Goal: Task Accomplishment & Management: Use online tool/utility

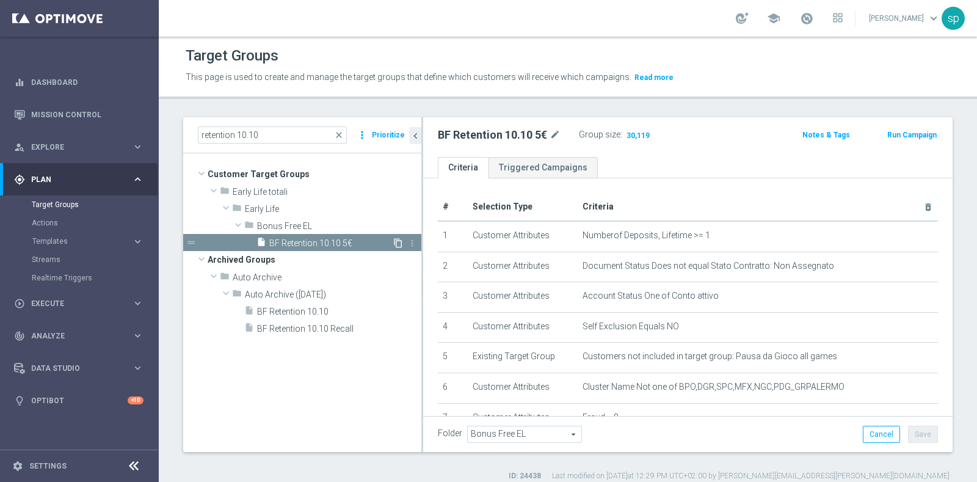
click at [398, 239] on icon "content_copy" at bounding box center [398, 243] width 10 height 10
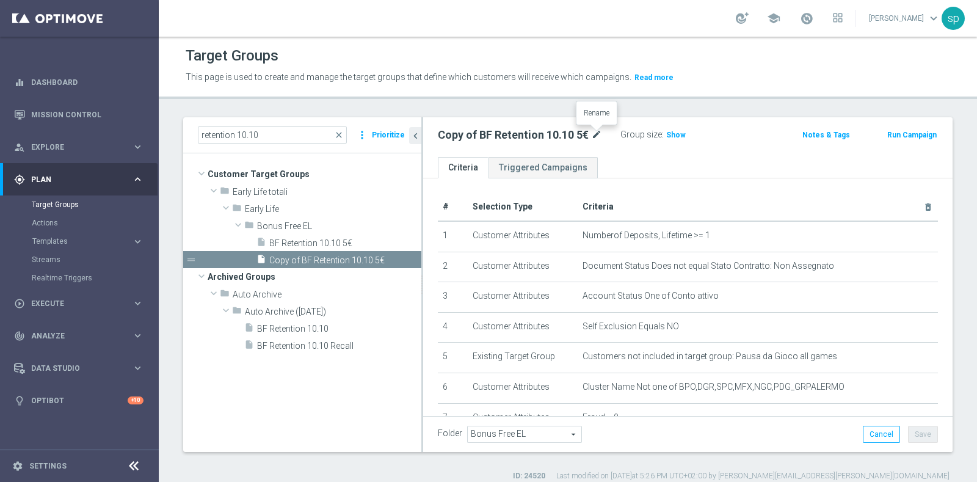
click at [597, 133] on icon "mode_edit" at bounding box center [596, 135] width 11 height 15
click at [597, 133] on input "Copy of BF Retention 10.10 5€" at bounding box center [520, 136] width 165 height 17
drag, startPoint x: 464, startPoint y: 135, endPoint x: 389, endPoint y: 120, distance: 76.5
click at [389, 120] on as-split "retention 10.10 close more_vert Prioritize Customer Target Groups library_add c…" at bounding box center [567, 284] width 769 height 335
type input "BF Retention 10.10 5€_bf corto_dem"
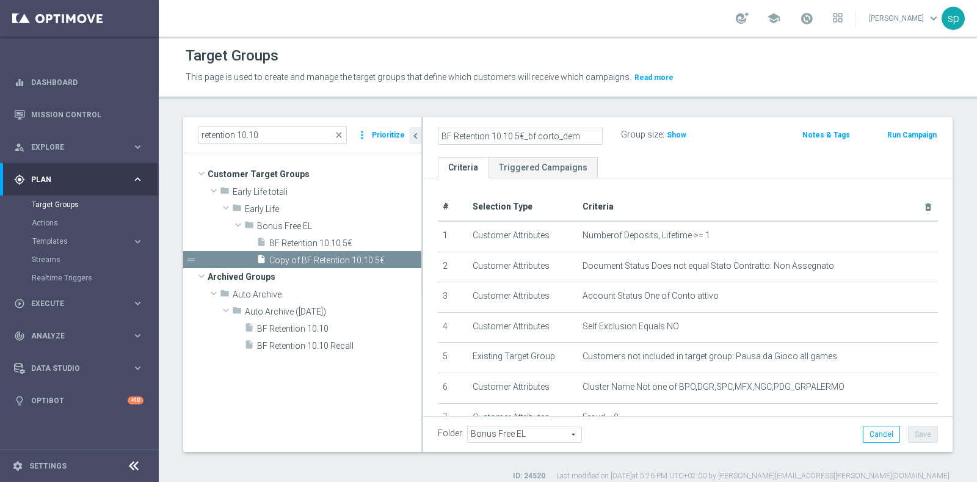
click at [678, 157] on ul "Criteria Triggered Campaigns" at bounding box center [687, 167] width 529 height 21
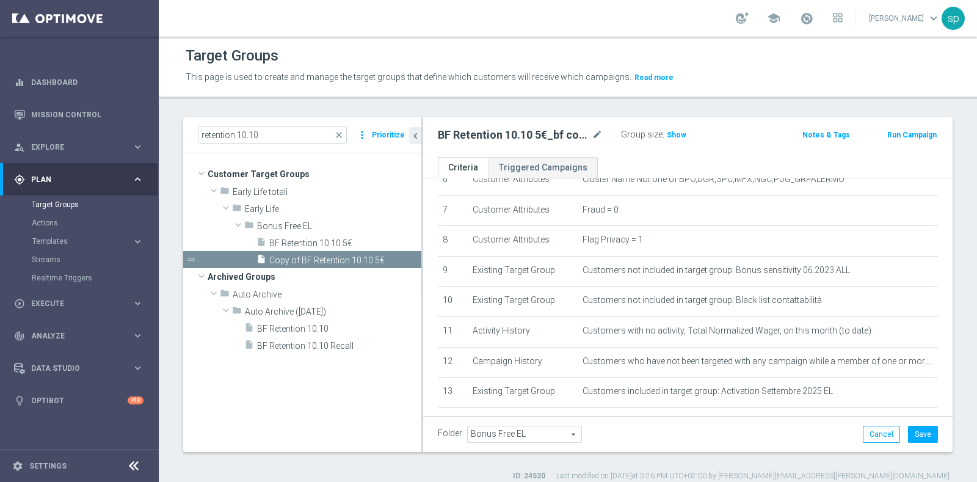
scroll to position [263, 0]
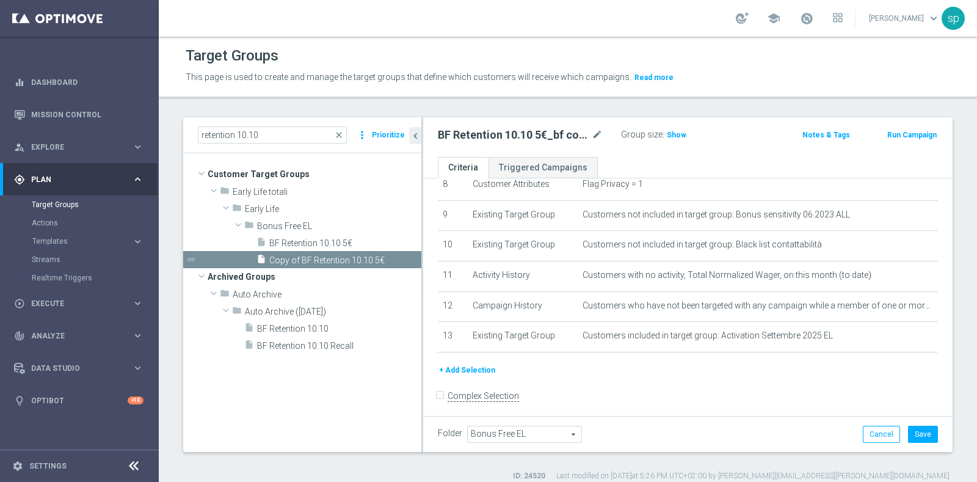
click at [476, 368] on button "+ Add Selection" at bounding box center [467, 369] width 59 height 13
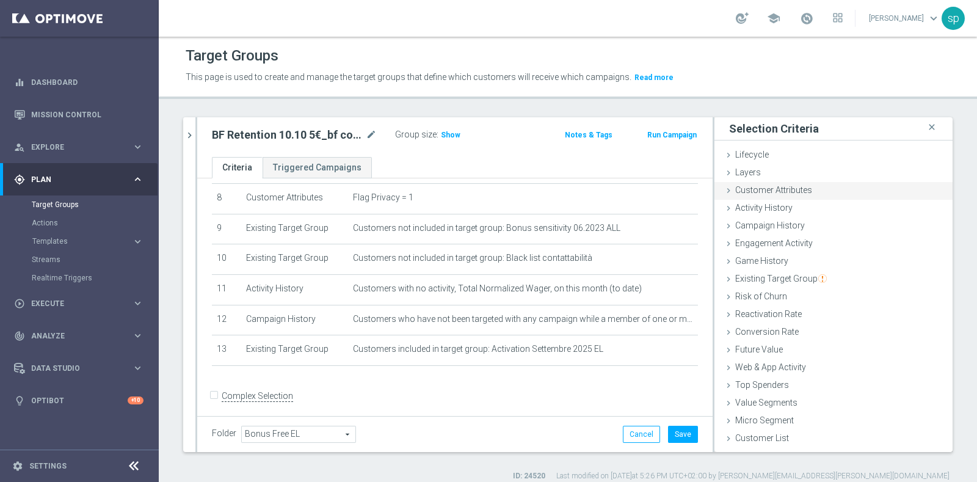
click at [766, 186] on span "Customer Attributes" at bounding box center [773, 190] width 77 height 10
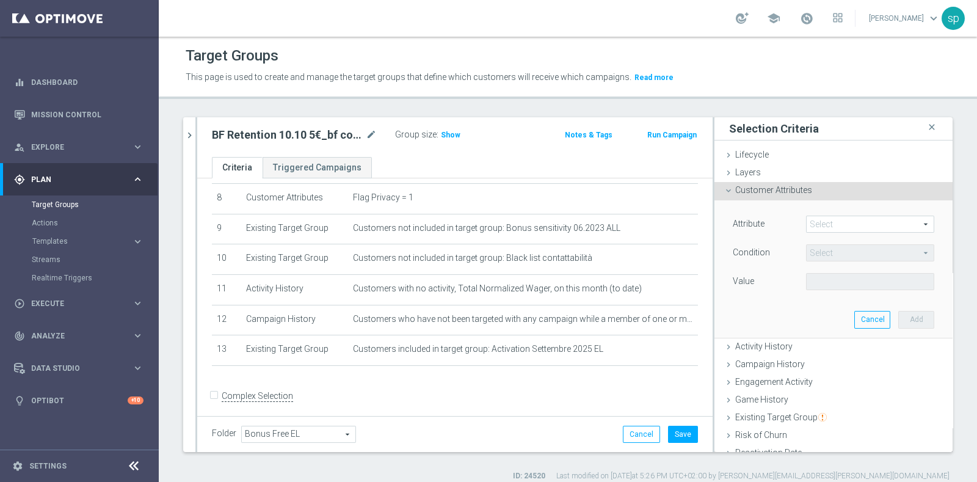
click at [827, 219] on span at bounding box center [870, 224] width 127 height 16
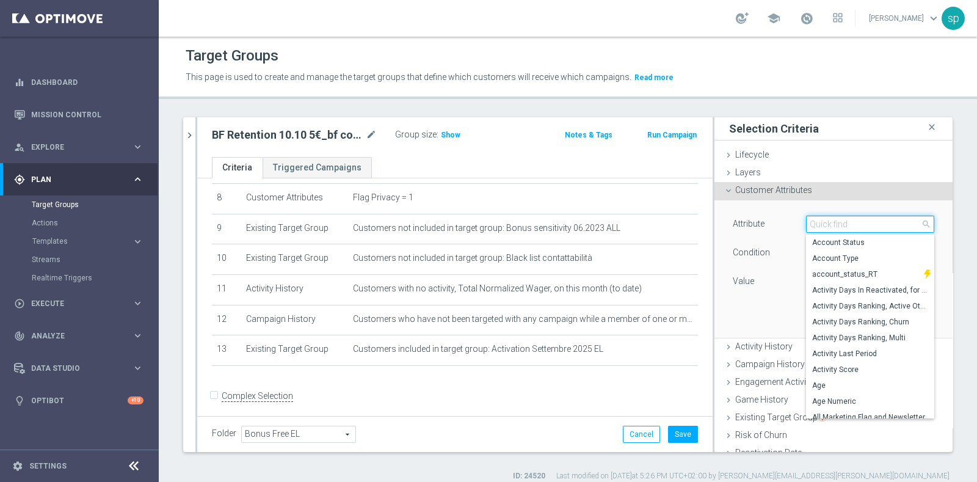
click at [827, 219] on input "search" at bounding box center [870, 224] width 128 height 17
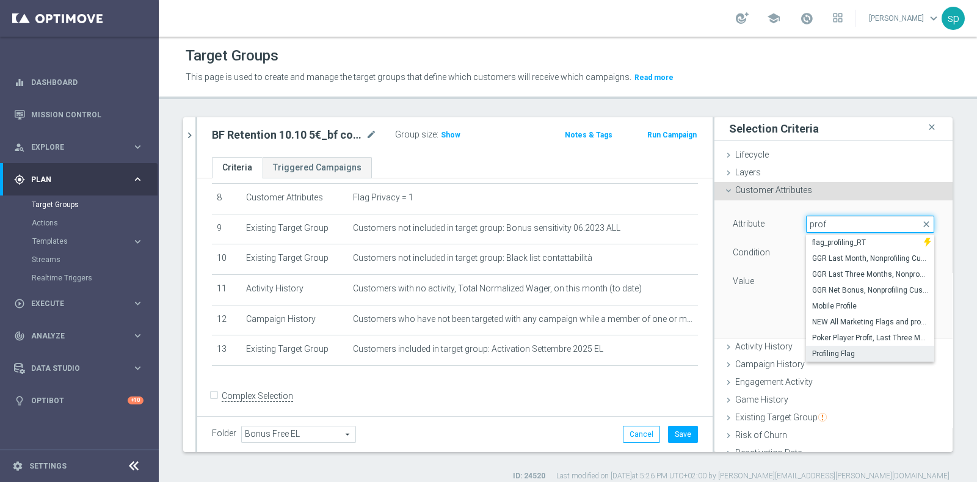
type input "prof"
click at [850, 349] on span "Profiling Flag" at bounding box center [870, 354] width 116 height 10
type input "Profiling Flag"
type input "Equals"
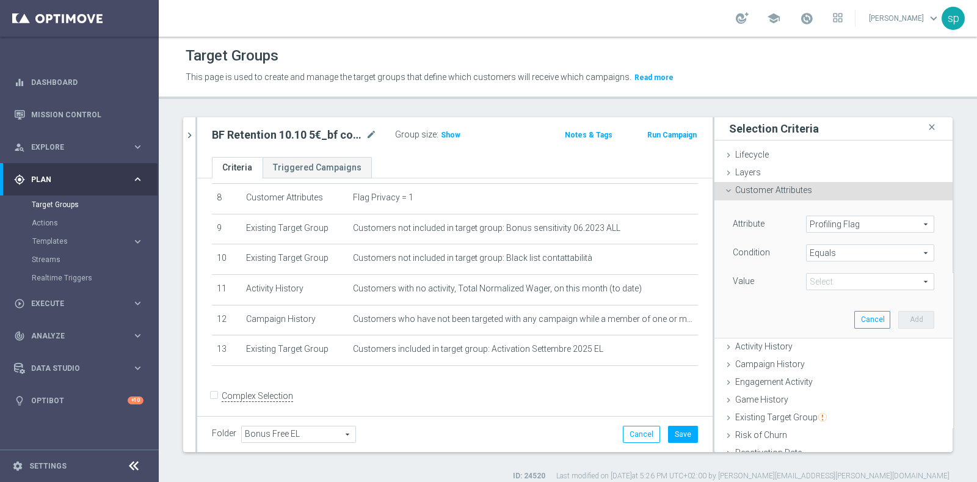
click at [853, 252] on span "Equals" at bounding box center [870, 253] width 127 height 16
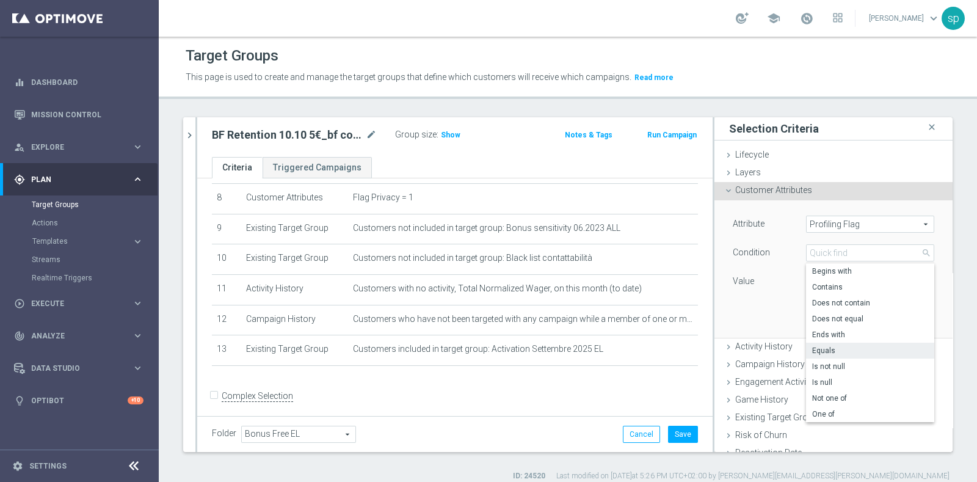
click at [812, 348] on span "Equals" at bounding box center [870, 351] width 116 height 10
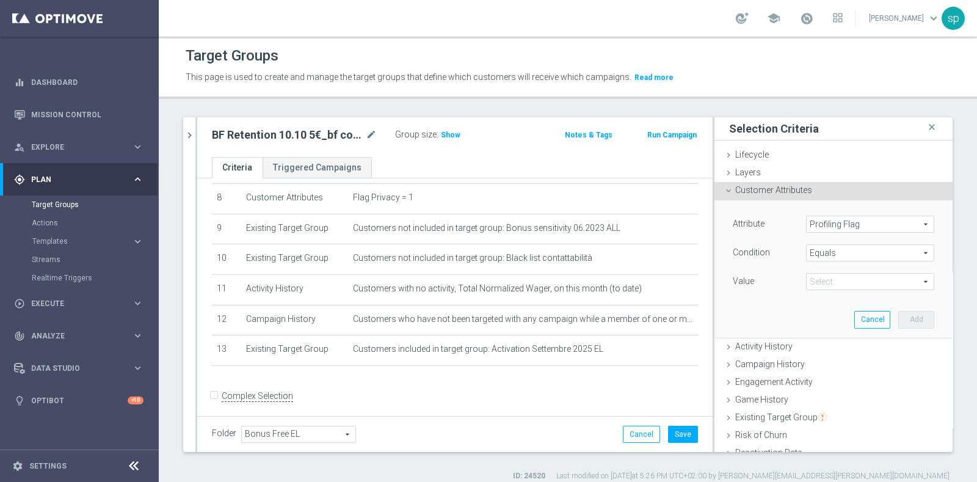
click at [899, 278] on span at bounding box center [870, 282] width 127 height 16
click at [829, 349] on span "Y" at bounding box center [870, 348] width 116 height 10
type input "Y"
click at [898, 325] on button "Add" at bounding box center [916, 319] width 36 height 17
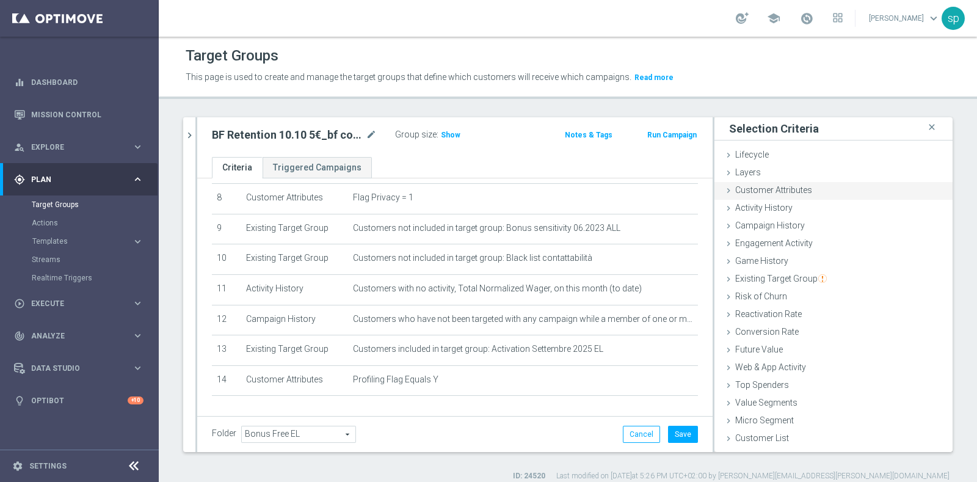
click at [809, 190] on div "Customer Attributes done selection saved" at bounding box center [833, 191] width 238 height 18
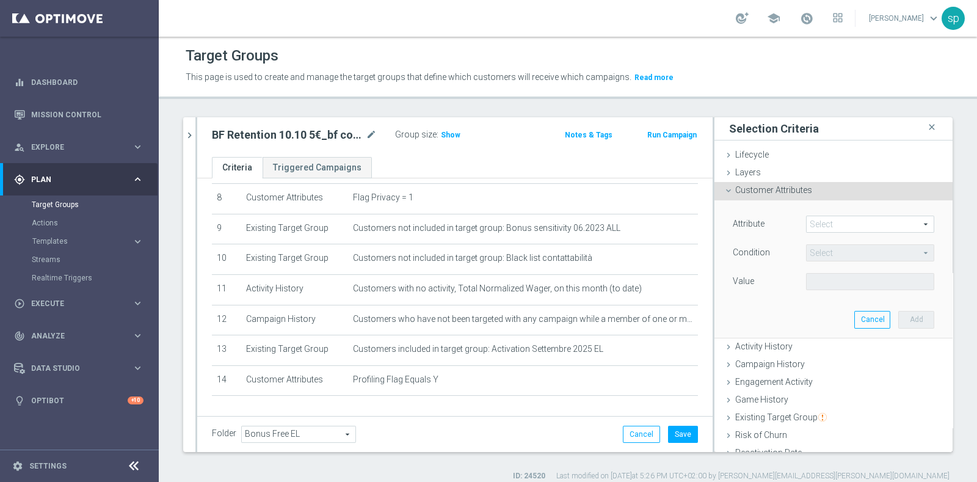
click at [827, 229] on span at bounding box center [870, 224] width 127 height 16
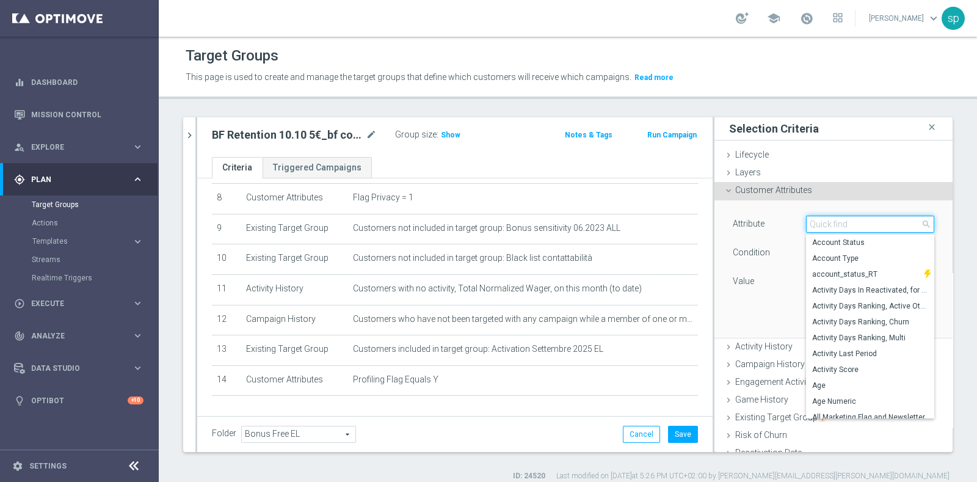
click at [827, 229] on input "search" at bounding box center [870, 224] width 128 height 17
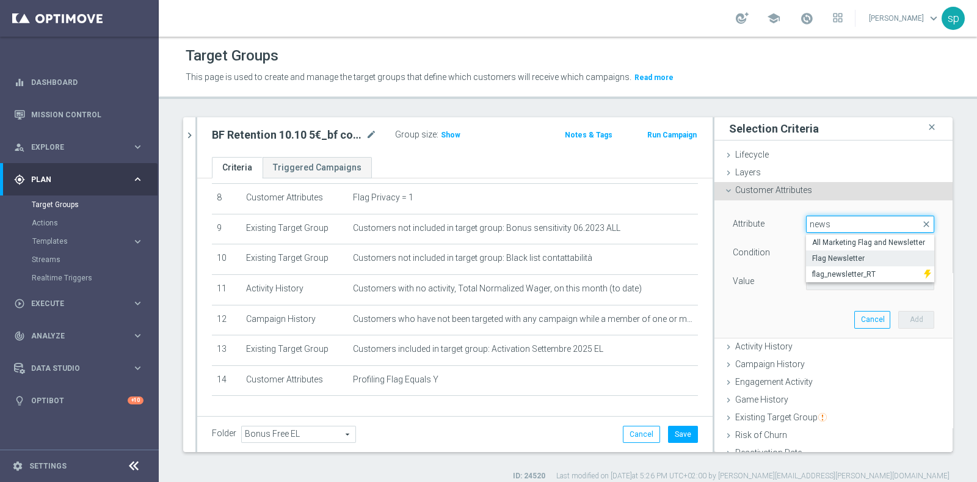
type input "news"
click at [840, 256] on span "Flag Newsletter" at bounding box center [870, 258] width 116 height 10
type input "Flag Newsletter"
type input "="
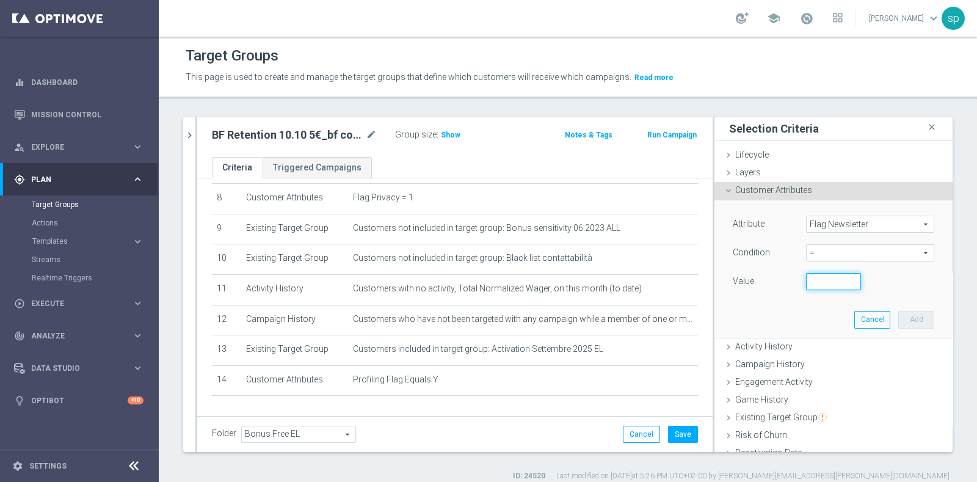
click at [824, 275] on input "number" at bounding box center [833, 281] width 55 height 17
type input "1"
click at [898, 311] on button "Add" at bounding box center [916, 319] width 36 height 17
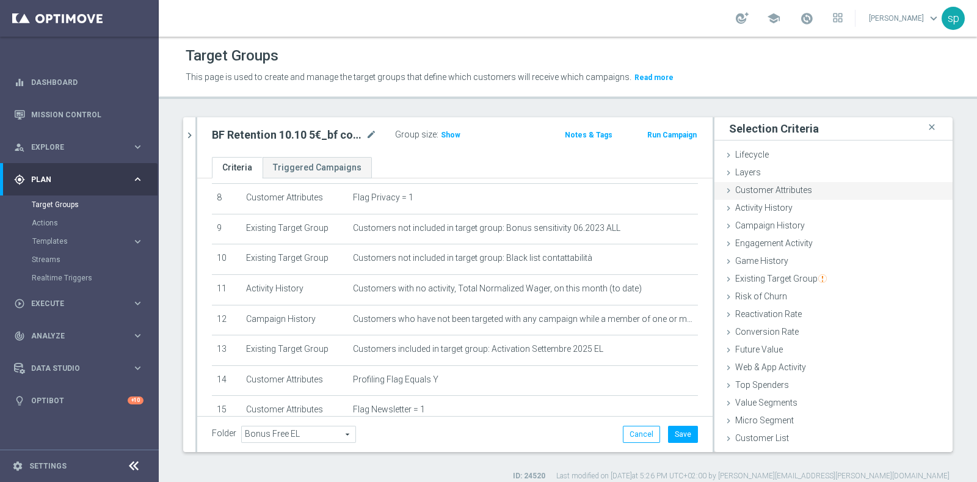
click at [788, 198] on div "Customer Attributes done selection saved" at bounding box center [833, 191] width 238 height 18
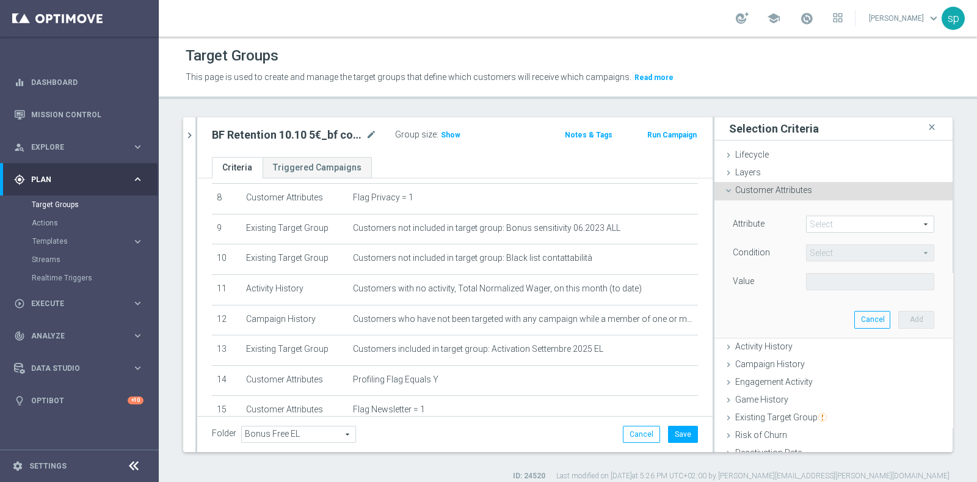
click at [843, 223] on span at bounding box center [870, 224] width 127 height 16
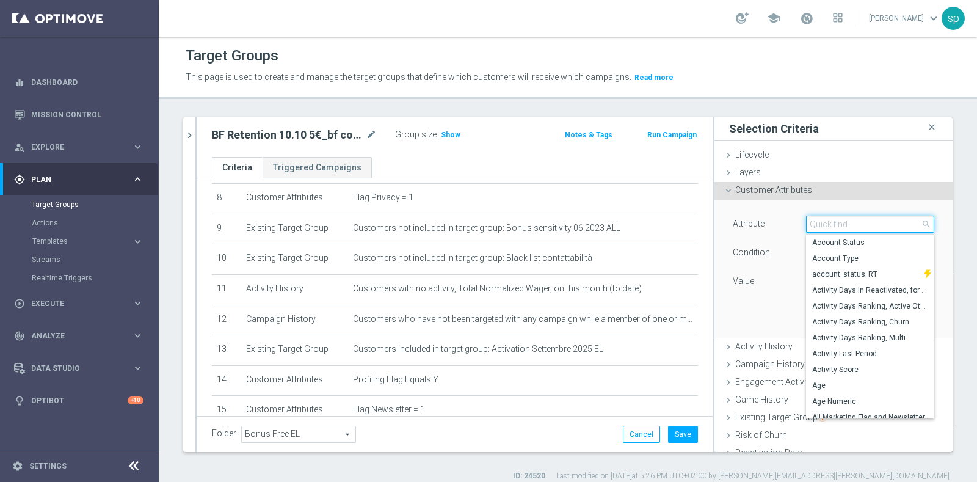
click at [843, 223] on input "search" at bounding box center [870, 224] width 128 height 17
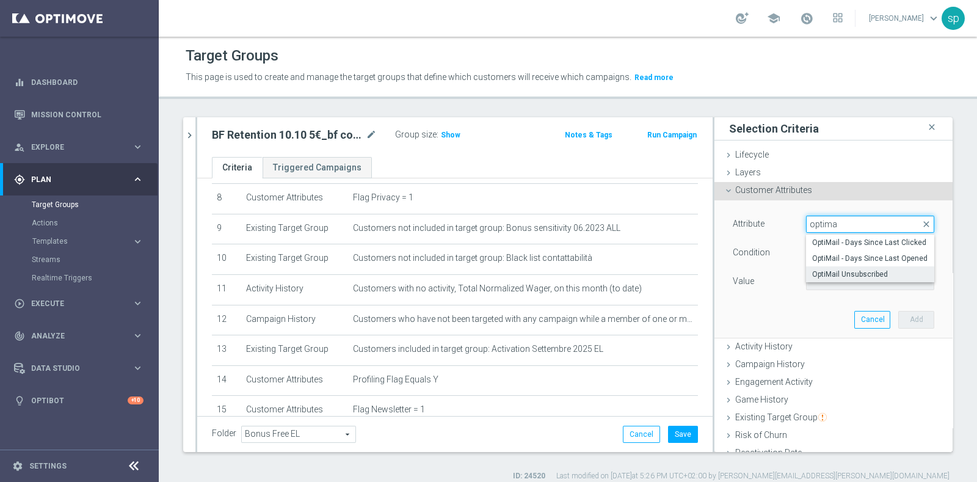
type input "optima"
click at [862, 267] on label "OptiMail Unsubscribed" at bounding box center [870, 274] width 128 height 16
type input "OptiMail Unsubscribed"
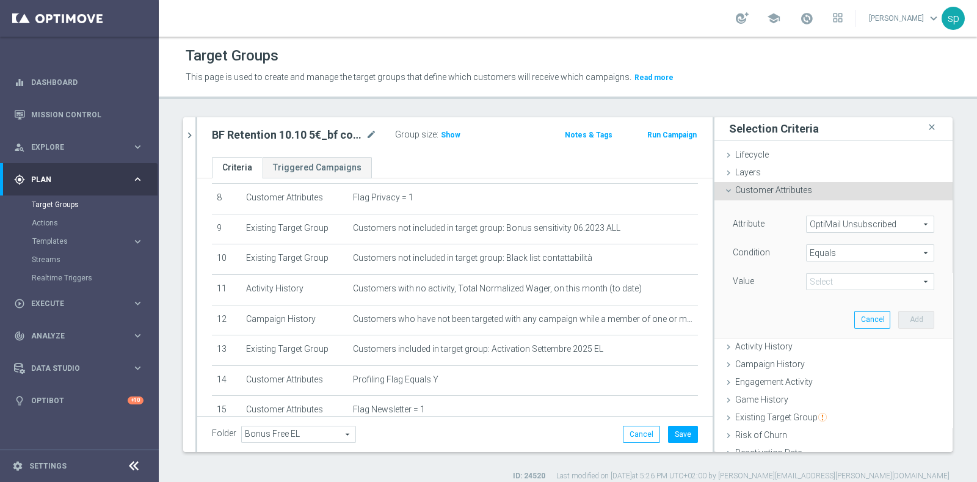
click at [860, 260] on span "Equals" at bounding box center [870, 253] width 127 height 16
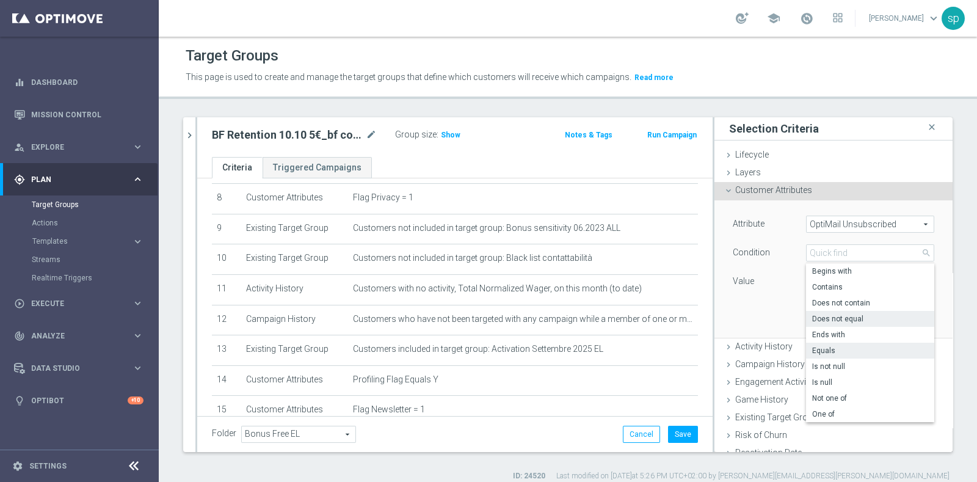
click at [837, 318] on span "Does not equal" at bounding box center [870, 319] width 116 height 10
type input "Does not equal"
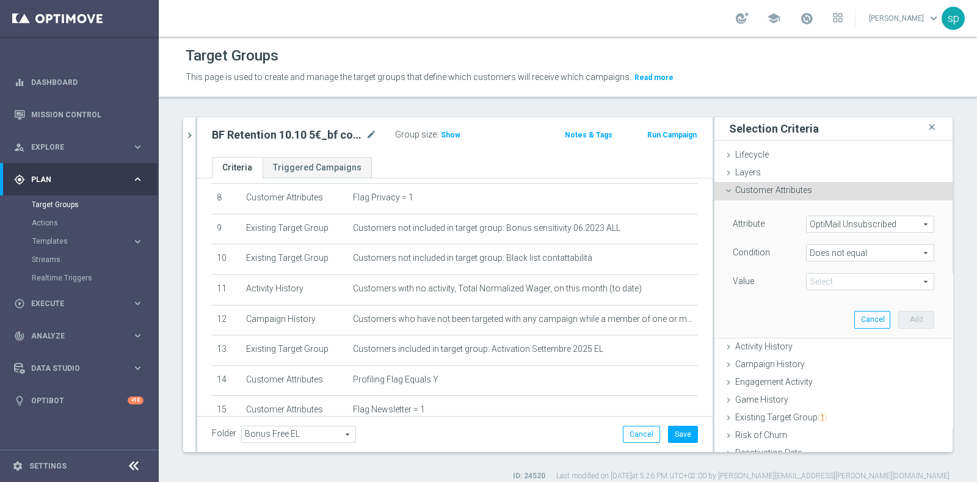
click at [829, 274] on span at bounding box center [870, 282] width 127 height 16
click at [829, 298] on span "Sisal Marketing" at bounding box center [870, 300] width 116 height 10
type input "Sisal Marketing"
click at [898, 313] on button "Add" at bounding box center [916, 319] width 36 height 17
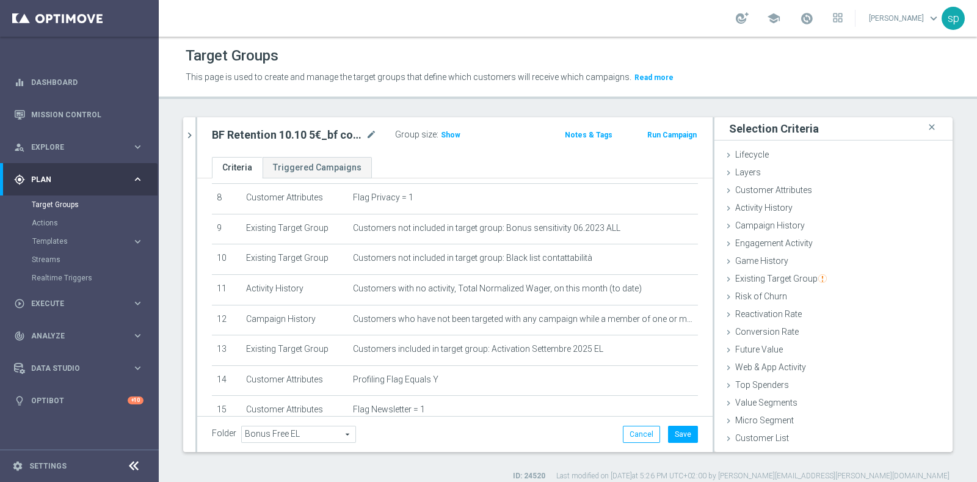
scroll to position [340, 0]
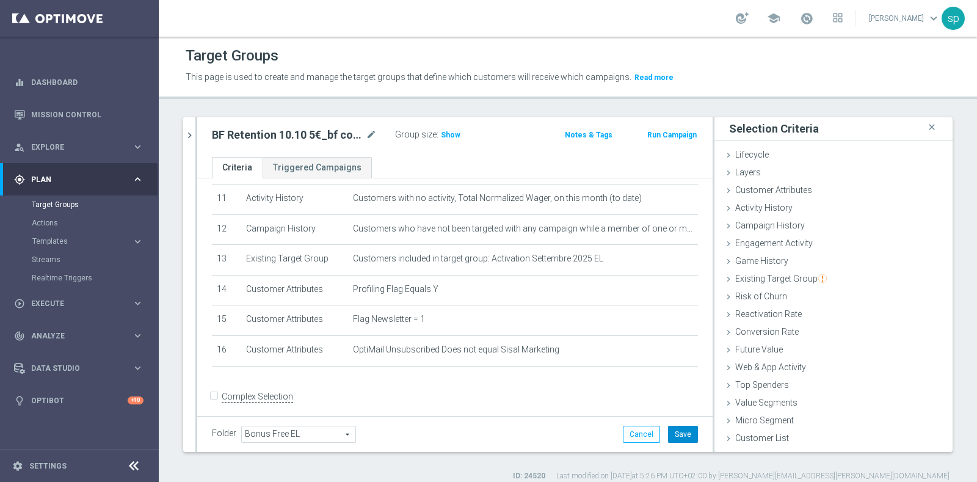
click at [670, 432] on button "Save" at bounding box center [683, 434] width 30 height 17
click at [827, 430] on div "Customer List done" at bounding box center [833, 439] width 238 height 18
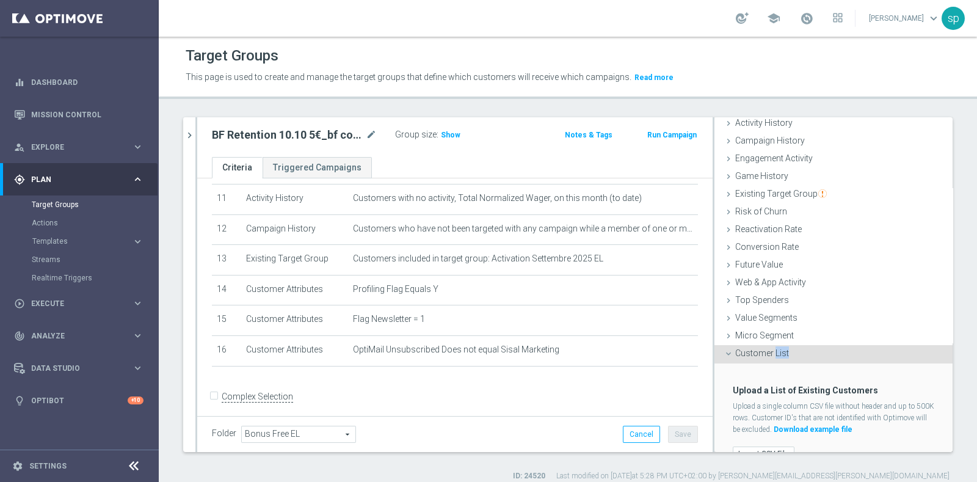
scroll to position [107, 0]
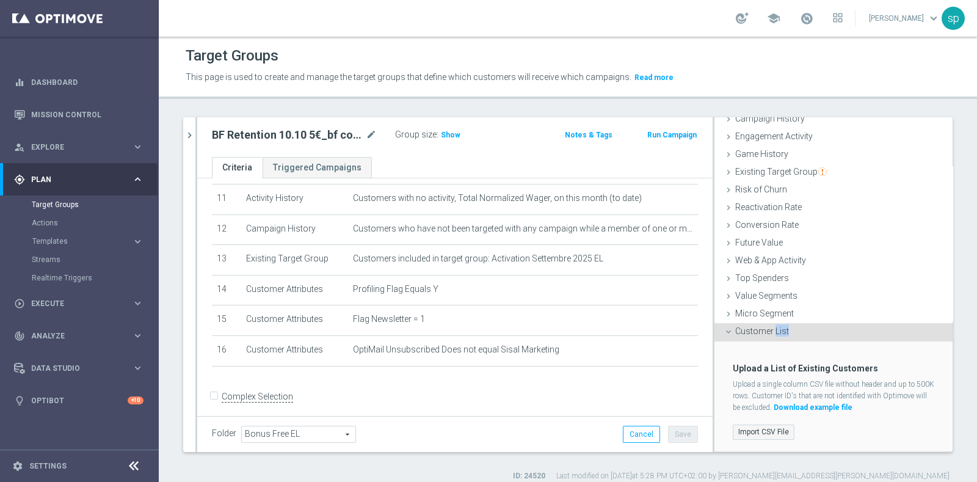
click at [777, 428] on label "Import CSV File" at bounding box center [764, 431] width 62 height 15
click at [0, 0] on input "Import CSV File" at bounding box center [0, 0] width 0 height 0
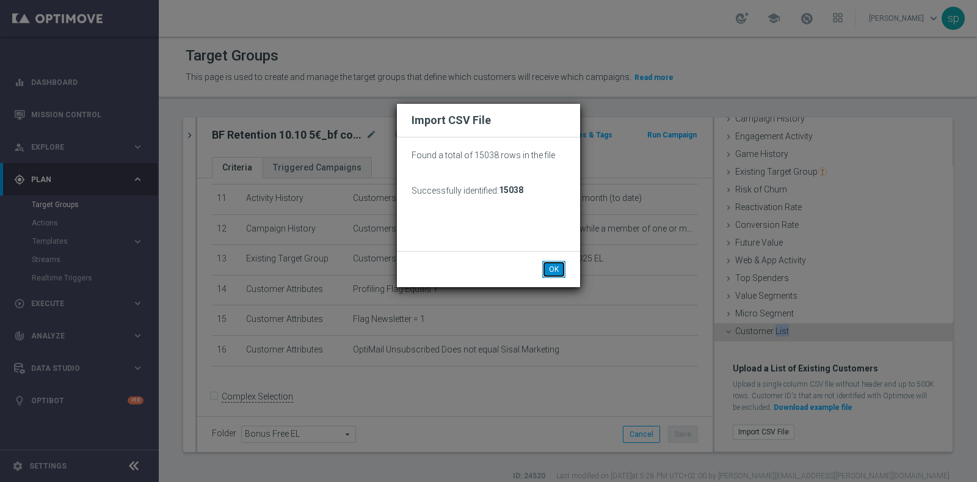
click at [556, 270] on button "OK" at bounding box center [553, 269] width 23 height 17
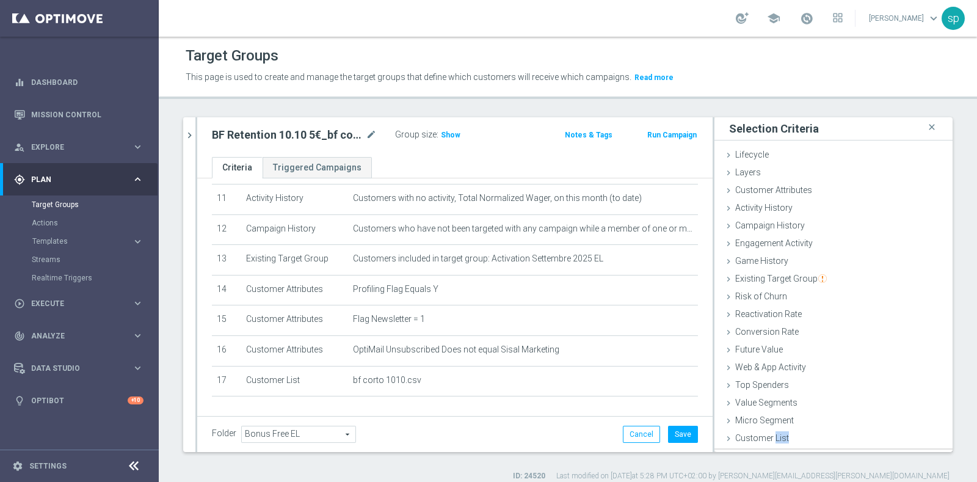
scroll to position [0, 0]
click at [675, 432] on button "Save" at bounding box center [683, 434] width 30 height 17
drag, startPoint x: 181, startPoint y: 142, endPoint x: 184, endPoint y: 129, distance: 12.6
click at [184, 129] on div "retention 10.10 close more_vert Prioritize Customer Target Groups library_add c…" at bounding box center [568, 299] width 818 height 364
click at [184, 129] on icon "chevron_right" at bounding box center [190, 135] width 12 height 12
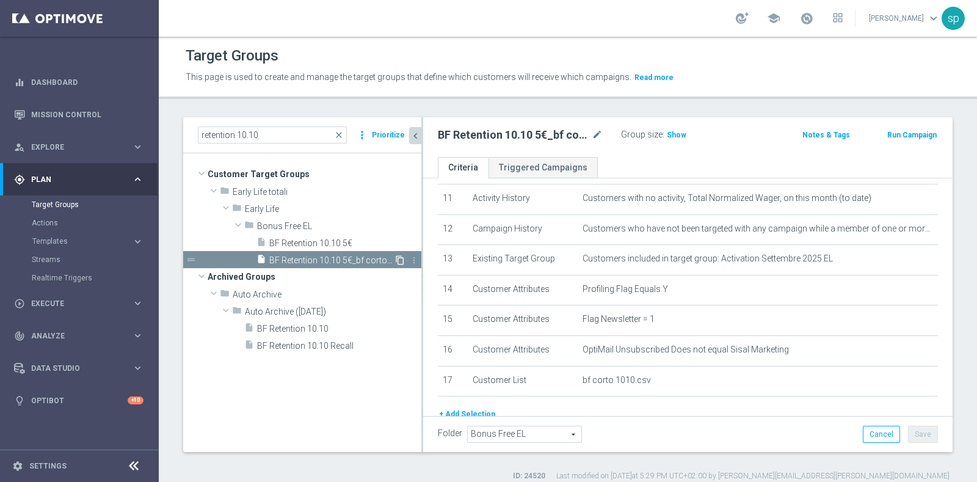
click at [399, 260] on icon "content_copy" at bounding box center [400, 260] width 10 height 10
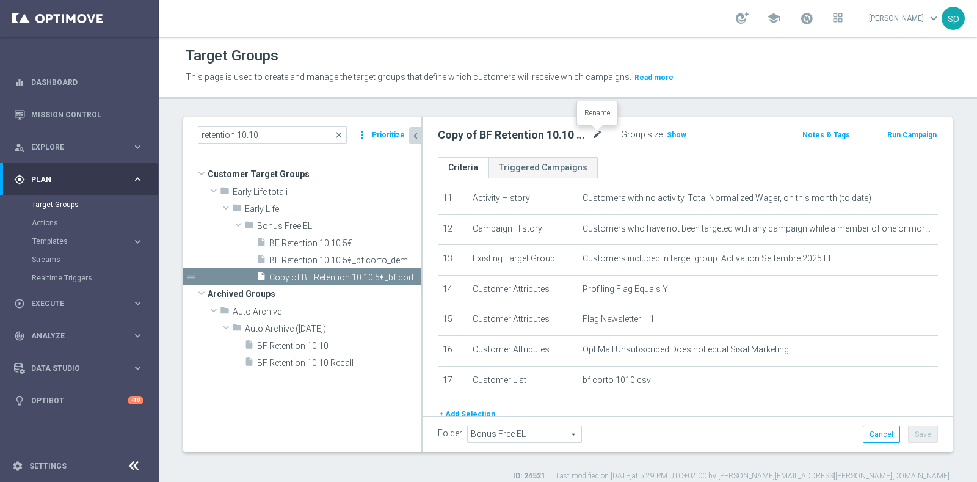
click at [601, 136] on icon "mode_edit" at bounding box center [597, 135] width 11 height 15
click at [583, 136] on input "Copy of BF Retention 10.10 5€_bf corto_dem" at bounding box center [520, 136] width 165 height 17
click at [578, 136] on input "Copy of BF Retention 10.10 5€_bf corto_dem" at bounding box center [520, 136] width 165 height 17
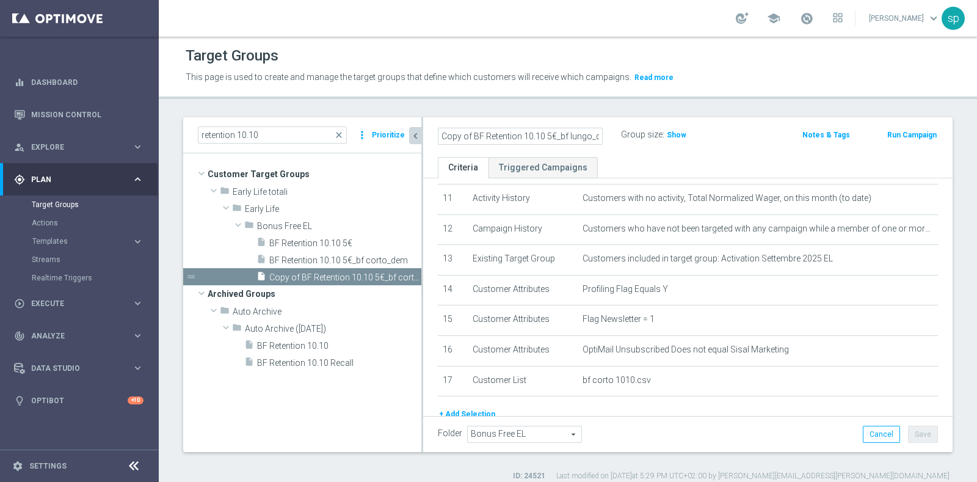
click at [473, 136] on input "Copy of BF Retention 10.10 5€_bf lungo_dem" at bounding box center [520, 136] width 165 height 17
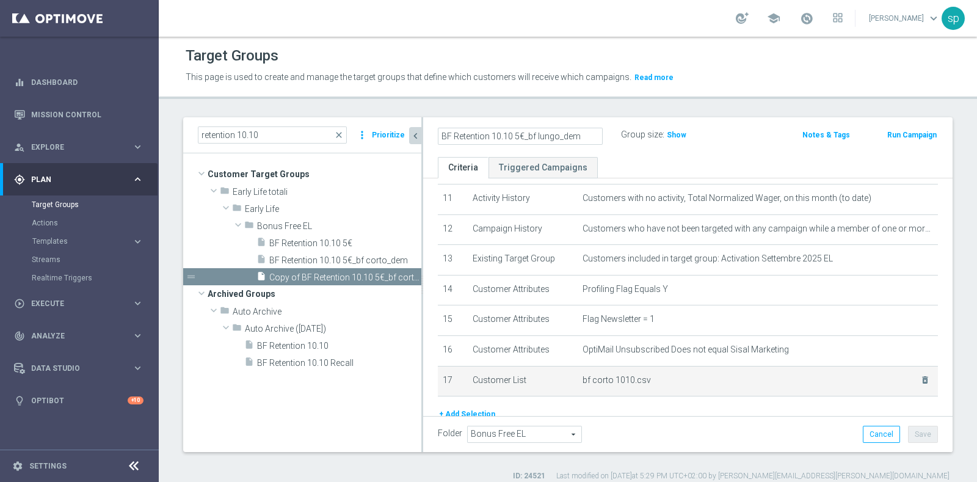
type input "BF Retention 10.10 5€_bf lungo_dem"
click at [909, 373] on td "bf corto 1010.csv delete_forever" at bounding box center [758, 381] width 360 height 31
click at [920, 375] on icon "delete_forever" at bounding box center [925, 380] width 10 height 10
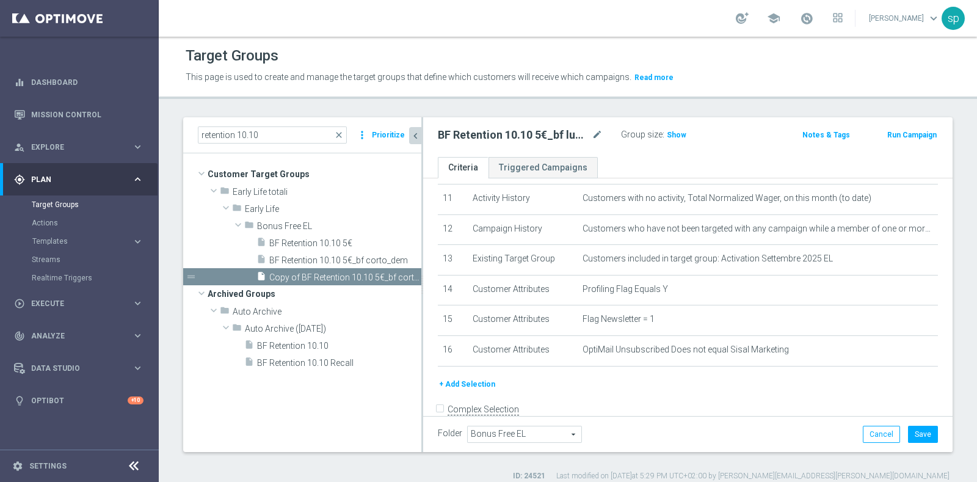
click at [481, 382] on button "+ Add Selection" at bounding box center [467, 383] width 59 height 13
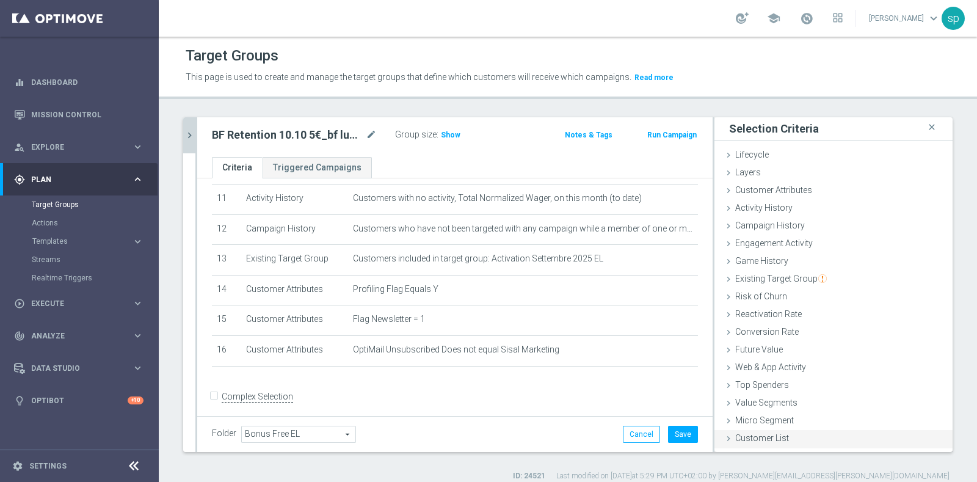
click at [832, 435] on div "Customer List done selection saved" at bounding box center [833, 439] width 238 height 18
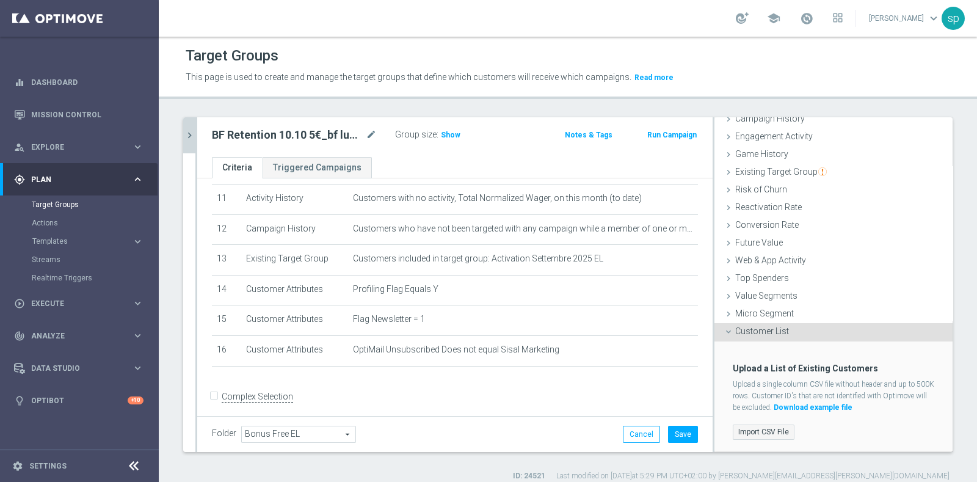
click at [749, 428] on label "Import CSV File" at bounding box center [764, 431] width 62 height 15
click at [0, 0] on input "Import CSV File" at bounding box center [0, 0] width 0 height 0
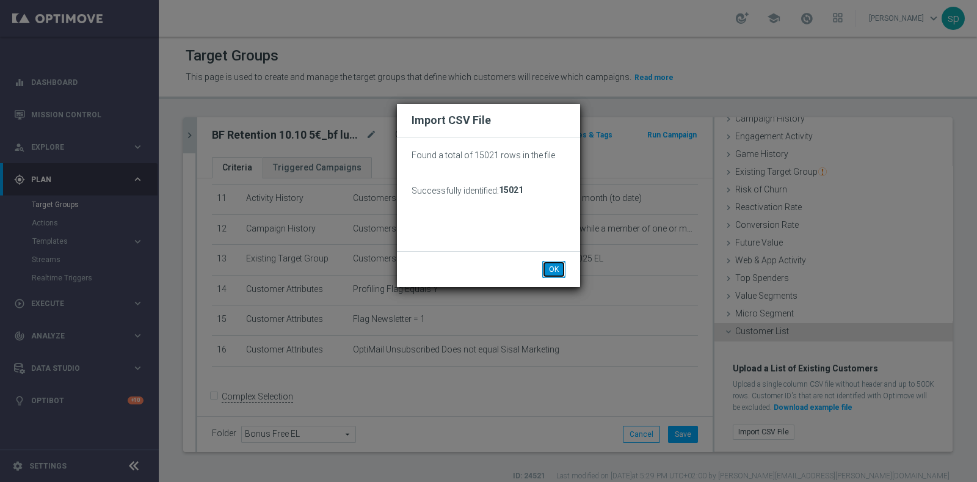
click at [554, 269] on button "OK" at bounding box center [553, 269] width 23 height 17
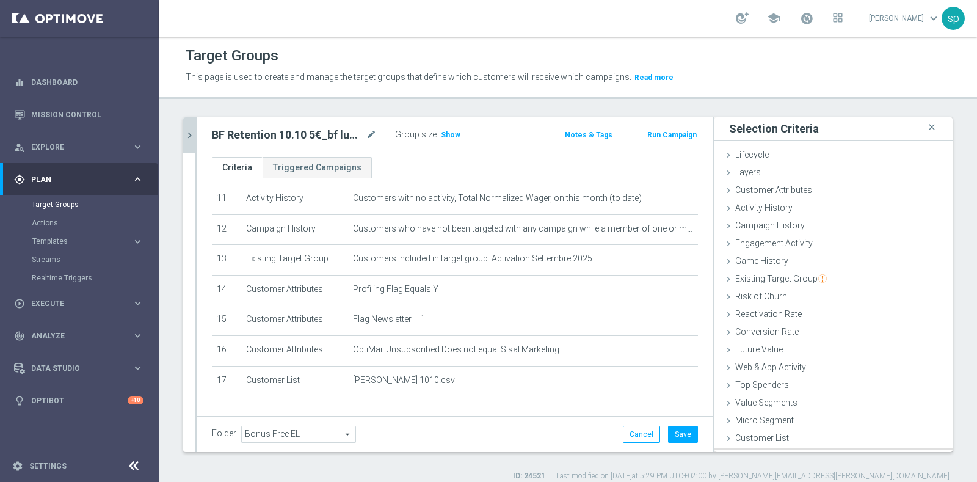
scroll to position [0, 0]
click at [671, 432] on button "Save" at bounding box center [683, 434] width 30 height 17
drag, startPoint x: 579, startPoint y: 7, endPoint x: 46, endPoint y: 239, distance: 581.4
click at [46, 239] on span "Templates" at bounding box center [75, 241] width 87 height 7
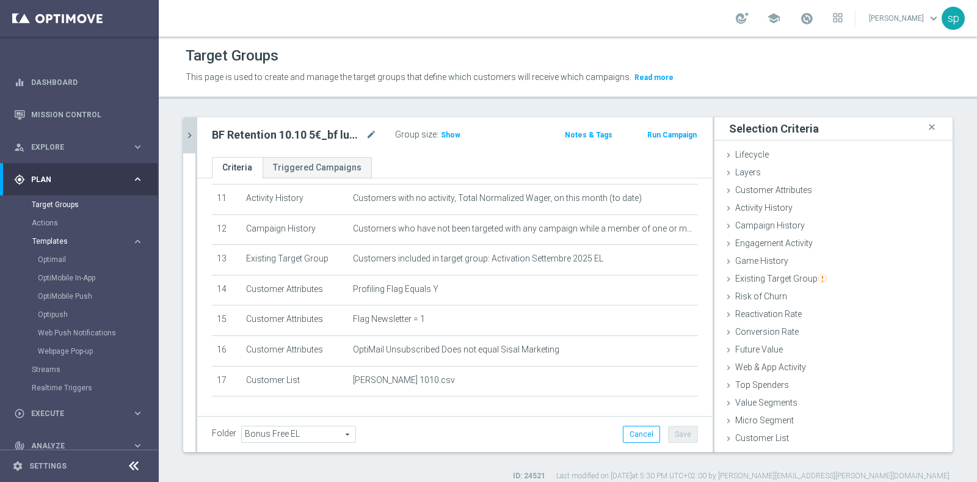
click at [46, 239] on span "Templates" at bounding box center [75, 241] width 87 height 7
click at [49, 238] on span "Templates" at bounding box center [75, 241] width 87 height 7
click at [56, 261] on link "Optimail" at bounding box center [82, 260] width 89 height 10
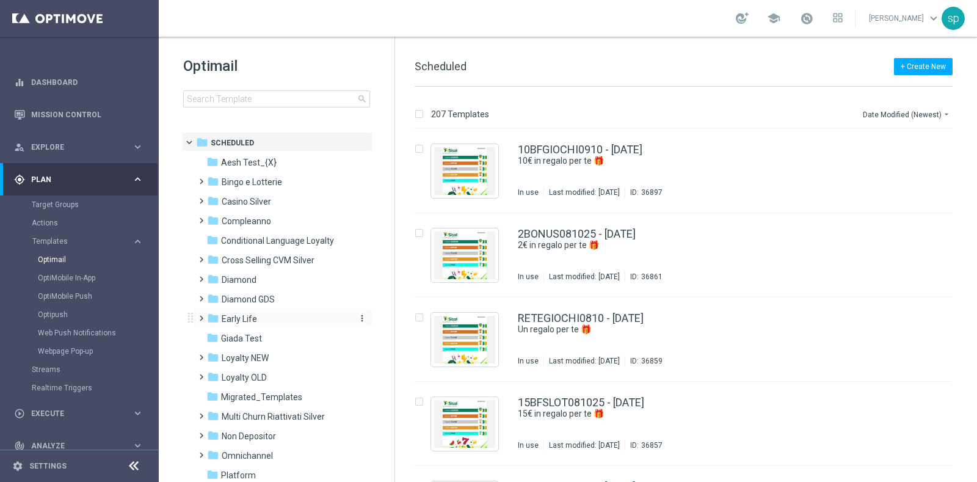
click at [236, 323] on span "Early Life" at bounding box center [239, 318] width 35 height 11
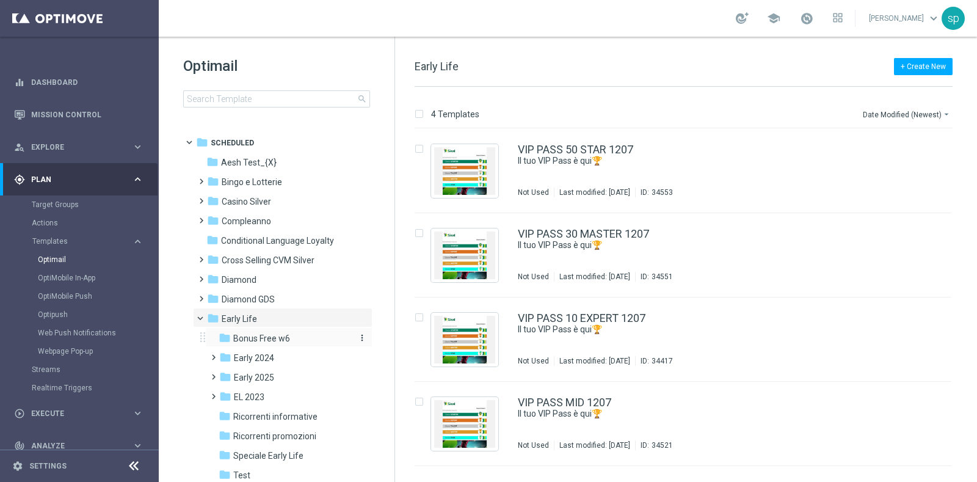
click at [299, 339] on div "folder Bonus Free w6" at bounding box center [284, 339] width 130 height 14
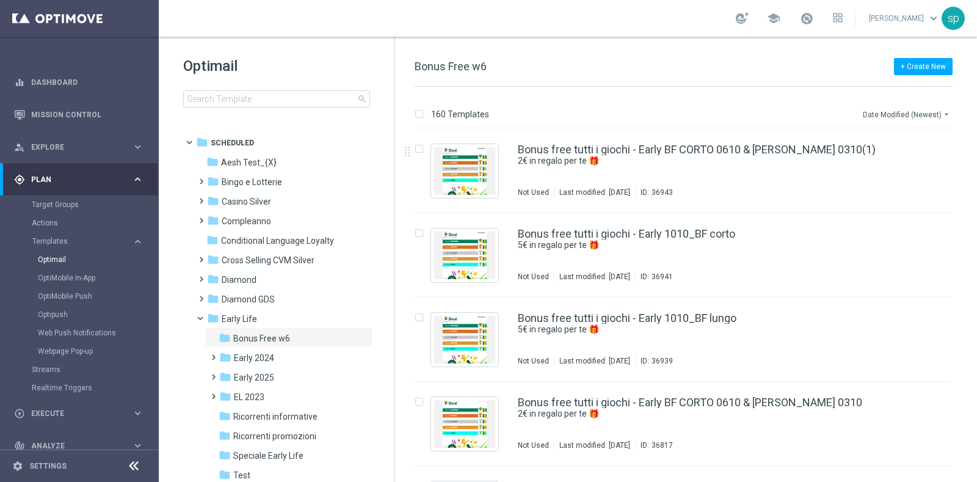
click at [931, 115] on button "Date Modified (Newest) arrow_drop_down" at bounding box center [907, 114] width 91 height 15
click at [913, 175] on div "Date Modified (Newest)" at bounding box center [904, 168] width 98 height 17
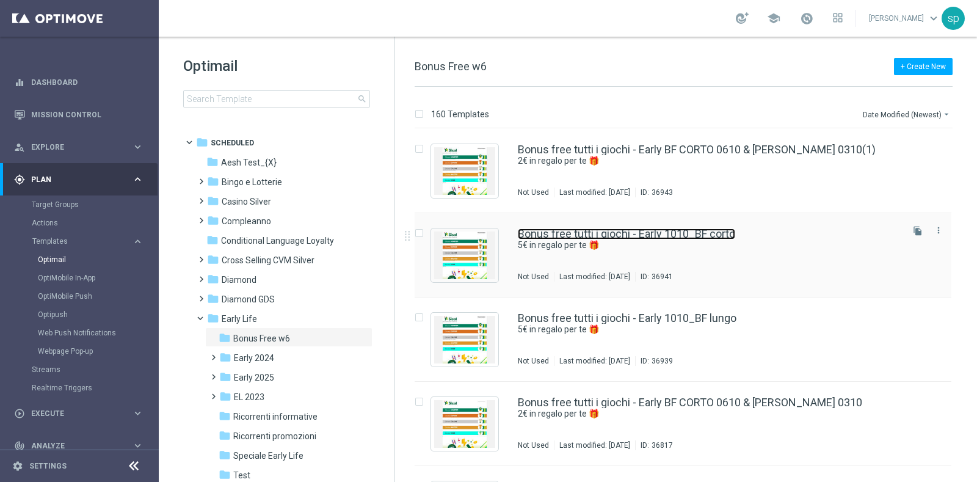
click at [730, 230] on link "Bonus free tutti i giochi - Early 1010_BF corto" at bounding box center [626, 233] width 217 height 11
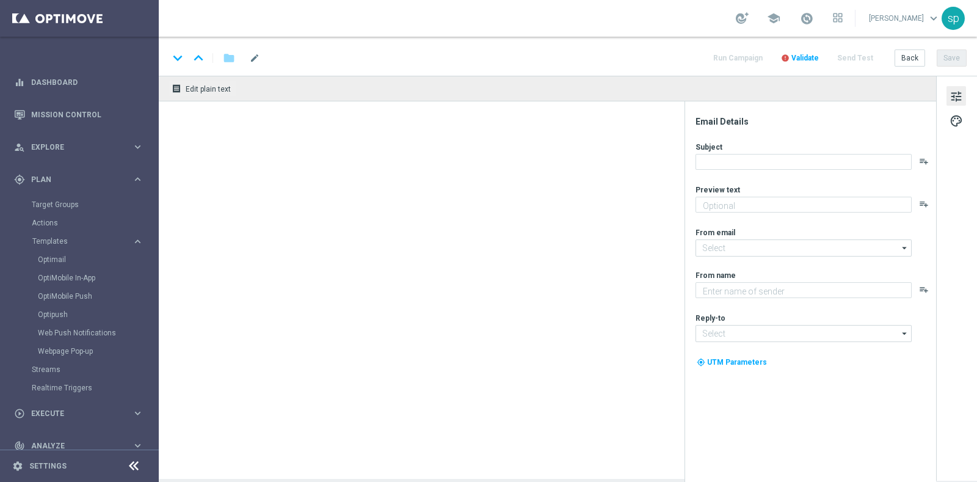
type textarea "5€ in regalo per te 🎁"
type input "[EMAIL_ADDRESS][DOMAIN_NAME]"
type textarea "Sisal"
type input "[EMAIL_ADDRESS][DOMAIN_NAME]"
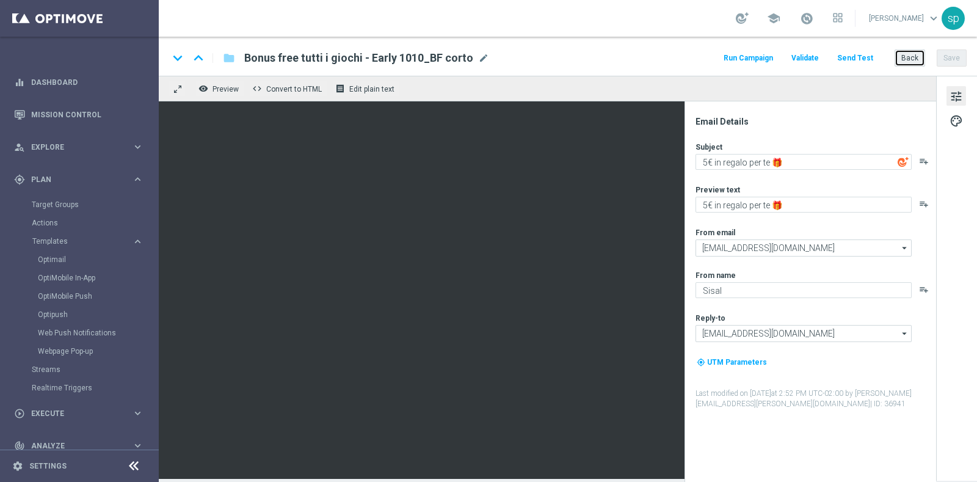
click at [915, 59] on button "Back" at bounding box center [910, 57] width 31 height 17
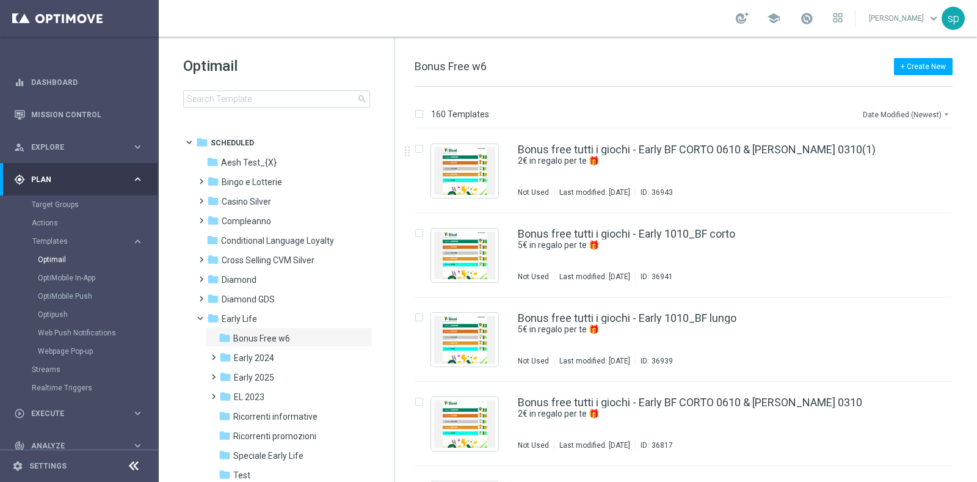
click at [926, 111] on button "Date Modified (Newest) arrow_drop_down" at bounding box center [907, 114] width 91 height 15
click at [922, 164] on span "Date Modified (Newest)" at bounding box center [906, 168] width 82 height 9
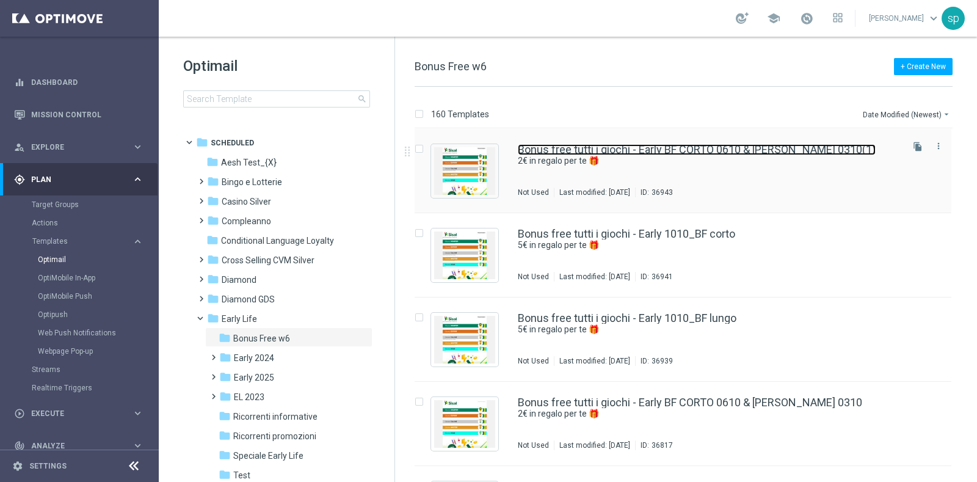
click at [617, 150] on link "Bonus free tutti i giochi - Early BF CORTO 0610 & [PERSON_NAME] 0310(1)" at bounding box center [697, 149] width 358 height 11
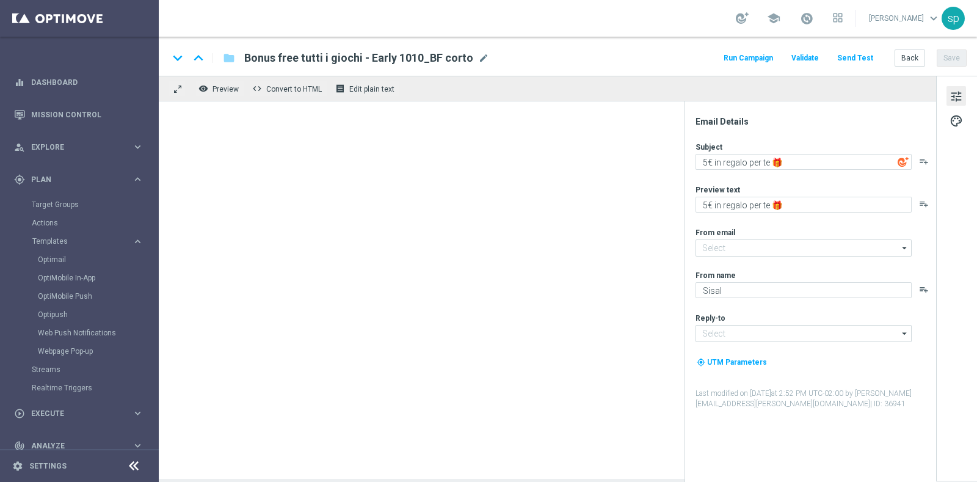
type input "[EMAIL_ADDRESS][DOMAIN_NAME]"
type textarea "2€ in regalo per te 🎁"
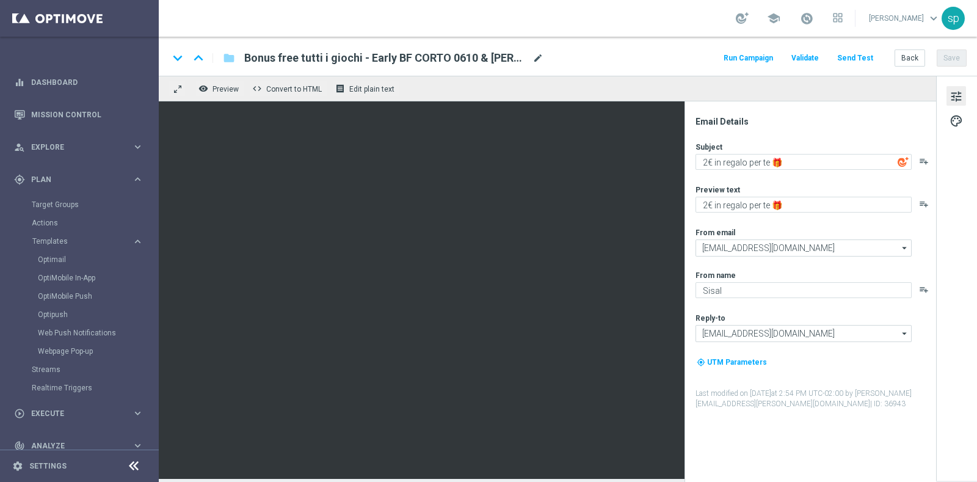
click at [537, 57] on span "mode_edit" at bounding box center [537, 58] width 11 height 11
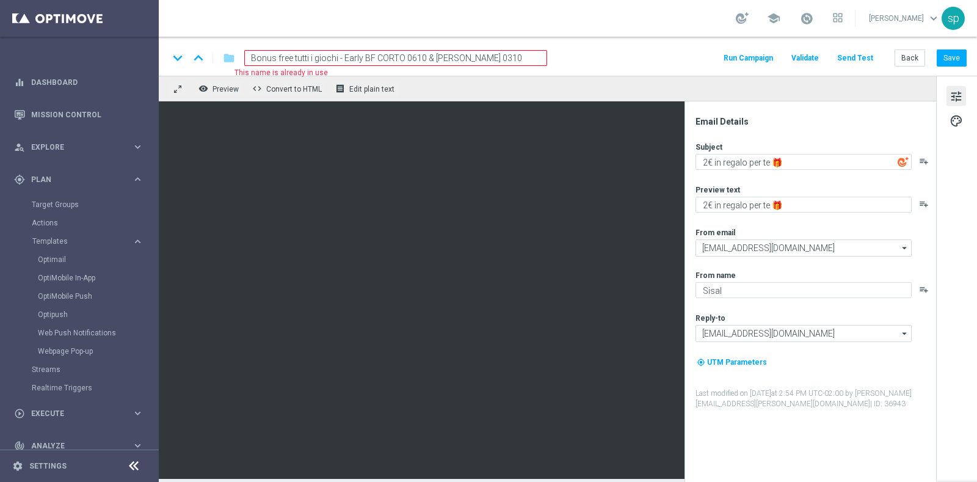
click at [486, 60] on input "Bonus free tutti i giochi - Early BF CORTO 0610 & [PERSON_NAME] 0310" at bounding box center [395, 58] width 303 height 16
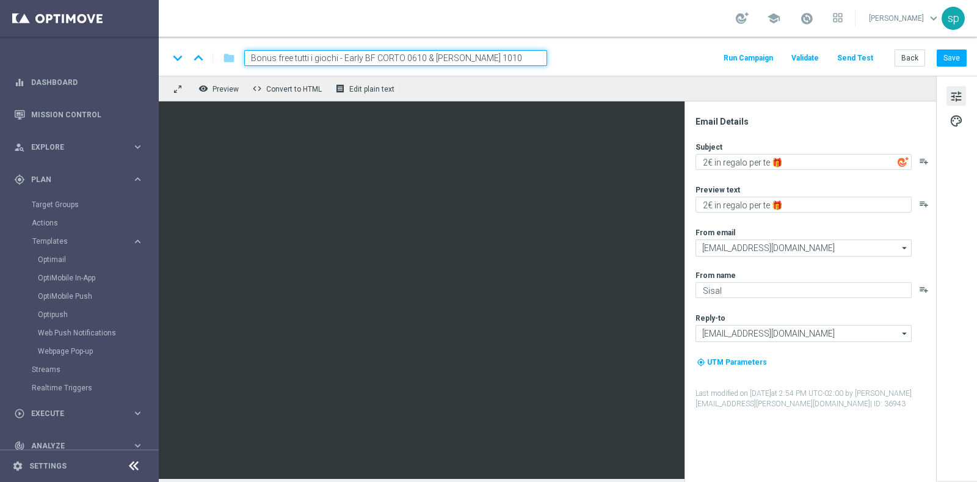
click at [415, 60] on input "Bonus free tutti i giochi - Early BF CORTO 0610 & [PERSON_NAME] 1010" at bounding box center [395, 58] width 303 height 16
type input "Bonus free tutti i giochi - Early BF CORTO 1310 & [PERSON_NAME] 1010"
click at [666, 58] on div "keyboard_arrow_down keyboard_arrow_up folder Bonus free tutti i giochi - Early …" at bounding box center [568, 58] width 798 height 16
click at [705, 157] on textarea "2€ in regalo per te 🎁" at bounding box center [803, 162] width 216 height 16
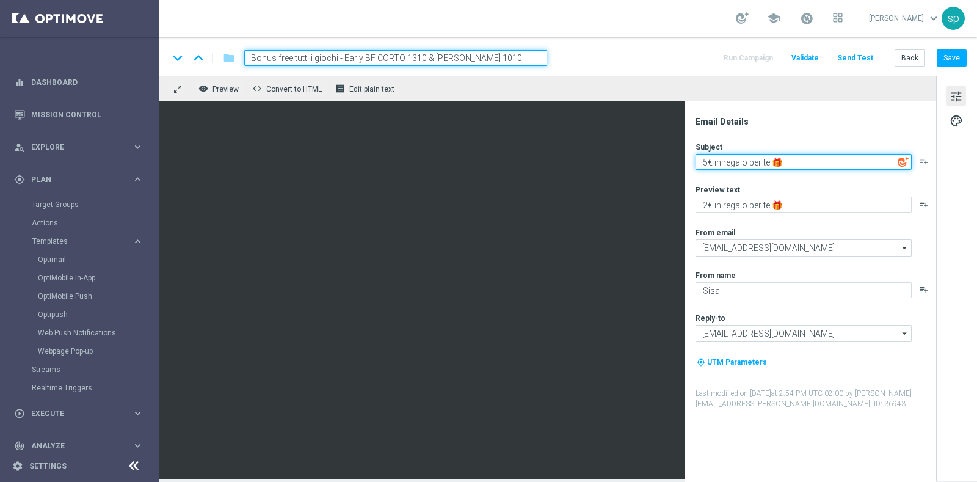
type textarea "5€ in regalo per te 🎁"
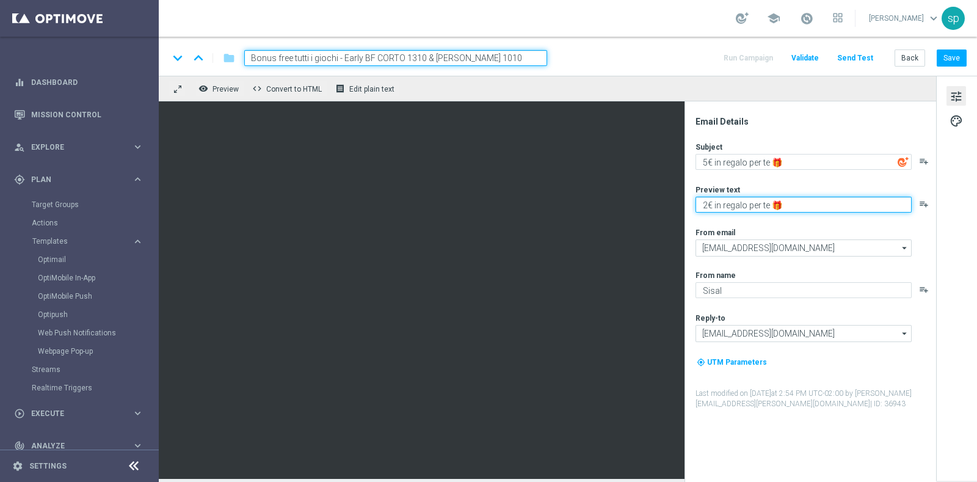
click at [708, 203] on textarea "2€ in regalo per te 🎁" at bounding box center [803, 205] width 216 height 16
type textarea "5€ in regalo per te 🎁"
click at [630, 101] on iframe at bounding box center [547, 289] width 777 height 377
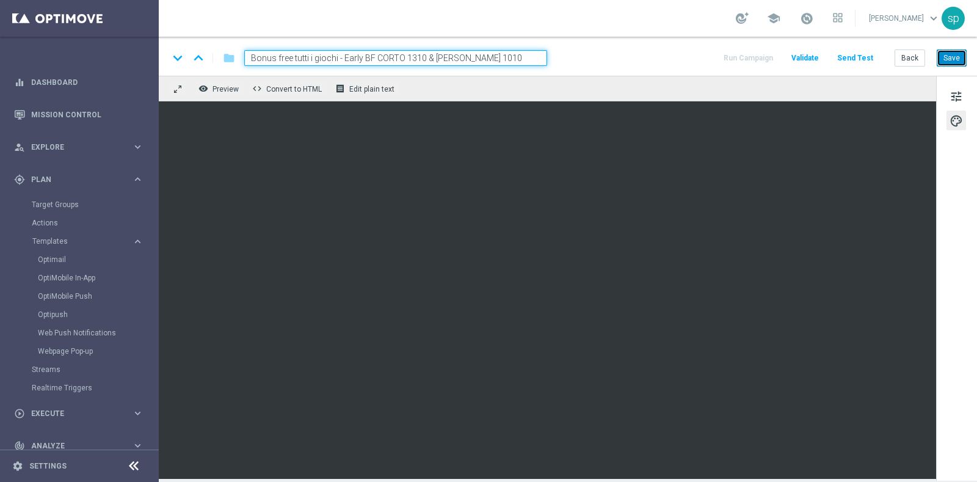
click at [946, 56] on button "Save" at bounding box center [952, 57] width 30 height 17
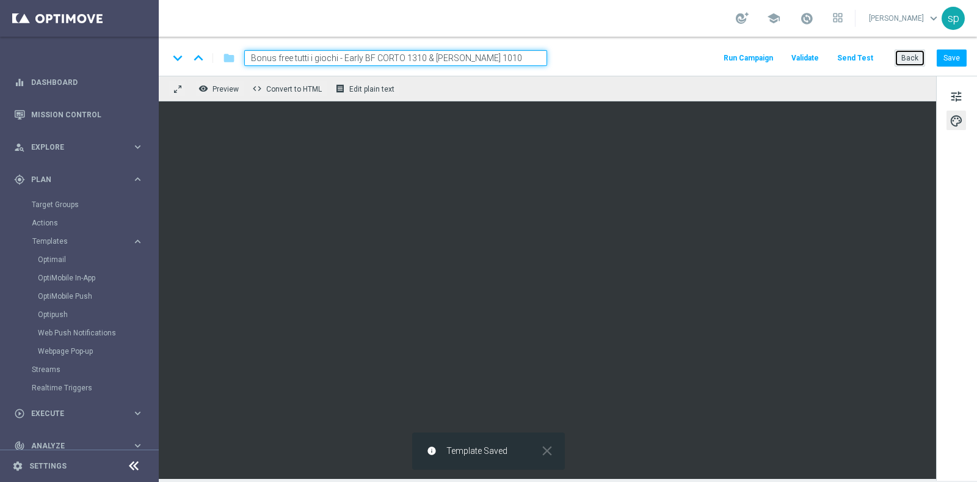
click at [910, 54] on button "Back" at bounding box center [910, 57] width 31 height 17
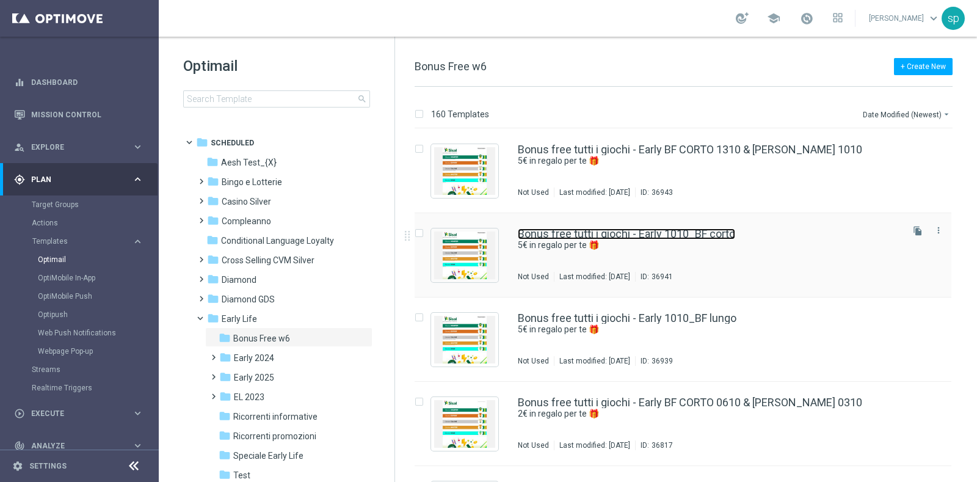
click at [715, 230] on link "Bonus free tutti i giochi - Early 1010_BF corto" at bounding box center [626, 233] width 217 height 11
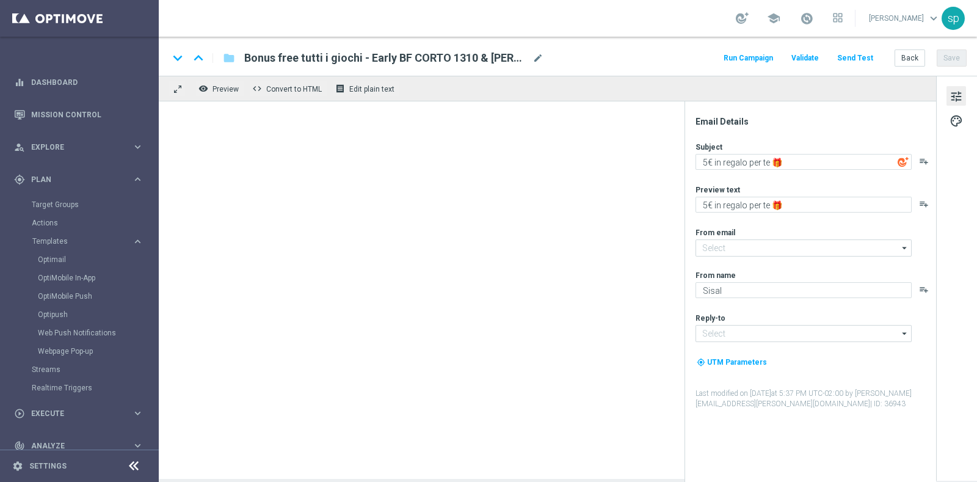
type input "[EMAIL_ADDRESS][DOMAIN_NAME]"
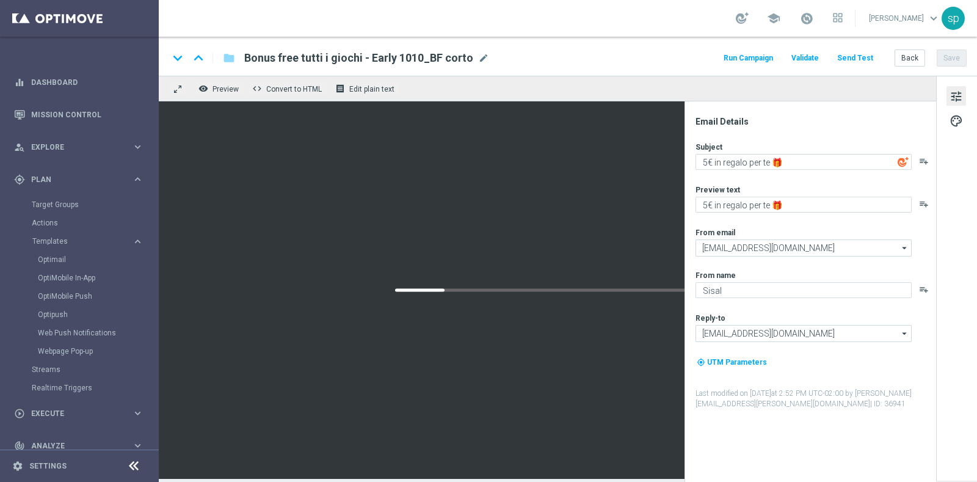
click at [746, 58] on button "Run Campaign" at bounding box center [748, 58] width 53 height 16
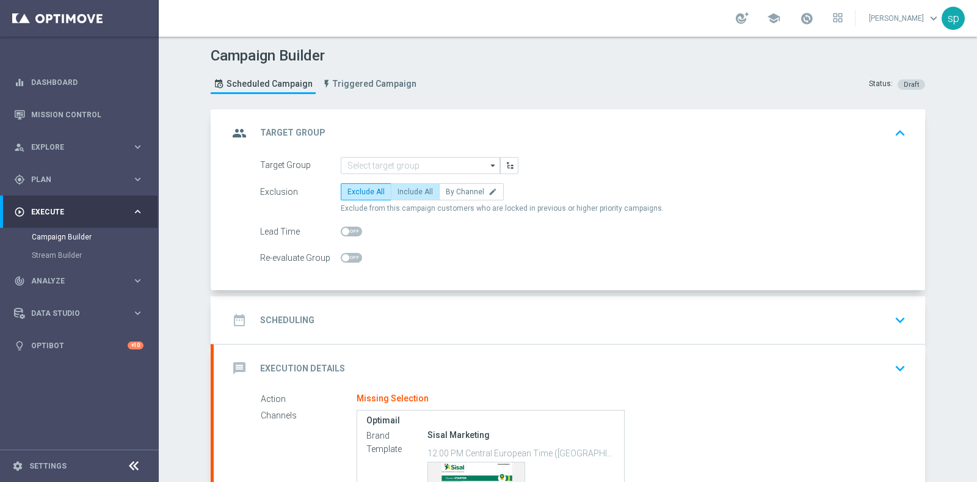
click at [406, 189] on span "Include All" at bounding box center [415, 191] width 35 height 9
click at [405, 190] on input "Include All" at bounding box center [402, 194] width 8 height 8
radio input "true"
click at [421, 163] on input at bounding box center [420, 165] width 159 height 17
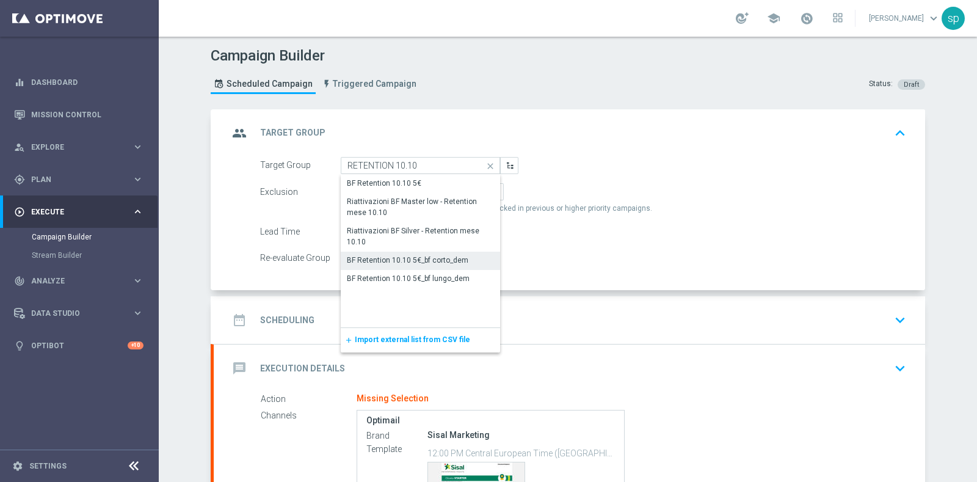
click at [449, 252] on div "BF Retention 10.10 5€_bf corto_dem" at bounding box center [420, 260] width 159 height 17
type input "BF Retention 10.10 5€_bf corto_dem"
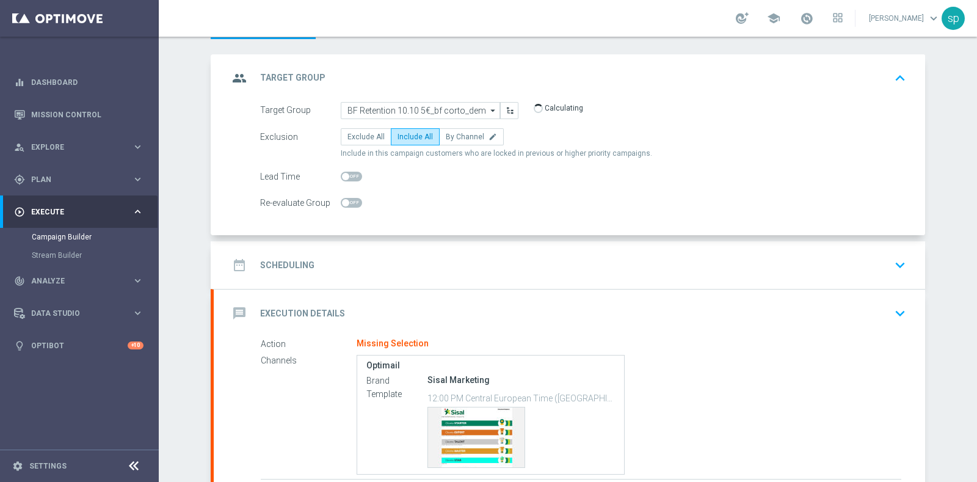
scroll to position [107, 0]
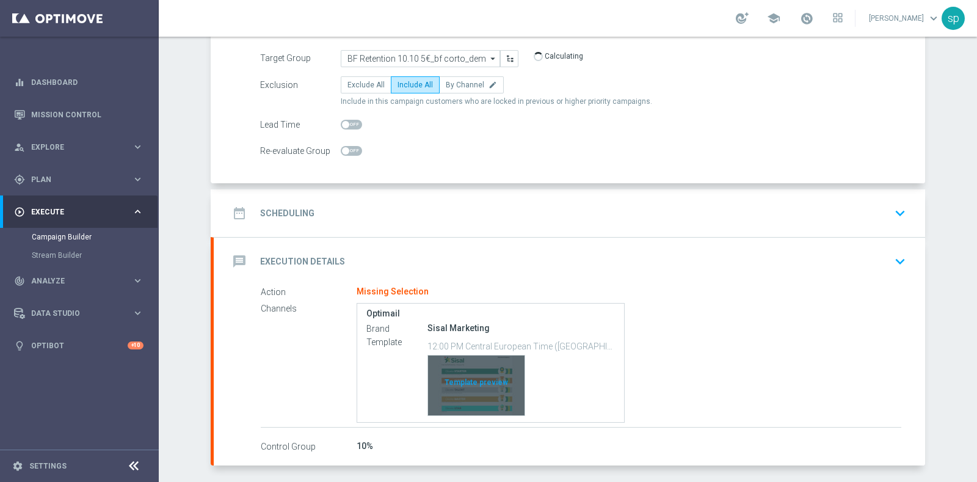
click at [490, 387] on div "Template preview" at bounding box center [476, 385] width 96 height 60
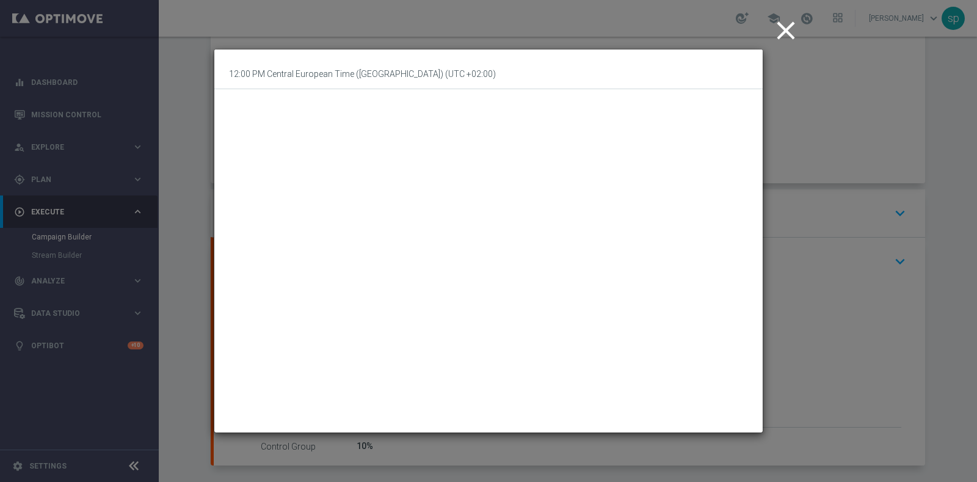
click at [786, 30] on icon "close" at bounding box center [786, 30] width 31 height 31
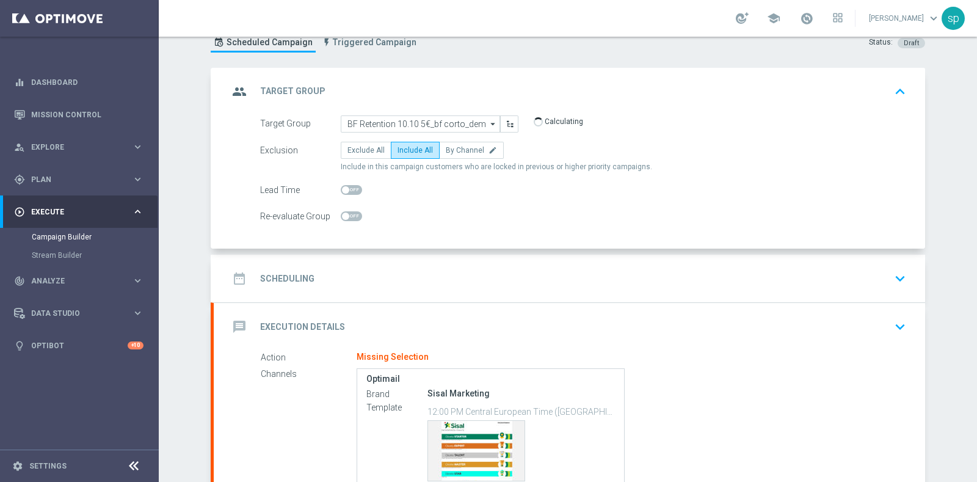
scroll to position [40, 0]
click at [274, 280] on h2 "Scheduling" at bounding box center [287, 280] width 54 height 12
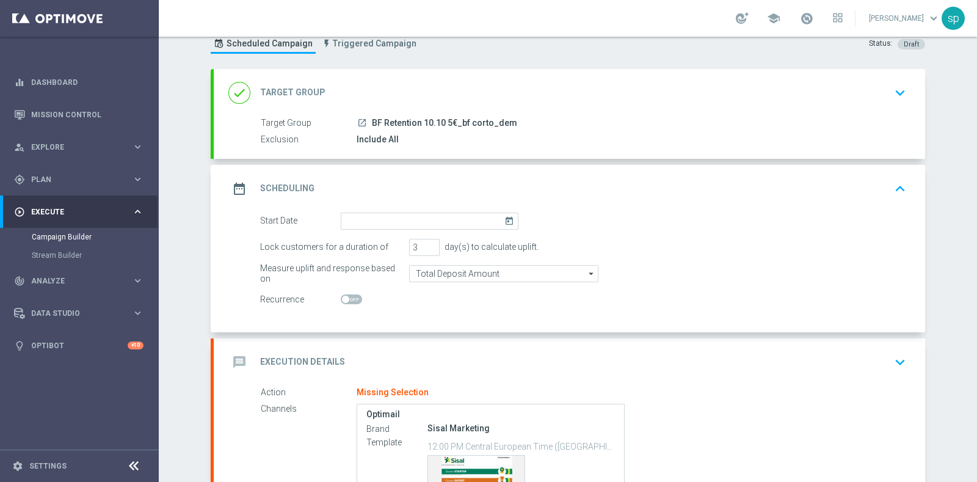
click at [504, 214] on icon "today" at bounding box center [511, 218] width 14 height 13
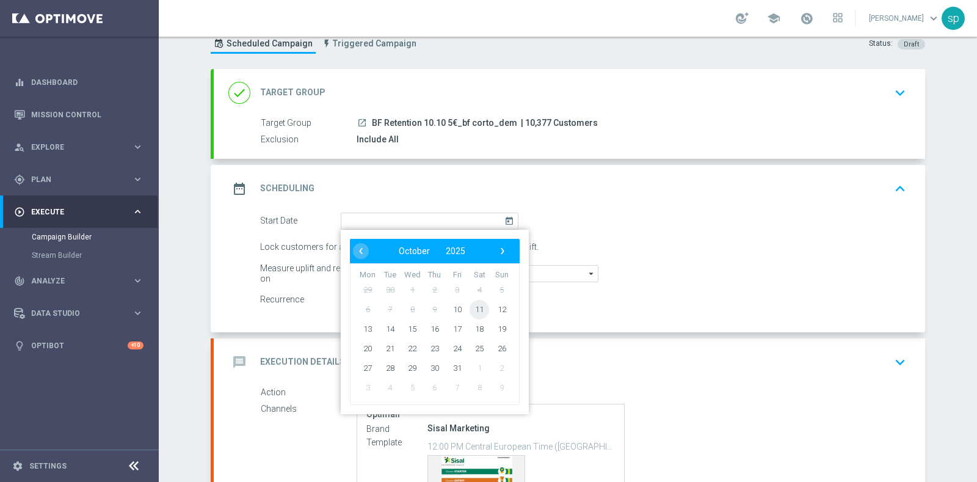
click at [470, 305] on span "11" at bounding box center [480, 309] width 20 height 20
type input "[DATE]"
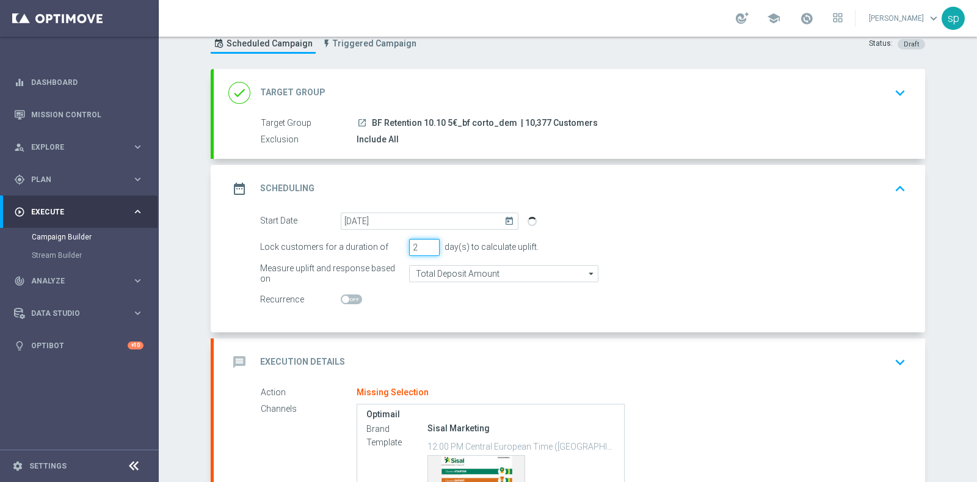
click at [427, 248] on input "2" at bounding box center [424, 247] width 31 height 17
type input "1"
click at [427, 248] on input "1" at bounding box center [424, 247] width 31 height 17
click at [406, 356] on div "message Execution Details keyboard_arrow_down" at bounding box center [569, 361] width 682 height 23
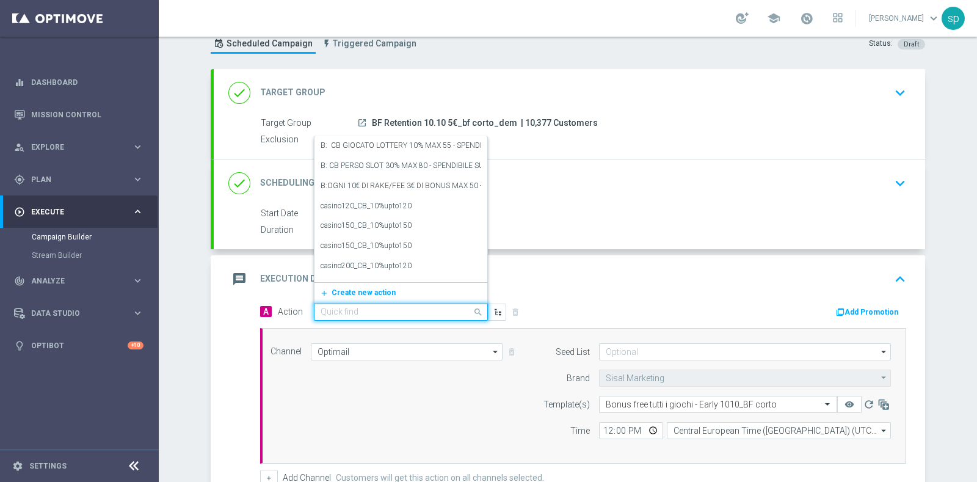
click at [391, 307] on input "text" at bounding box center [389, 312] width 136 height 10
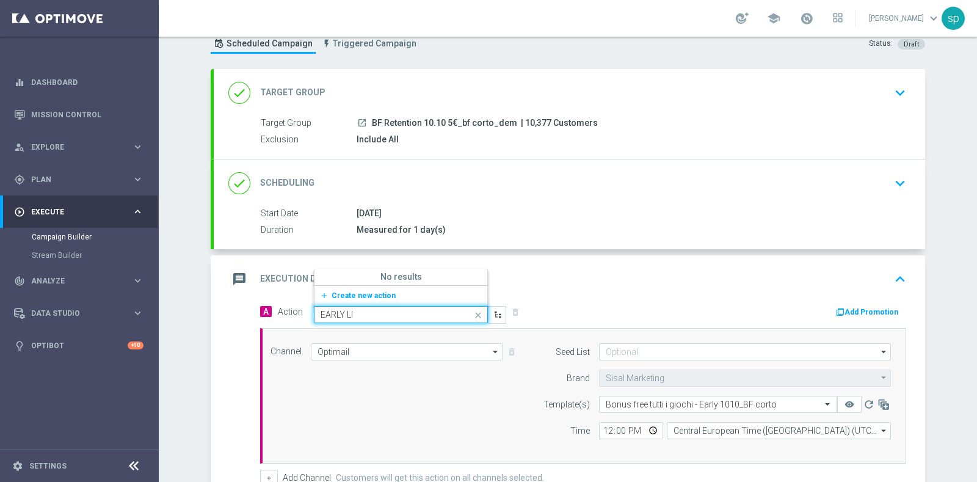
type input "EARLY LIF"
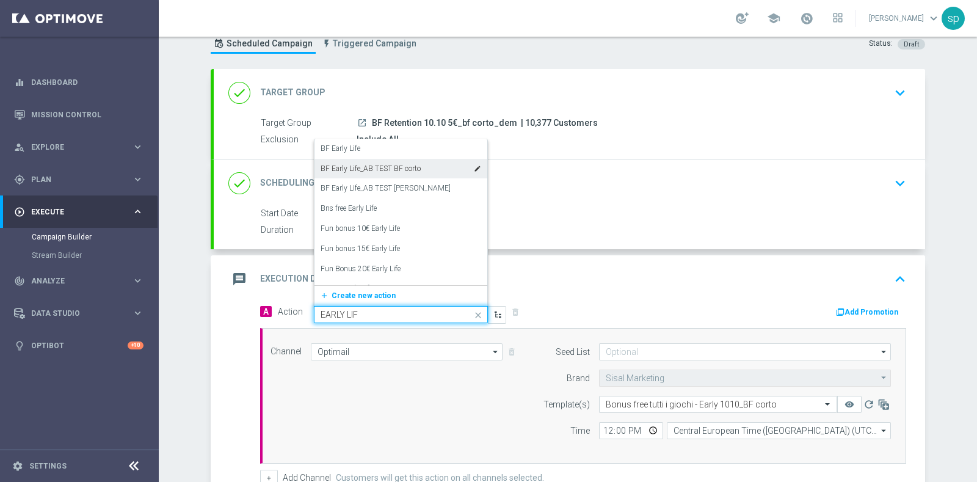
click at [426, 164] on div "BF Early Life_AB TEST BF corto edit" at bounding box center [401, 169] width 161 height 20
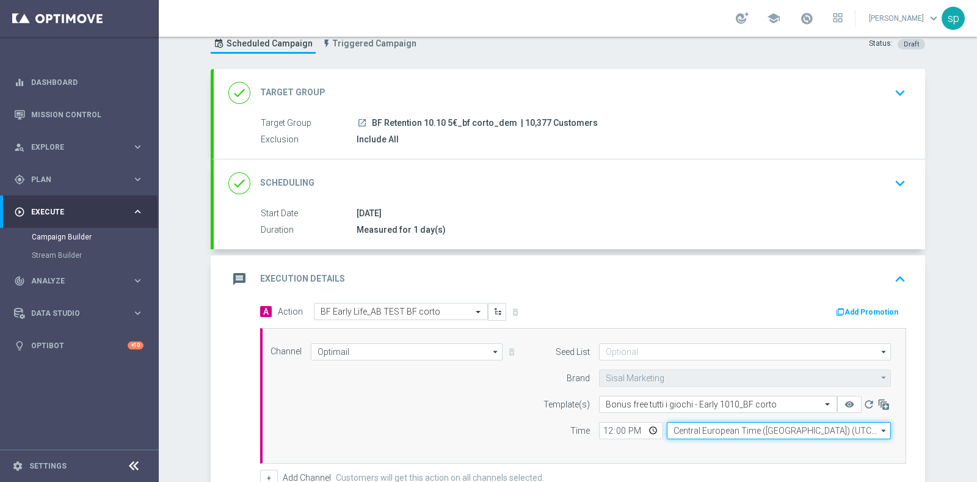
click at [731, 422] on input "Central European Time ([GEOGRAPHIC_DATA]) (UTC +02:00)" at bounding box center [779, 430] width 224 height 17
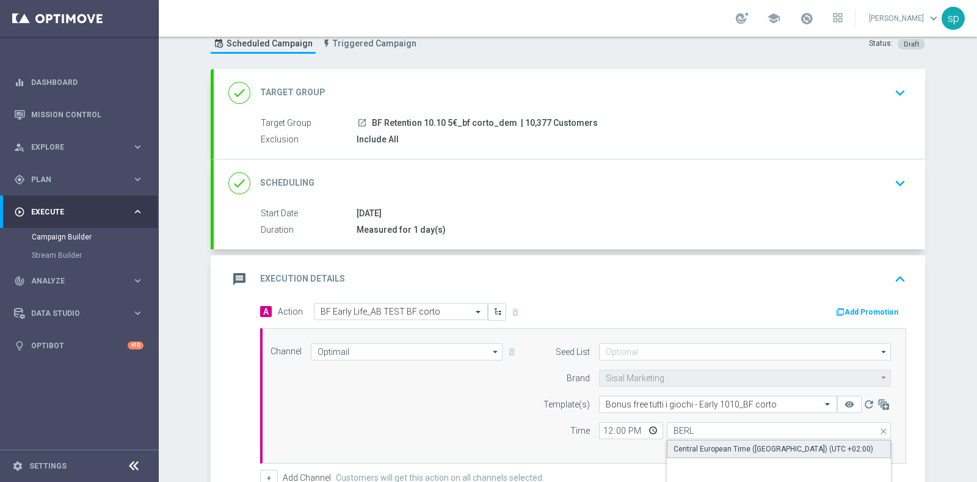
click at [713, 449] on div "Central European Time ([GEOGRAPHIC_DATA]) (UTC +02:00)" at bounding box center [773, 448] width 200 height 11
type input "Central European Time ([GEOGRAPHIC_DATA]) (UTC +02:00)"
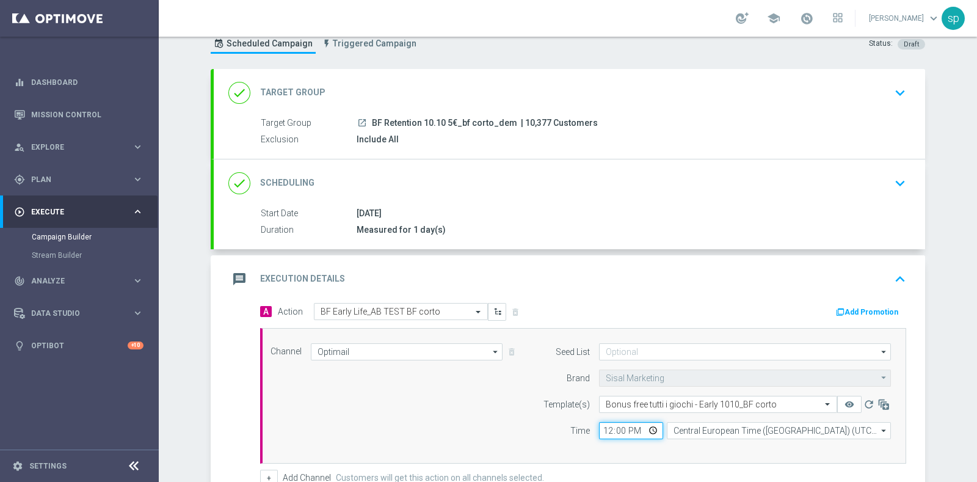
click at [600, 427] on input "12:00" at bounding box center [631, 430] width 64 height 17
type input "14:00"
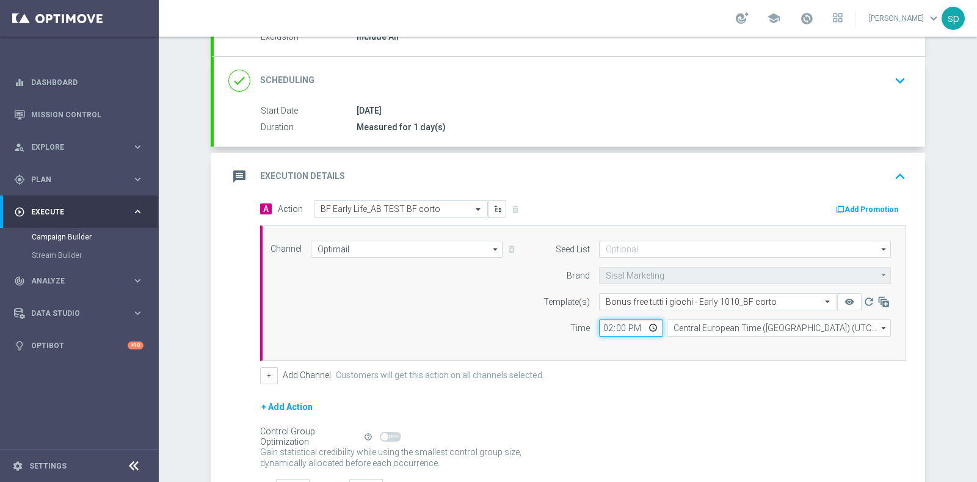
scroll to position [214, 0]
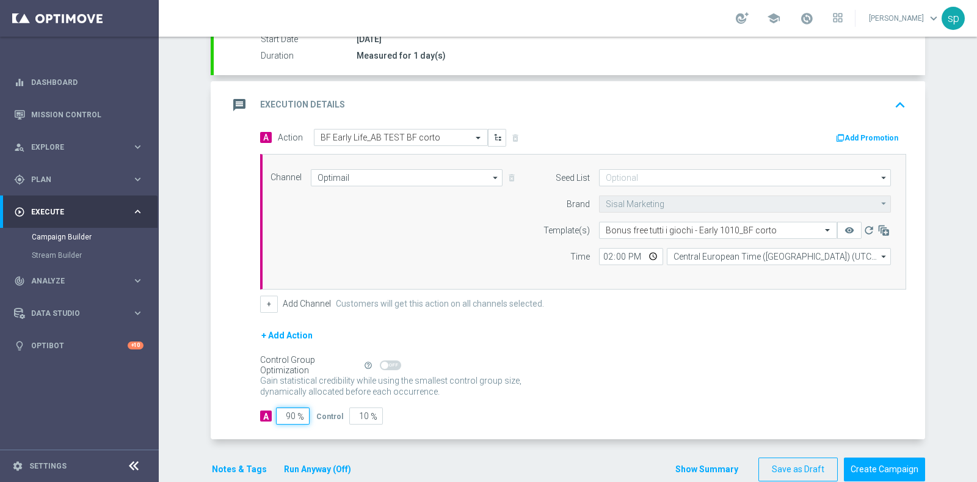
click at [286, 413] on input "90" at bounding box center [293, 415] width 34 height 17
type input "0"
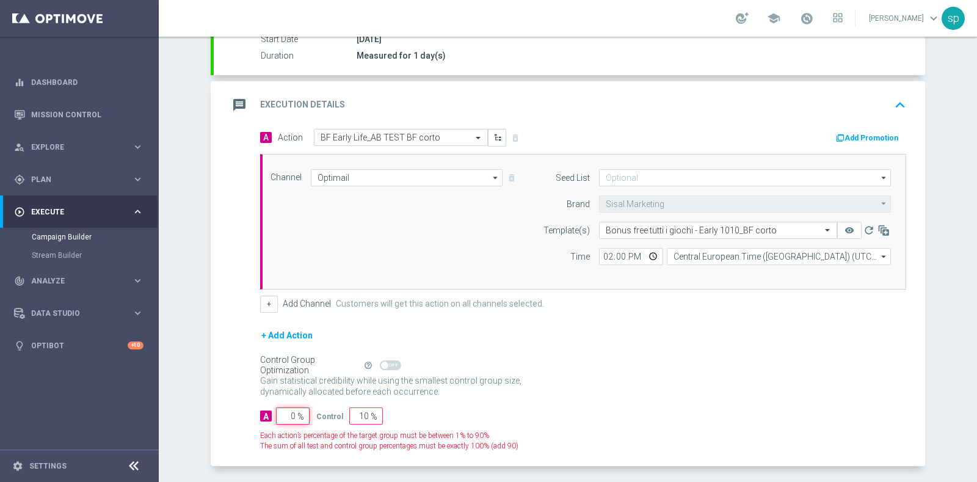
type input "100"
type input "0"
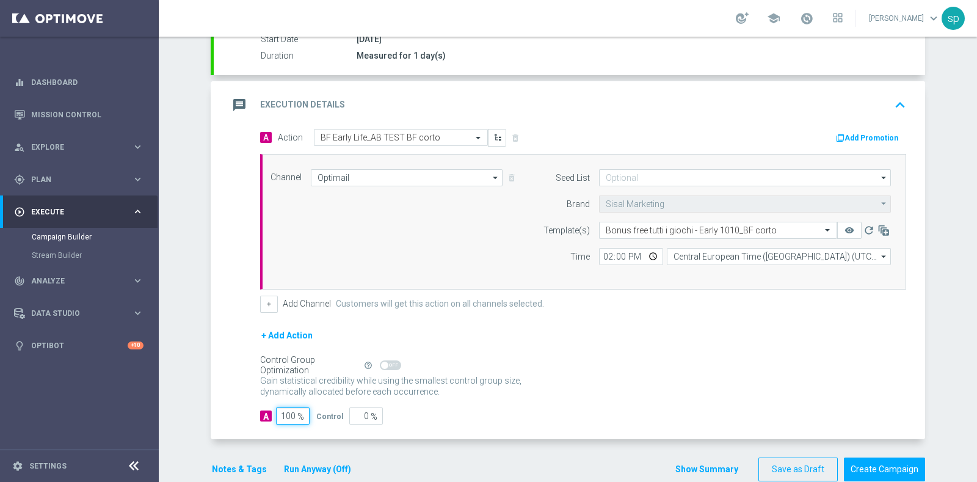
scroll to position [235, 0]
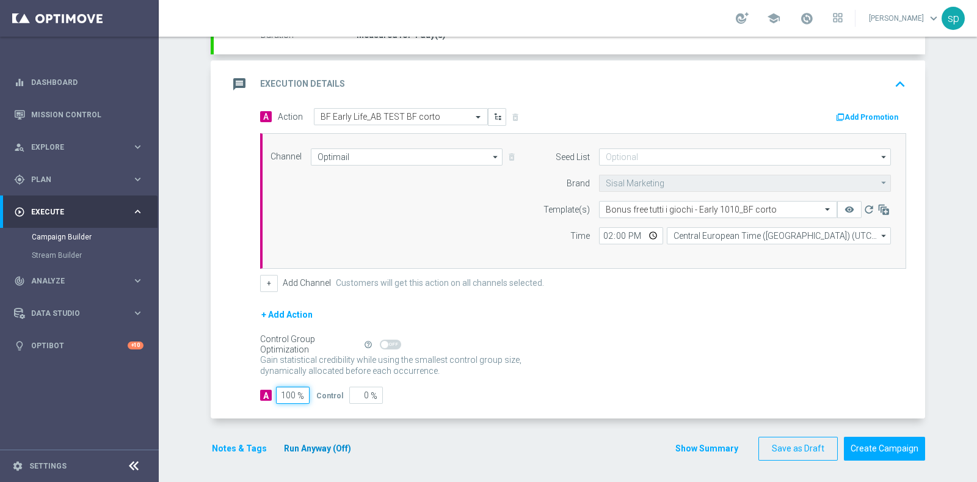
type input "100"
click at [327, 451] on button "Run Anyway (Off)" at bounding box center [318, 448] width 70 height 15
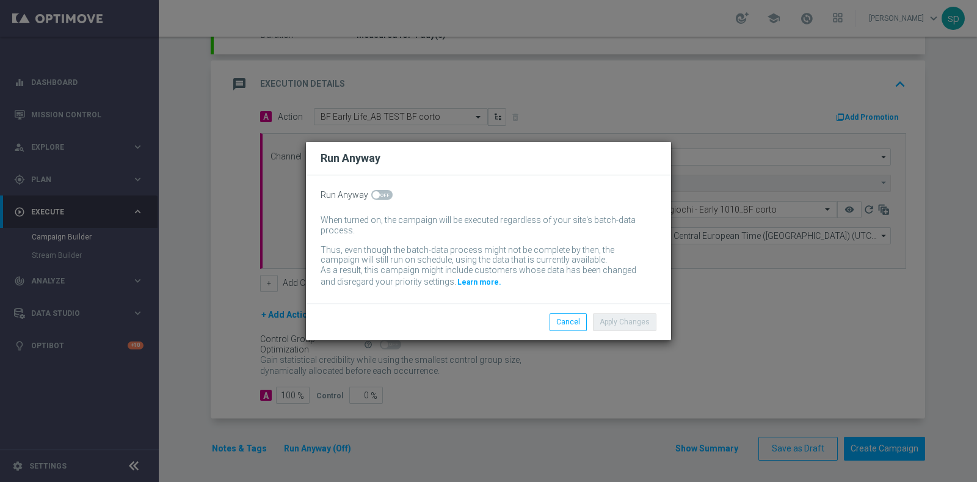
click at [377, 201] on div "Run Anyway When turned on, the campaign will be executed regardless of your sit…" at bounding box center [488, 239] width 365 height 128
click at [377, 193] on span at bounding box center [375, 194] width 7 height 7
click at [377, 193] on input "checkbox" at bounding box center [381, 195] width 21 height 10
checkbox input "true"
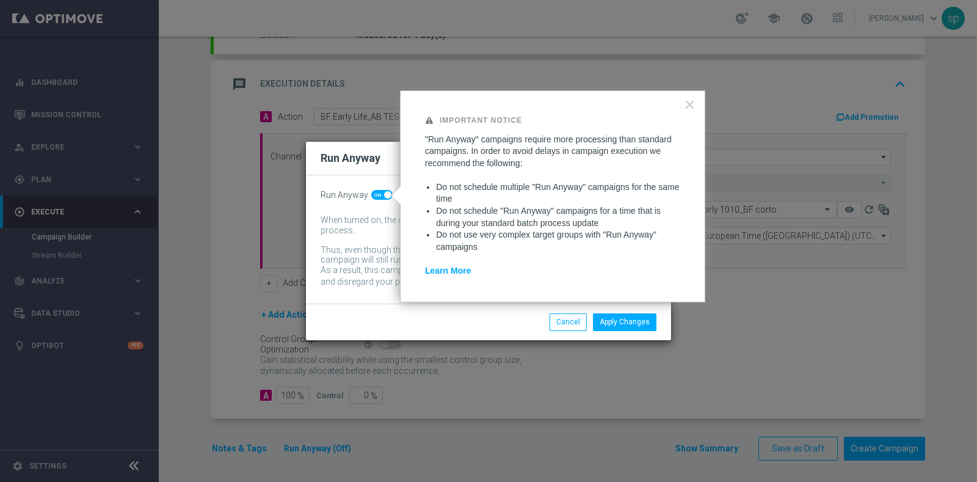
click at [617, 311] on div "Apply Changes Cancel" at bounding box center [488, 321] width 365 height 36
click at [618, 318] on button "Apply Changes" at bounding box center [625, 321] width 64 height 17
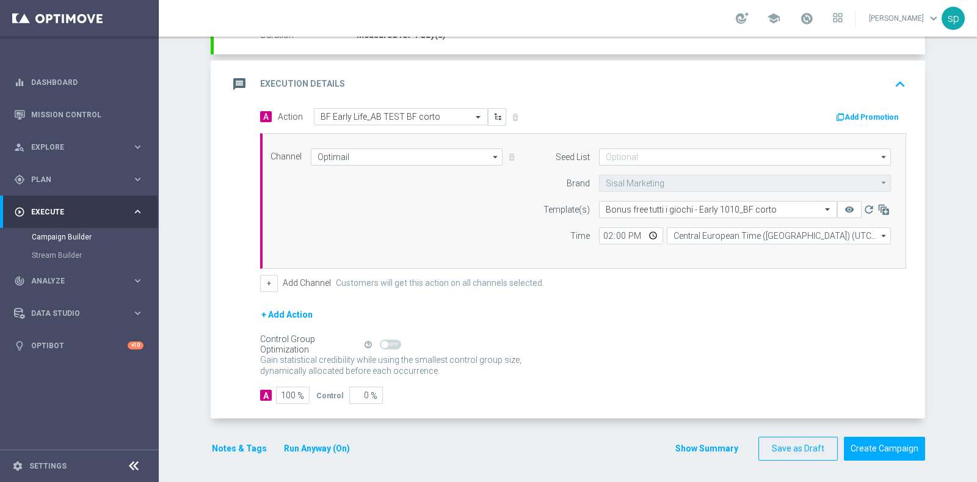
click at [236, 448] on button "Notes & Tags" at bounding box center [239, 448] width 57 height 15
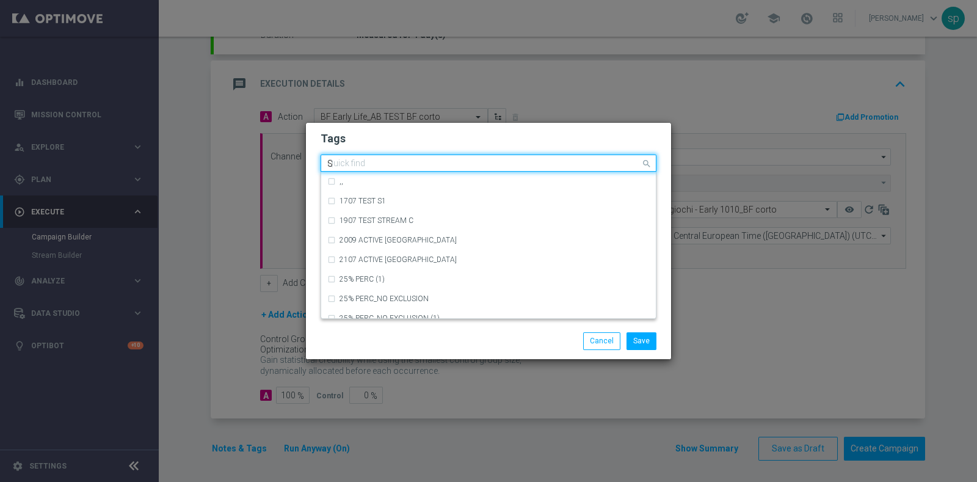
click at [341, 169] on input "S" at bounding box center [483, 164] width 313 height 10
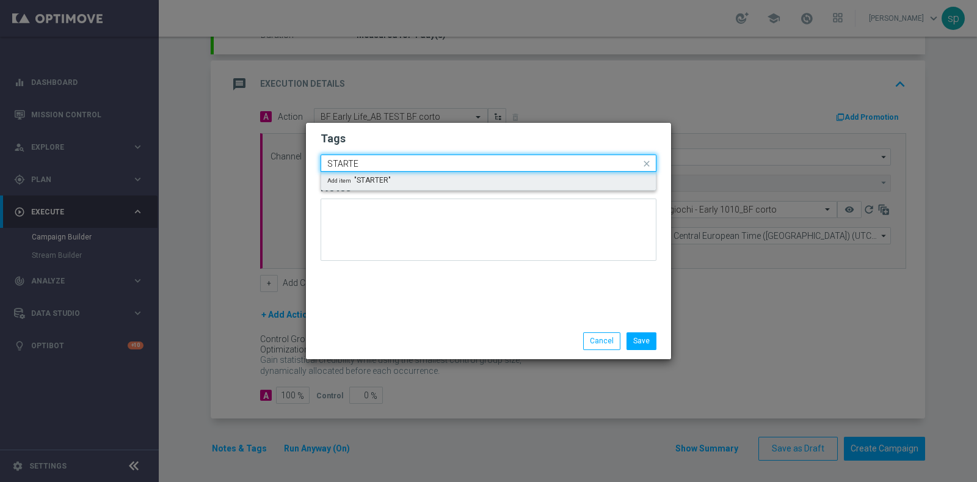
click at [410, 159] on input "STARTE" at bounding box center [483, 164] width 313 height 10
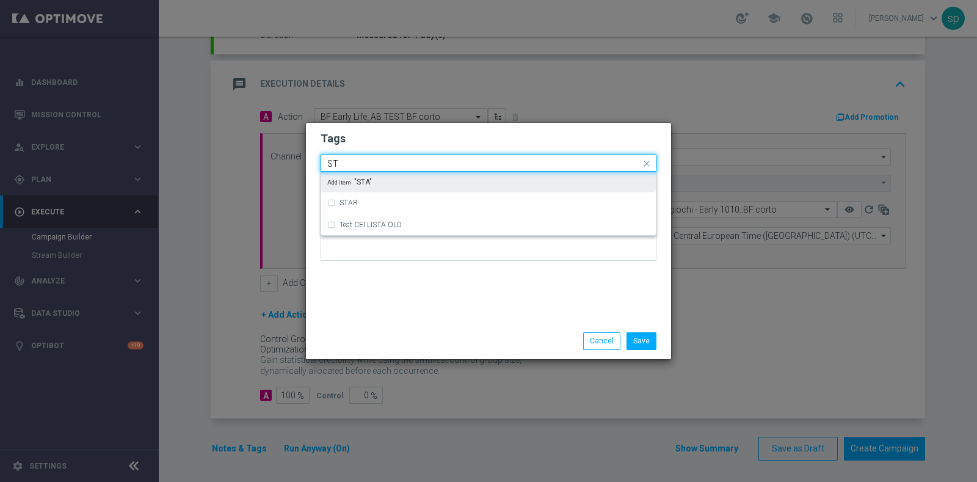
type input "S"
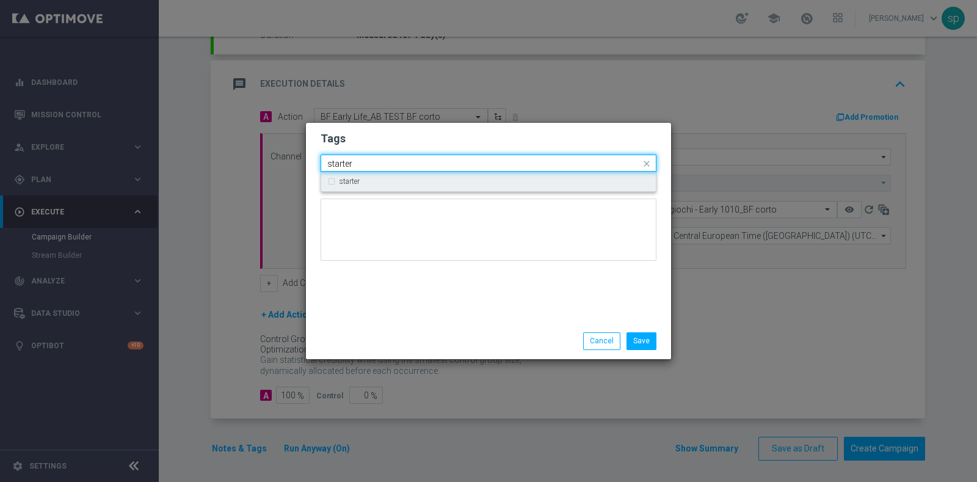
click at [420, 184] on div "starter" at bounding box center [494, 181] width 310 height 7
drag, startPoint x: 371, startPoint y: 160, endPoint x: 241, endPoint y: 150, distance: 129.8
click at [241, 150] on modal-container "Tags Quick find × starter starter starter Notes Save Cancel" at bounding box center [488, 241] width 977 height 482
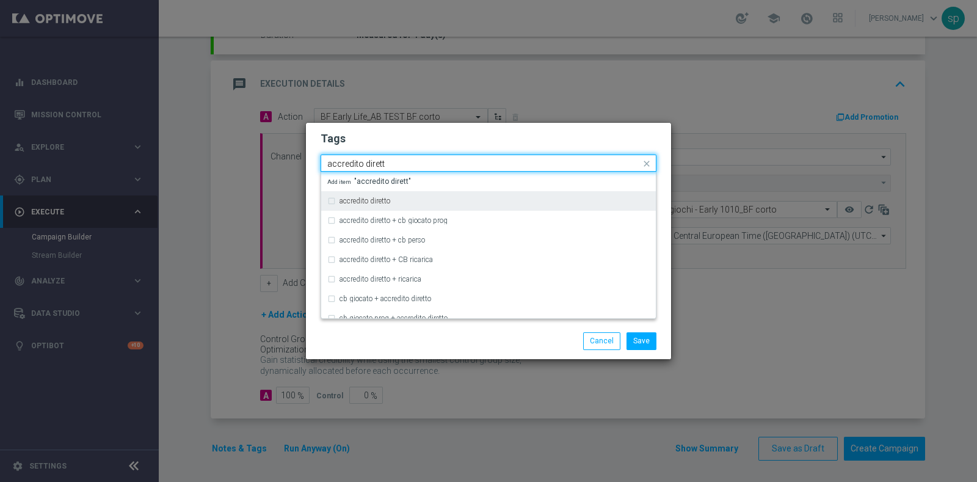
click at [356, 199] on label "accredito diretto" at bounding box center [364, 200] width 51 height 7
type input "accredito dirett"
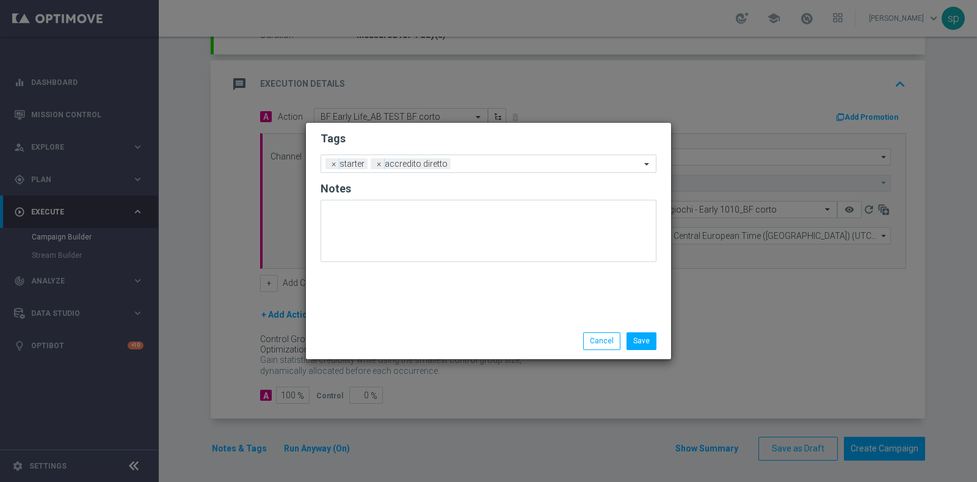
click at [395, 154] on form "Tags Add a new tag × starter × accredito diretto Notes" at bounding box center [489, 199] width 336 height 143
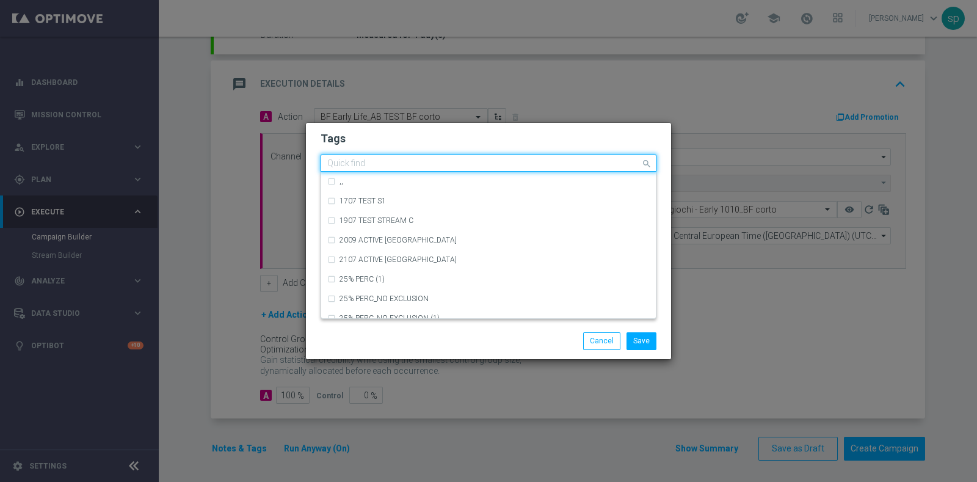
click at [471, 167] on input "text" at bounding box center [483, 164] width 313 height 10
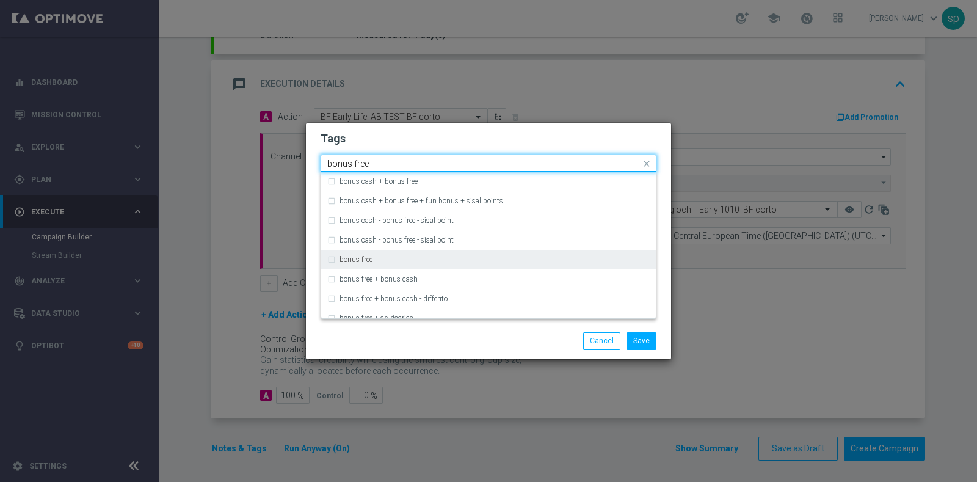
click at [408, 262] on div "bonus free" at bounding box center [494, 259] width 310 height 7
type input "bonus free"
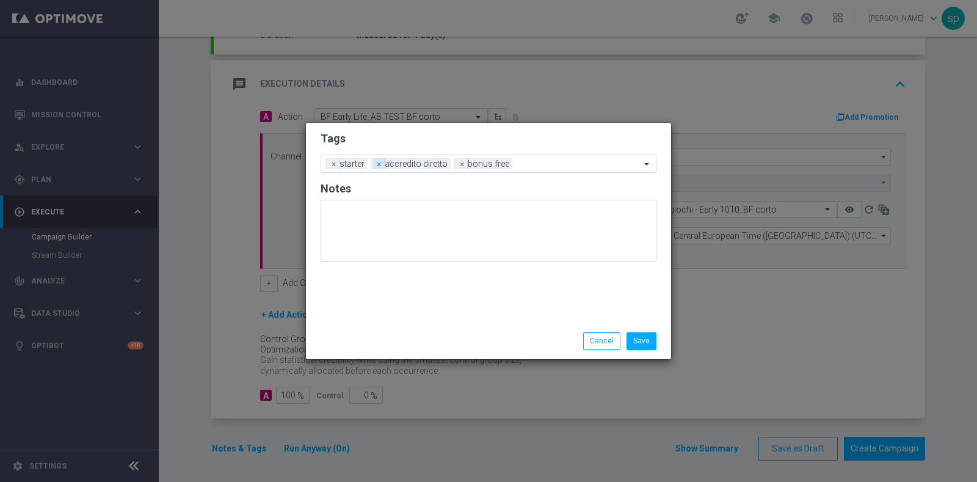
drag, startPoint x: 376, startPoint y: 154, endPoint x: 379, endPoint y: 162, distance: 8.5
click at [379, 162] on form "Tags Add a new tag × starter × accredito diretto × bonus free Notes" at bounding box center [489, 199] width 336 height 143
click at [531, 163] on input "text" at bounding box center [578, 164] width 123 height 10
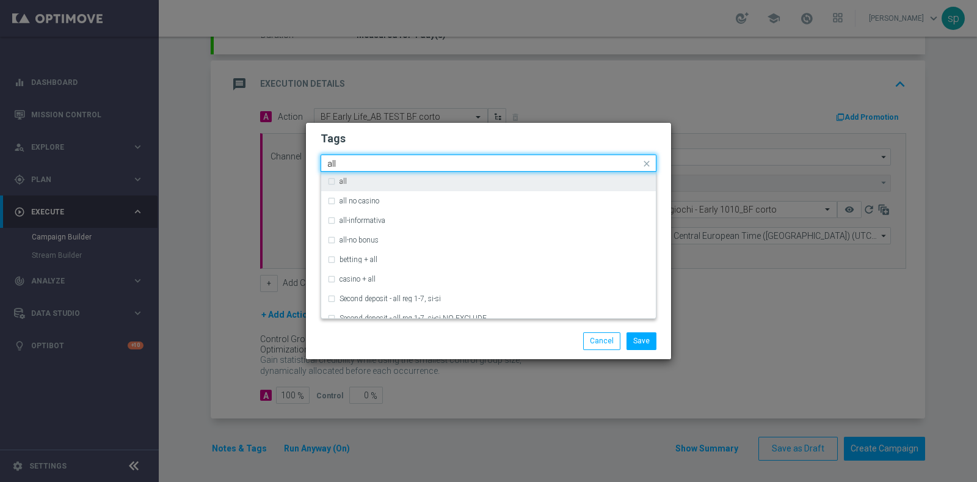
click at [503, 186] on div "all" at bounding box center [488, 182] width 322 height 20
drag, startPoint x: 372, startPoint y: 161, endPoint x: 294, endPoint y: 166, distance: 79.0
click at [294, 166] on modal-container "Tags Quick find × starter × accredito diretto × bonus free × all all all all no…" at bounding box center [488, 241] width 977 height 482
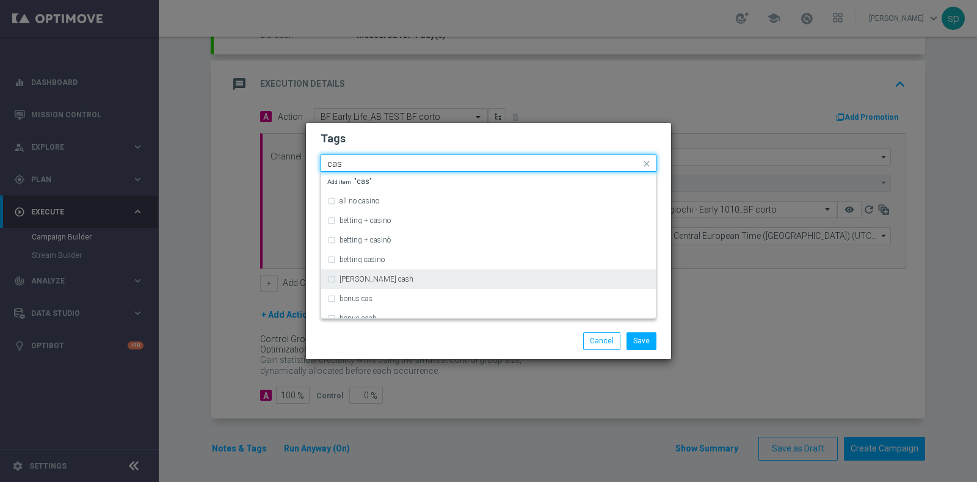
click at [383, 277] on div "[PERSON_NAME] cash" at bounding box center [494, 278] width 310 height 7
type input "cas"
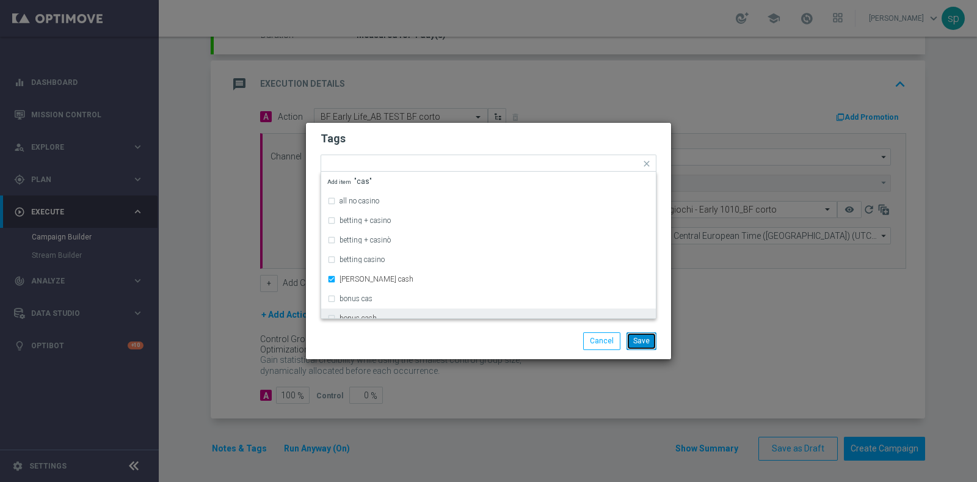
click at [642, 339] on button "Save" at bounding box center [641, 340] width 30 height 17
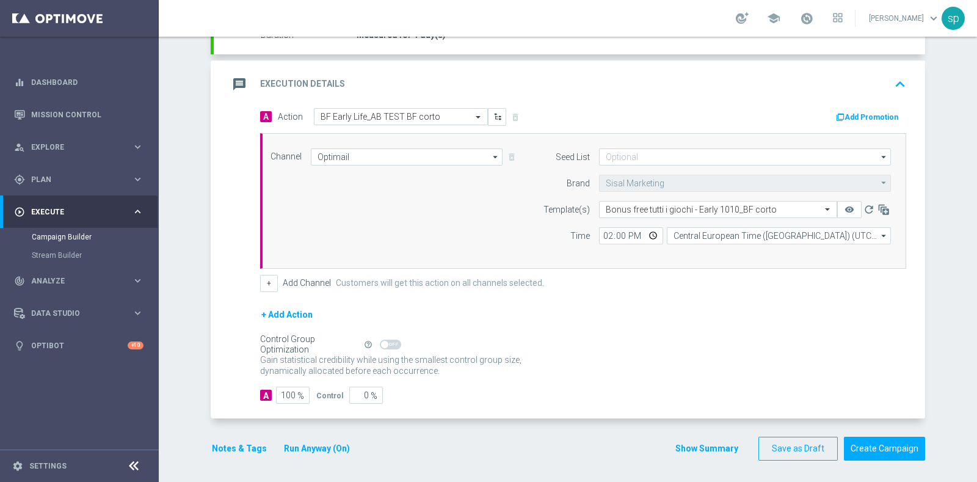
click at [229, 453] on button "Notes & Tags" at bounding box center [239, 448] width 57 height 15
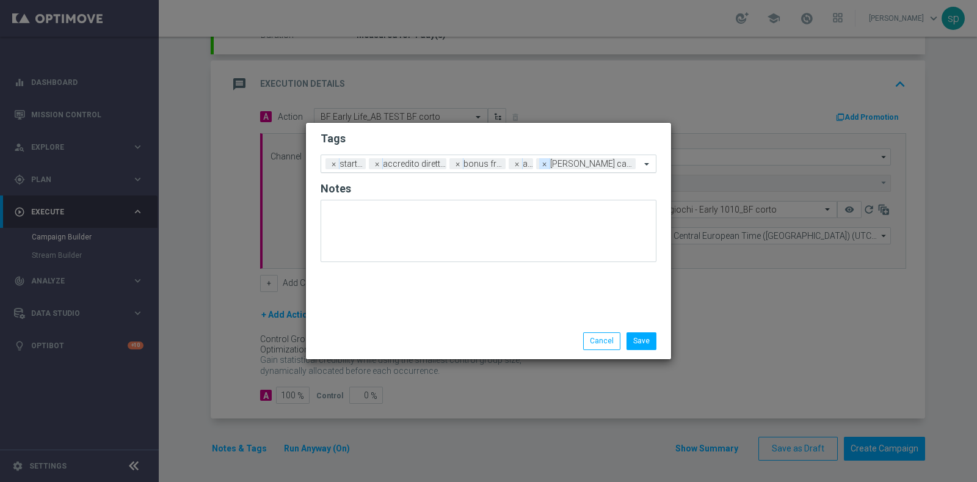
click at [547, 167] on span "×" at bounding box center [544, 163] width 11 height 11
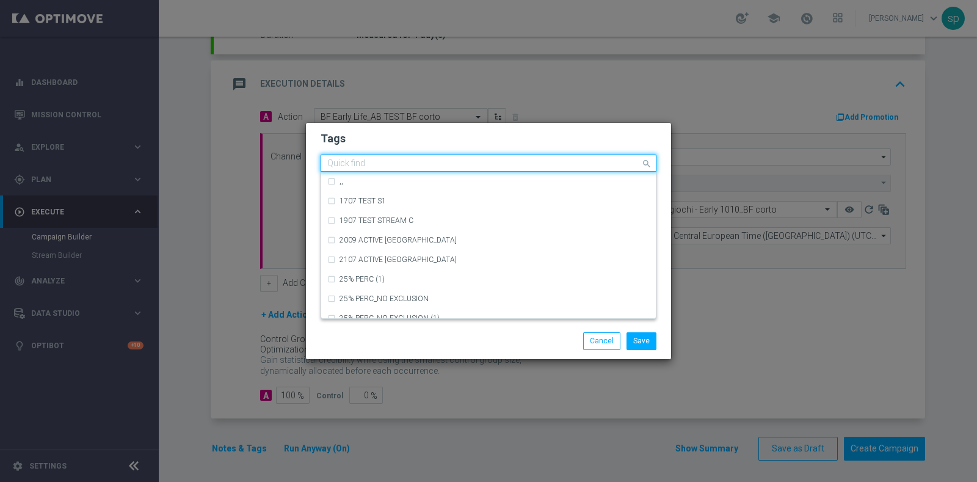
click at [563, 169] on input "text" at bounding box center [483, 164] width 313 height 10
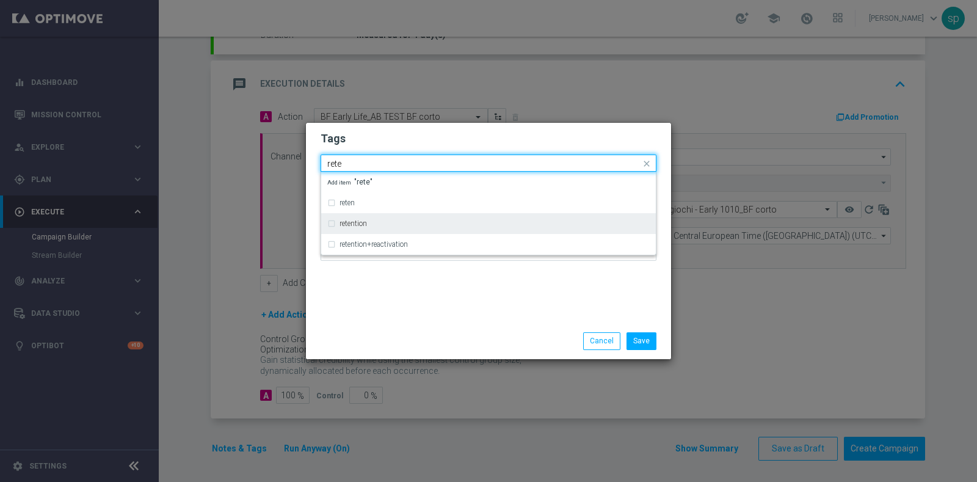
click at [534, 228] on div "retention" at bounding box center [488, 224] width 322 height 20
type input "rete"
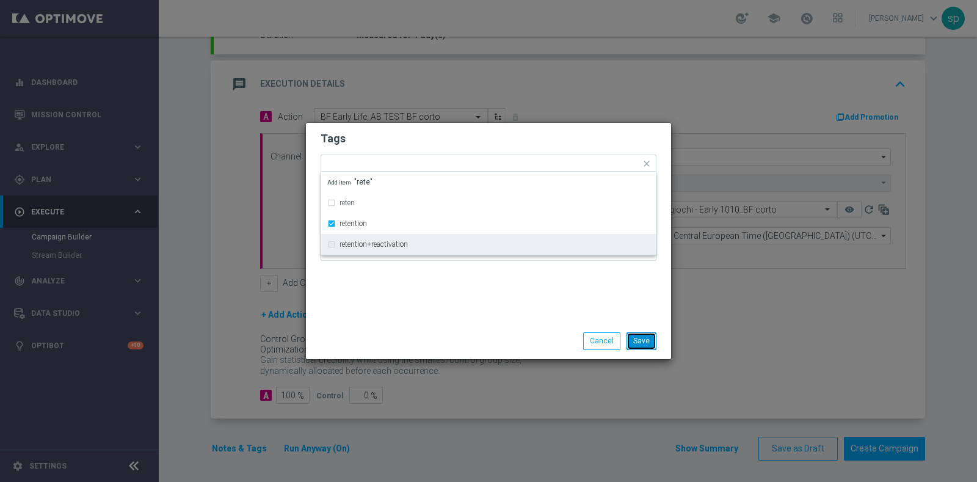
click at [647, 341] on button "Save" at bounding box center [641, 340] width 30 height 17
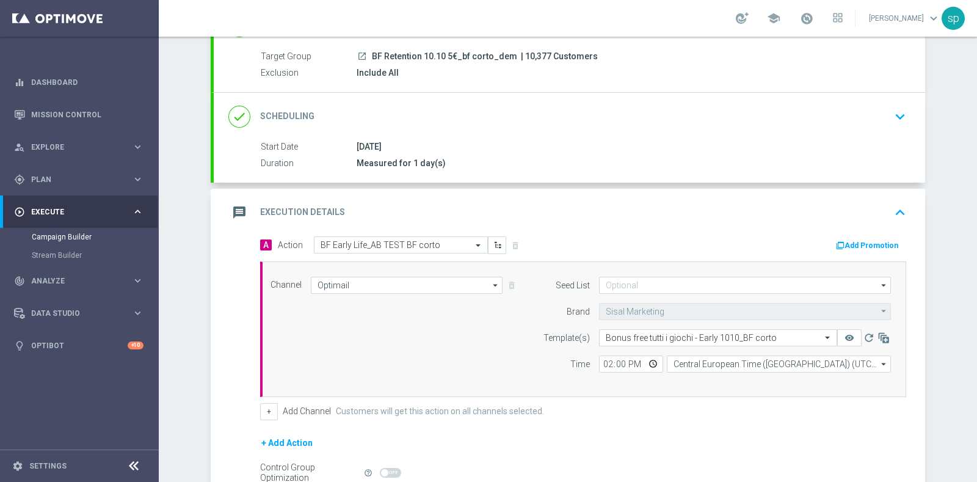
scroll to position [122, 0]
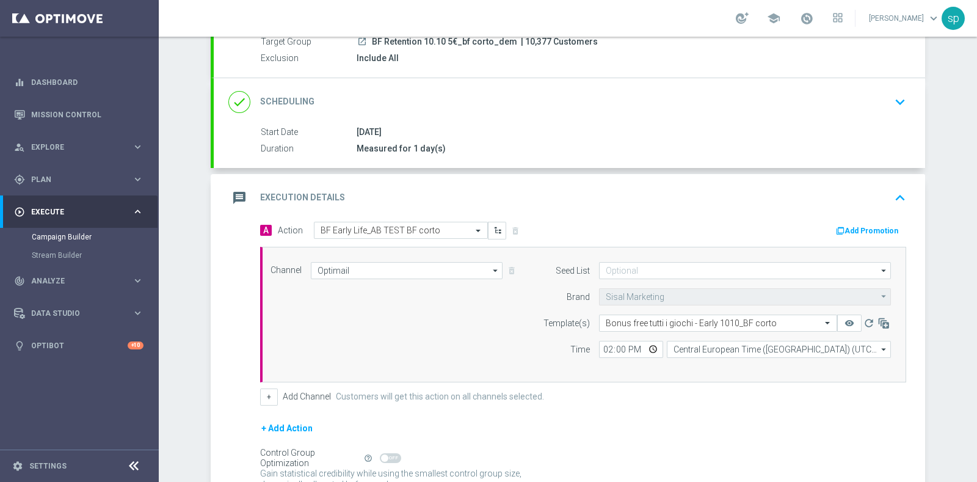
click at [897, 103] on icon "keyboard_arrow_down" at bounding box center [900, 102] width 18 height 18
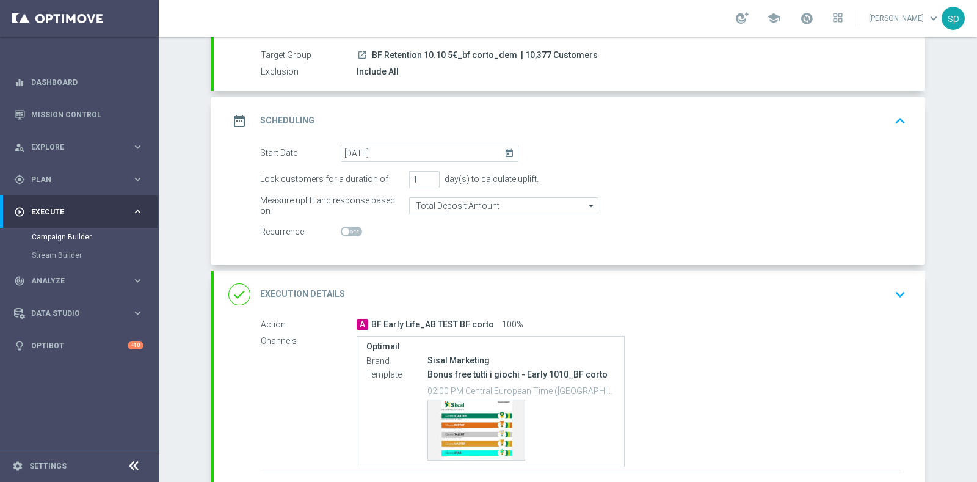
scroll to position [201, 0]
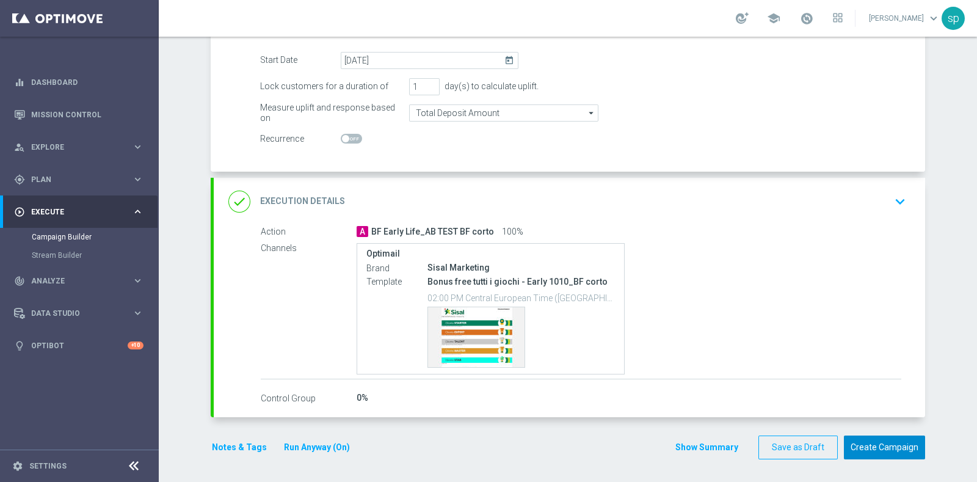
click at [885, 447] on button "Create Campaign" at bounding box center [884, 447] width 81 height 24
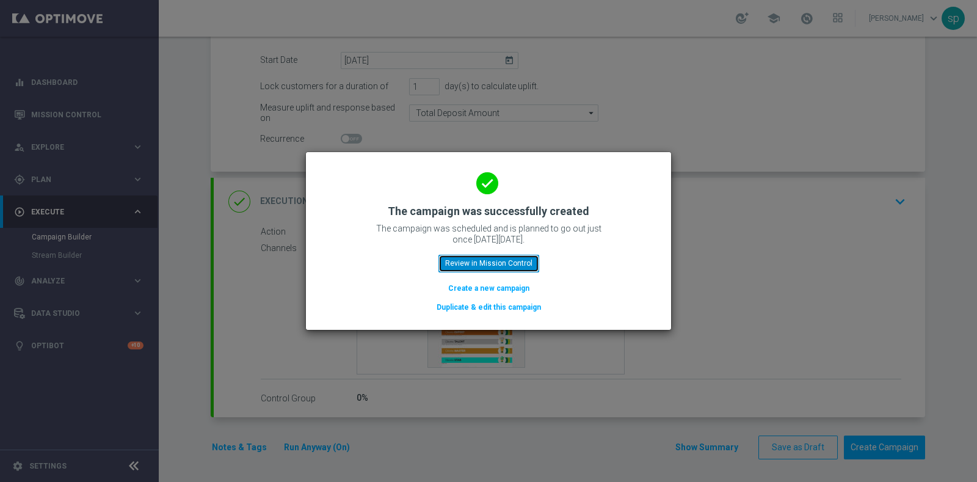
click at [526, 266] on button "Review in Mission Control" at bounding box center [488, 263] width 101 height 17
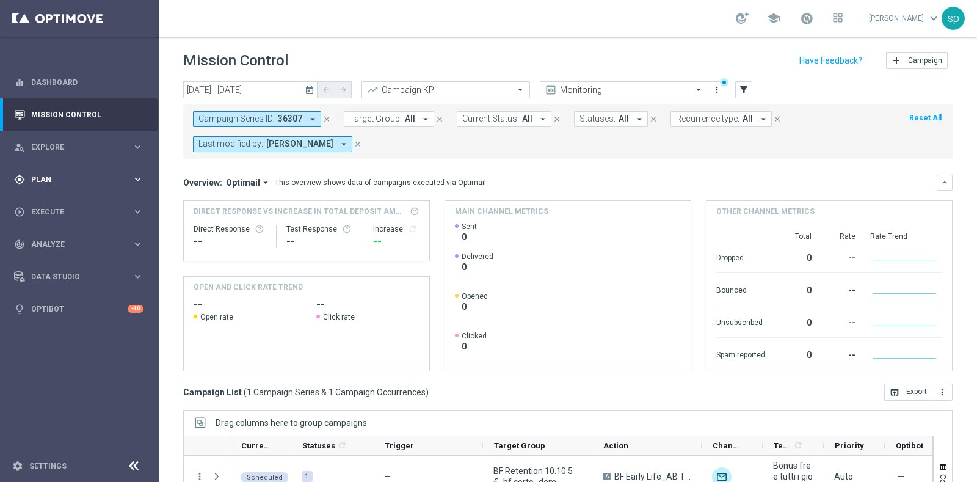
click at [43, 176] on span "Plan" at bounding box center [81, 179] width 101 height 7
click at [62, 239] on span "Templates" at bounding box center [75, 241] width 87 height 7
click at [48, 261] on link "Optimail" at bounding box center [82, 260] width 89 height 10
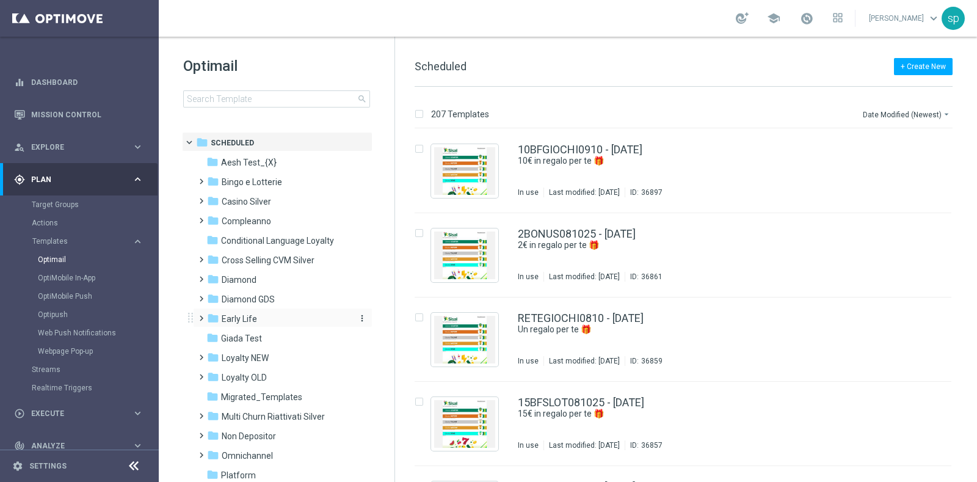
click at [232, 318] on span "Early Life" at bounding box center [239, 318] width 35 height 11
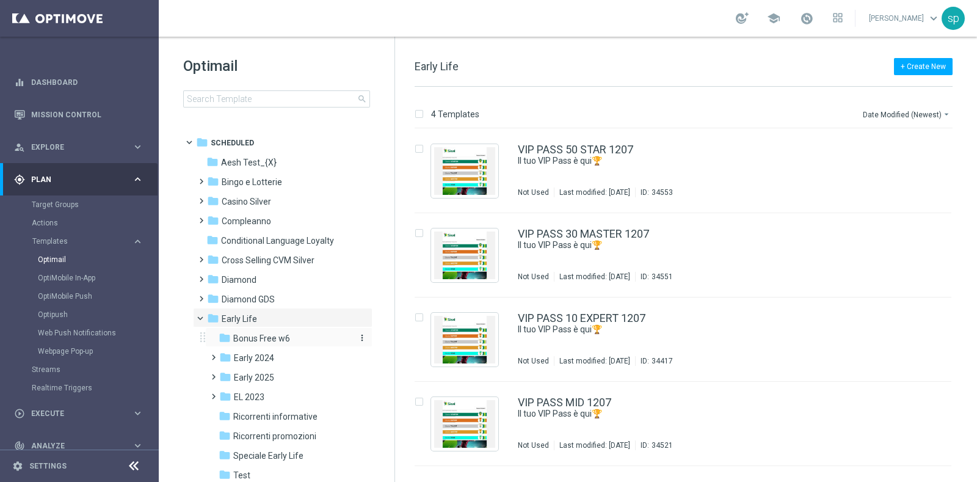
click at [263, 343] on div "folder Bonus Free w6" at bounding box center [284, 339] width 130 height 14
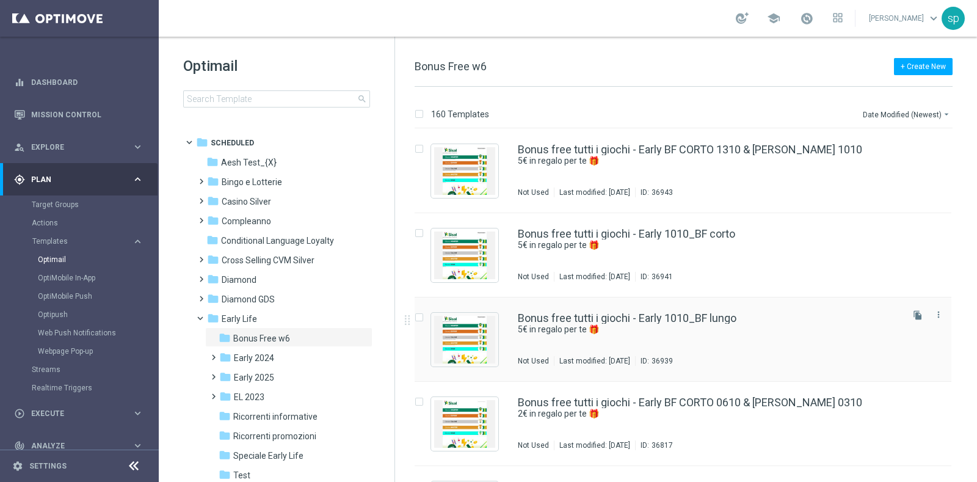
click at [768, 317] on div "Bonus free tutti i giochi - Early 1010_BF lungo" at bounding box center [709, 318] width 382 height 11
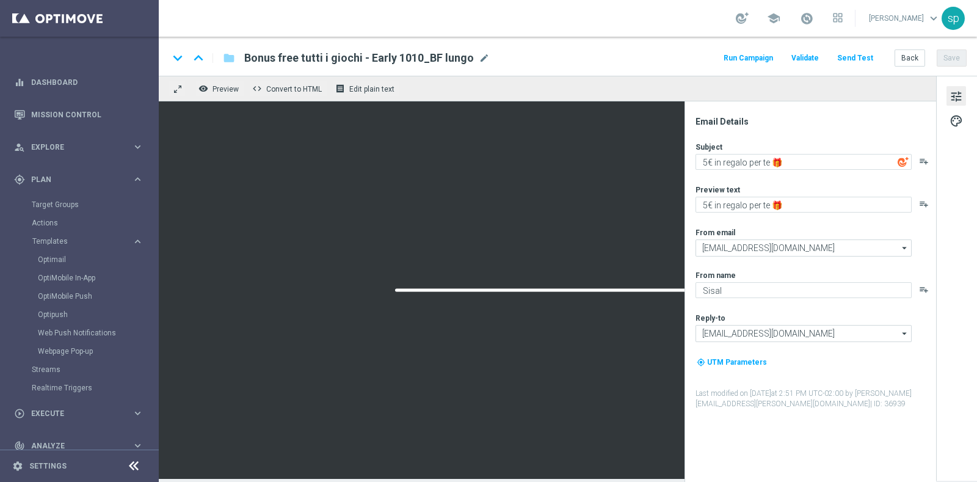
click at [744, 51] on button "Run Campaign" at bounding box center [748, 58] width 53 height 16
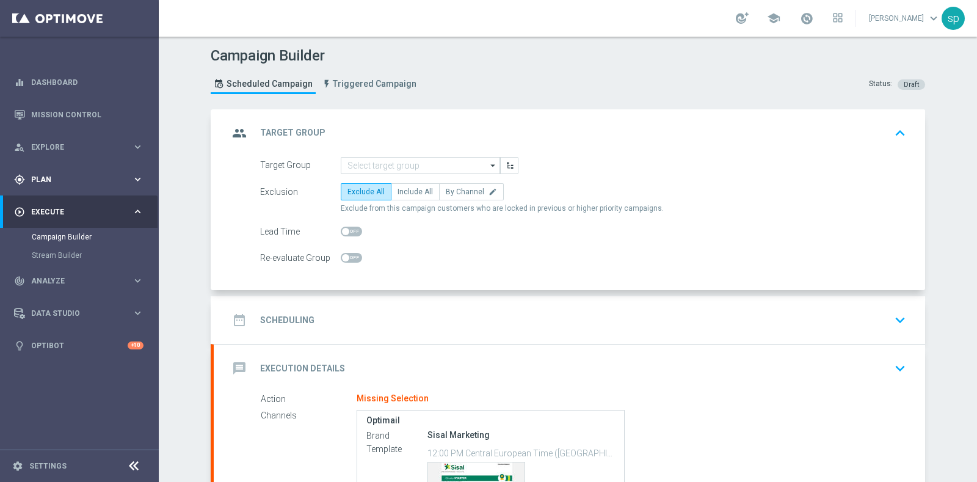
click at [41, 178] on span "Plan" at bounding box center [81, 179] width 101 height 7
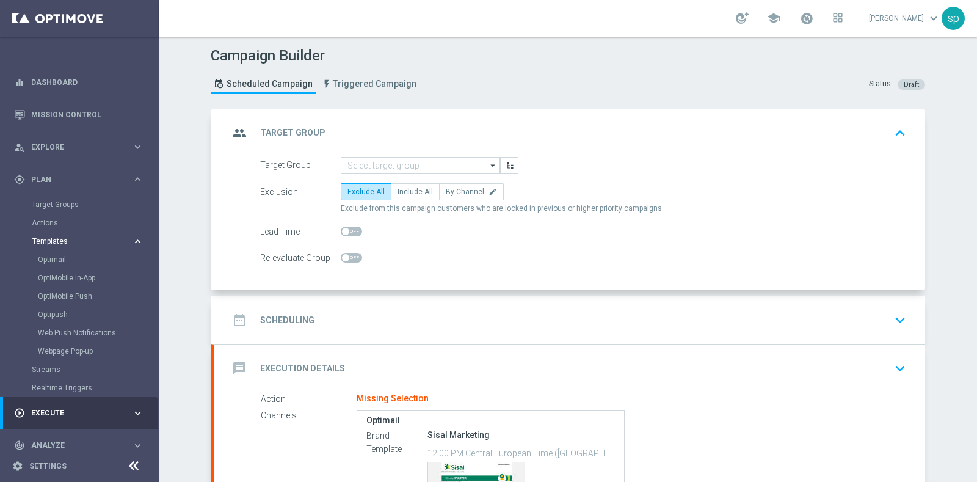
click at [62, 242] on span "Templates" at bounding box center [75, 241] width 87 height 7
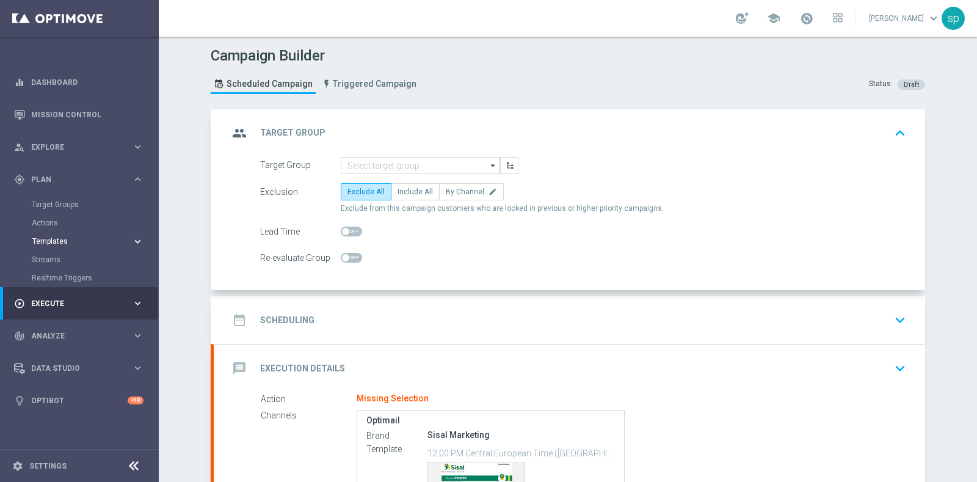
click at [57, 238] on span "Templates" at bounding box center [75, 241] width 87 height 7
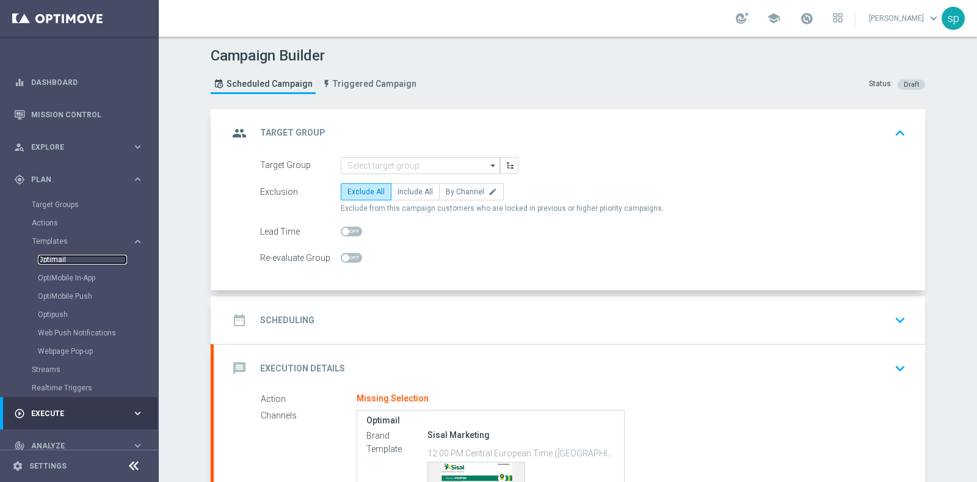
click at [54, 261] on link "Optimail" at bounding box center [82, 260] width 89 height 10
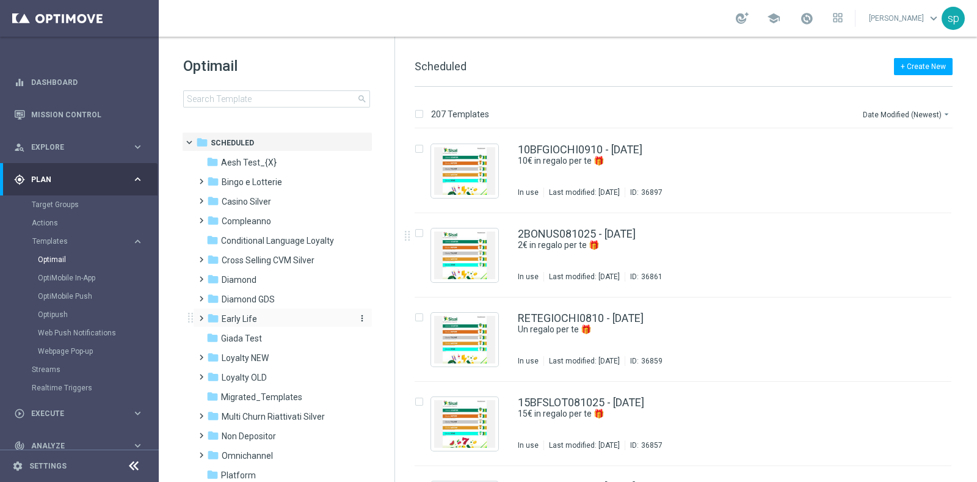
click at [236, 316] on span "Early Life" at bounding box center [239, 318] width 35 height 11
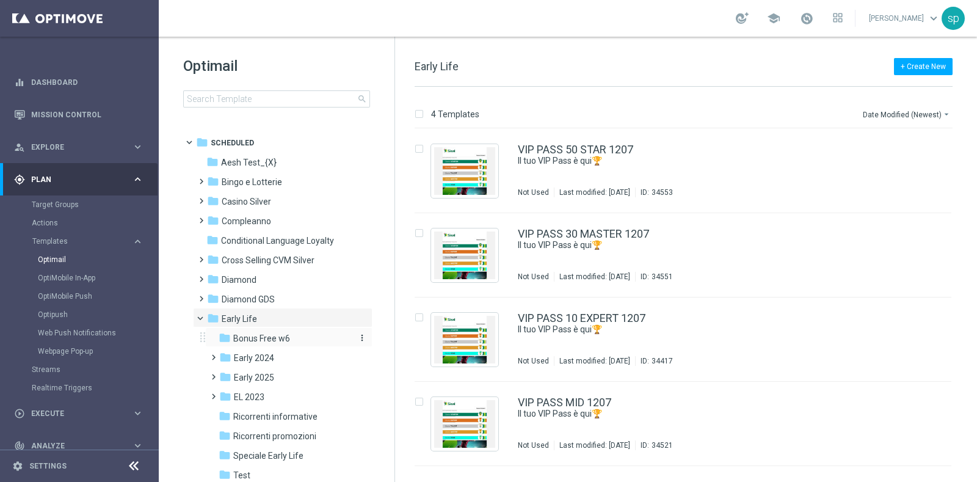
click at [275, 340] on span "Bonus Free w6" at bounding box center [261, 338] width 57 height 11
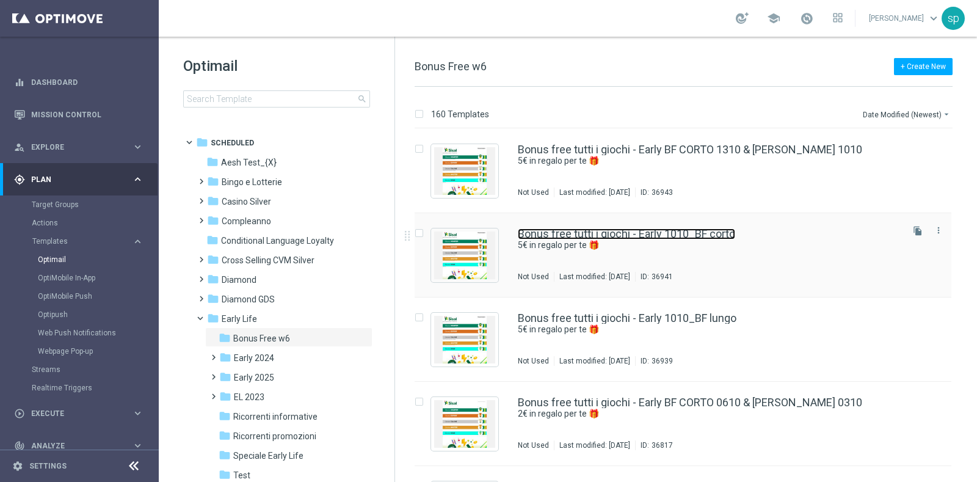
click at [630, 228] on link "Bonus free tutti i giochi - Early 1010_BF corto" at bounding box center [626, 233] width 217 height 11
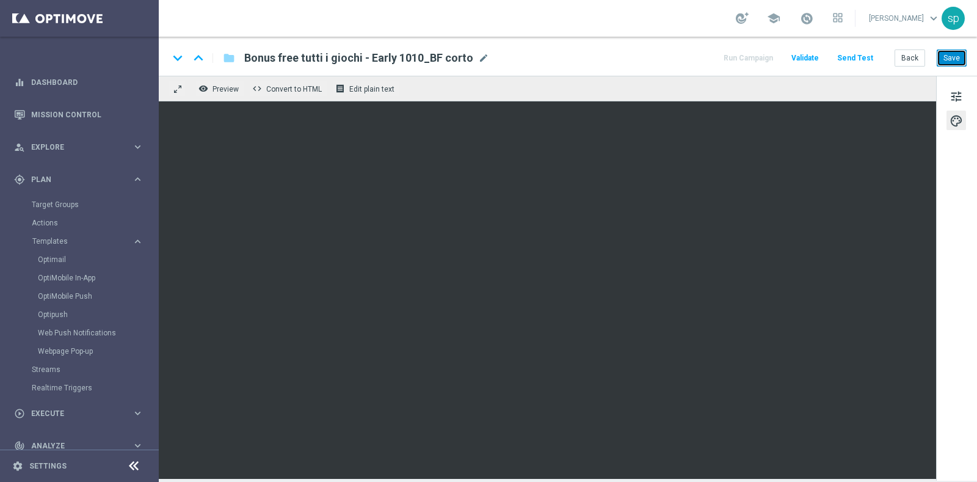
click at [949, 58] on button "Save" at bounding box center [952, 57] width 30 height 17
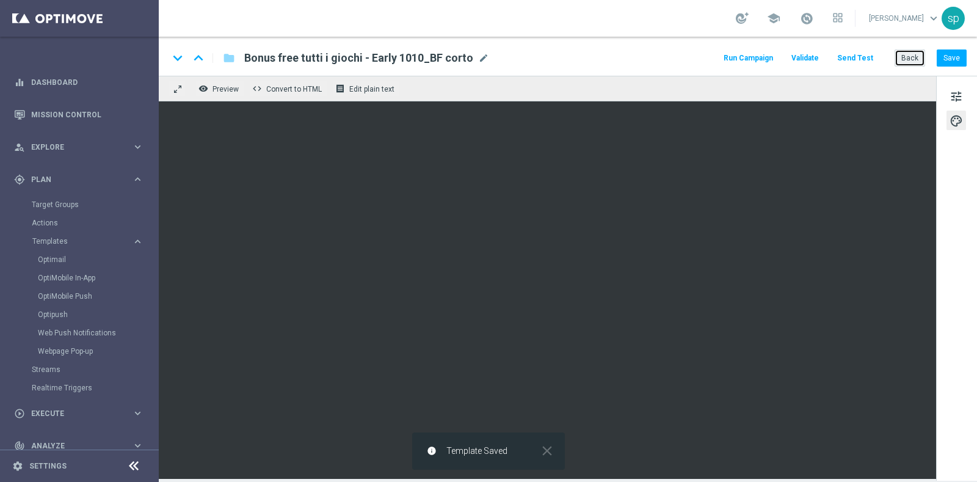
click at [913, 53] on button "Back" at bounding box center [910, 57] width 31 height 17
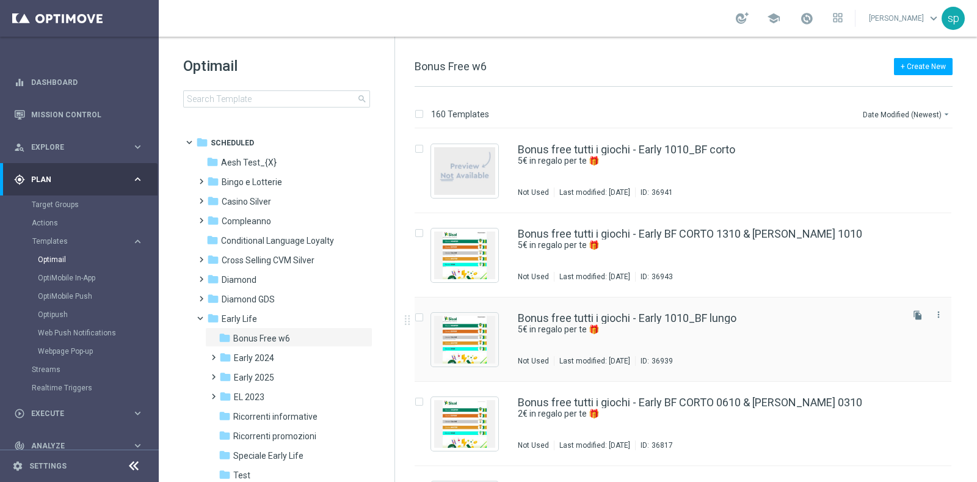
click at [749, 316] on div "Bonus free tutti i giochi - Early 1010_BF lungo" at bounding box center [709, 318] width 382 height 11
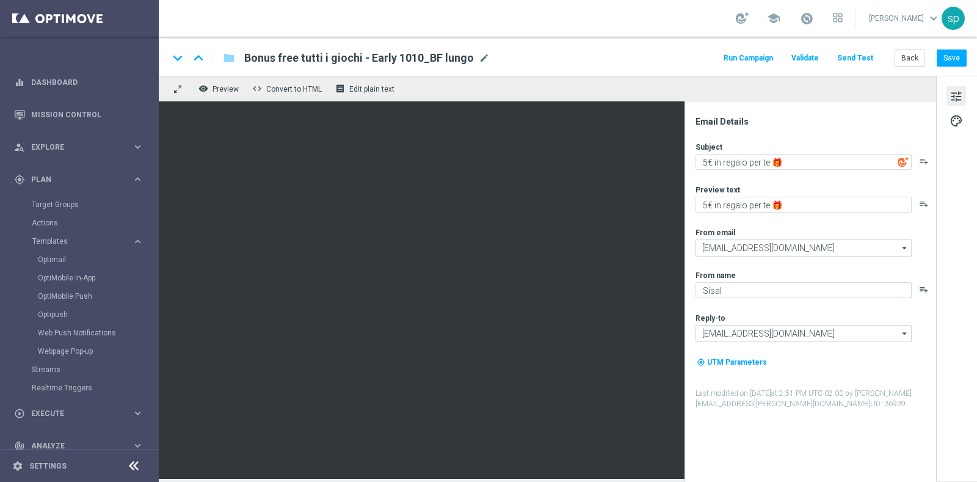
click at [684, 248] on div "Email Details Subject 5€ in regalo per te 🎁 playlist_add Preview text 5€ in reg…" at bounding box center [810, 291] width 252 height 380
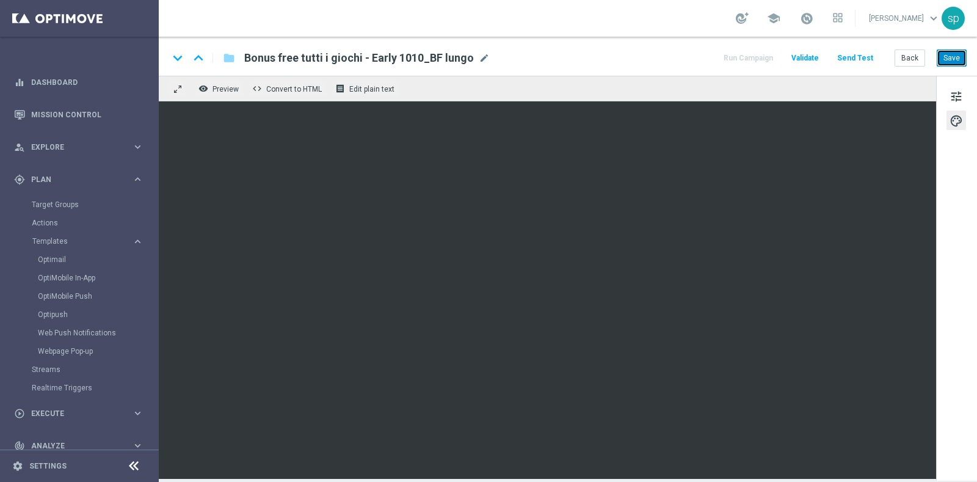
click at [956, 53] on button "Save" at bounding box center [952, 57] width 30 height 17
click at [762, 56] on button "Run Campaign" at bounding box center [748, 58] width 53 height 16
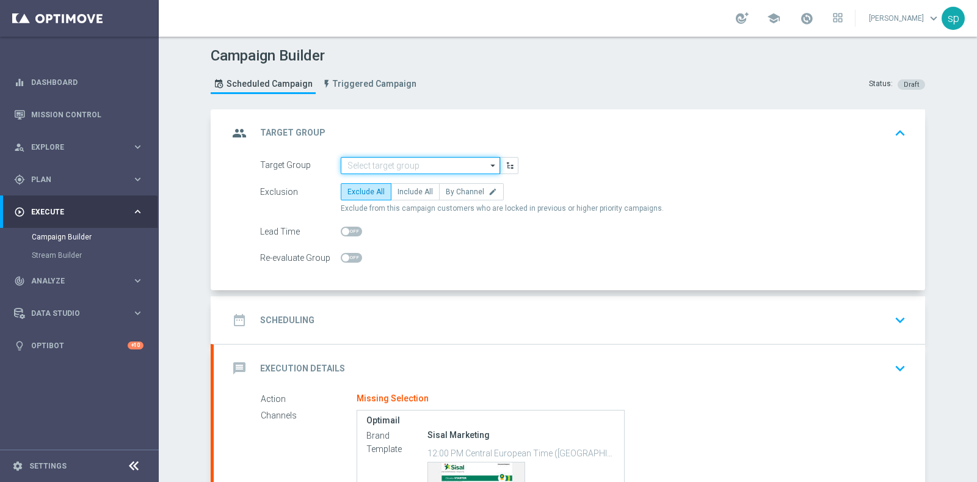
click at [424, 163] on input at bounding box center [420, 165] width 159 height 17
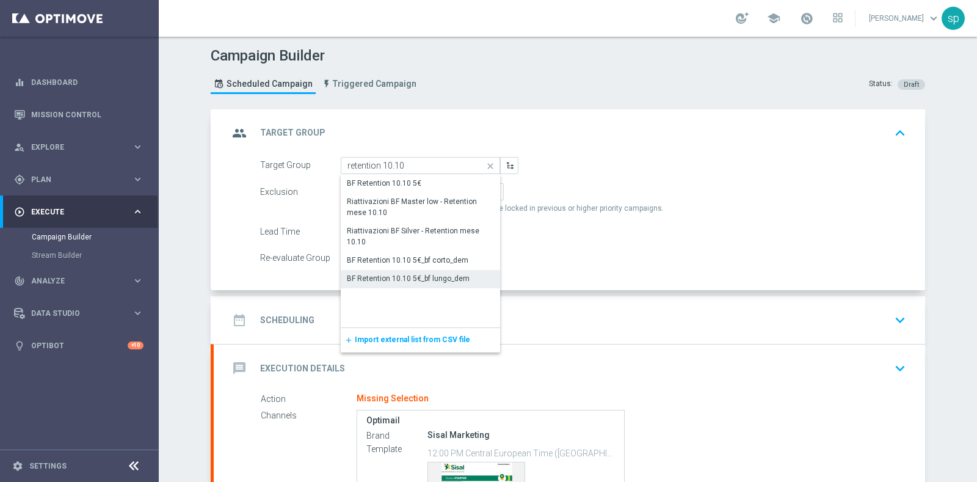
click at [452, 273] on div "BF Retention 10.10 5€_bf lungo_dem" at bounding box center [408, 278] width 123 height 11
type input "BF Retention 10.10 5€_bf lungo_dem"
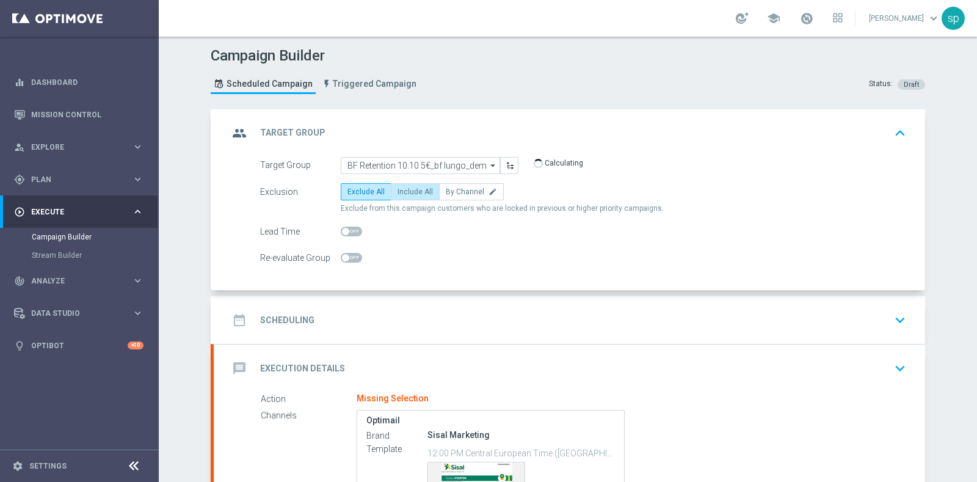
click at [406, 187] on span "Include All" at bounding box center [415, 191] width 35 height 9
click at [405, 190] on input "Include All" at bounding box center [402, 194] width 8 height 8
radio input "true"
click at [311, 316] on div "date_range Scheduling keyboard_arrow_down" at bounding box center [569, 319] width 682 height 23
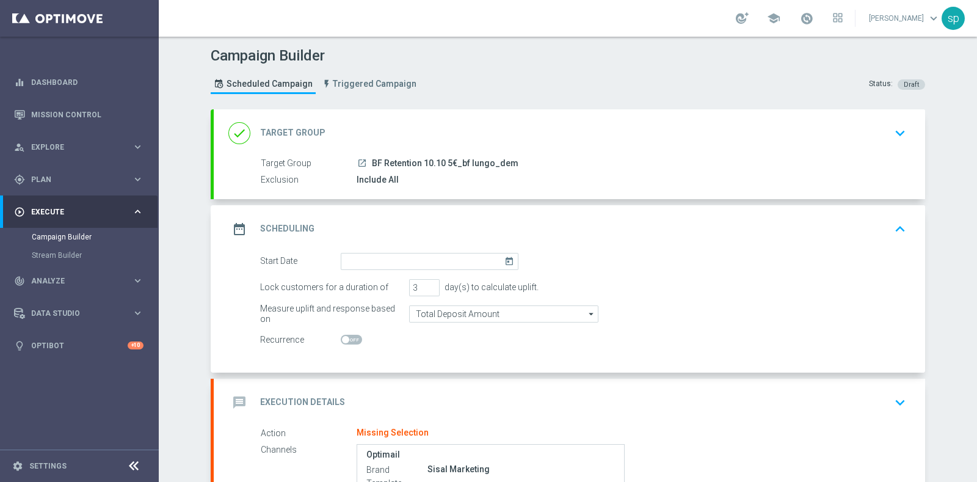
click at [506, 261] on icon "today" at bounding box center [511, 259] width 14 height 13
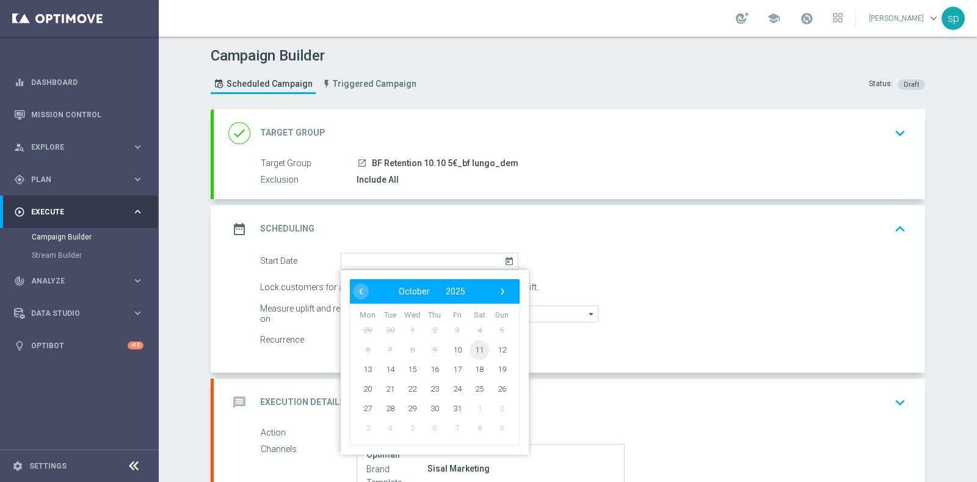
click at [470, 349] on span "11" at bounding box center [480, 349] width 20 height 20
type input "[DATE]"
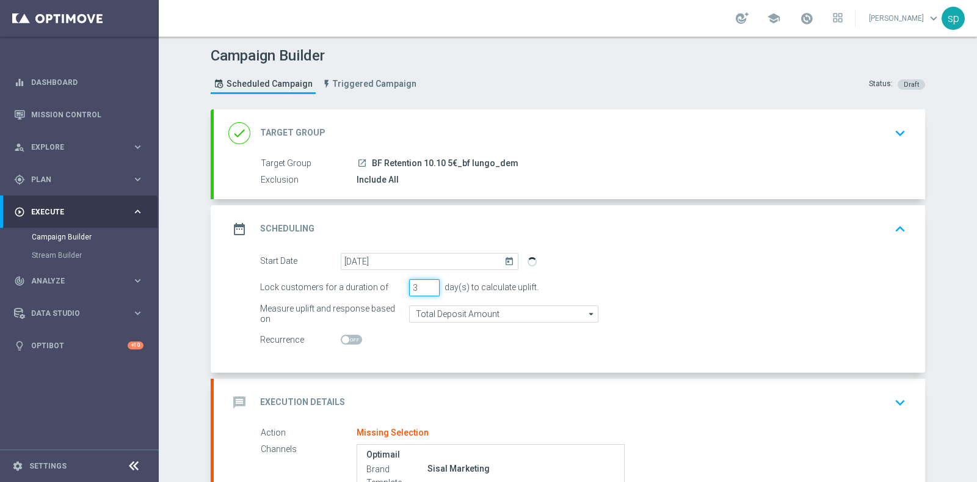
click at [427, 291] on input "3" at bounding box center [424, 287] width 31 height 17
click at [422, 286] on input "2" at bounding box center [424, 287] width 31 height 17
type input "1"
click at [422, 286] on input "1" at bounding box center [424, 287] width 31 height 17
click at [899, 410] on icon "keyboard_arrow_down" at bounding box center [900, 402] width 18 height 18
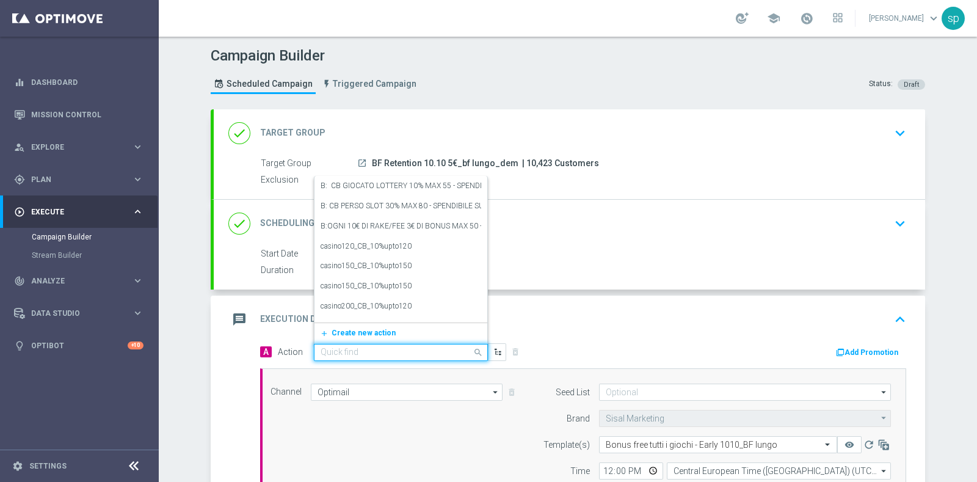
click at [398, 353] on input "text" at bounding box center [389, 352] width 136 height 10
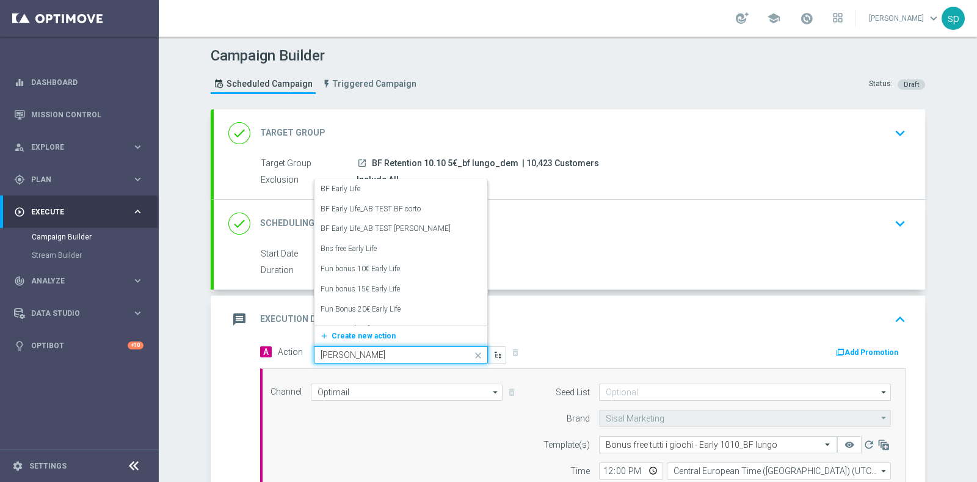
type input "early"
click at [418, 233] on div "BF Early Life_AB TEST [PERSON_NAME] edit" at bounding box center [401, 229] width 161 height 20
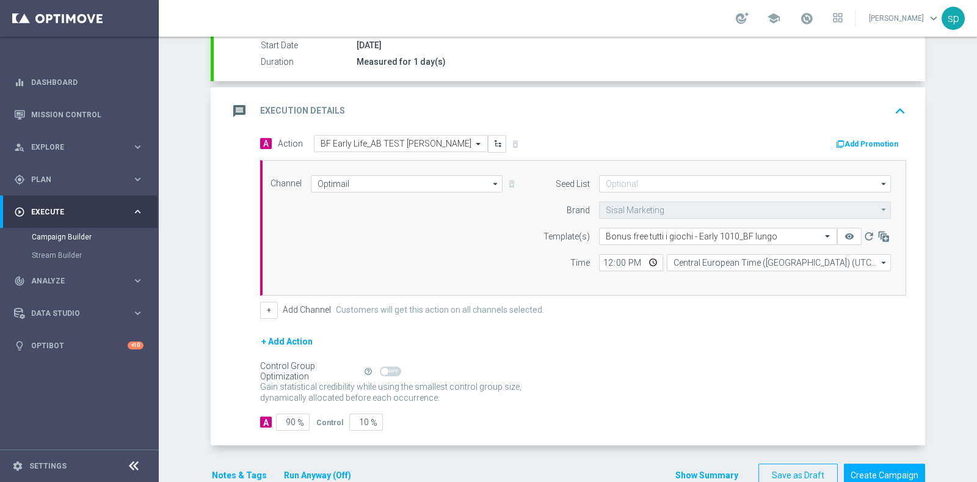
scroll to position [235, 0]
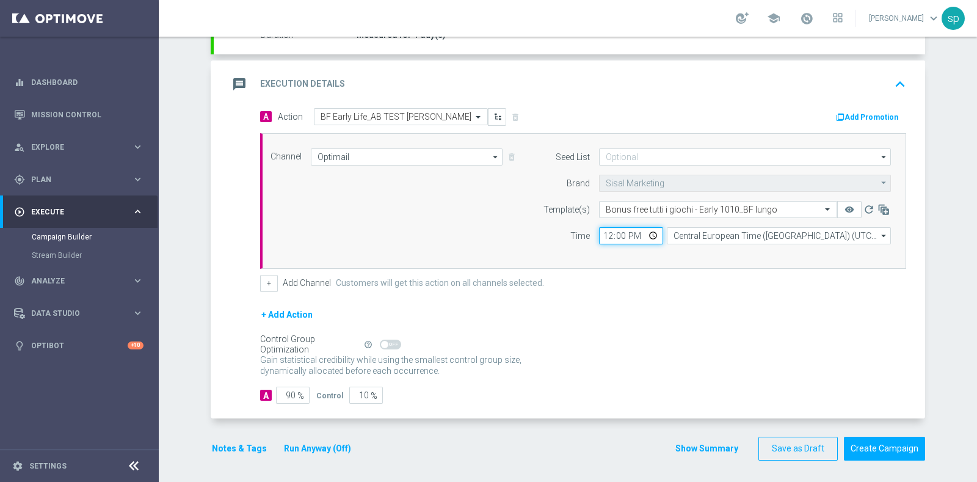
click at [600, 233] on input "12:00" at bounding box center [631, 235] width 64 height 17
type input "14:00"
click at [263, 276] on button "+" at bounding box center [269, 283] width 18 height 17
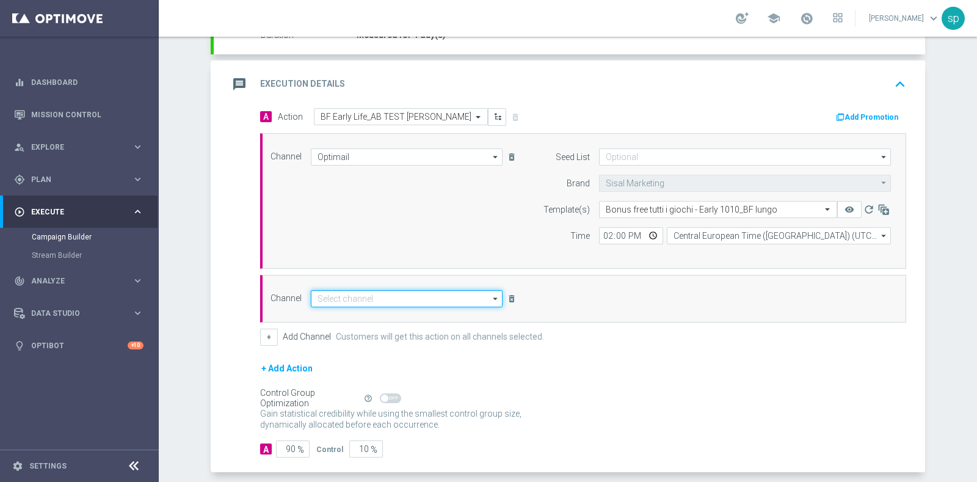
click at [375, 299] on input at bounding box center [407, 298] width 192 height 17
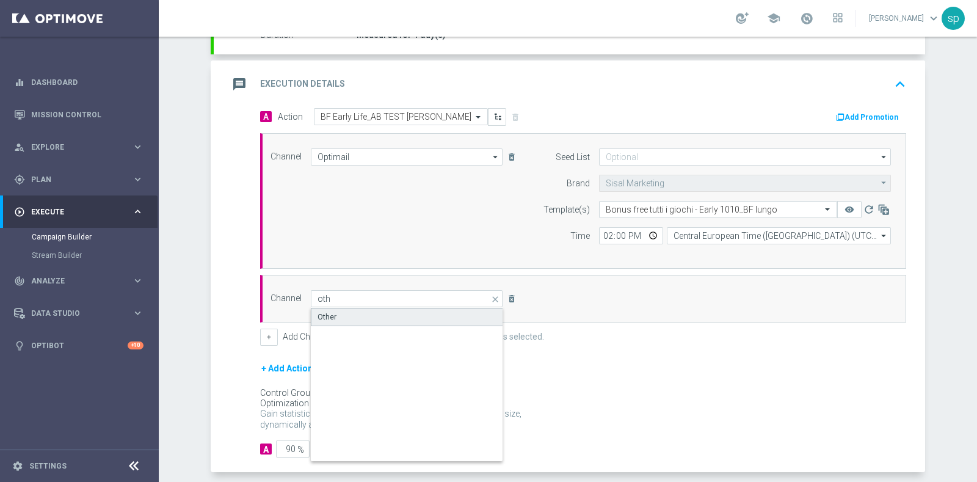
click at [382, 316] on div "Other" at bounding box center [407, 317] width 192 height 18
type input "Other"
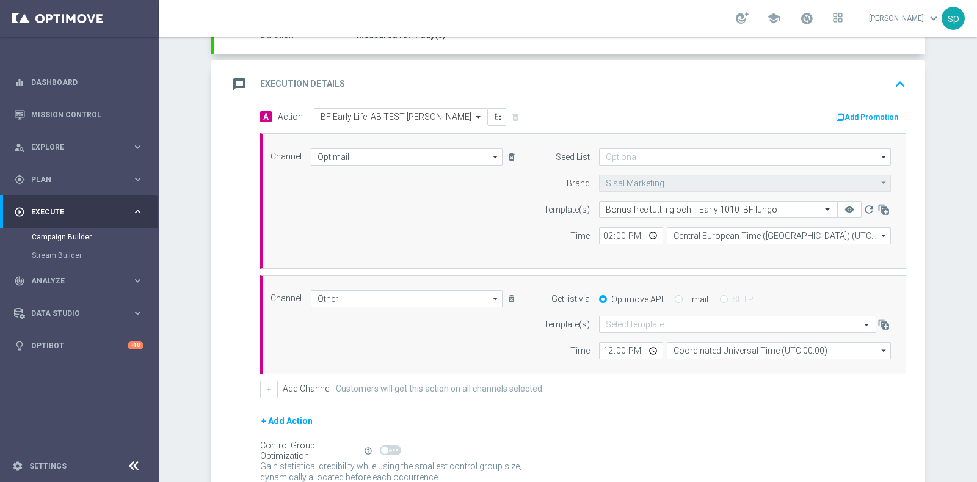
click at [687, 297] on label "Email" at bounding box center [697, 299] width 21 height 11
click at [681, 297] on input "Email" at bounding box center [679, 300] width 8 height 8
radio input "true"
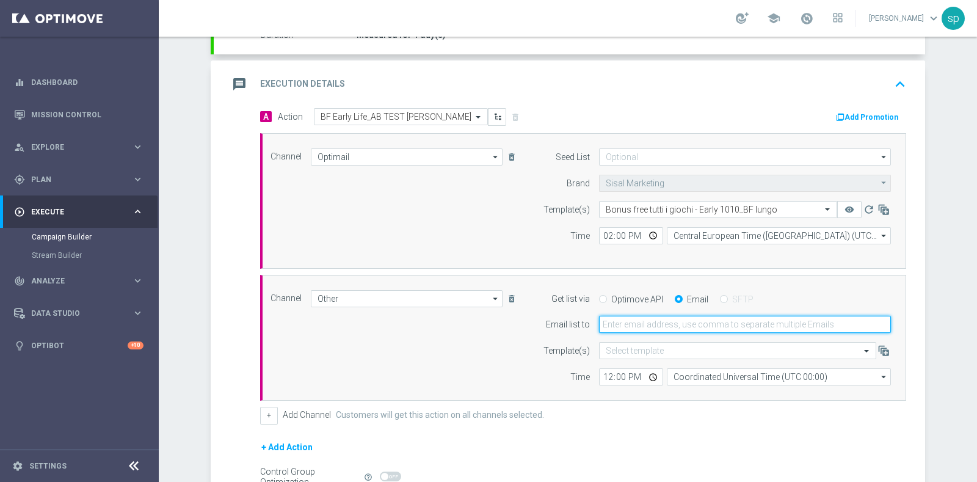
click at [659, 318] on input "email" at bounding box center [745, 324] width 292 height 17
type input "[PERSON_NAME][EMAIL_ADDRESS][PERSON_NAME][DOMAIN_NAME]"
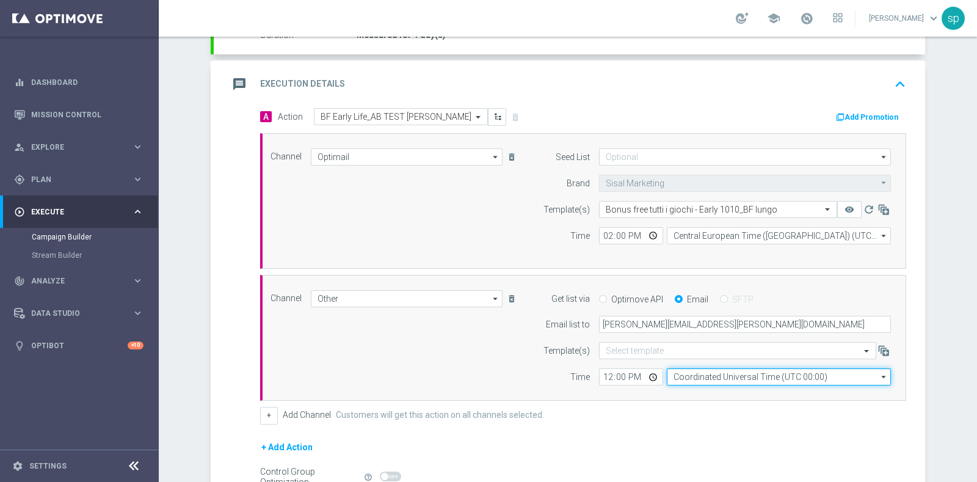
click at [728, 368] on input "Coordinated Universal Time (UTC 00:00)" at bounding box center [779, 376] width 224 height 17
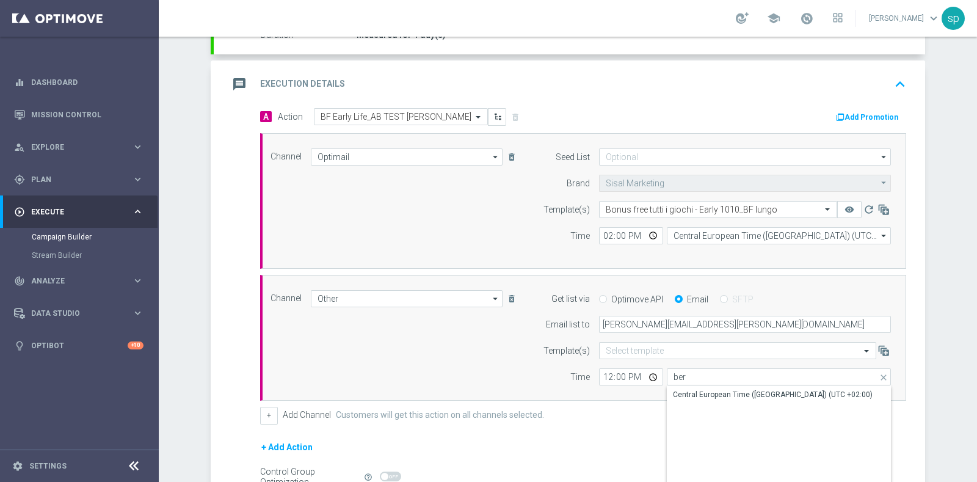
click at [736, 389] on div "Central European Time ([GEOGRAPHIC_DATA]) (UTC +02:00)" at bounding box center [773, 394] width 200 height 11
type input "Central European Time ([GEOGRAPHIC_DATA]) (UTC +02:00)"
click at [599, 374] on input "12:00" at bounding box center [631, 376] width 64 height 17
type input "14:00"
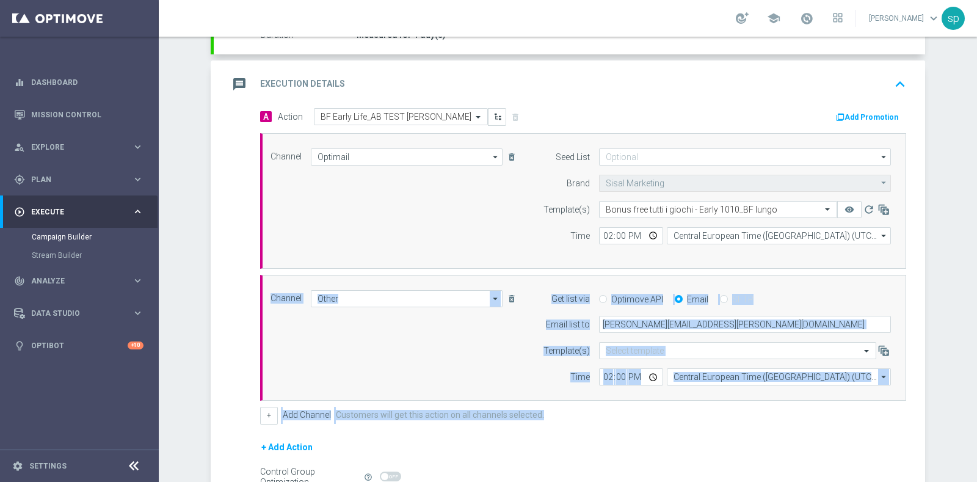
drag, startPoint x: 965, startPoint y: 316, endPoint x: 976, endPoint y: 426, distance: 109.9
click at [976, 426] on div "Campaign Builder Scheduled Campaign Triggered Campaign Status: Draft done Targe…" at bounding box center [568, 259] width 818 height 445
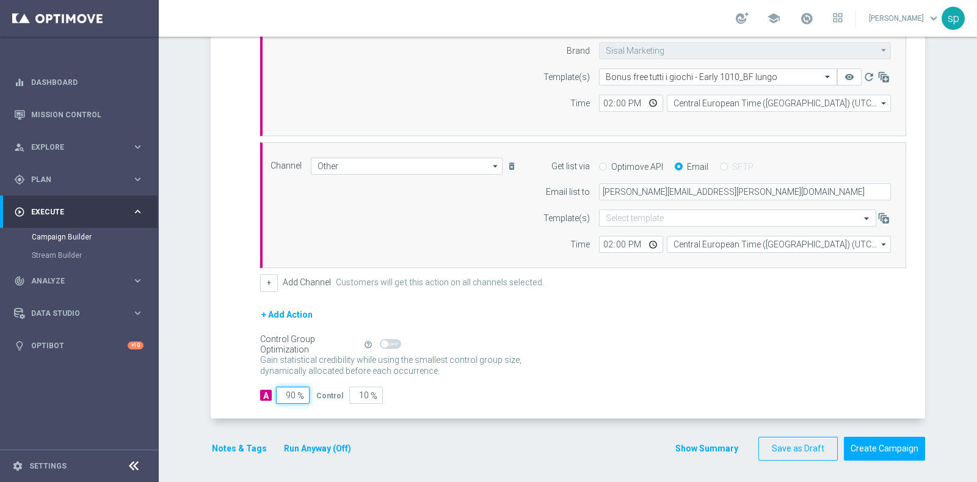
click at [281, 391] on input "90" at bounding box center [293, 395] width 34 height 17
click at [289, 392] on input "90" at bounding box center [293, 395] width 34 height 17
type input "9"
type input "91"
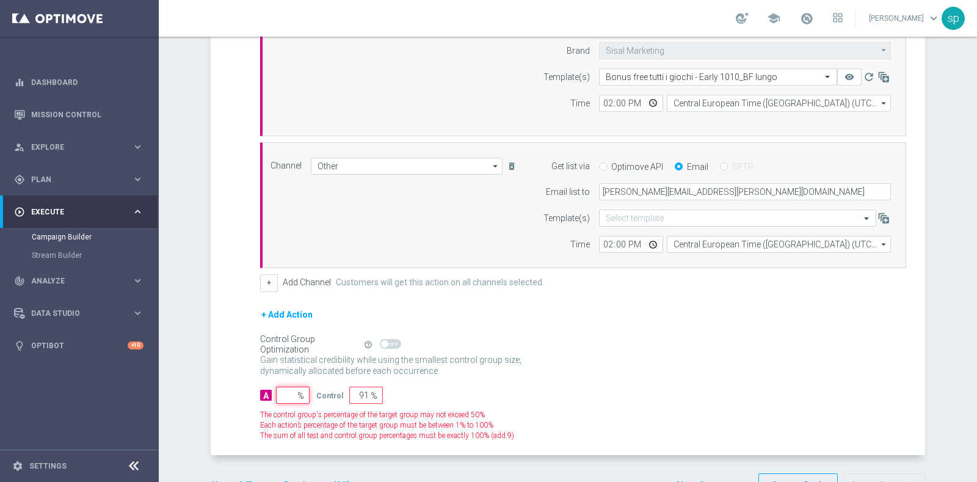
type input "100"
type input "10"
type input "90"
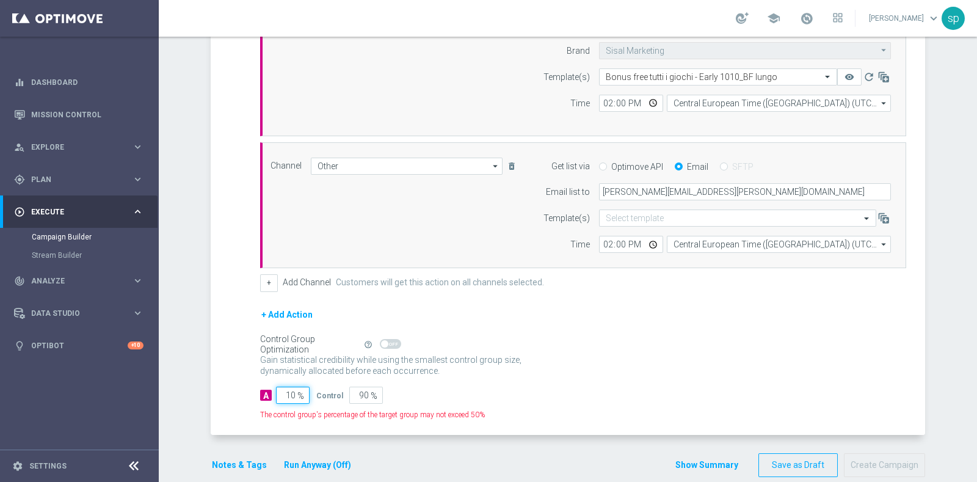
type input "100"
type input "0"
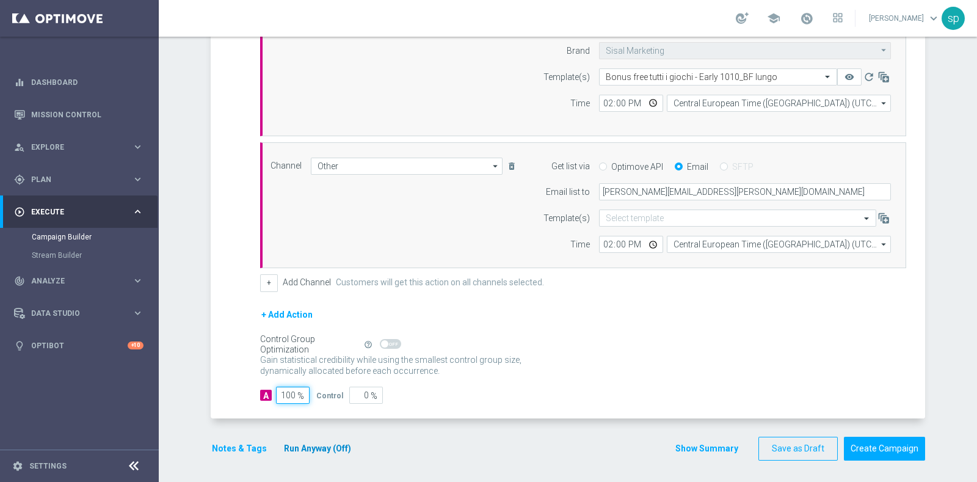
type input "100"
click at [313, 442] on button "Run Anyway (Off)" at bounding box center [318, 448] width 70 height 15
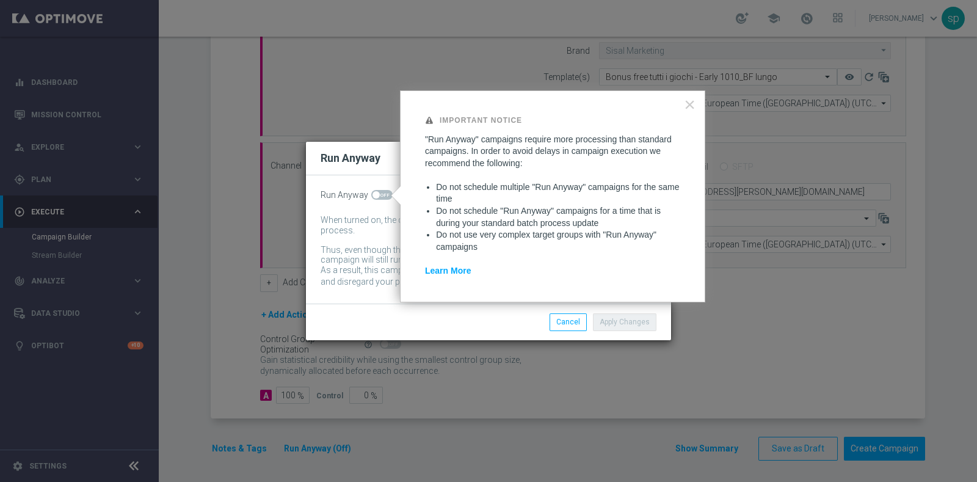
click at [382, 194] on span at bounding box center [381, 195] width 21 height 10
click at [382, 194] on input "checkbox" at bounding box center [381, 195] width 21 height 10
checkbox input "true"
click at [622, 322] on button "Apply Changes" at bounding box center [625, 321] width 64 height 17
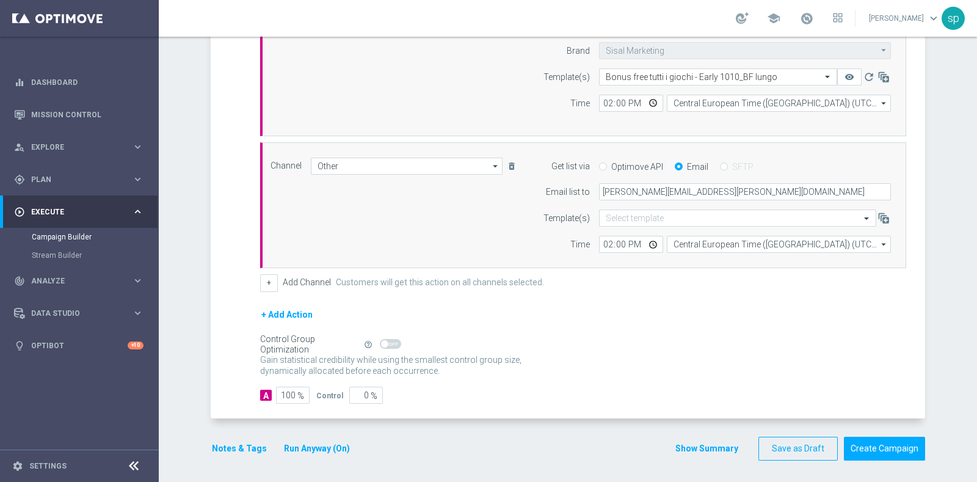
click at [225, 452] on button "Notes & Tags" at bounding box center [239, 448] width 57 height 15
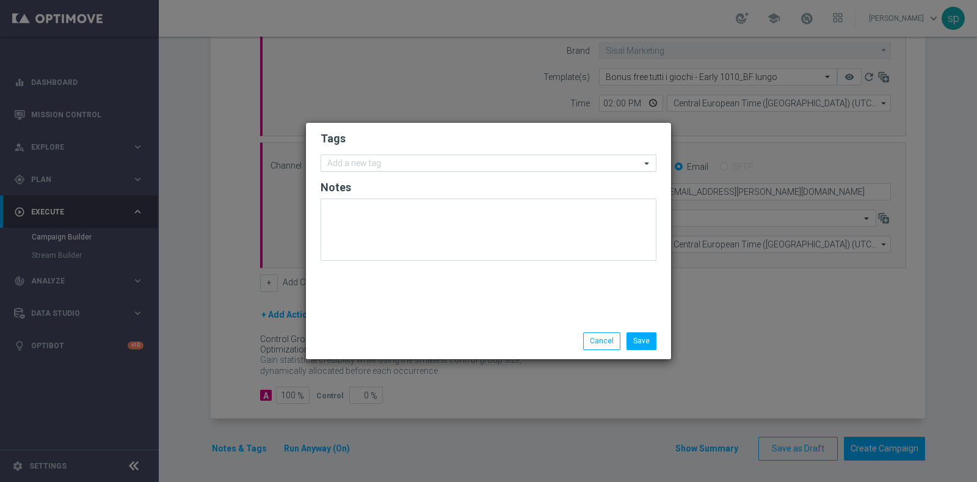
click at [379, 164] on input "text" at bounding box center [483, 164] width 313 height 10
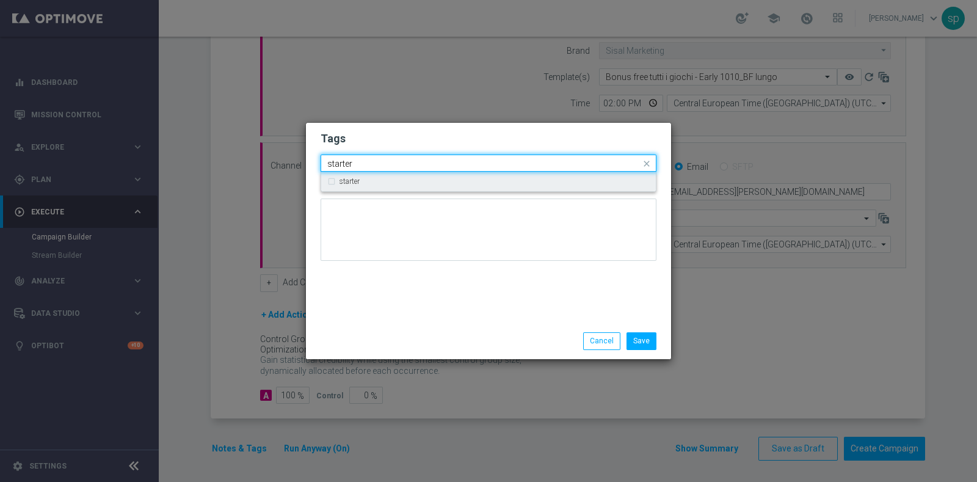
click at [387, 180] on div "starter" at bounding box center [494, 181] width 310 height 7
click at [421, 165] on input "starter" at bounding box center [483, 164] width 313 height 10
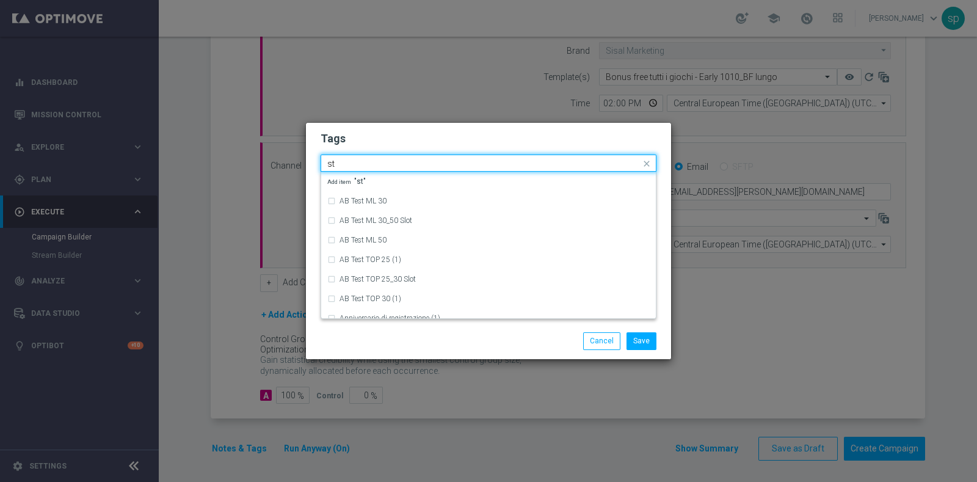
type input "s"
type input "A"
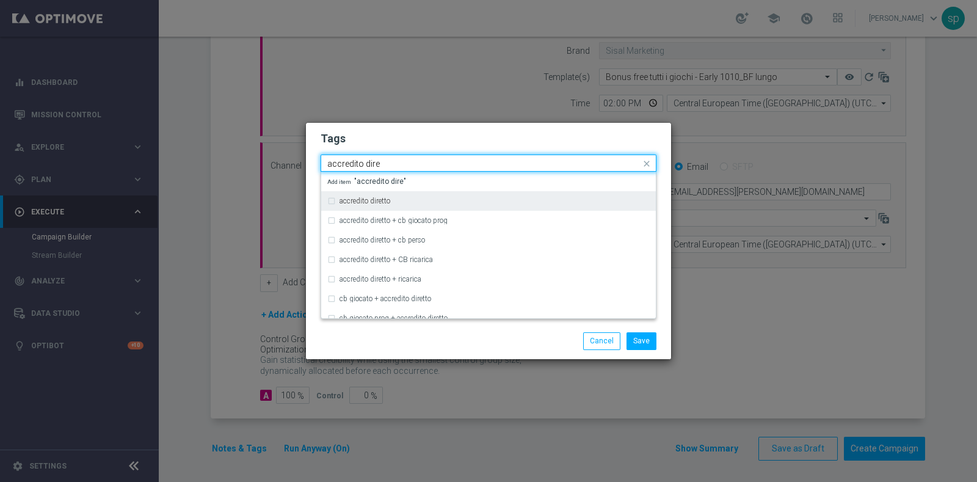
click at [386, 209] on div "accredito diretto" at bounding box center [488, 201] width 322 height 20
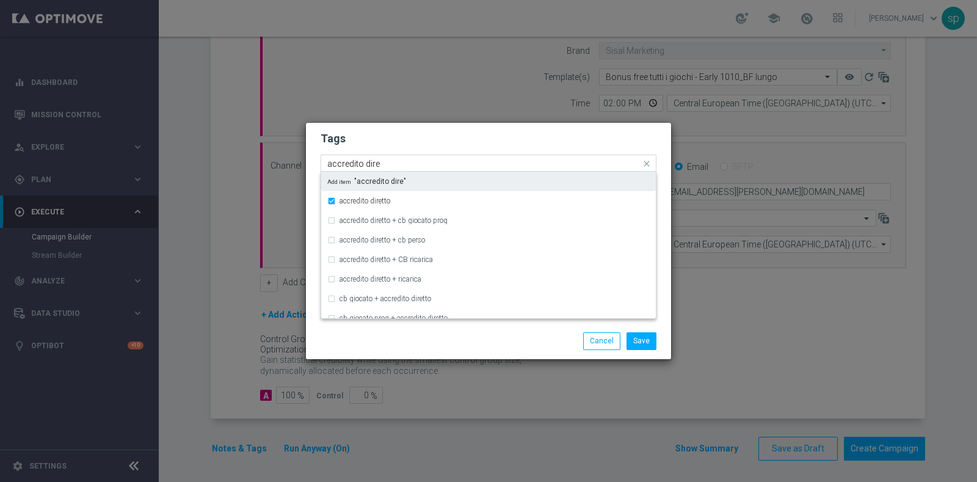
drag, startPoint x: 388, startPoint y: 160, endPoint x: 126, endPoint y: 181, distance: 263.4
click at [126, 181] on modal-container "Tags Quick find × starter × accredito diretto accredito dire accredito diretto …" at bounding box center [488, 241] width 977 height 482
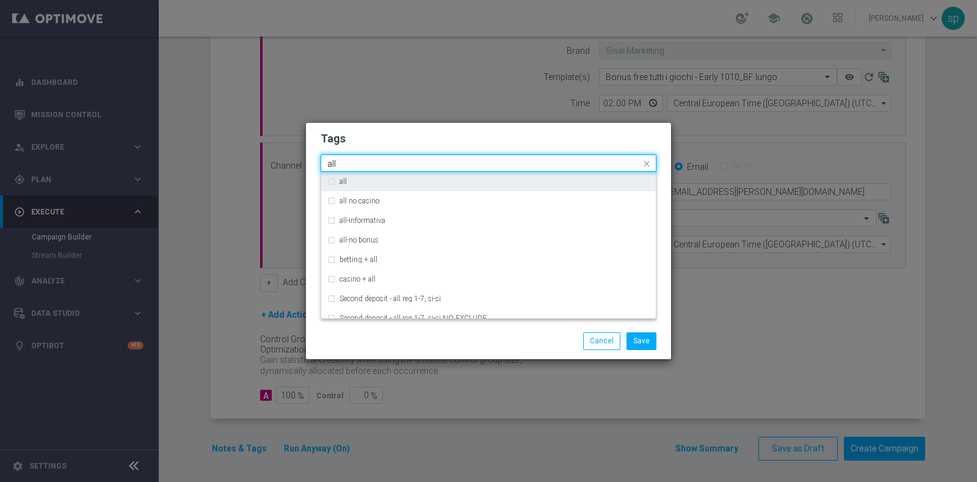
click at [328, 187] on div "all" at bounding box center [488, 182] width 322 height 20
drag, startPoint x: 383, startPoint y: 160, endPoint x: 218, endPoint y: 159, distance: 164.9
click at [218, 159] on modal-container "Tags Quick find × starter × accredito diretto × all all all all no casino all-i…" at bounding box center [488, 241] width 977 height 482
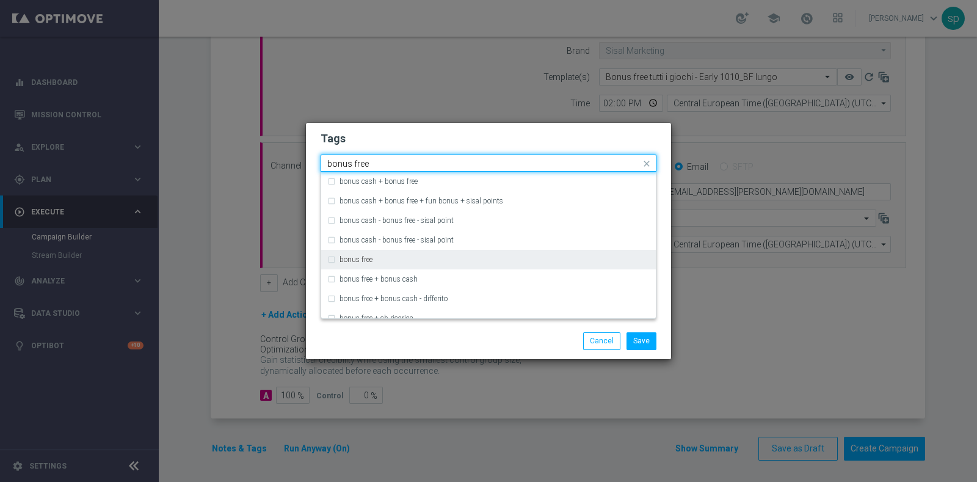
click at [357, 261] on label "bonus free" at bounding box center [355, 259] width 33 height 7
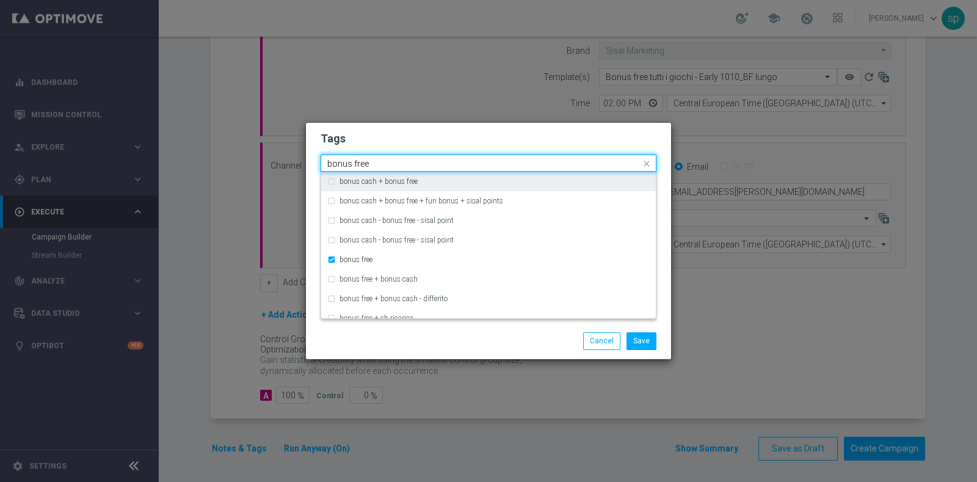
drag, startPoint x: 386, startPoint y: 164, endPoint x: 197, endPoint y: 159, distance: 189.3
click at [197, 159] on modal-container "Tags Quick find × starter × accredito diretto × all × bonus free bonus free bon…" at bounding box center [488, 241] width 977 height 482
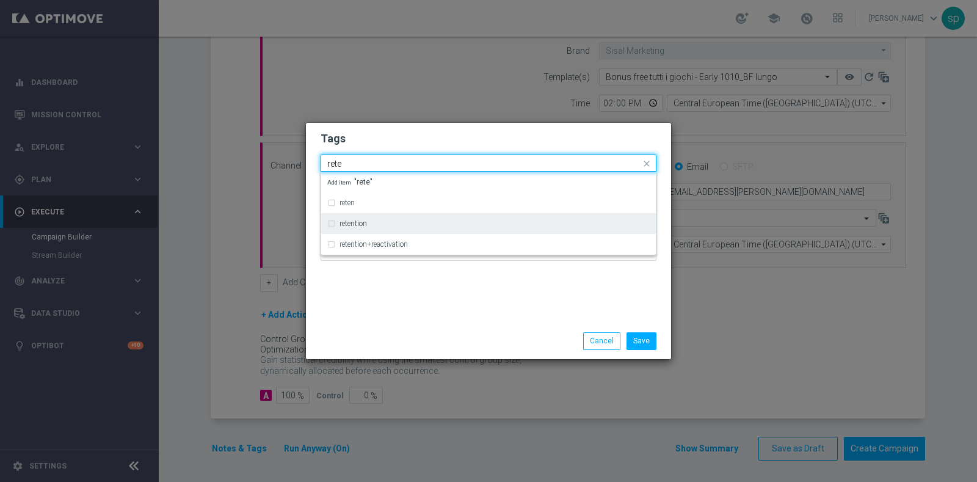
click at [361, 220] on label "retention" at bounding box center [352, 223] width 27 height 7
type input "rete"
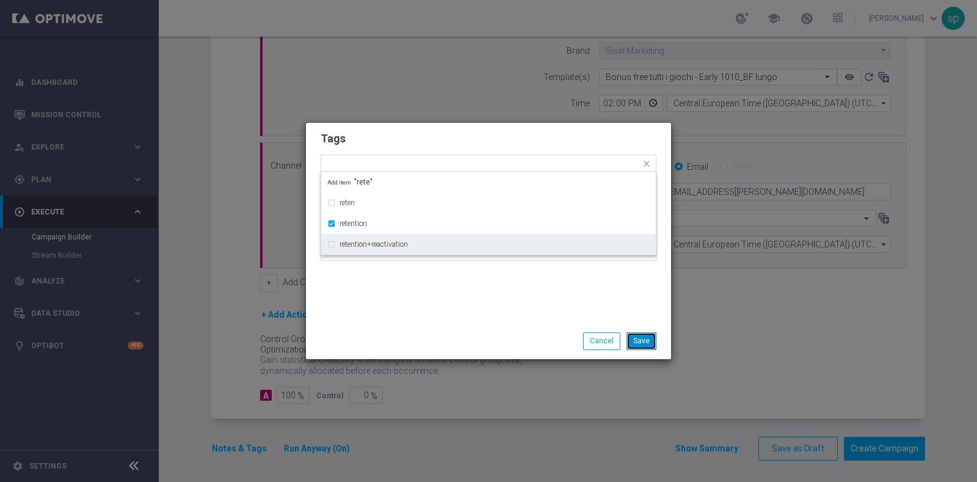
click at [638, 336] on button "Save" at bounding box center [641, 340] width 30 height 17
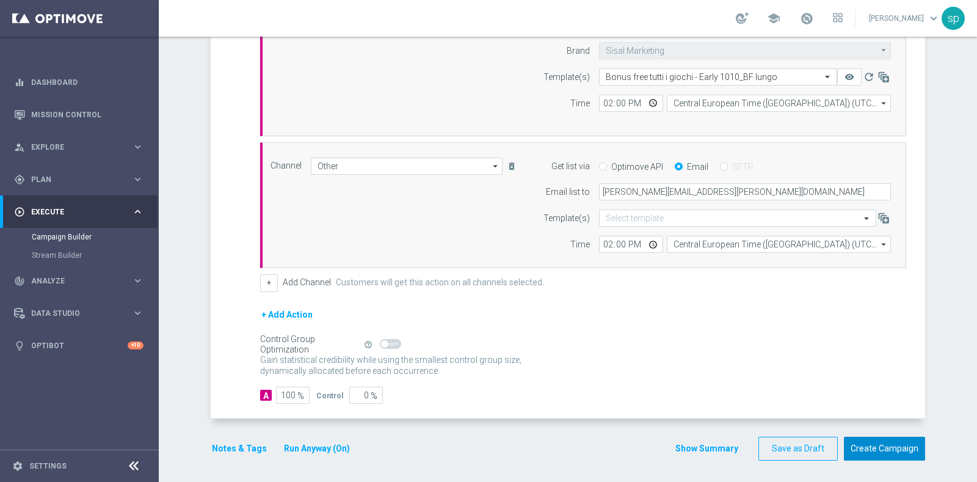
click at [895, 440] on button "Create Campaign" at bounding box center [884, 449] width 81 height 24
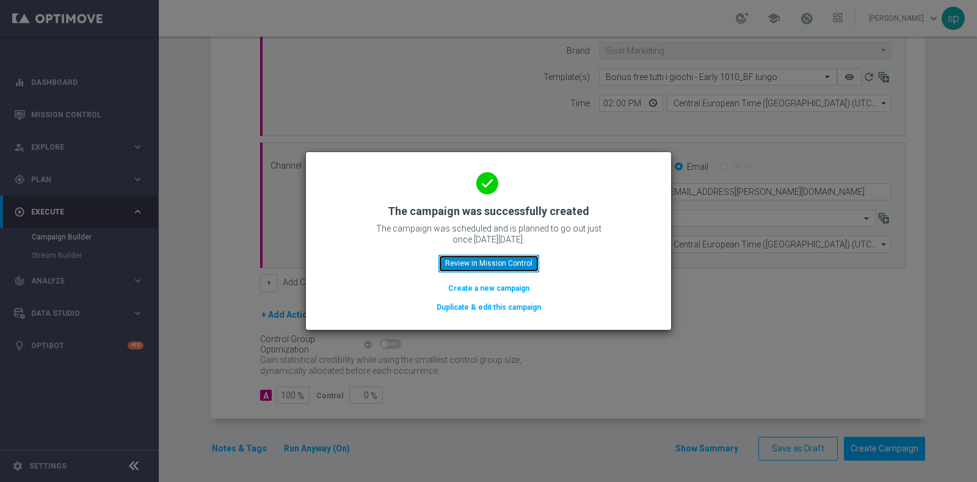
click at [493, 266] on button "Review in Mission Control" at bounding box center [488, 263] width 101 height 17
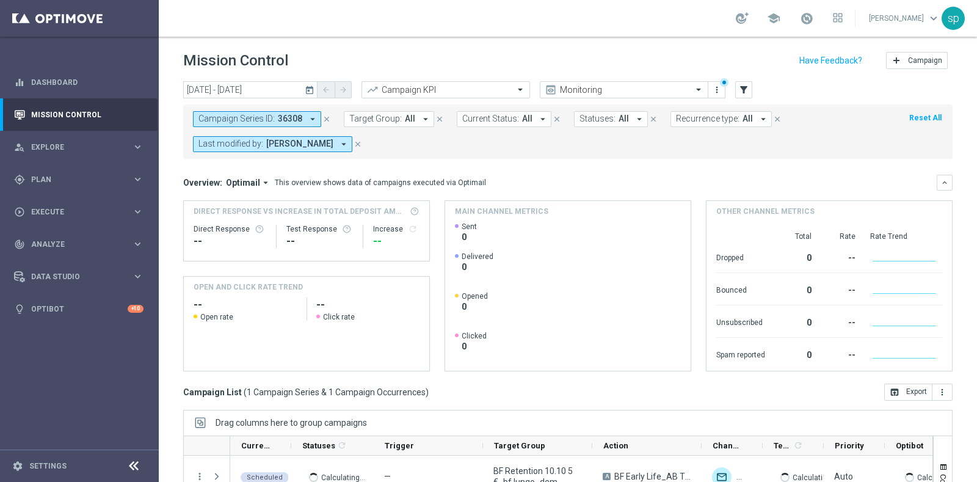
click at [289, 117] on span "36308" at bounding box center [290, 119] width 24 height 10
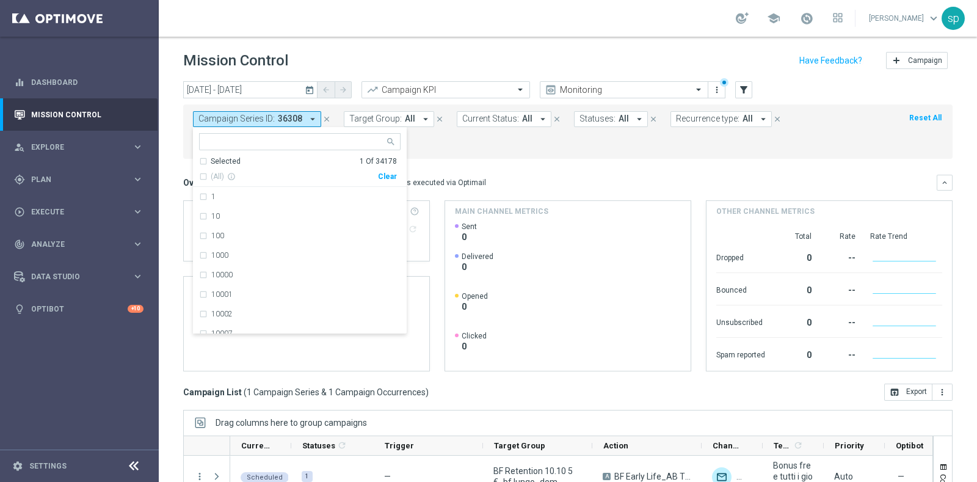
click at [505, 154] on div "Campaign Series ID: 36308 arrow_drop_down 36308 Selected 1 Of 34178 (All) info_…" at bounding box center [567, 131] width 769 height 54
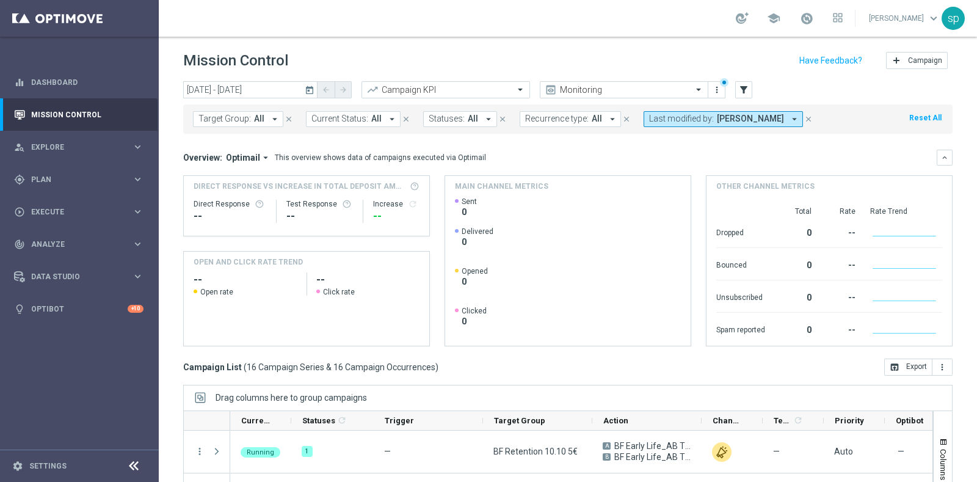
click at [230, 78] on header "Mission Control add Campaign" at bounding box center [568, 59] width 818 height 45
click at [234, 83] on input "10 Oct 2025 - 10 Oct 2025" at bounding box center [250, 89] width 134 height 17
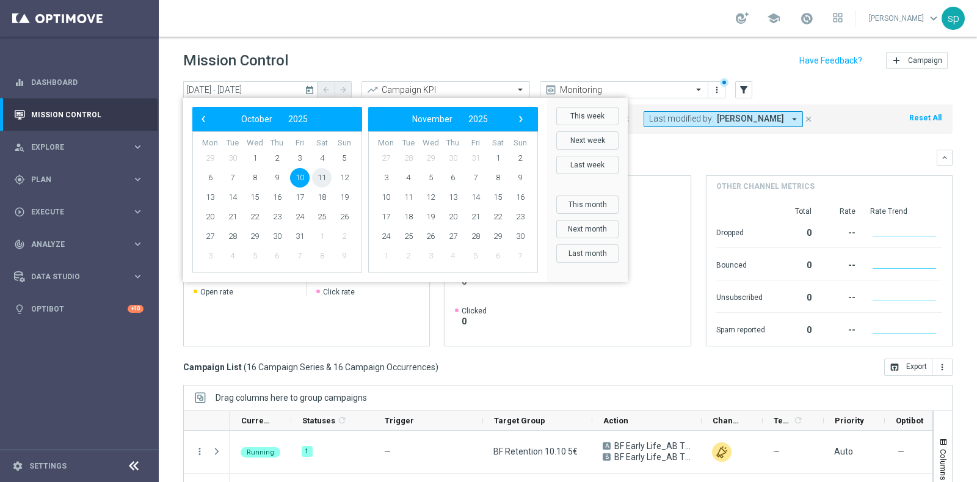
click at [324, 178] on span "11" at bounding box center [322, 178] width 20 height 20
type input "[DATE] - [DATE]"
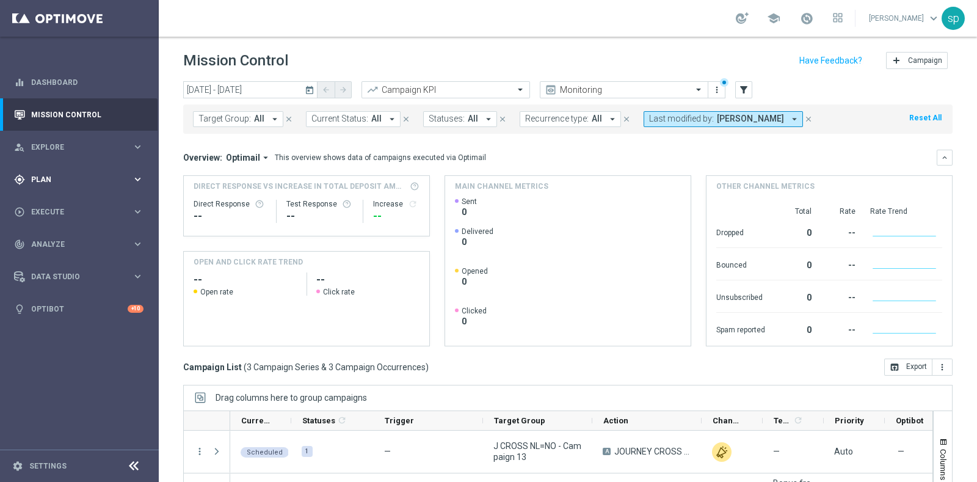
click at [37, 174] on div "gps_fixed Plan" at bounding box center [73, 179] width 118 height 11
click at [54, 203] on link "Target Groups" at bounding box center [79, 205] width 95 height 10
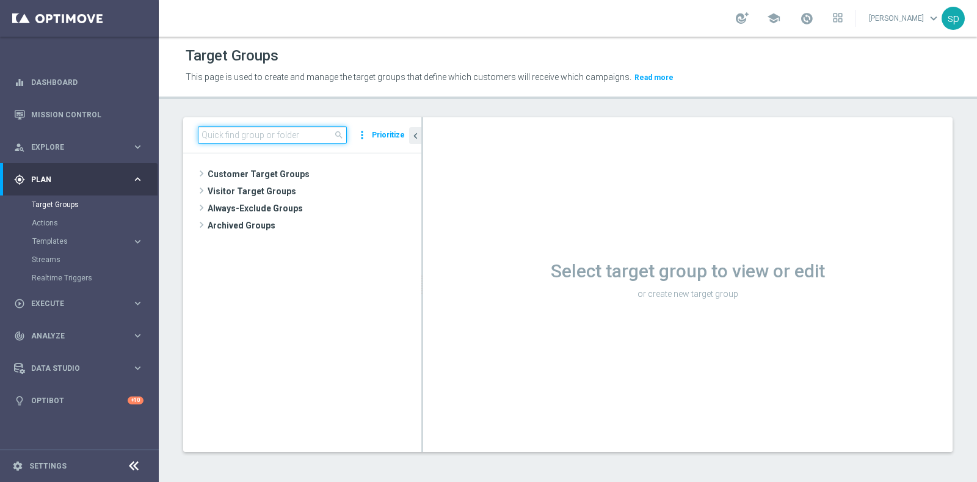
click at [296, 133] on input at bounding box center [272, 134] width 149 height 17
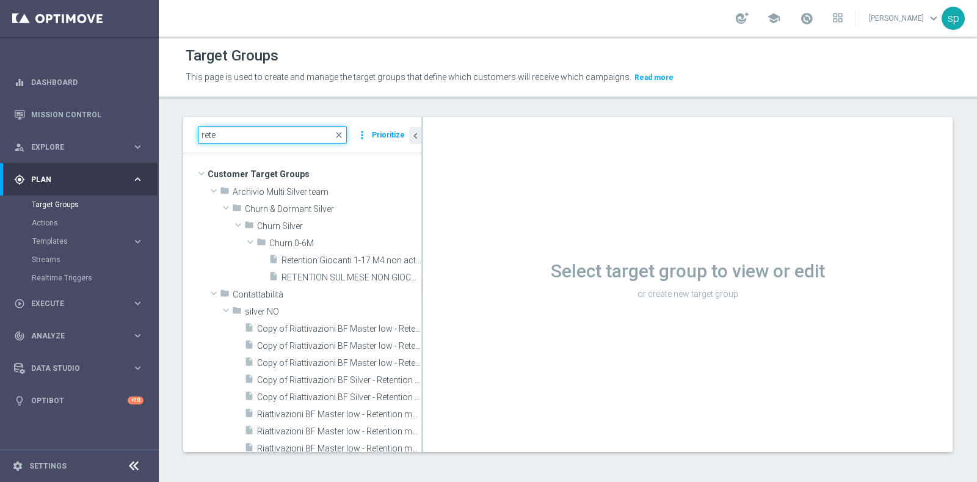
click at [232, 142] on input "rete" at bounding box center [272, 134] width 149 height 17
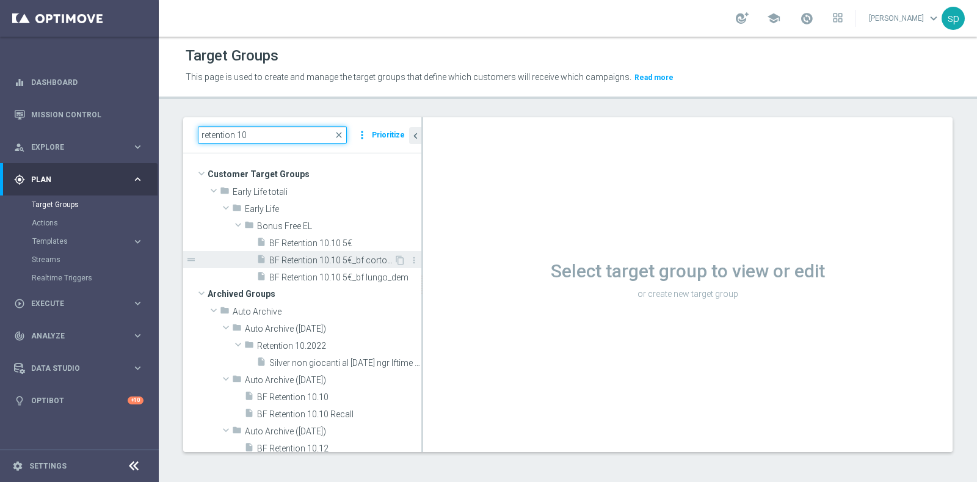
type input "retention 10"
click at [311, 258] on span "BF Retention 10.10 5€_bf corto_dem" at bounding box center [331, 260] width 125 height 10
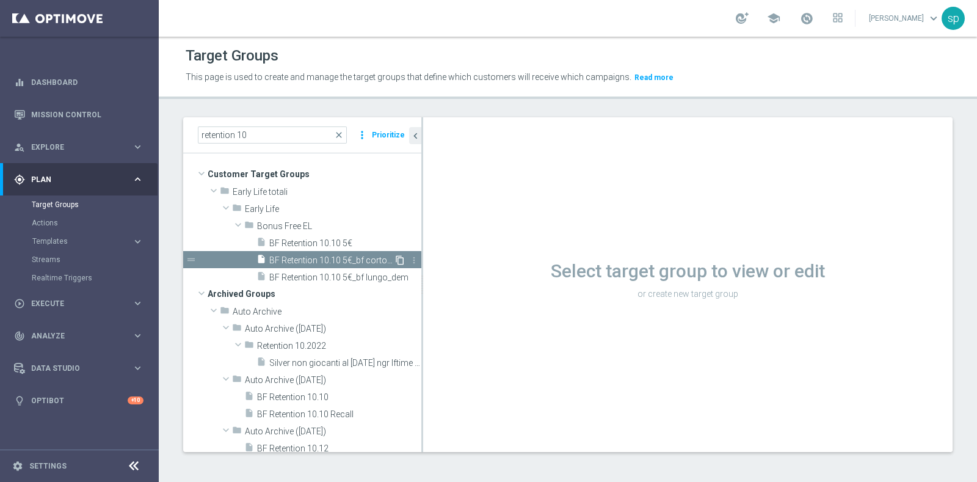
click at [395, 256] on icon "content_copy" at bounding box center [400, 260] width 10 height 10
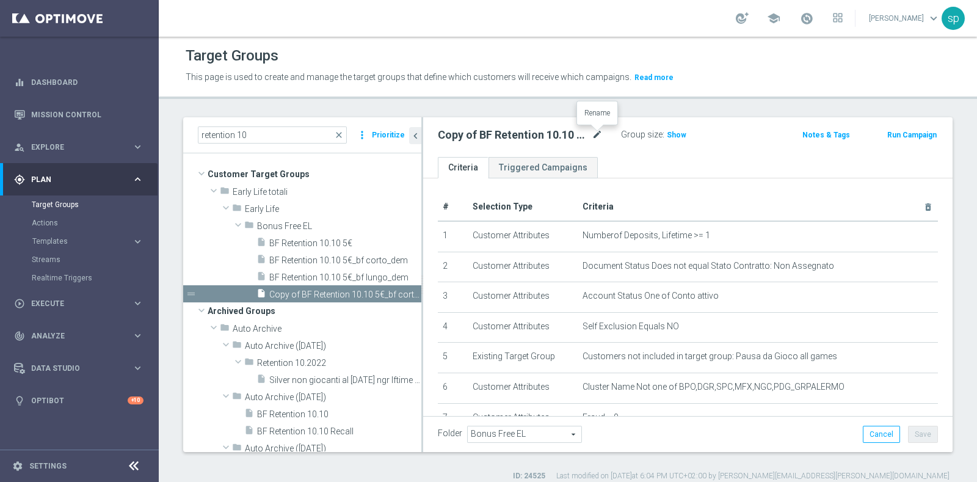
click at [599, 137] on icon "mode_edit" at bounding box center [597, 135] width 11 height 15
click at [464, 138] on input "Copy of BF Retention 10.10 5€_bf corto_dem" at bounding box center [520, 136] width 165 height 17
drag, startPoint x: 464, startPoint y: 138, endPoint x: 345, endPoint y: 136, distance: 119.1
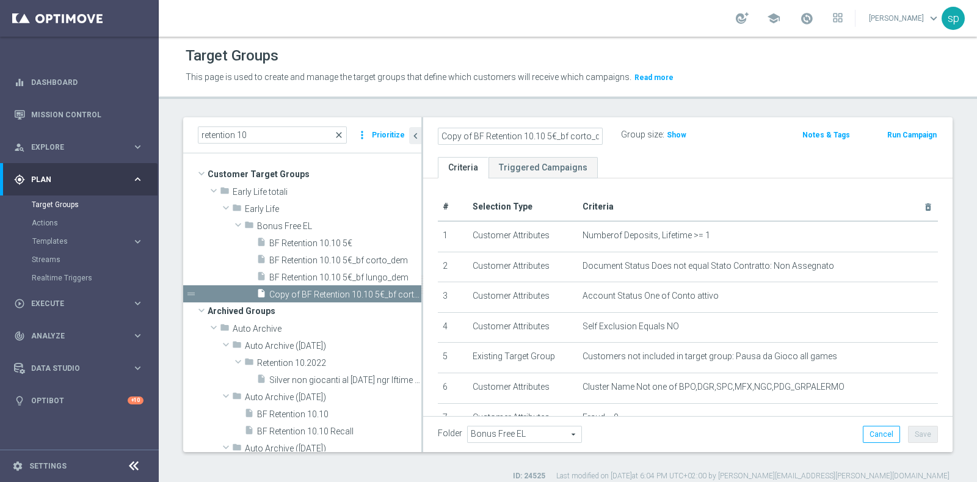
click at [345, 136] on as-split "retention 10 close more_vert Prioritize Customer Target Groups library_add crea…" at bounding box center [567, 284] width 769 height 335
click at [584, 134] on input "BF Retention 10.10 5€_bf corto_dem" at bounding box center [520, 136] width 165 height 17
type input "BF Retention 10.10 5€_bf corto_sms"
click at [738, 164] on ul "Criteria Triggered Campaigns" at bounding box center [687, 167] width 529 height 21
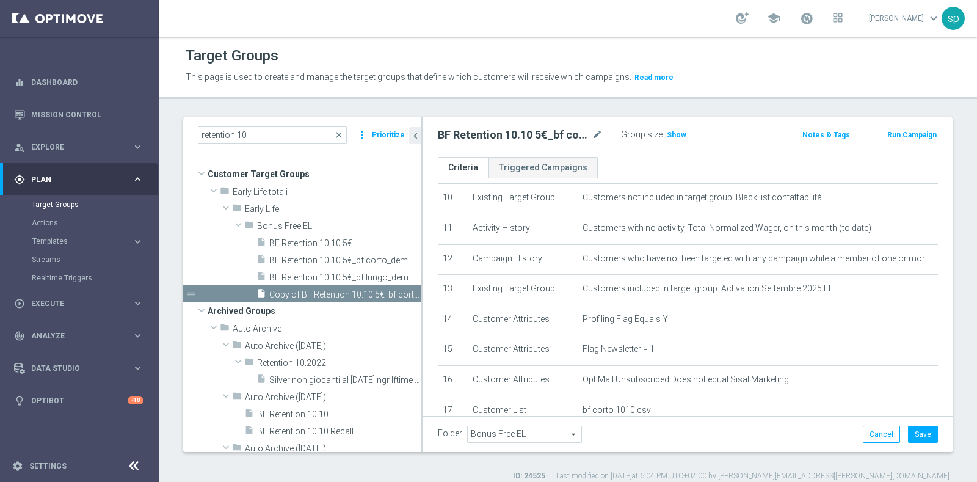
scroll to position [402, 0]
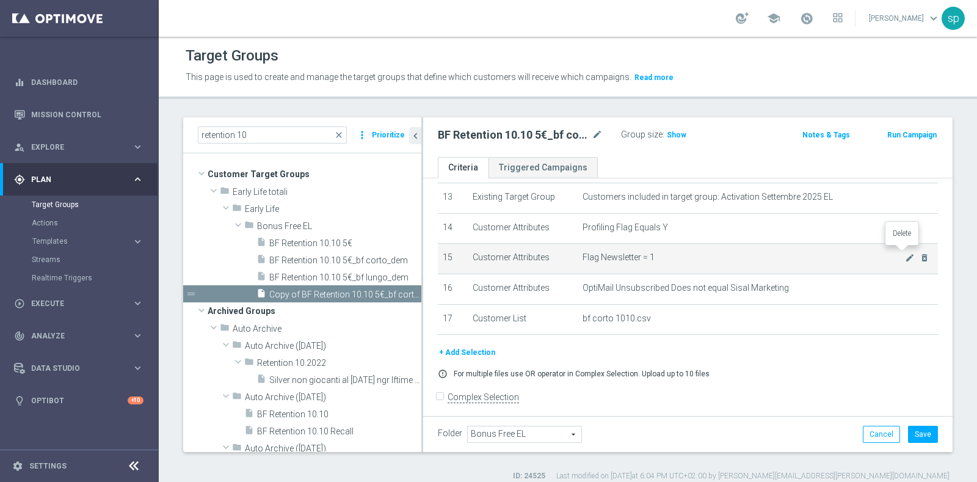
click at [920, 253] on icon "delete_forever" at bounding box center [925, 258] width 10 height 10
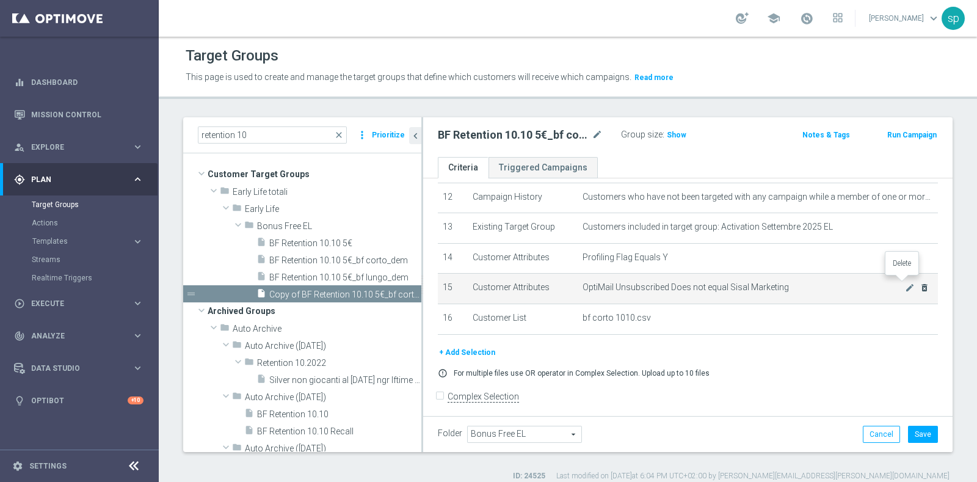
click at [920, 283] on icon "delete_forever" at bounding box center [925, 288] width 10 height 10
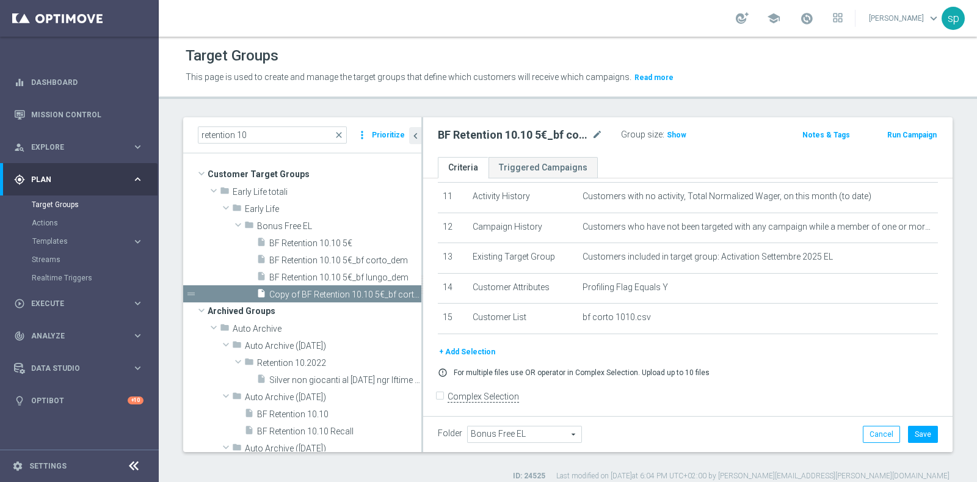
click at [458, 345] on button "+ Add Selection" at bounding box center [467, 351] width 59 height 13
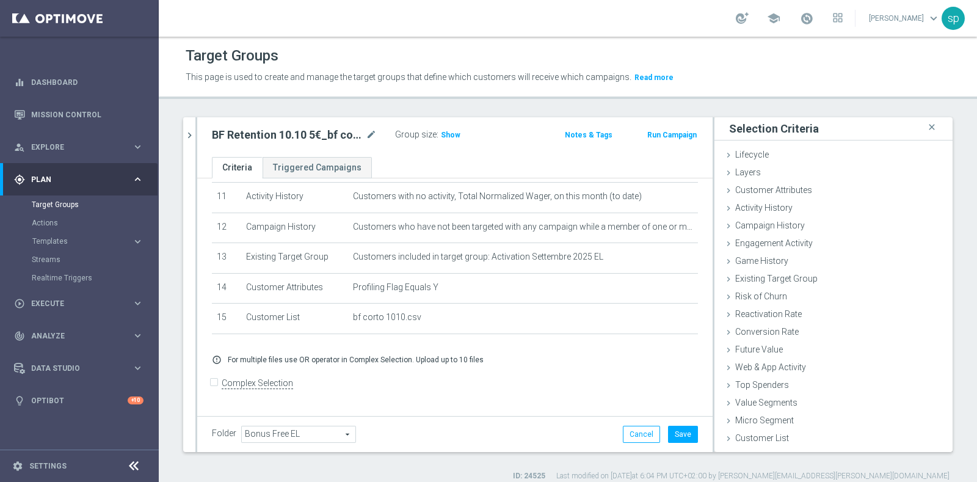
scroll to position [329, 0]
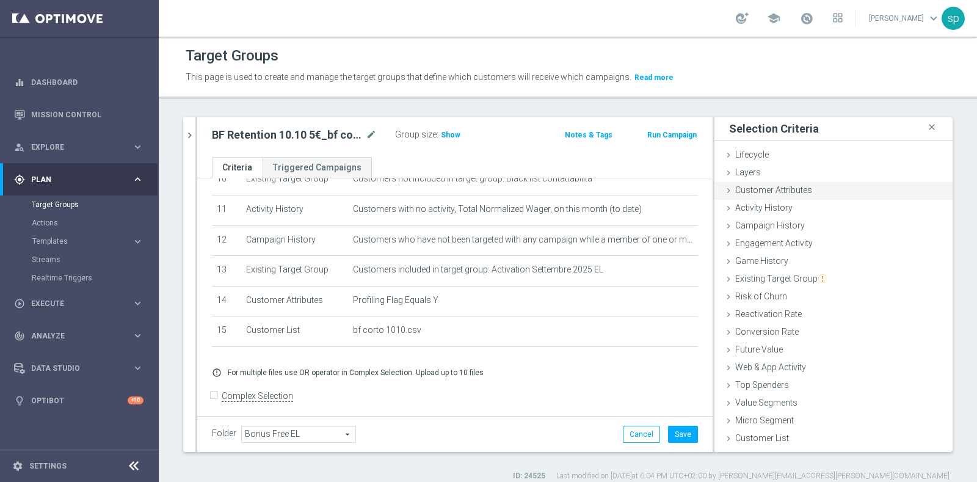
click at [776, 191] on span "Customer Attributes" at bounding box center [773, 190] width 77 height 10
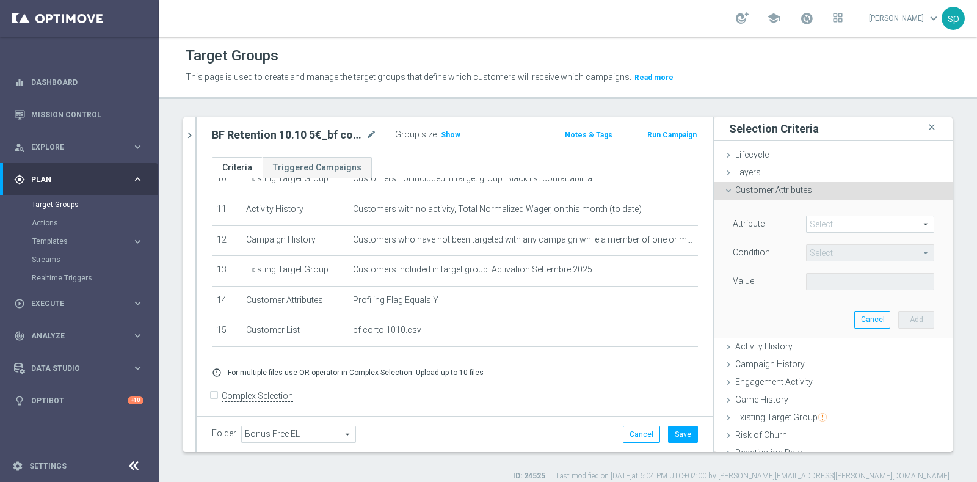
click at [813, 223] on span at bounding box center [870, 224] width 127 height 16
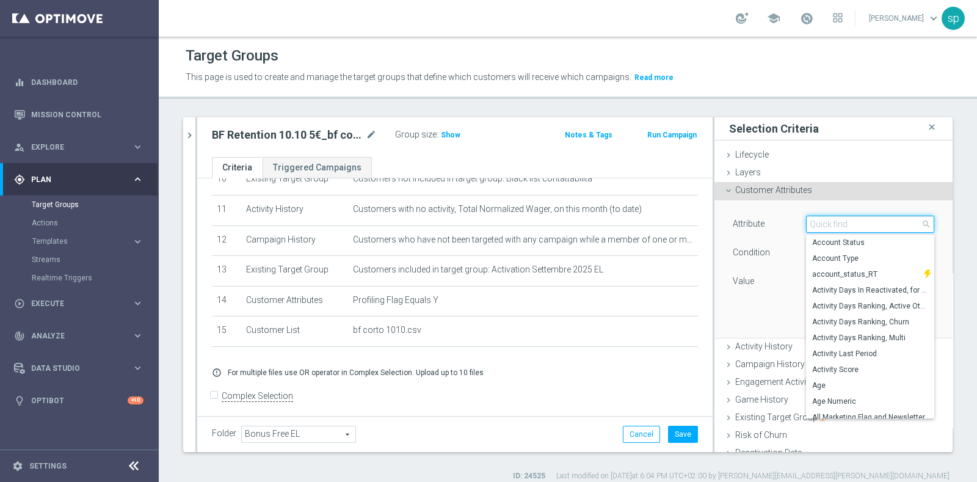
click at [813, 223] on input "search" at bounding box center [870, 224] width 128 height 17
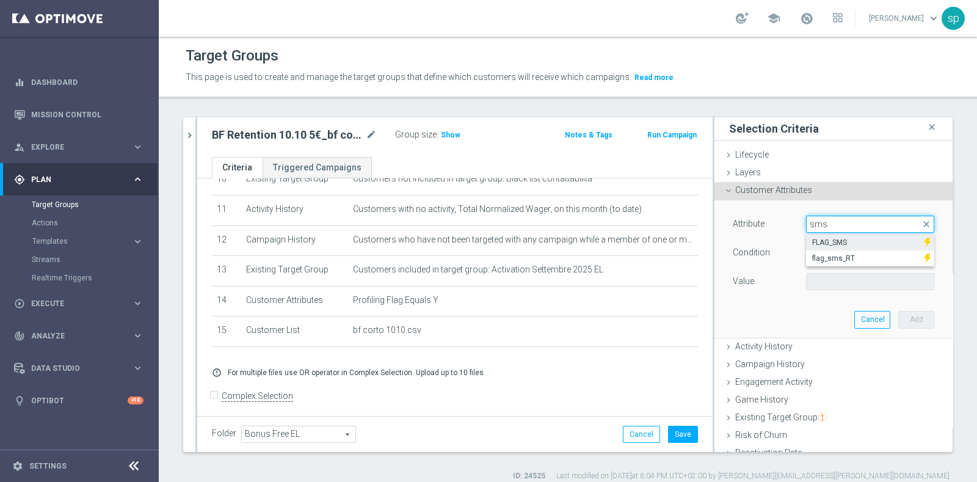
type input "sms"
click at [827, 238] on span "FLAG_SMS" at bounding box center [865, 243] width 106 height 10
type input "FLAG_SMS"
type input "Equals"
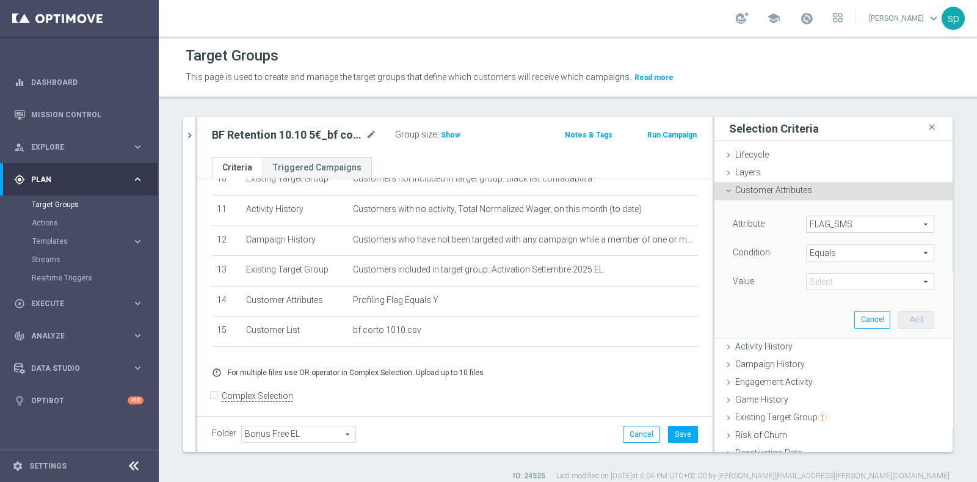
click at [837, 277] on span at bounding box center [870, 282] width 127 height 16
click at [841, 324] on label "Yes" at bounding box center [870, 332] width 128 height 16
type input "Yes"
click at [898, 319] on button "Add" at bounding box center [916, 319] width 36 height 17
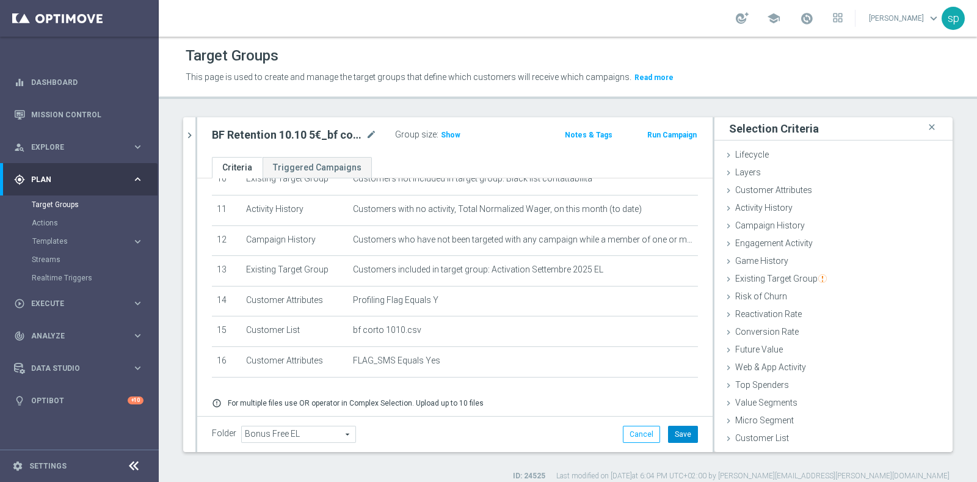
click at [672, 430] on button "Save" at bounding box center [683, 434] width 30 height 17
click at [186, 129] on icon "chevron_right" at bounding box center [190, 135] width 12 height 12
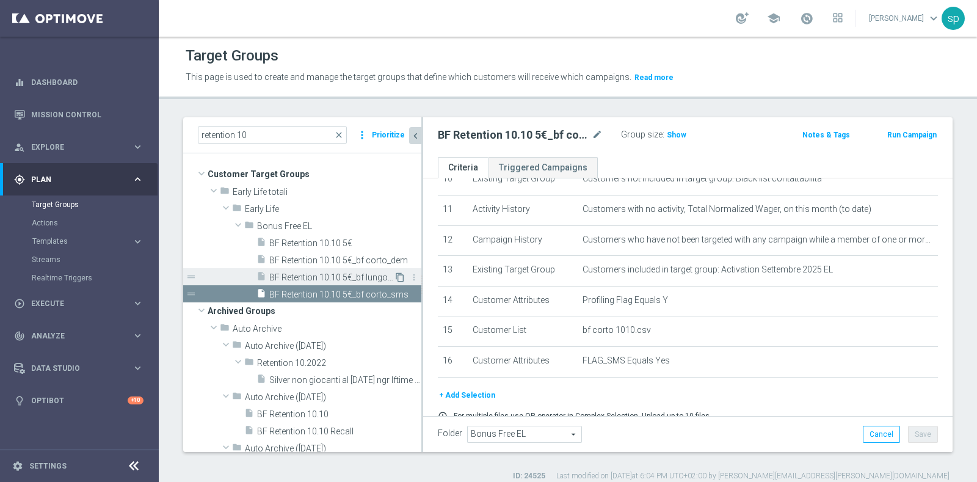
click at [395, 276] on icon "content_copy" at bounding box center [400, 277] width 10 height 10
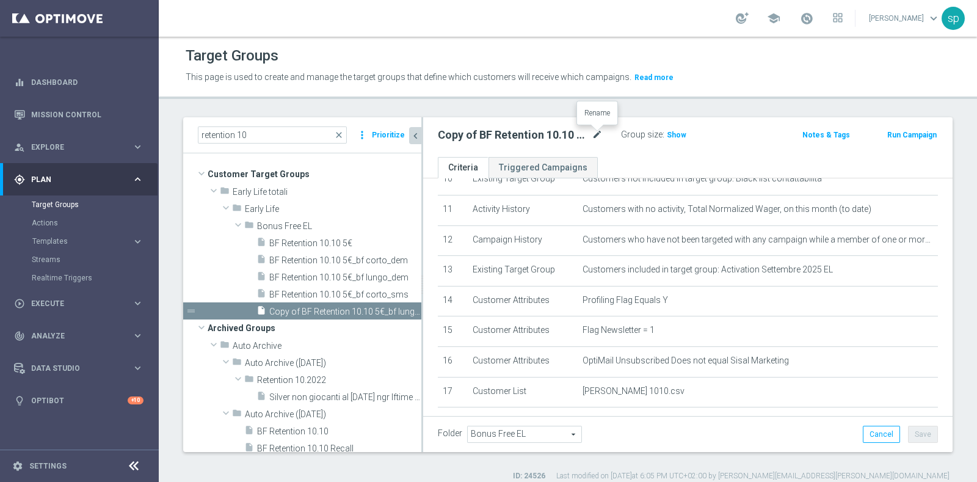
click at [598, 133] on icon "mode_edit" at bounding box center [597, 135] width 11 height 15
click at [616, 137] on div "Copy of BF Retention 10.10 5€_bf lungo_dem" at bounding box center [529, 134] width 183 height 17
click at [600, 133] on icon "mode_edit" at bounding box center [597, 135] width 11 height 15
click at [590, 134] on input "Copy of BF Retention 10.10 5€_bf lungo_dem" at bounding box center [520, 136] width 165 height 17
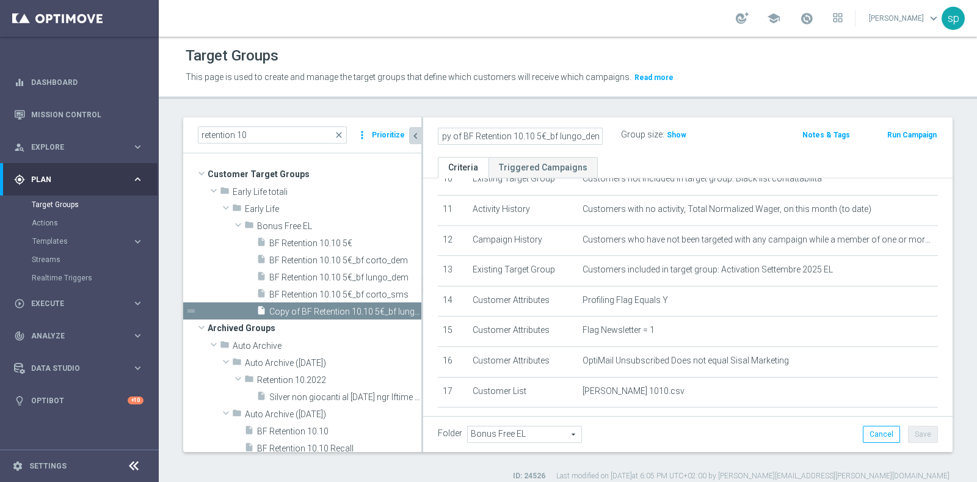
drag, startPoint x: 584, startPoint y: 139, endPoint x: 613, endPoint y: 136, distance: 29.5
click at [613, 136] on div "Copy of BF Retention 10.10 5€_bf lungo_dem" at bounding box center [529, 134] width 183 height 17
drag, startPoint x: 462, startPoint y: 137, endPoint x: 407, endPoint y: 123, distance: 56.7
click at [407, 123] on as-split "retention 10 close more_vert Prioritize Customer Target Groups library_add crea…" at bounding box center [567, 284] width 769 height 335
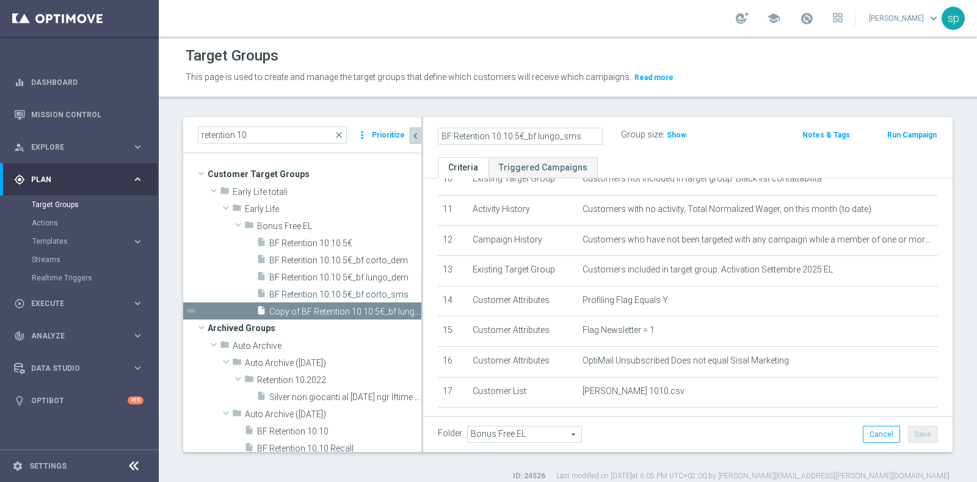
type input "BF Retention 10.10 5€_bf lungo_sms"
click at [747, 140] on div "BF Retention 10.10 5€_bf lungo_sms Group size : Show" at bounding box center [602, 135] width 346 height 18
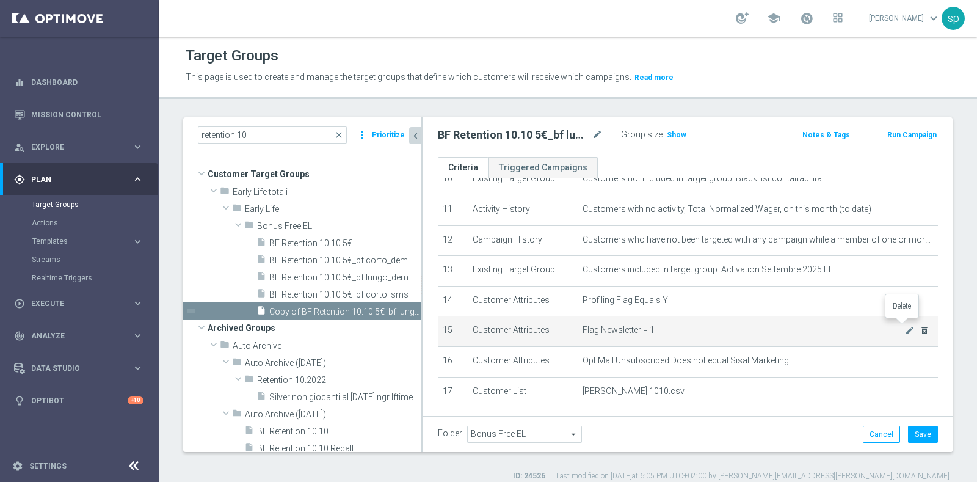
click at [920, 325] on icon "delete_forever" at bounding box center [925, 330] width 10 height 10
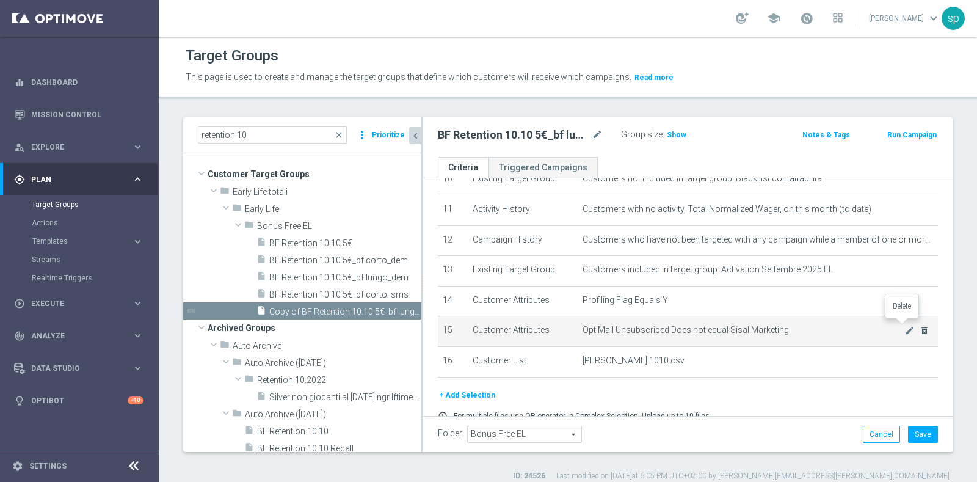
click at [920, 325] on icon "delete_forever" at bounding box center [925, 330] width 10 height 10
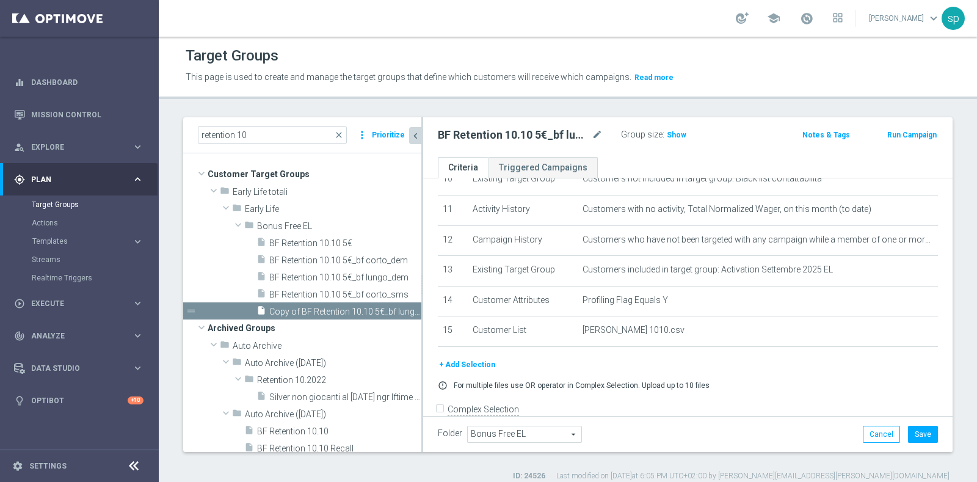
click at [462, 362] on button "+ Add Selection" at bounding box center [467, 364] width 59 height 13
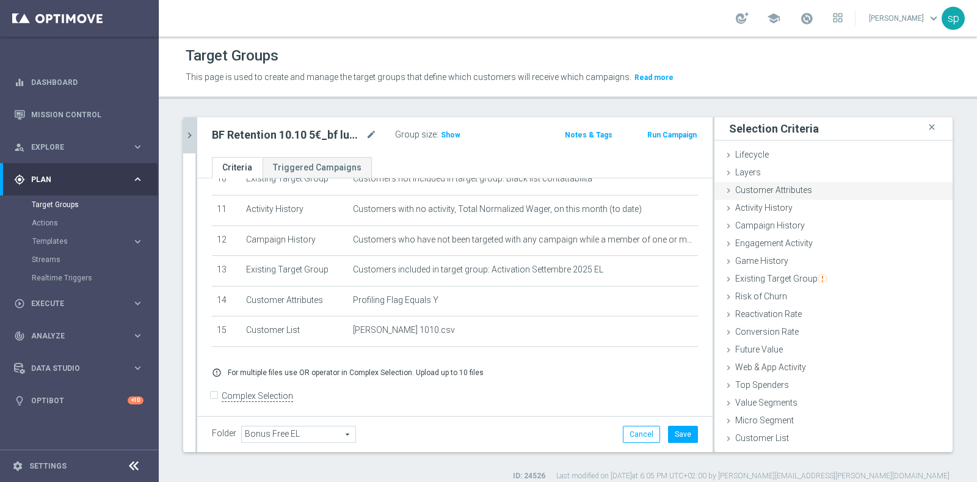
click at [799, 191] on span "Customer Attributes" at bounding box center [773, 190] width 77 height 10
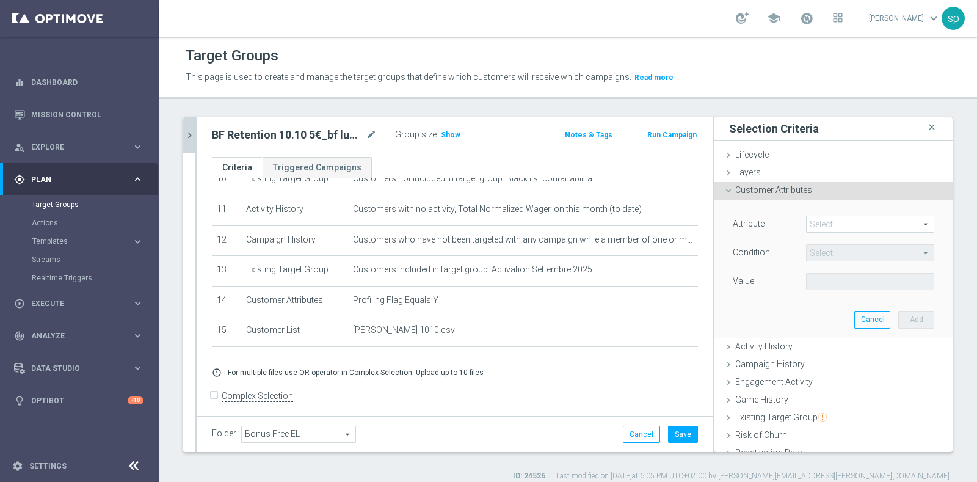
click at [830, 218] on span at bounding box center [870, 224] width 127 height 16
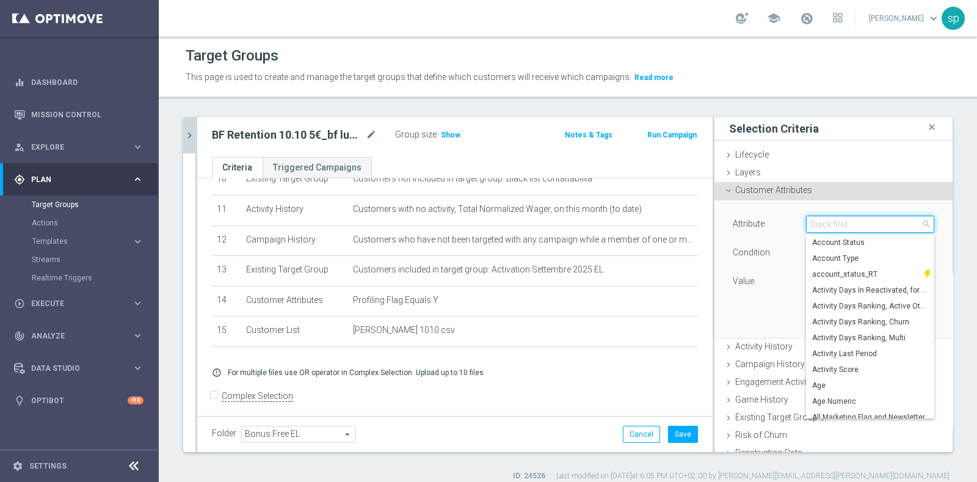
click at [830, 218] on input "search" at bounding box center [870, 224] width 128 height 17
type input "f"
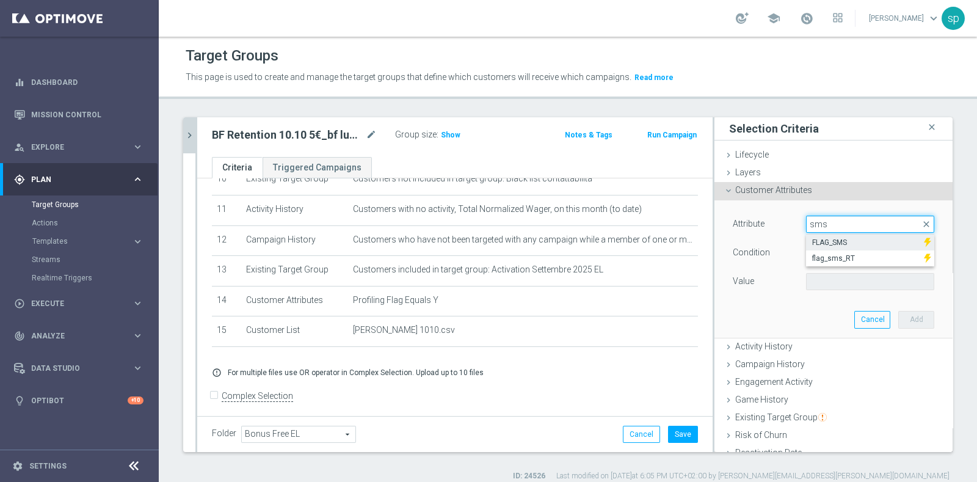
type input "sms"
click at [832, 241] on span "FLAG_SMS" at bounding box center [865, 243] width 106 height 10
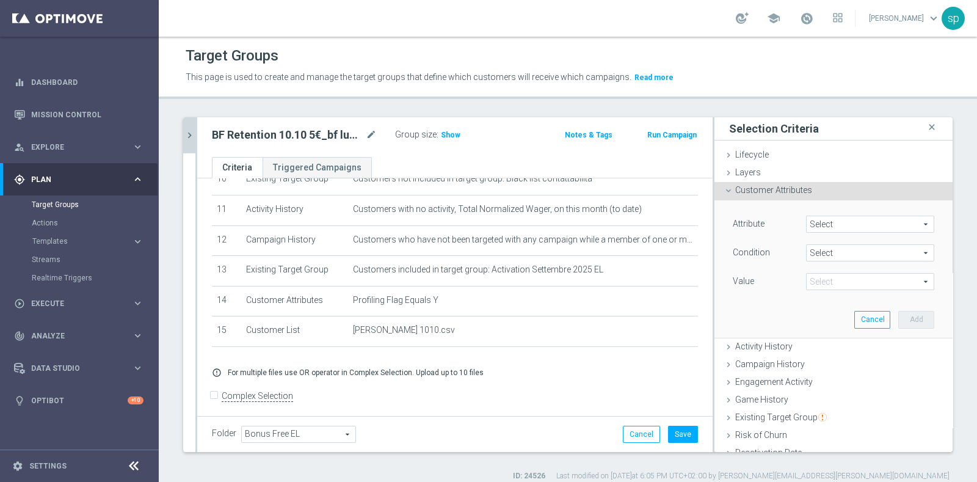
type input "FLAG_SMS"
type input "Equals"
click at [910, 275] on span at bounding box center [870, 282] width 127 height 16
click at [840, 325] on label "Yes" at bounding box center [870, 332] width 128 height 16
type input "Yes"
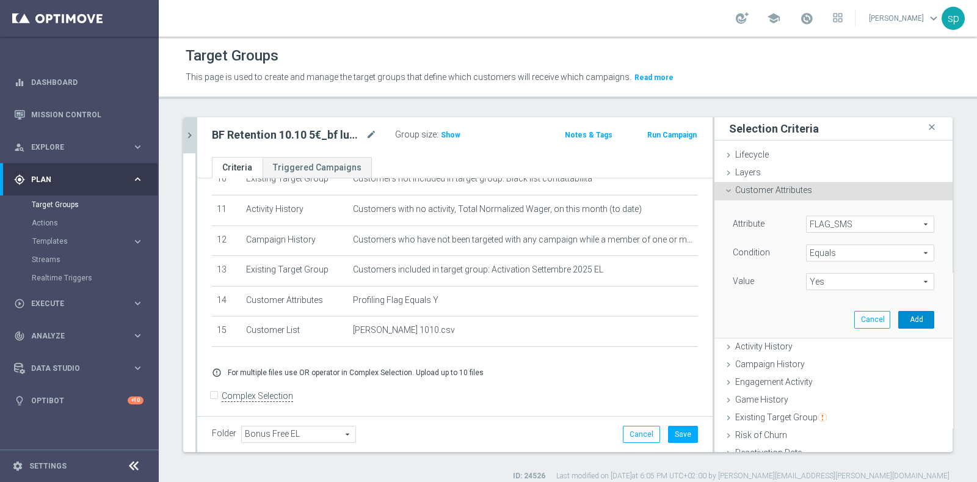
click at [898, 314] on button "Add" at bounding box center [916, 319] width 36 height 17
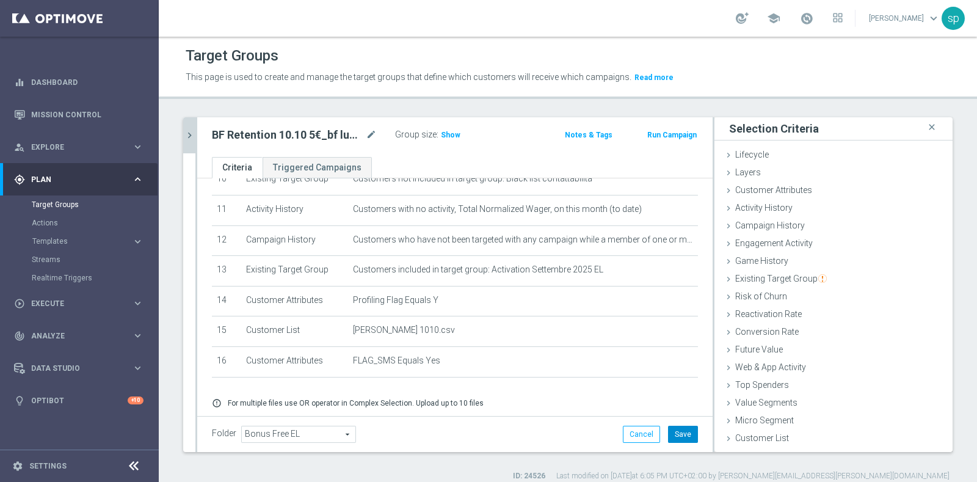
click at [672, 435] on button "Save" at bounding box center [683, 434] width 30 height 17
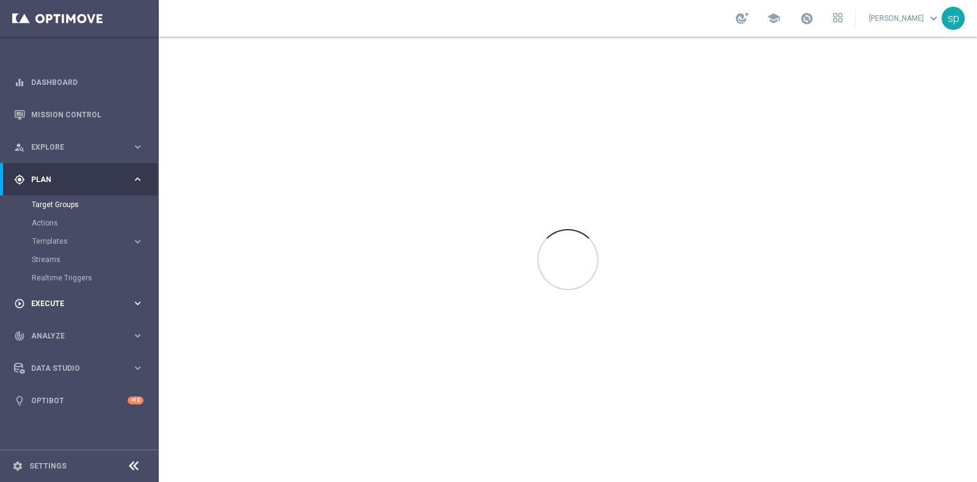
click at [48, 303] on span "Execute" at bounding box center [81, 303] width 101 height 7
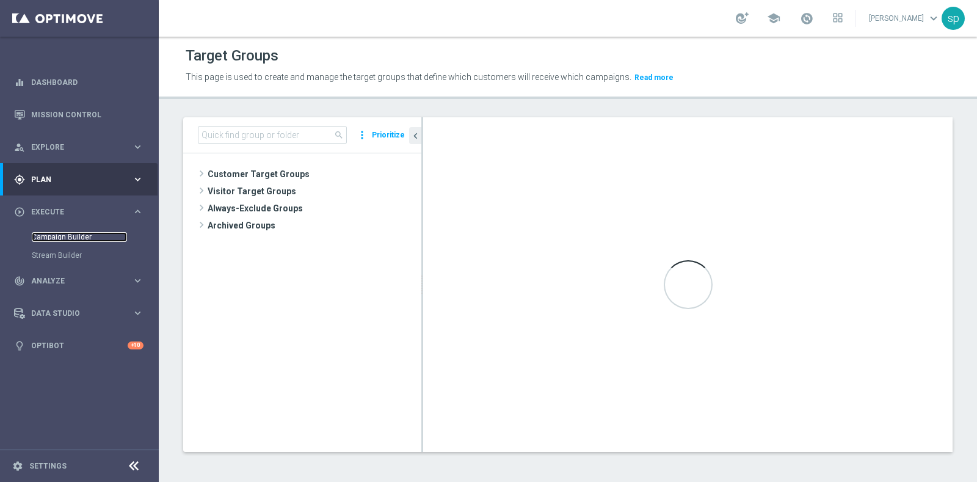
click at [70, 239] on link "Campaign Builder" at bounding box center [79, 237] width 95 height 10
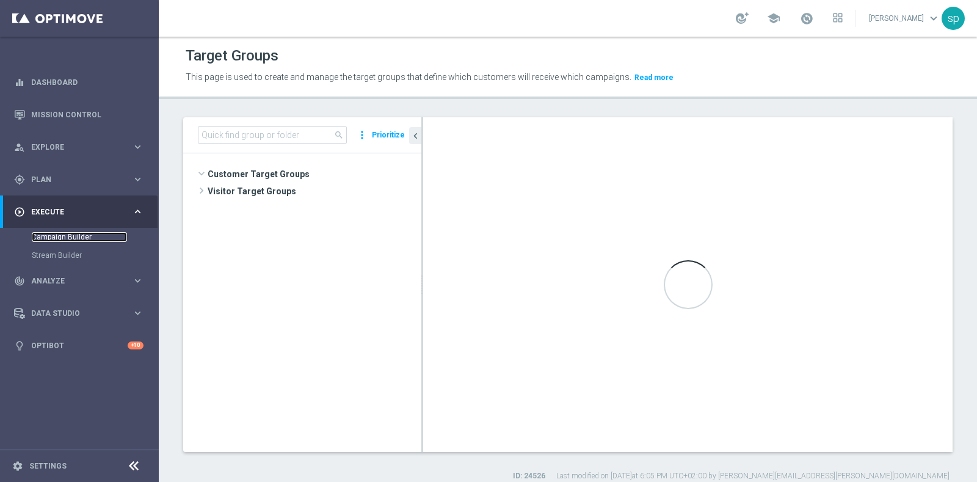
scroll to position [629, 0]
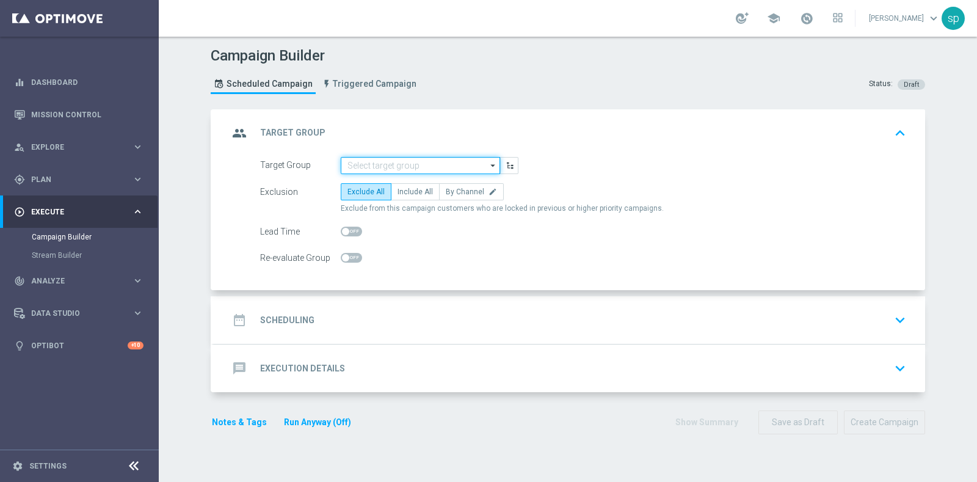
click at [415, 161] on input at bounding box center [420, 165] width 159 height 17
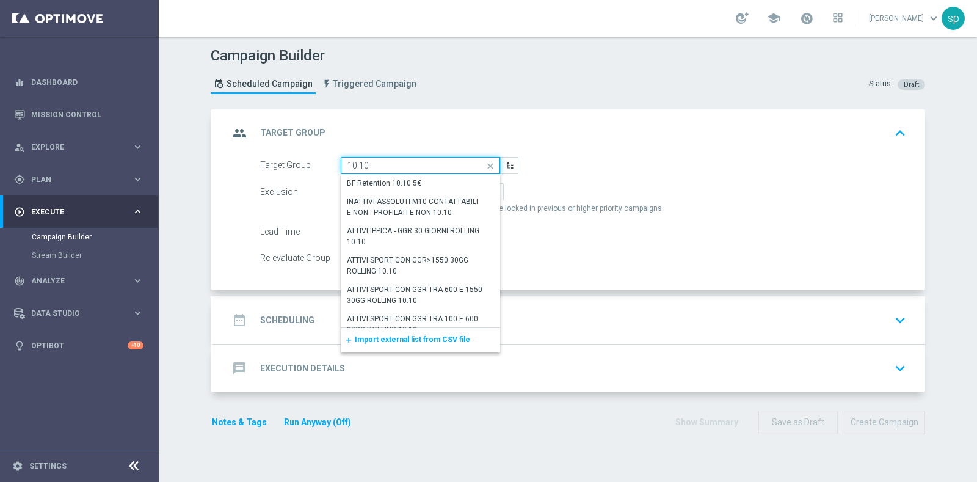
click at [341, 161] on input "10.10" at bounding box center [420, 165] width 159 height 17
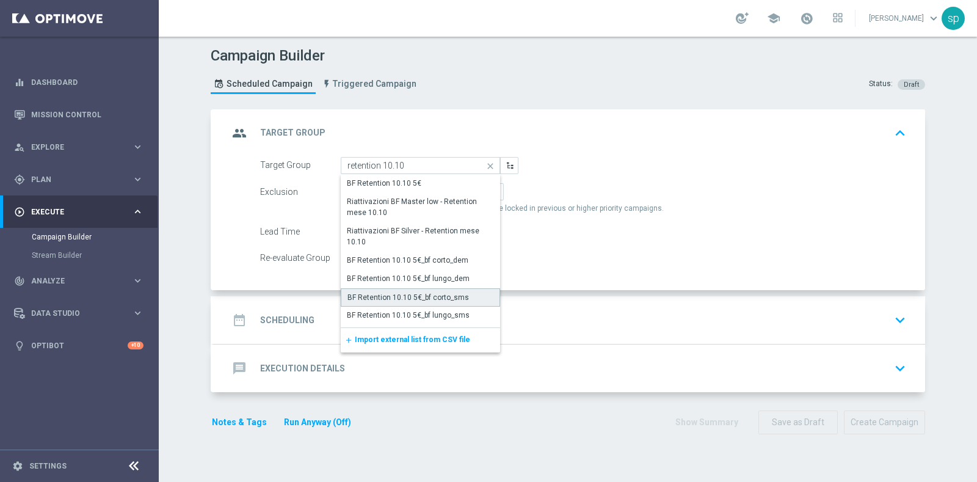
click at [458, 293] on div "BF Retention 10.10 5€_bf corto_sms" at bounding box center [408, 297] width 122 height 11
type input "BF Retention 10.10 5€_bf corto_sms"
checkbox input "true"
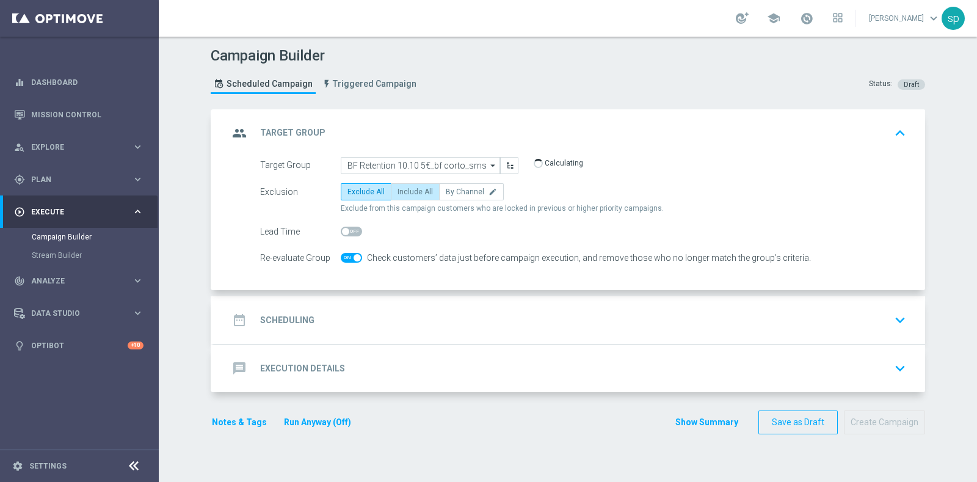
click at [415, 188] on span "Include All" at bounding box center [415, 191] width 35 height 9
click at [405, 190] on input "Include All" at bounding box center [402, 194] width 8 height 8
radio input "true"
click at [341, 255] on span at bounding box center [351, 258] width 21 height 10
click at [341, 255] on input "checkbox" at bounding box center [351, 258] width 21 height 10
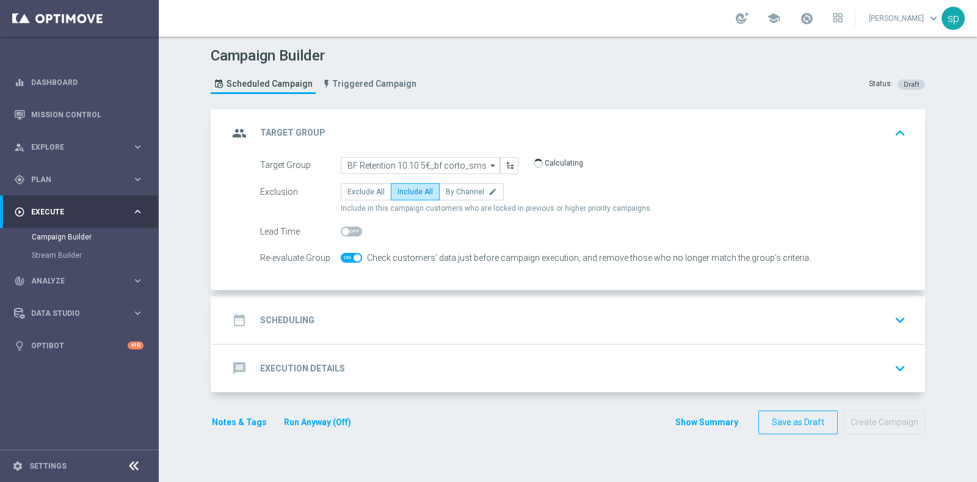
checkbox input "false"
click at [290, 318] on h2 "Scheduling" at bounding box center [287, 320] width 54 height 12
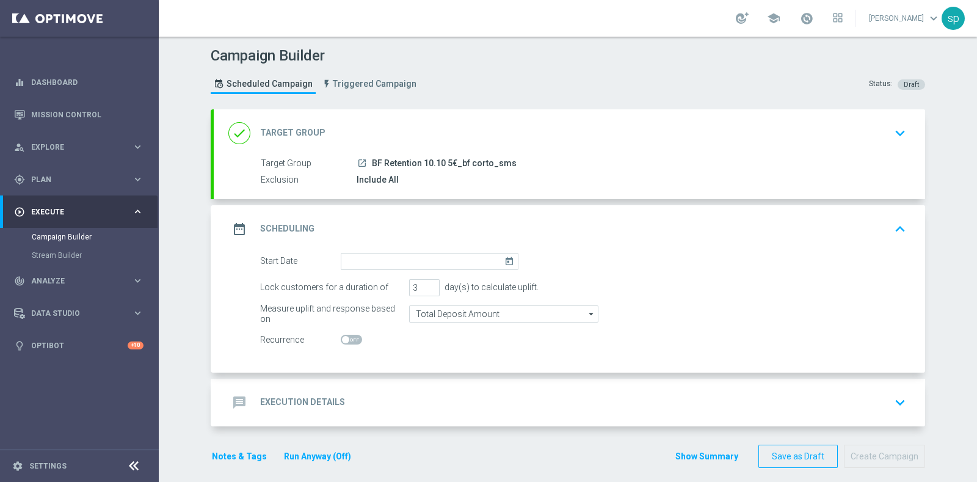
click at [508, 255] on icon "today" at bounding box center [511, 259] width 14 height 13
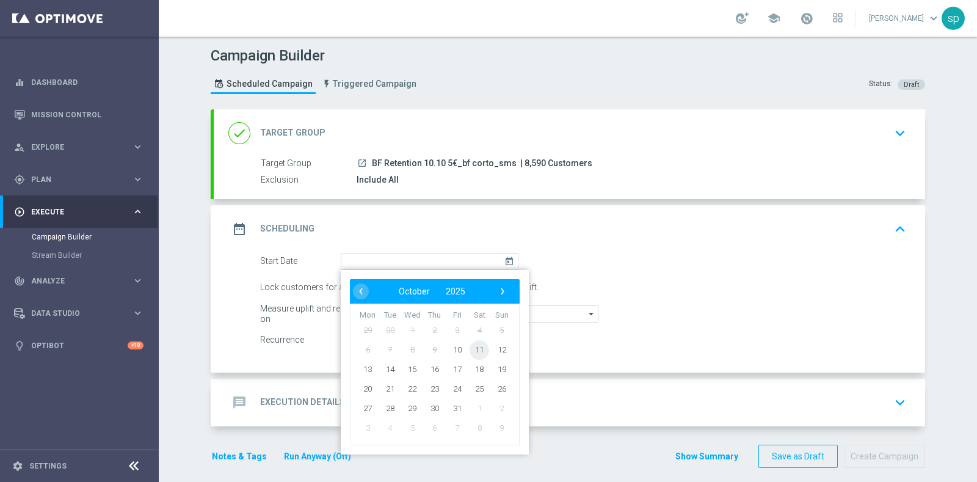
click at [473, 346] on span "11" at bounding box center [480, 349] width 20 height 20
type input "[DATE]"
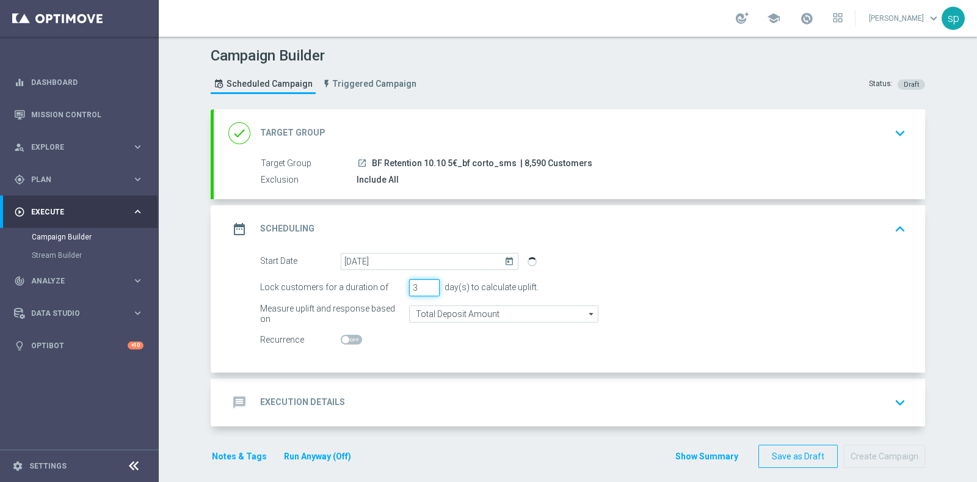
click at [427, 293] on input "3" at bounding box center [424, 287] width 31 height 17
click at [426, 286] on input "2" at bounding box center [424, 287] width 31 height 17
type input "1"
click at [426, 286] on input "1" at bounding box center [424, 287] width 31 height 17
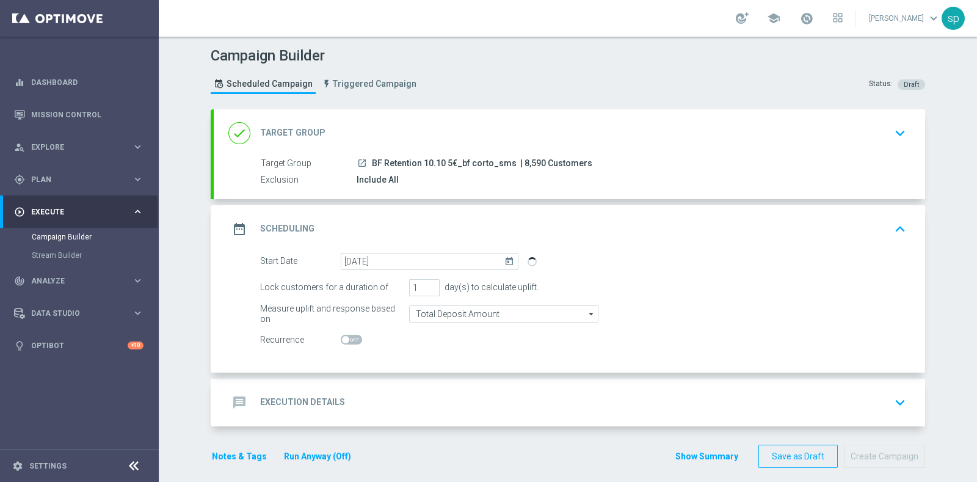
click at [448, 326] on form "Start Date 11 Oct 2025 today Lock customers for a duration of 1 day(s) to calcu…" at bounding box center [583, 301] width 646 height 96
click at [333, 398] on h2 "Execution Details" at bounding box center [302, 402] width 85 height 12
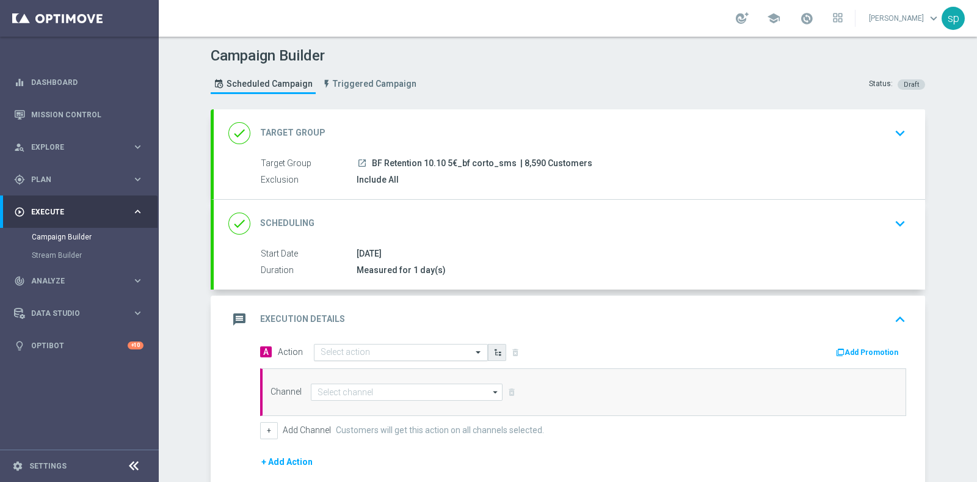
click at [488, 344] on button "button" at bounding box center [497, 352] width 18 height 17
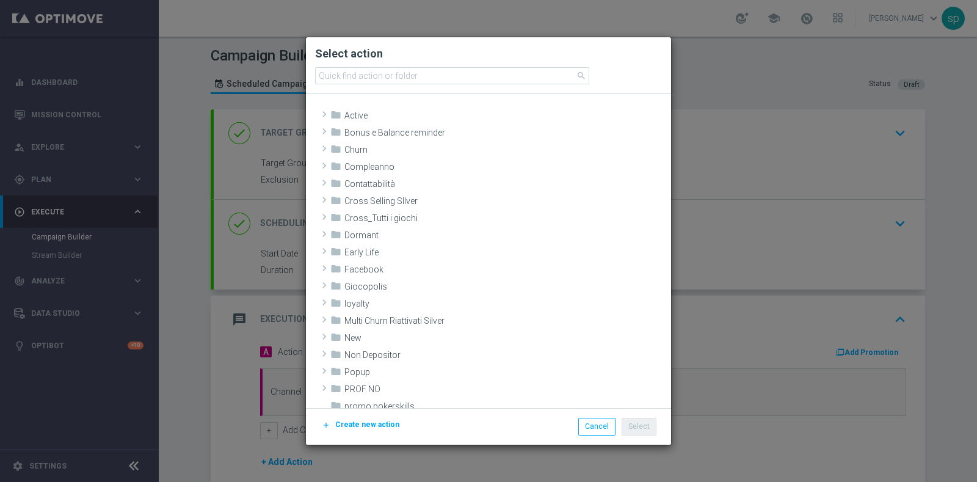
click at [745, 189] on modal-container "Select action search folder Active" at bounding box center [488, 241] width 977 height 482
click at [748, 158] on modal-container "Select action search folder Active" at bounding box center [488, 241] width 977 height 482
click at [269, 335] on modal-container "Select action search folder Active" at bounding box center [488, 241] width 977 height 482
click at [612, 435] on button "Cancel" at bounding box center [596, 426] width 37 height 17
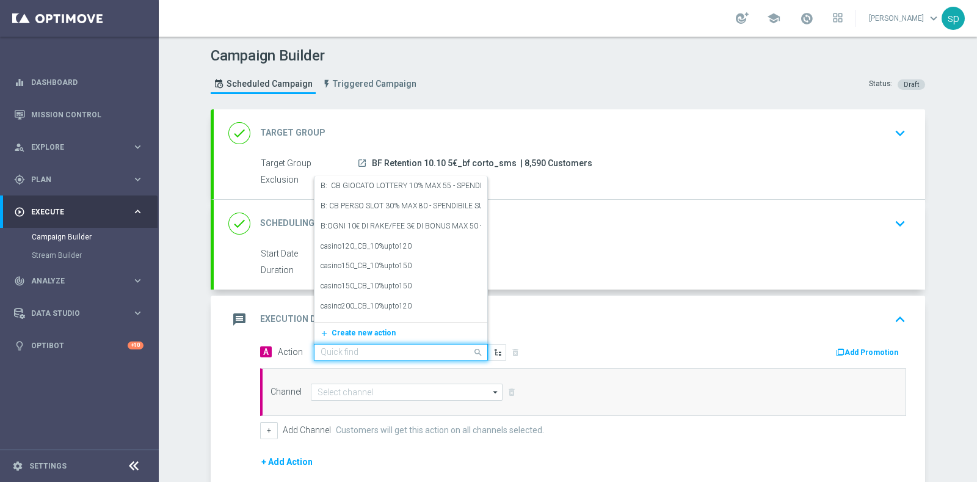
click at [399, 344] on div "Quick find" at bounding box center [401, 352] width 174 height 17
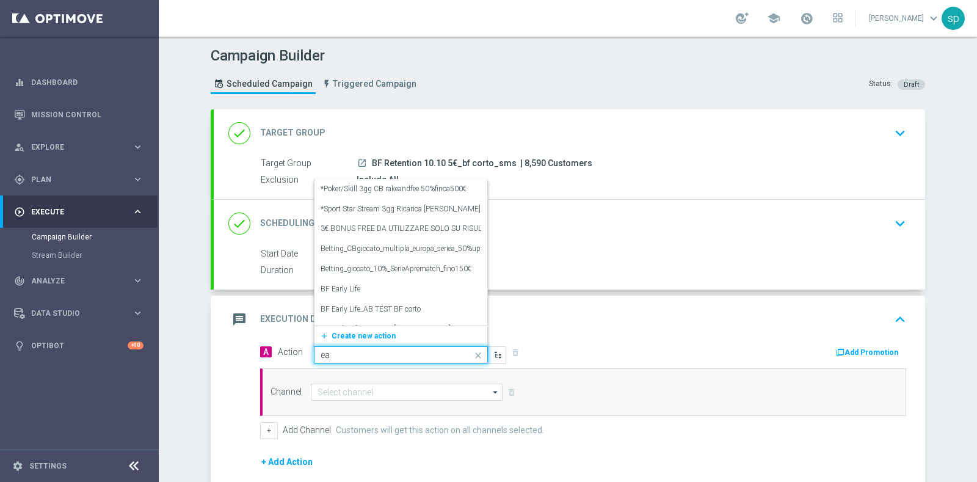
type input "ear"
click at [418, 211] on div "BF Early Life_AB TEST BF corto edit" at bounding box center [401, 209] width 161 height 20
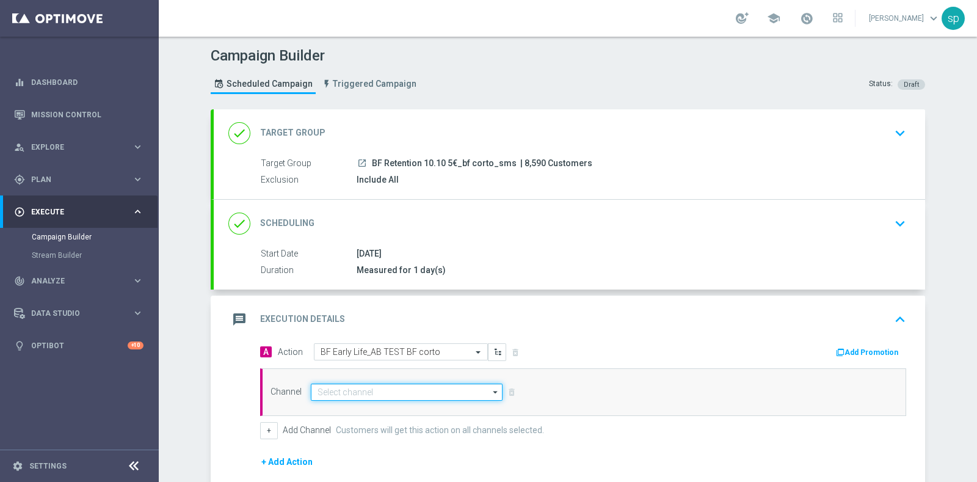
click at [379, 388] on input at bounding box center [407, 391] width 192 height 17
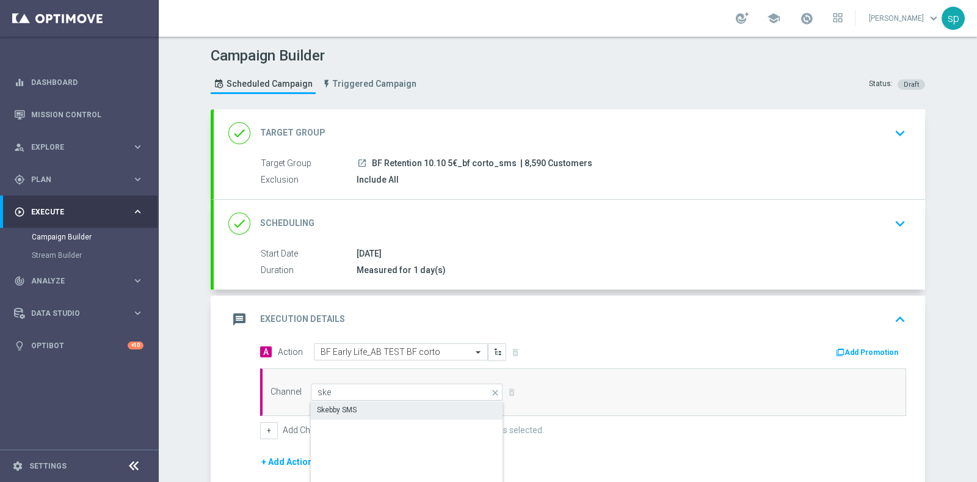
click at [382, 413] on div "Skebby SMS" at bounding box center [407, 409] width 192 height 17
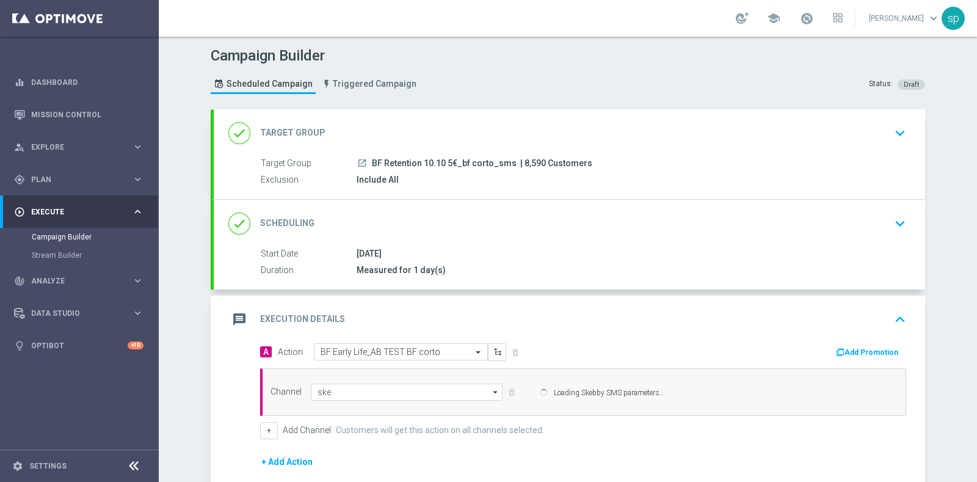
type input "Skebby SMS"
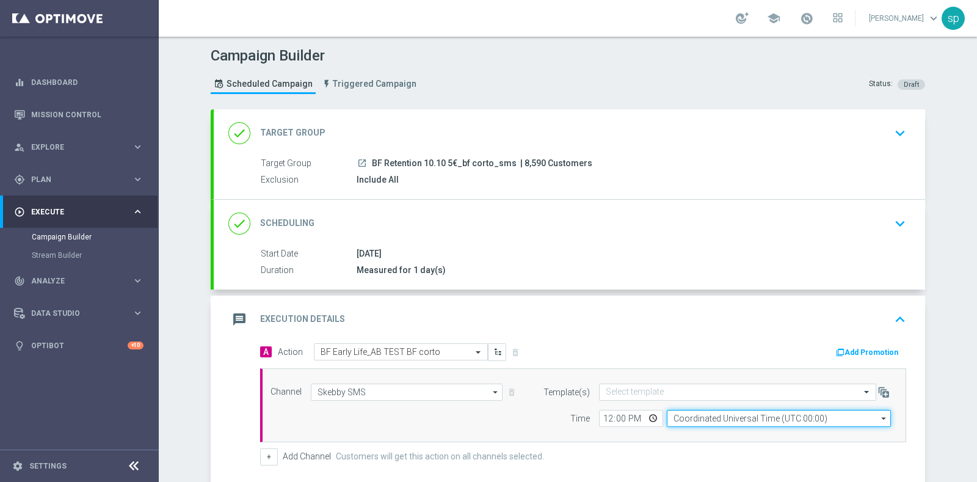
click at [708, 418] on input "Coordinated Universal Time (UTC 00:00)" at bounding box center [779, 418] width 224 height 17
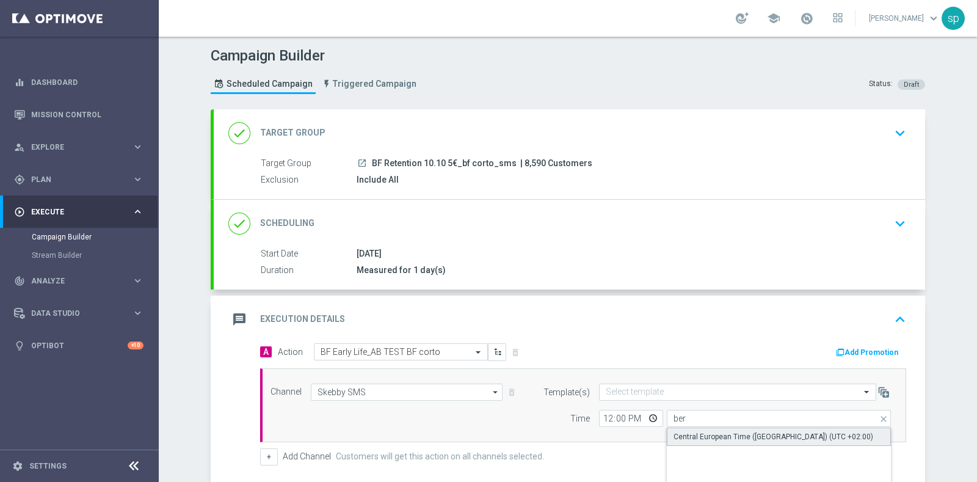
click at [720, 435] on div "Central European Time ([GEOGRAPHIC_DATA]) (UTC +02:00)" at bounding box center [773, 436] width 200 height 11
type input "Central European Time ([GEOGRAPHIC_DATA]) (UTC +02:00)"
click at [622, 391] on input "text" at bounding box center [725, 392] width 239 height 10
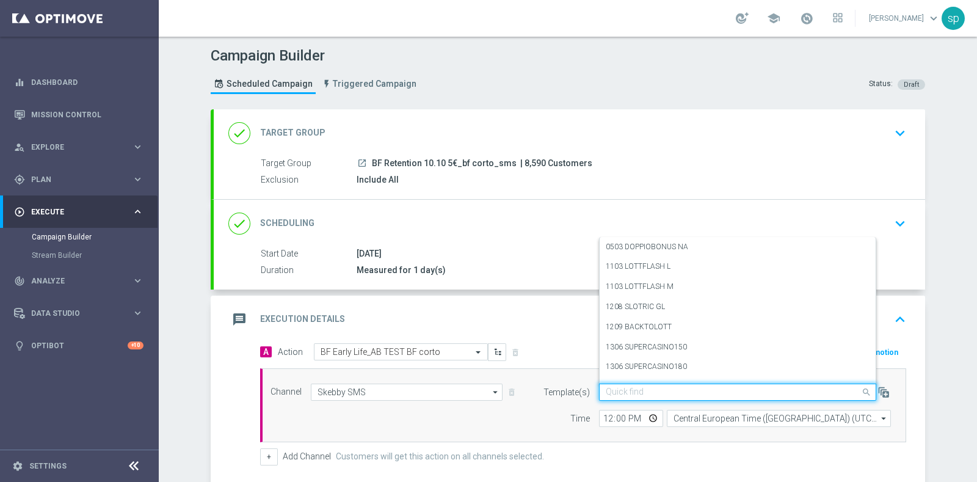
paste input "EL BONUSFREE 5 1010"
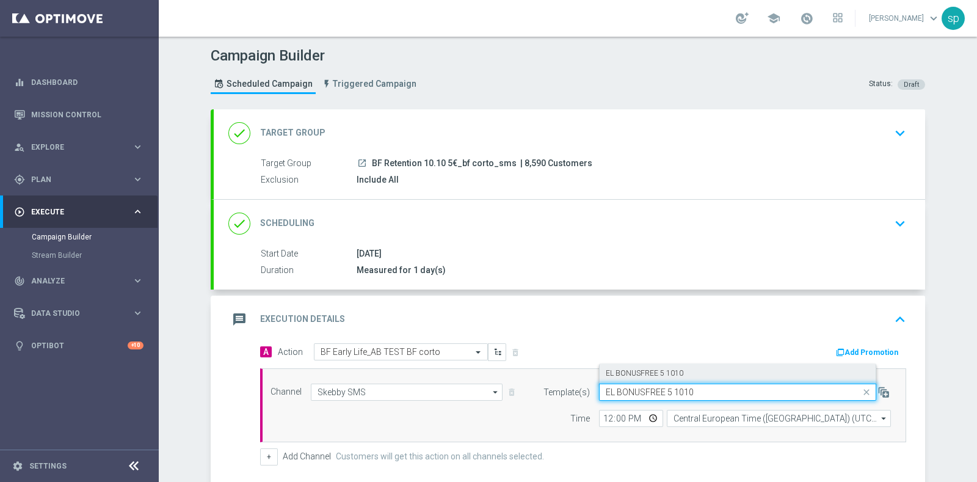
click at [659, 371] on label "EL BONUSFREE 5 1010" at bounding box center [645, 373] width 78 height 10
type input "EL BONUSFREE 5 1010"
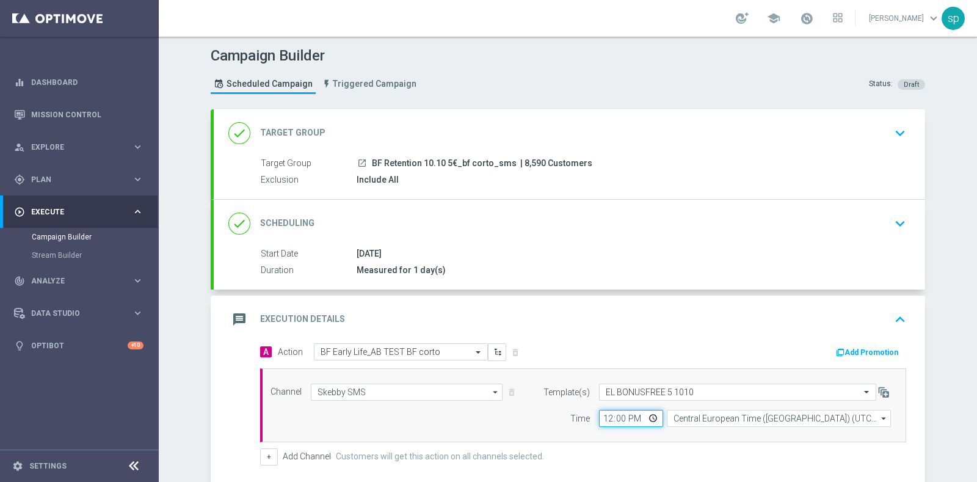
click at [599, 421] on input "12:00" at bounding box center [631, 418] width 64 height 17
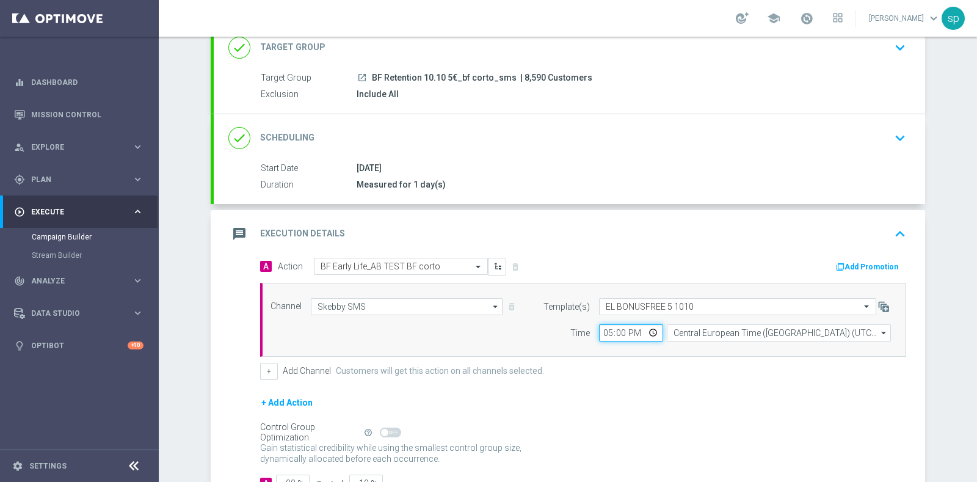
scroll to position [174, 0]
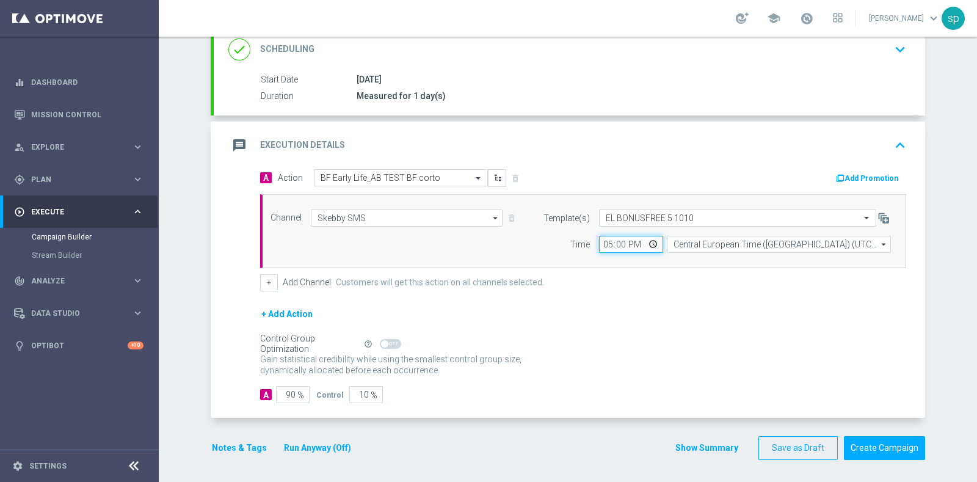
click at [599, 243] on input "17:00" at bounding box center [631, 244] width 64 height 17
type input "18:00"
click at [286, 399] on input "90" at bounding box center [293, 394] width 34 height 17
type input "0"
type input "100"
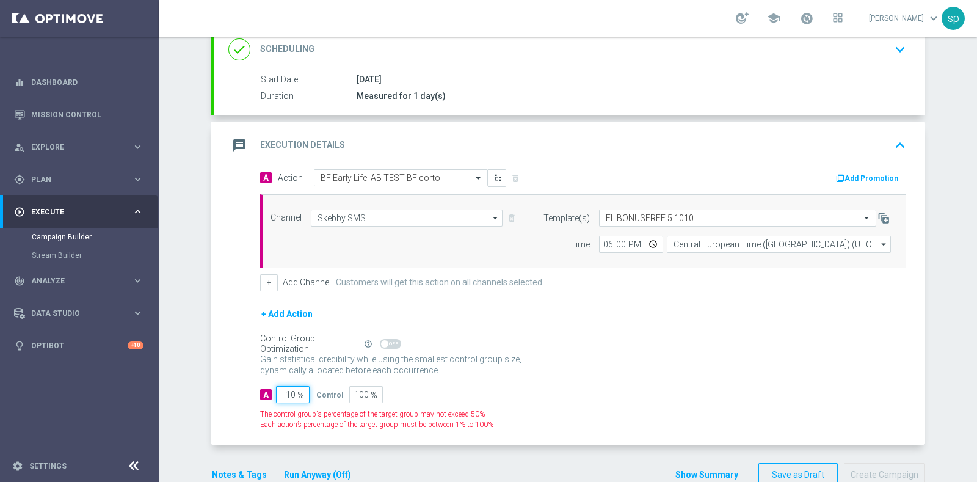
type input "100"
type input "0"
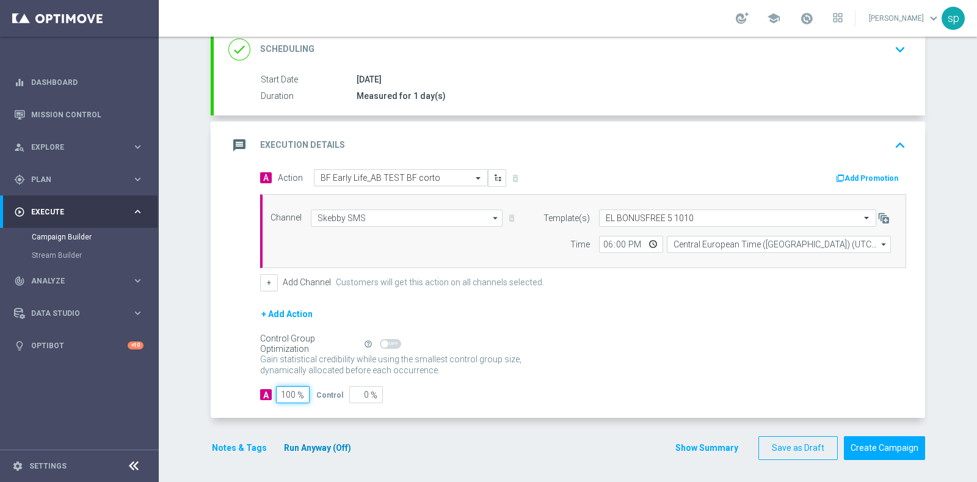
type input "100"
click at [324, 449] on button "Run Anyway (Off)" at bounding box center [318, 447] width 70 height 15
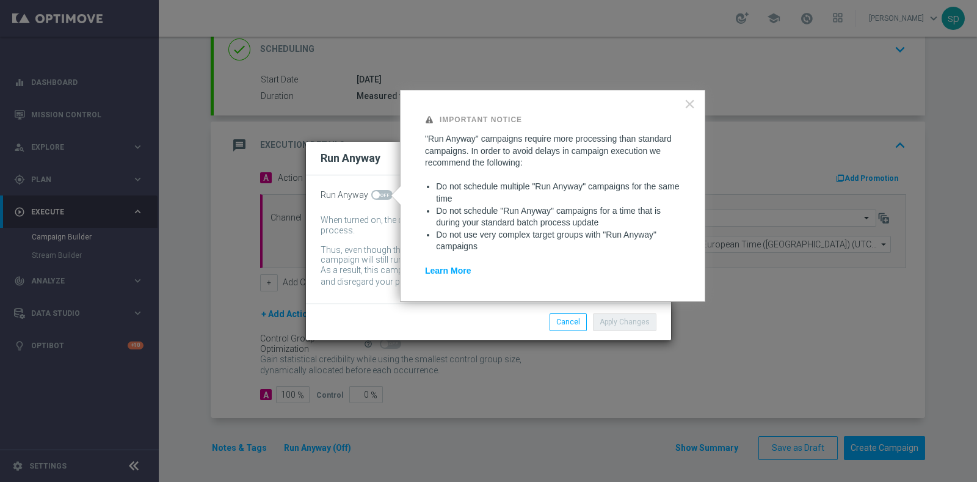
click at [384, 198] on span at bounding box center [381, 195] width 21 height 10
click at [384, 198] on input "checkbox" at bounding box center [381, 195] width 21 height 10
checkbox input "true"
click at [619, 331] on div "Apply Changes Cancel" at bounding box center [488, 321] width 365 height 36
click at [626, 325] on button "Apply Changes" at bounding box center [625, 321] width 64 height 17
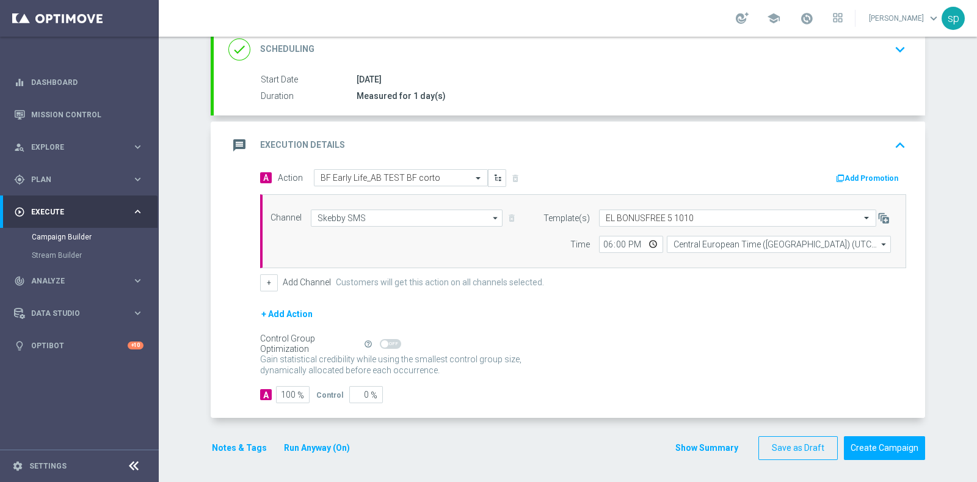
click at [235, 448] on button "Notes & Tags" at bounding box center [239, 447] width 57 height 15
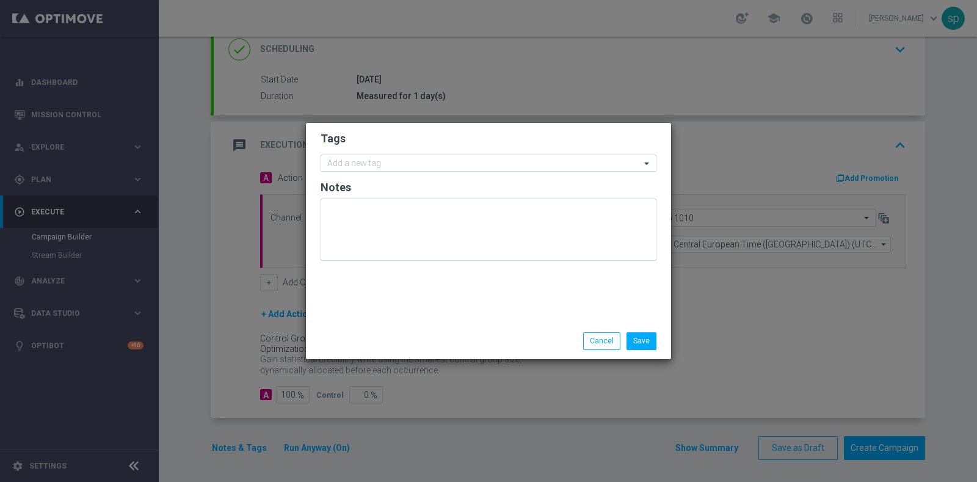
click at [363, 159] on input "text" at bounding box center [483, 164] width 313 height 10
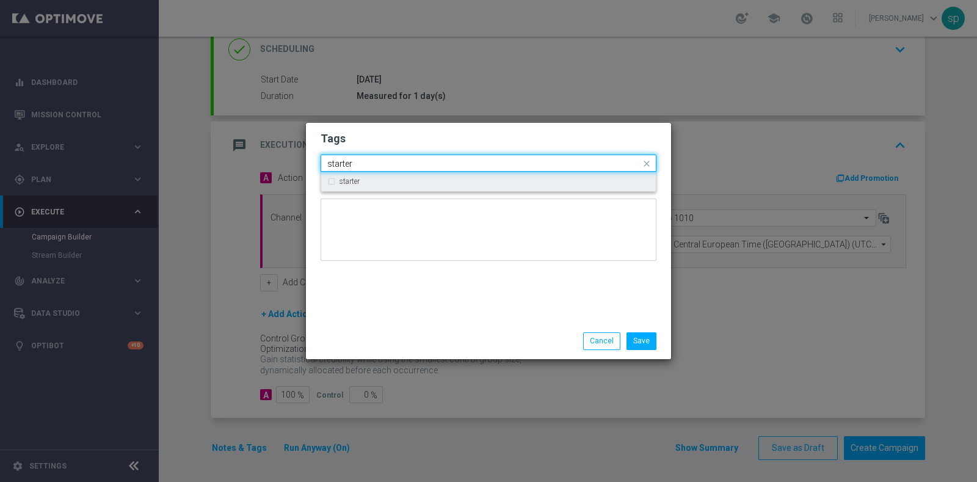
click at [372, 179] on div "starter" at bounding box center [494, 181] width 310 height 7
drag, startPoint x: 358, startPoint y: 157, endPoint x: 195, endPoint y: 159, distance: 163.0
click at [195, 159] on modal-container "Tags Quick find × starter starter starter Notes Save Cancel" at bounding box center [488, 241] width 977 height 482
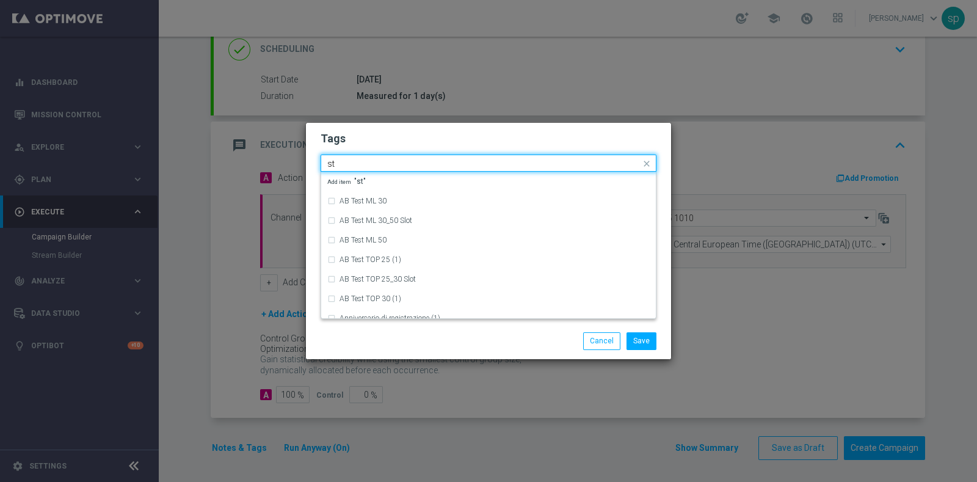
type input "s"
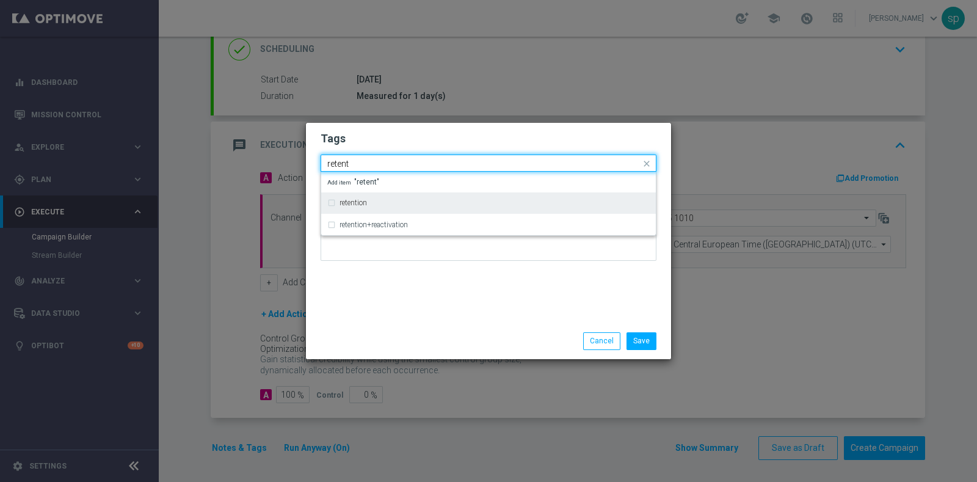
click at [355, 203] on label "retention" at bounding box center [352, 202] width 27 height 7
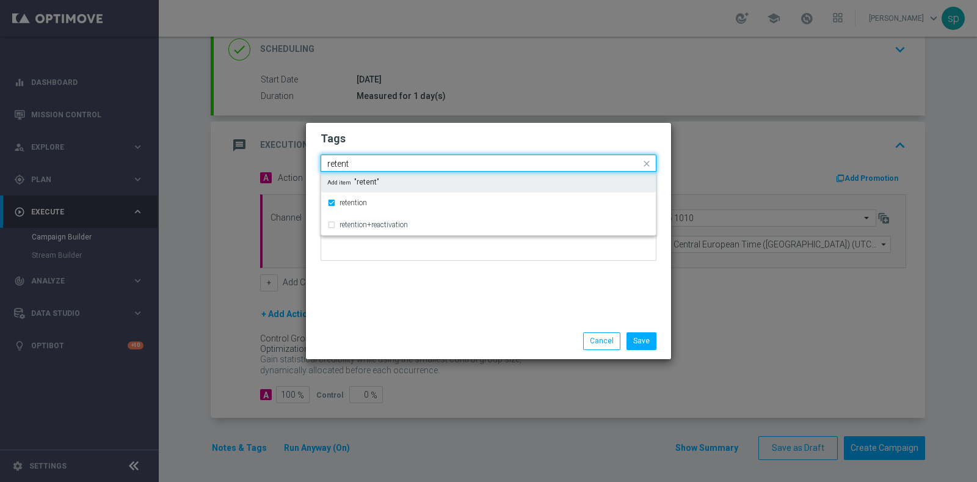
drag, startPoint x: 357, startPoint y: 163, endPoint x: 174, endPoint y: 102, distance: 193.1
click at [206, 148] on modal-container "Tags Quick find × starter × retention retent retention retention+reactivation A…" at bounding box center [488, 241] width 977 height 482
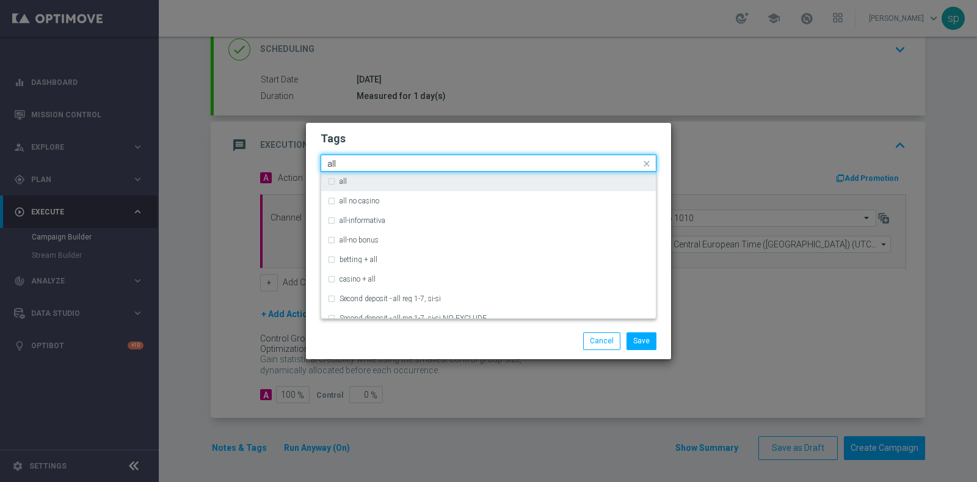
click at [340, 176] on div "all" at bounding box center [488, 182] width 322 height 20
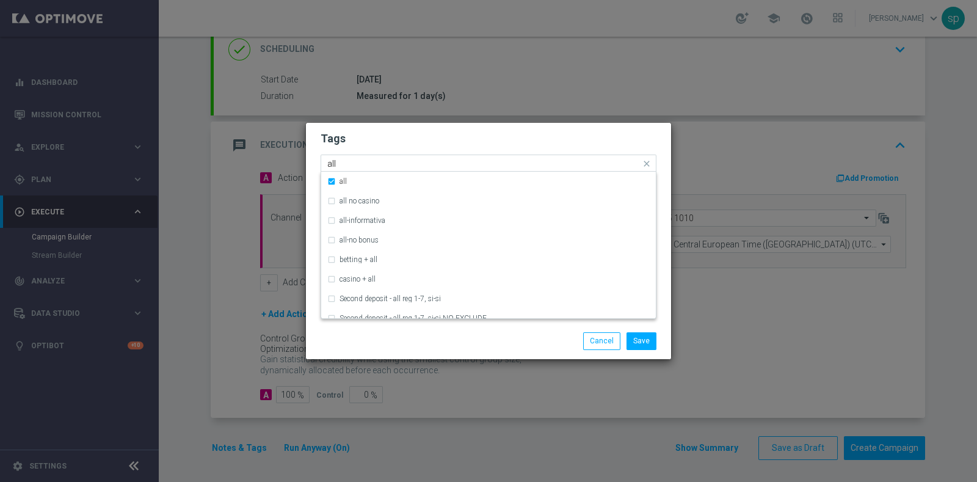
drag, startPoint x: 354, startPoint y: 161, endPoint x: 266, endPoint y: 146, distance: 89.2
click at [266, 146] on modal-container "Tags Quick find × starter × retention × all all all all no casino all-informati…" at bounding box center [488, 241] width 977 height 482
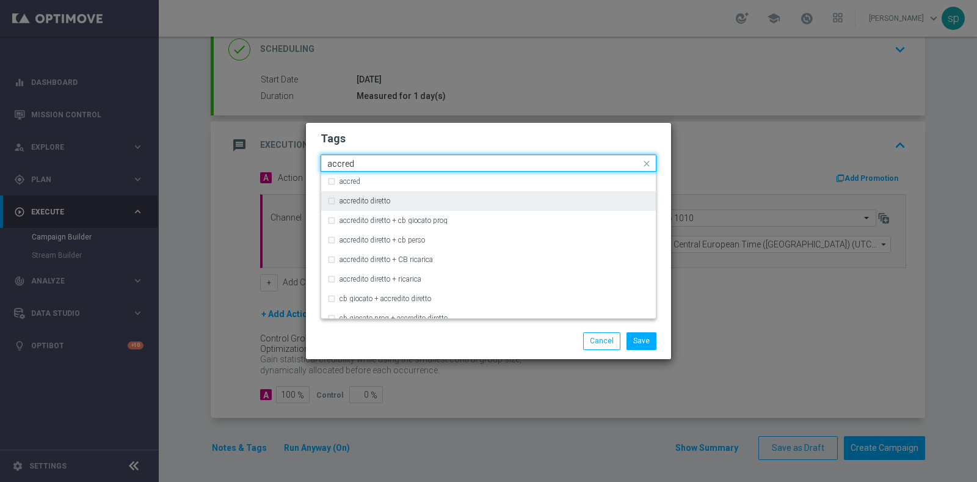
click at [388, 198] on label "accredito diretto" at bounding box center [364, 200] width 51 height 7
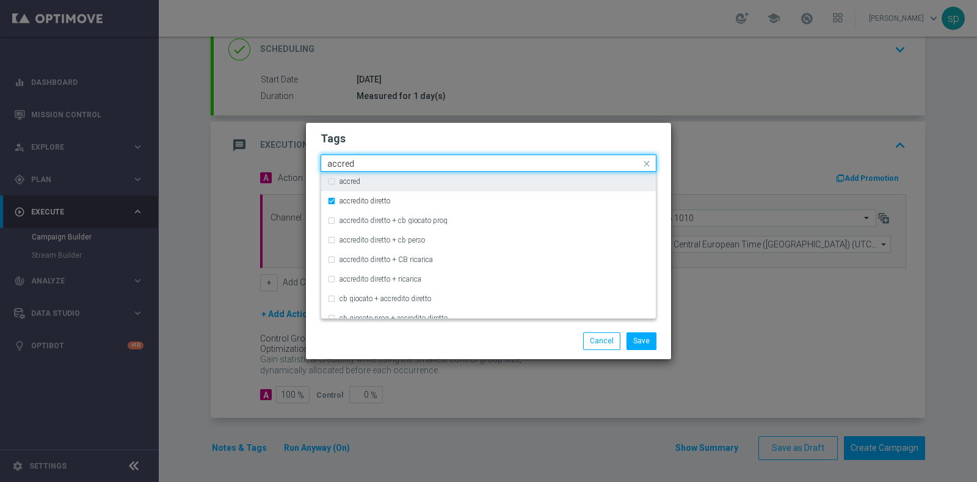
drag, startPoint x: 365, startPoint y: 161, endPoint x: 197, endPoint y: 170, distance: 168.8
click at [197, 170] on modal-container "Tags Quick find × starter × retention × all × accredito diretto accred accred a…" at bounding box center [488, 241] width 977 height 482
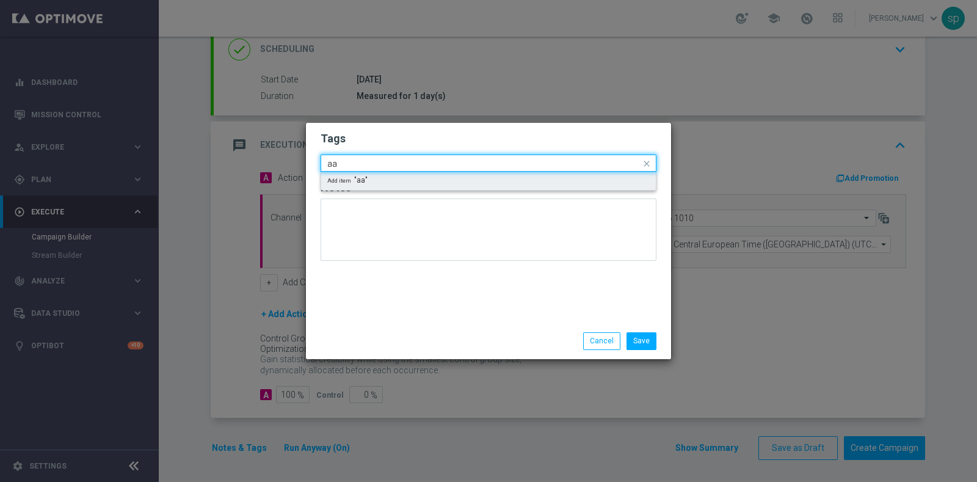
type input "a"
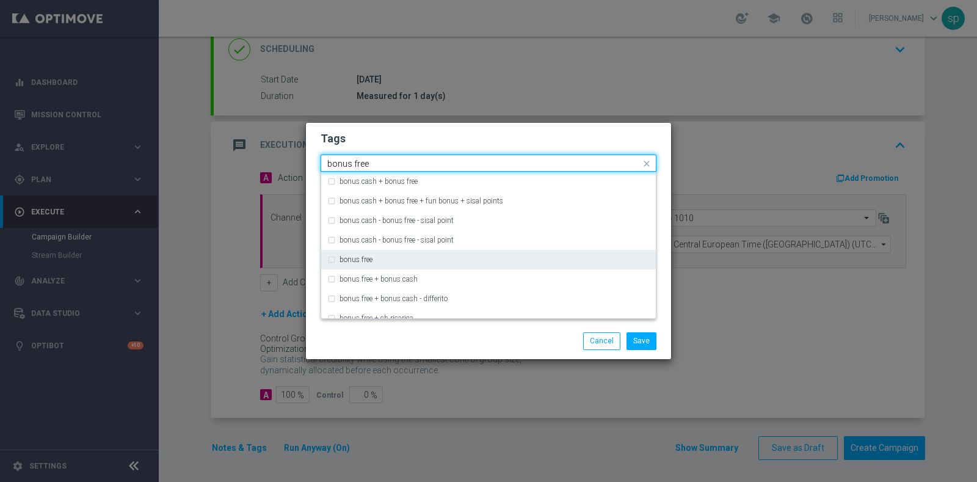
click at [360, 264] on div "bonus free" at bounding box center [488, 260] width 322 height 20
type input "bonus free"
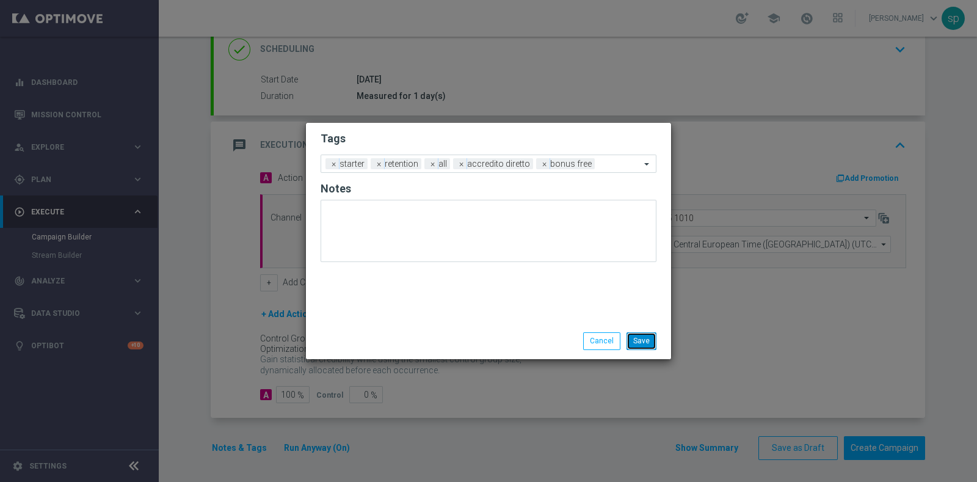
click at [638, 336] on button "Save" at bounding box center [641, 340] width 30 height 17
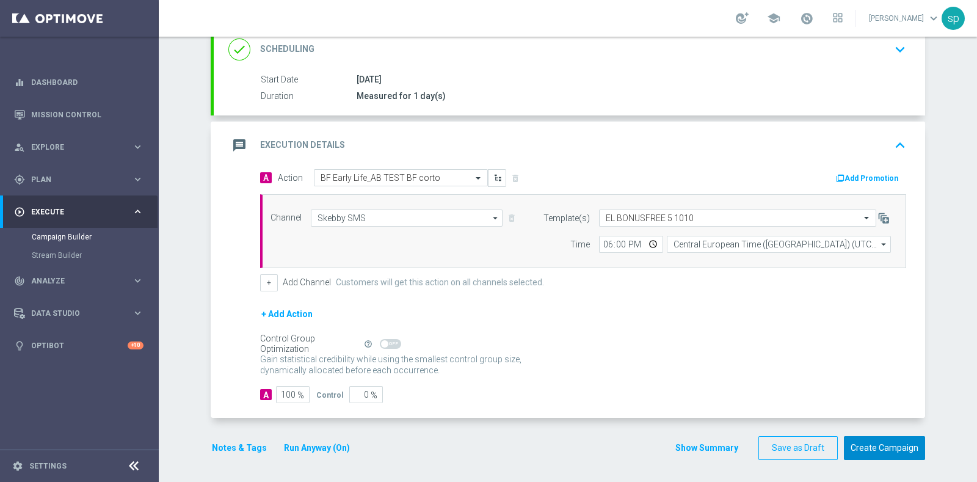
click at [874, 438] on button "Create Campaign" at bounding box center [884, 448] width 81 height 24
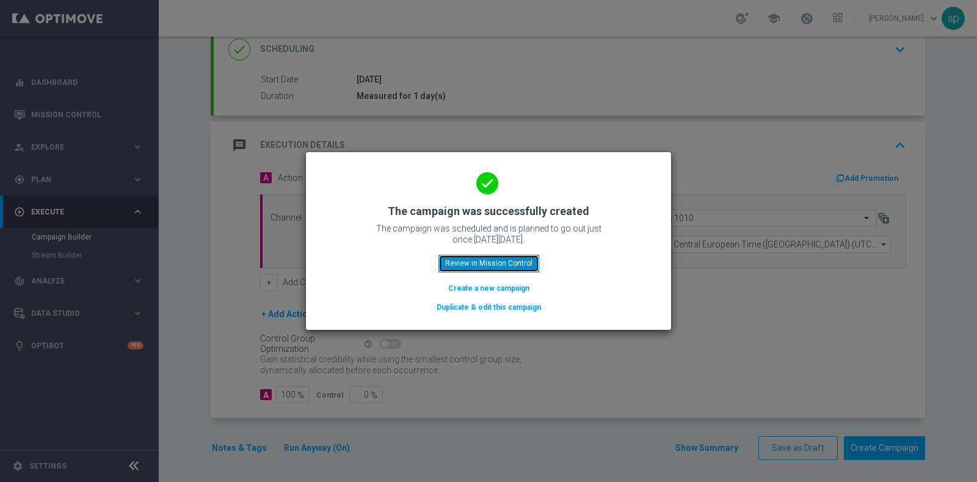
click at [501, 258] on button "Review in Mission Control" at bounding box center [488, 263] width 101 height 17
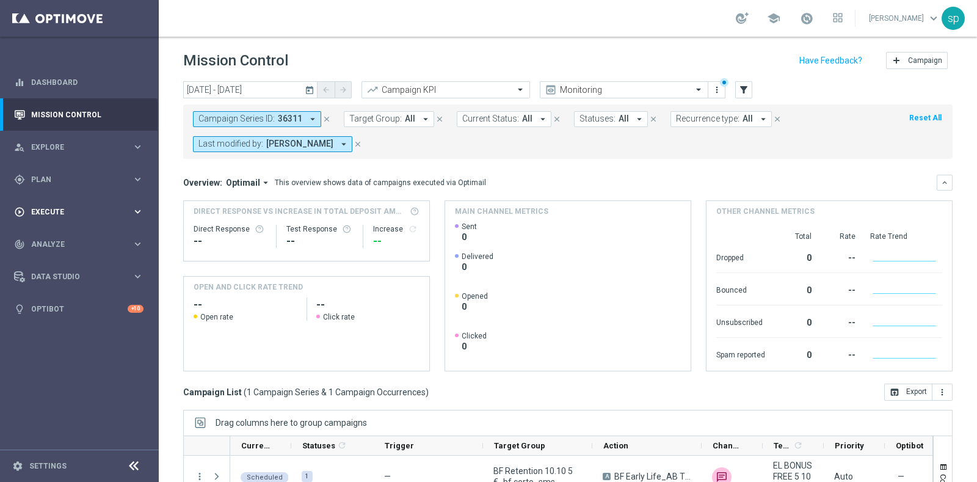
click at [54, 211] on span "Execute" at bounding box center [81, 211] width 101 height 7
click at [76, 236] on link "Campaign Builder" at bounding box center [79, 237] width 95 height 10
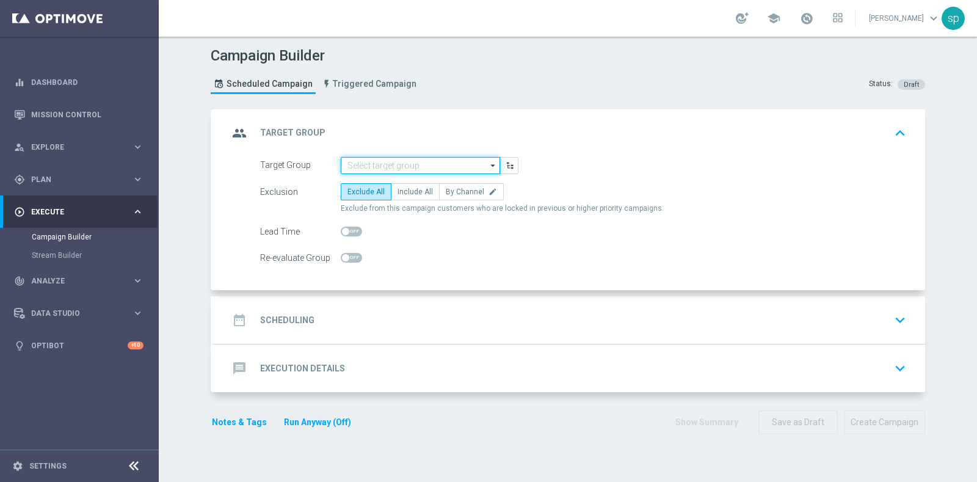
click at [357, 169] on input at bounding box center [420, 165] width 159 height 17
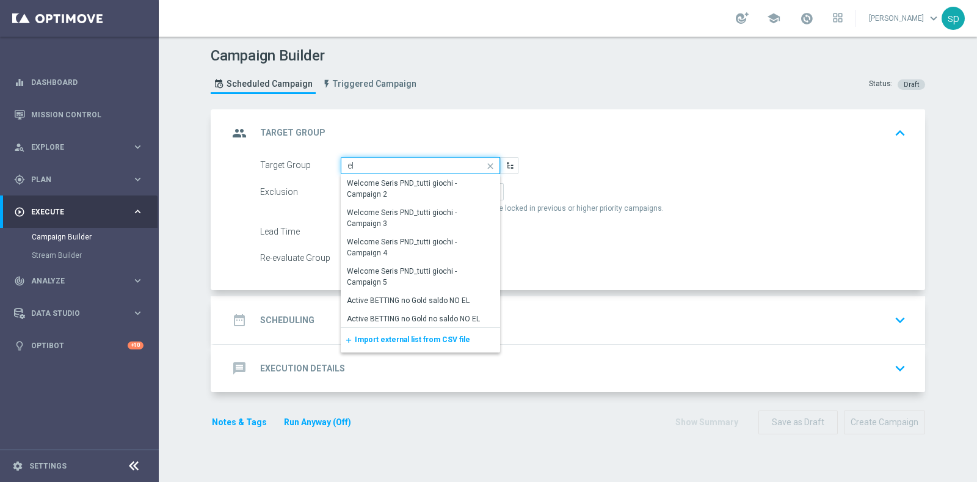
type input "e"
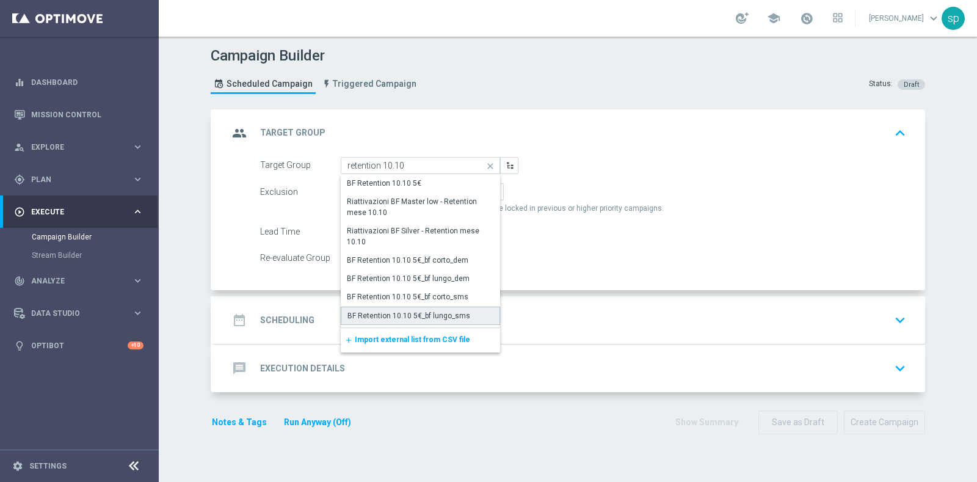
click at [445, 311] on div "BF Retention 10.10 5€_bf lungo_sms" at bounding box center [408, 315] width 123 height 11
type input "BF Retention 10.10 5€_bf lungo_sms"
checkbox input "true"
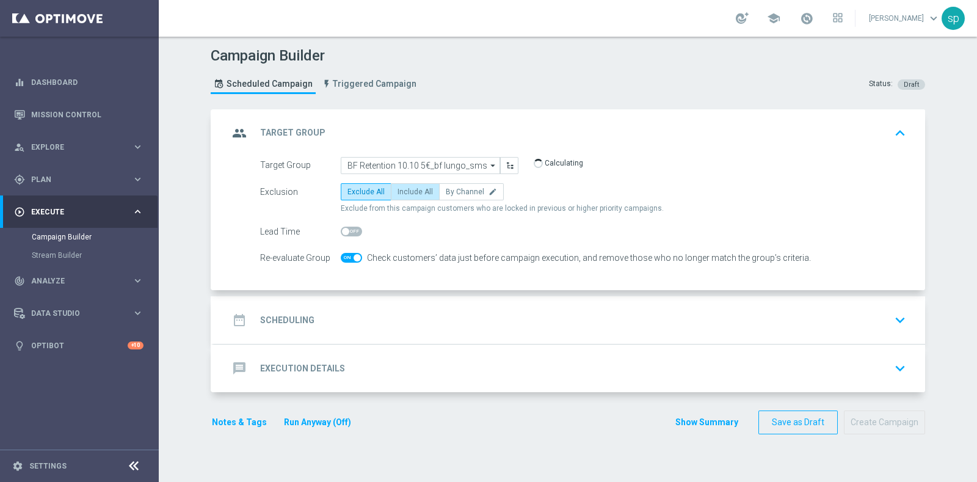
click at [399, 190] on span "Include All" at bounding box center [415, 191] width 35 height 9
click at [399, 190] on input "Include All" at bounding box center [402, 194] width 8 height 8
radio input "true"
click at [342, 257] on span at bounding box center [351, 258] width 21 height 10
click at [342, 257] on input "checkbox" at bounding box center [351, 258] width 21 height 10
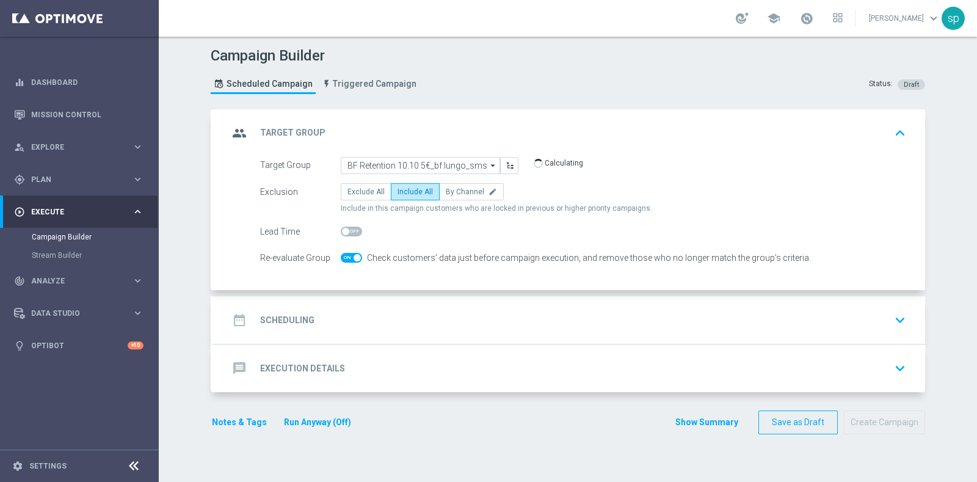
checkbox input "false"
click at [287, 321] on h2 "Scheduling" at bounding box center [287, 320] width 54 height 12
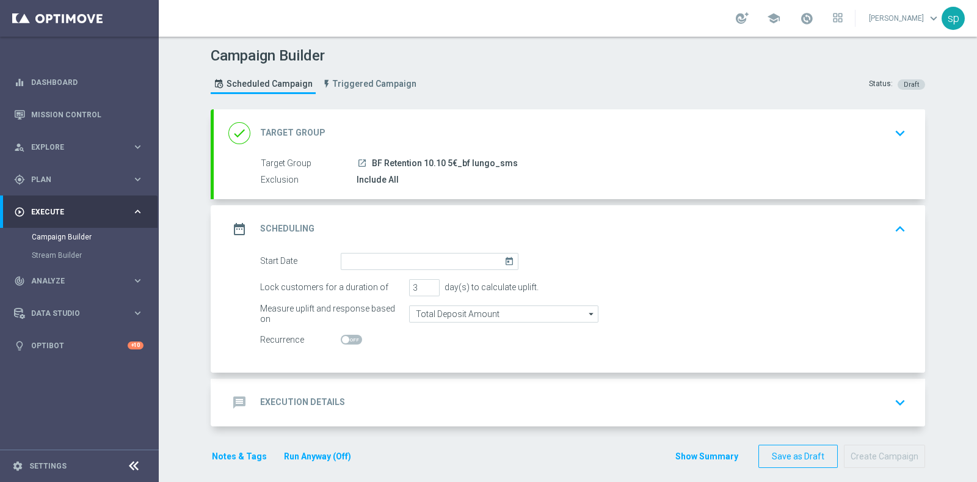
click at [507, 263] on icon "today" at bounding box center [511, 259] width 14 height 13
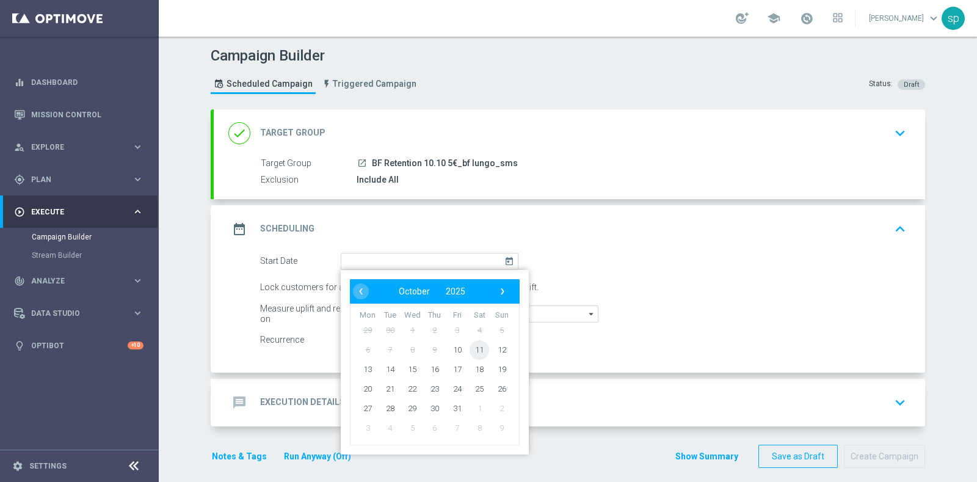
click at [470, 347] on span "11" at bounding box center [480, 349] width 20 height 20
type input "[DATE]"
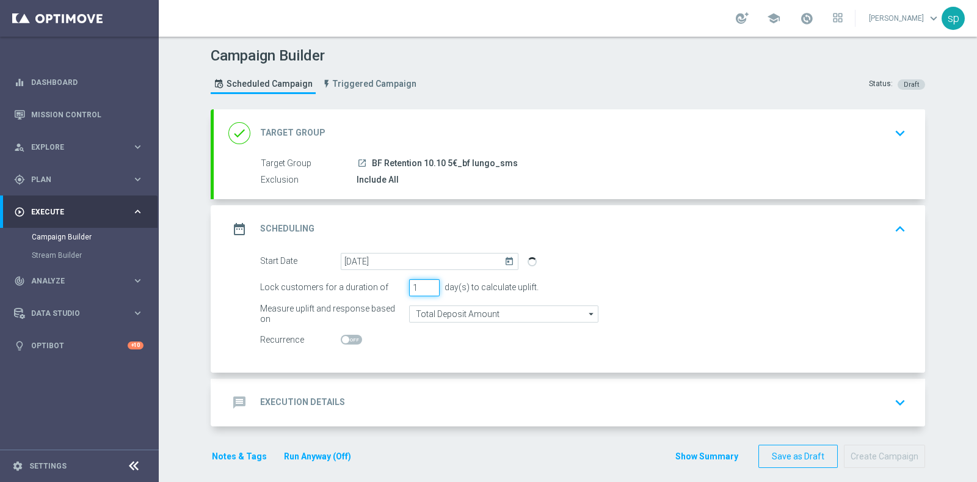
click at [425, 289] on input "1" at bounding box center [424, 287] width 31 height 17
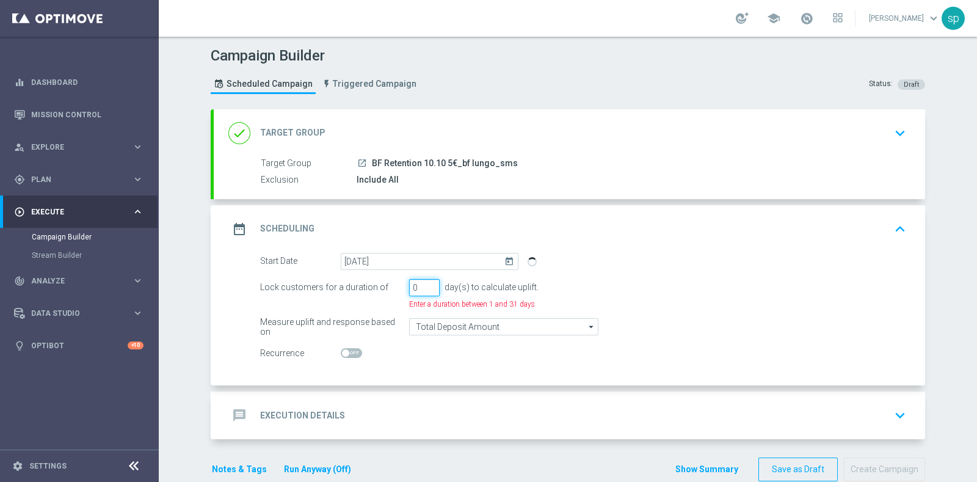
click at [425, 289] on input "0" at bounding box center [424, 287] width 31 height 17
type input "1"
click at [425, 283] on input "1" at bounding box center [424, 287] width 31 height 17
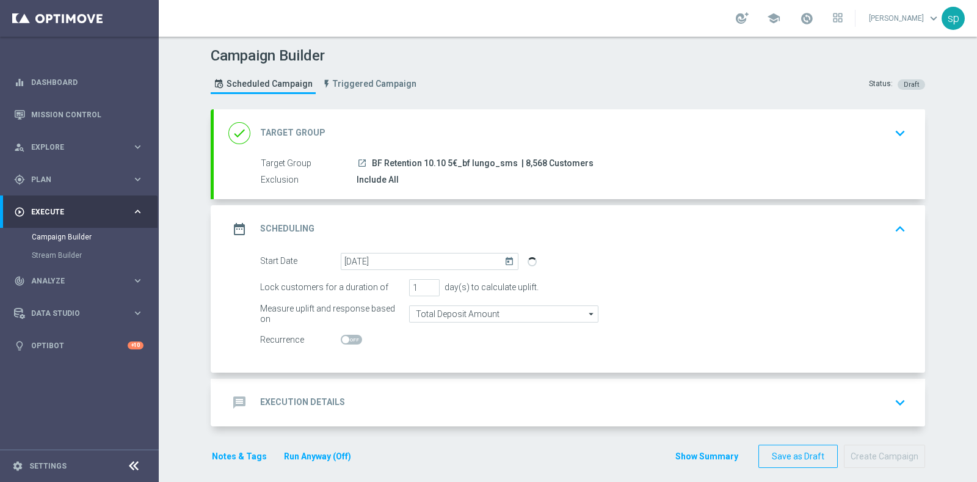
click at [318, 398] on h2 "Execution Details" at bounding box center [302, 402] width 85 height 12
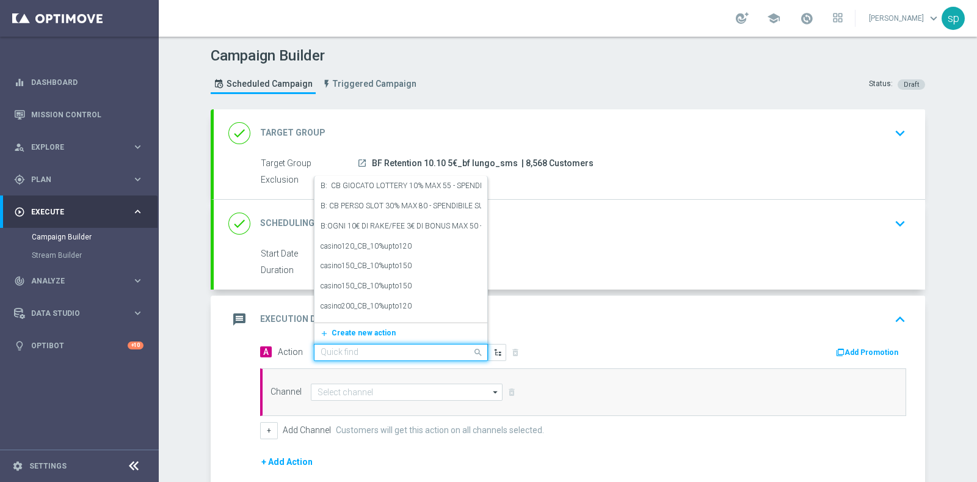
click at [434, 352] on input "text" at bounding box center [389, 352] width 136 height 10
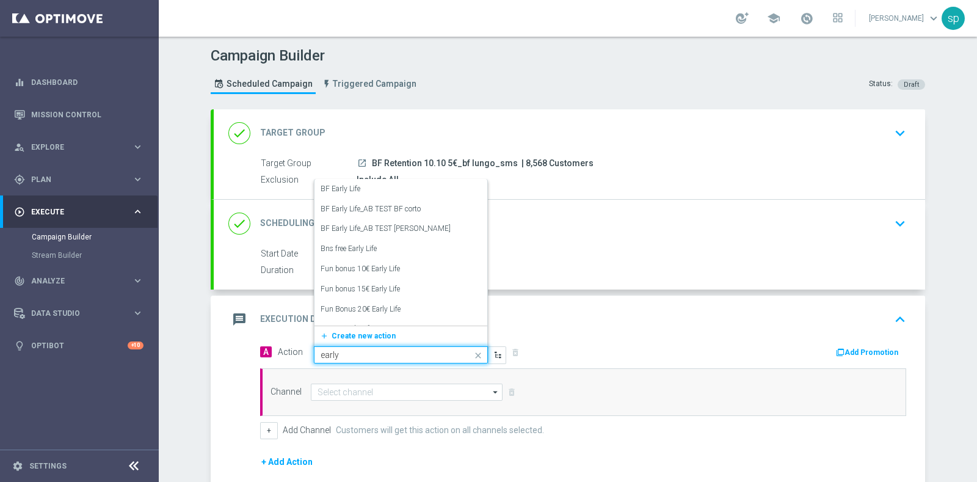
type input "early"
click at [433, 233] on div "BF Early Life_AB TEST [PERSON_NAME] edit" at bounding box center [401, 229] width 161 height 20
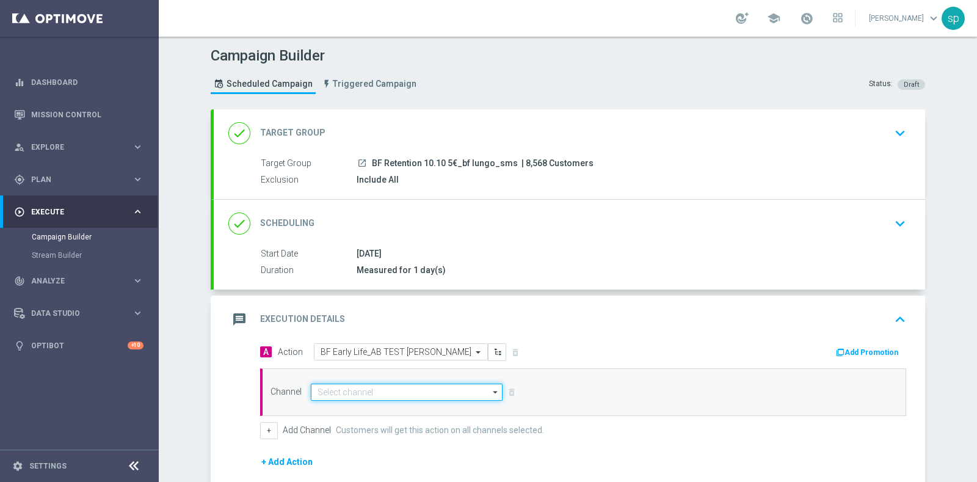
click at [414, 393] on input at bounding box center [407, 391] width 192 height 17
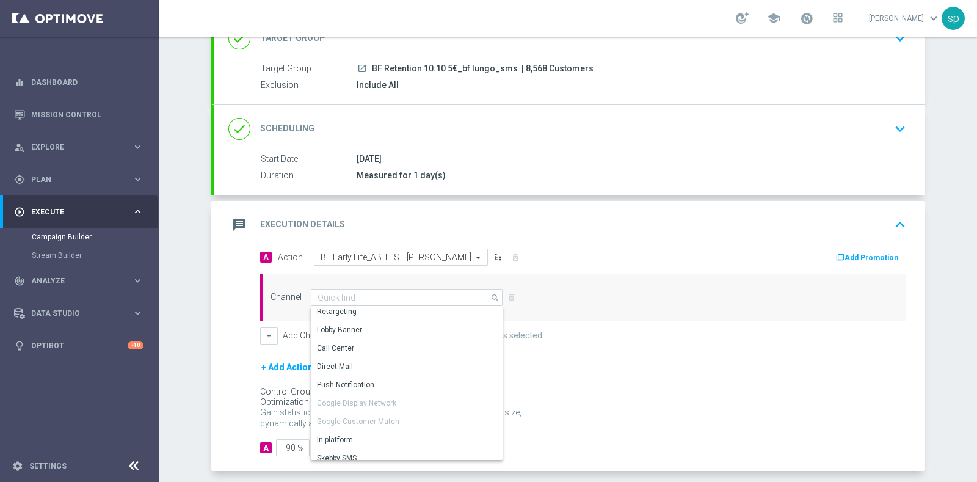
scroll to position [170, 0]
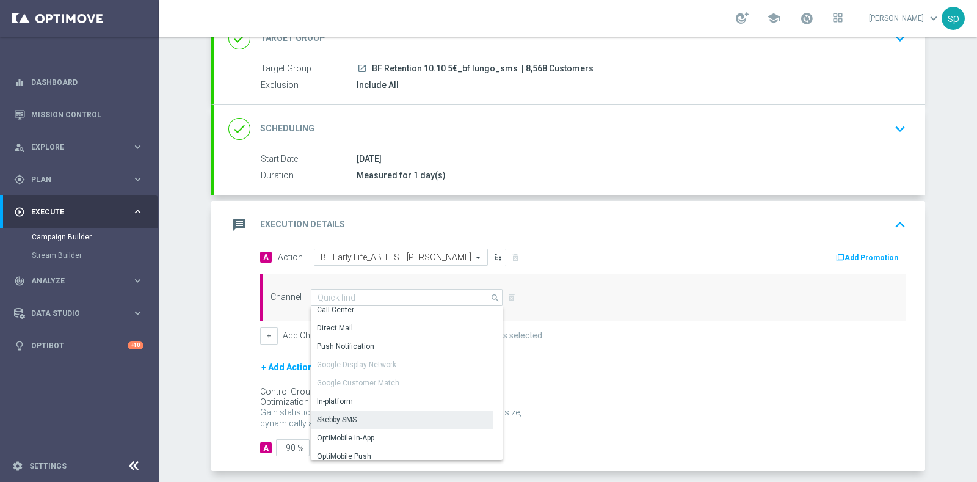
click at [387, 413] on div "Skebby SMS" at bounding box center [402, 419] width 182 height 17
type input "Skebby SMS"
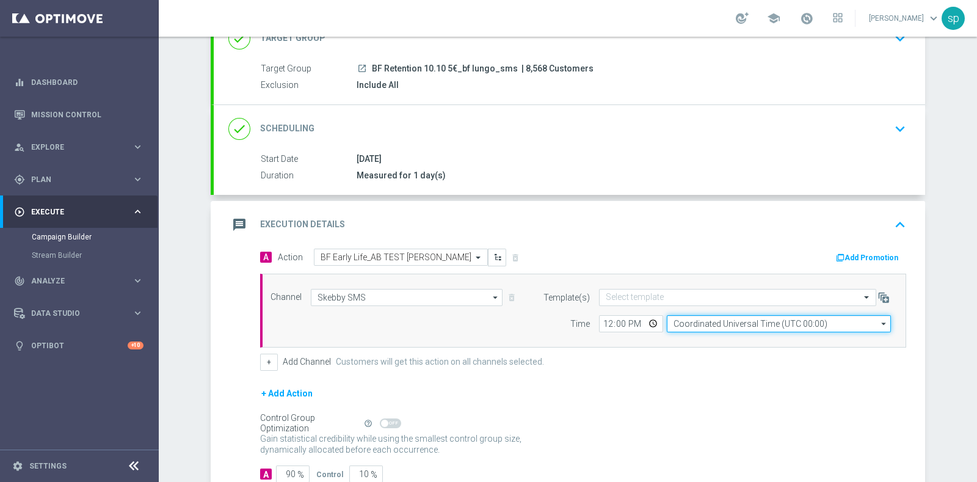
click at [713, 321] on input "Coordinated Universal Time (UTC 00:00)" at bounding box center [779, 323] width 224 height 17
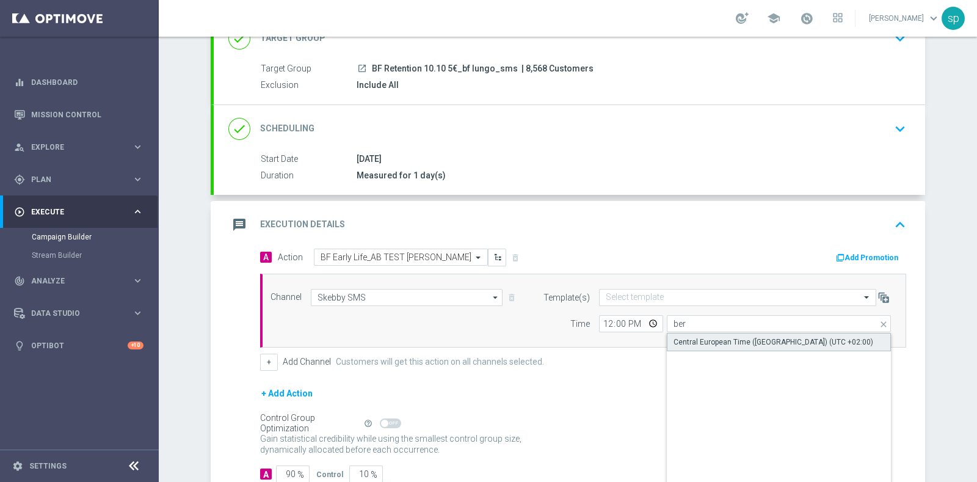
click at [723, 336] on div "Central European Time ([GEOGRAPHIC_DATA]) (UTC +02:00)" at bounding box center [773, 341] width 200 height 11
type input "Central European Time ([GEOGRAPHIC_DATA]) (UTC +02:00)"
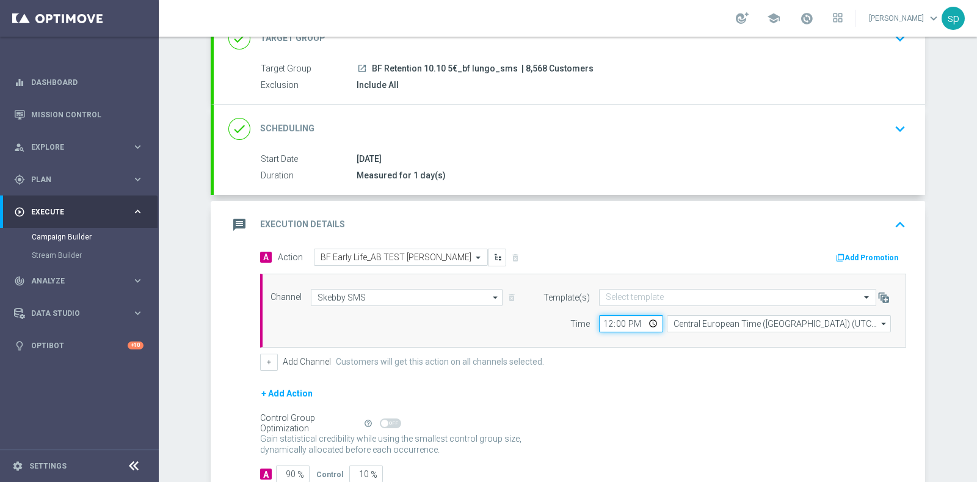
click at [603, 322] on input "12:00" at bounding box center [631, 323] width 64 height 17
type input "18:00"
click at [289, 471] on input "90" at bounding box center [293, 473] width 34 height 17
type input "9"
type input "91"
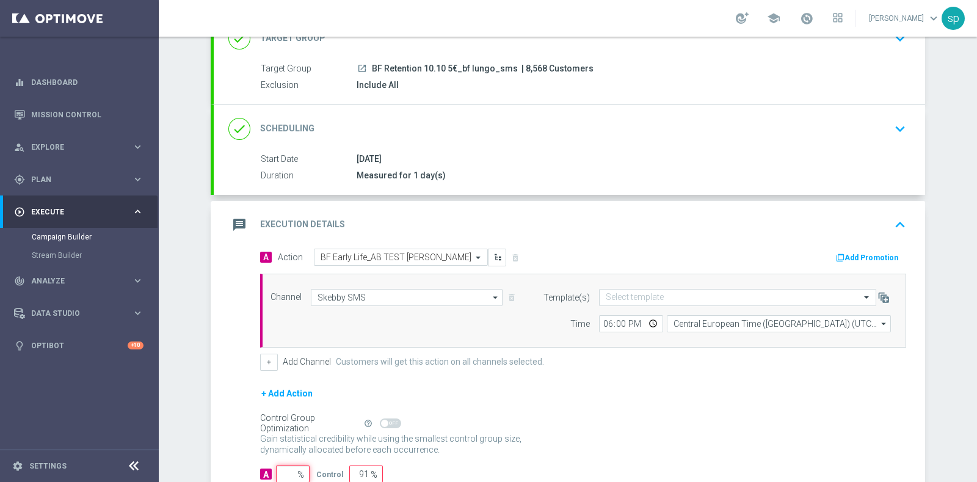
type input "100"
type input "10"
type input "90"
type input "100"
type input "0"
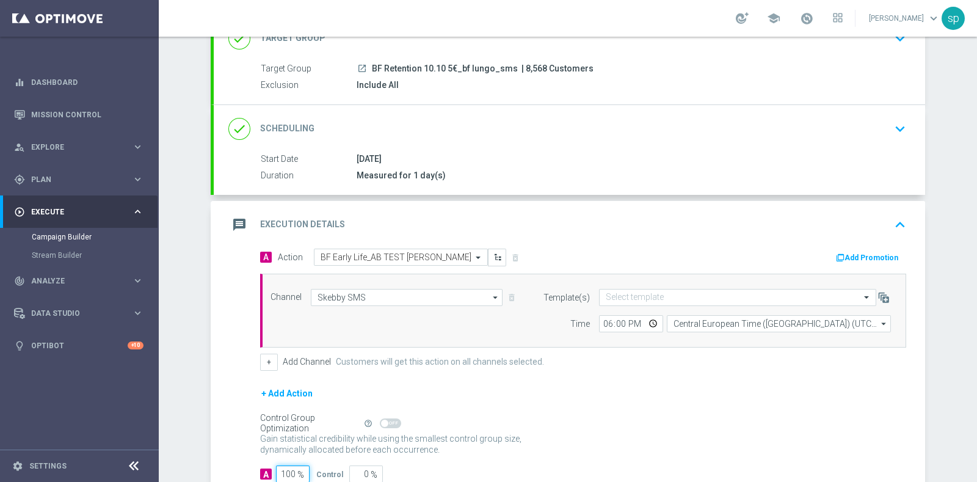
type input "100"
click at [954, 267] on div "Campaign Builder Scheduled Campaign Triggered Campaign Status: Draft done Targe…" at bounding box center [568, 259] width 818 height 445
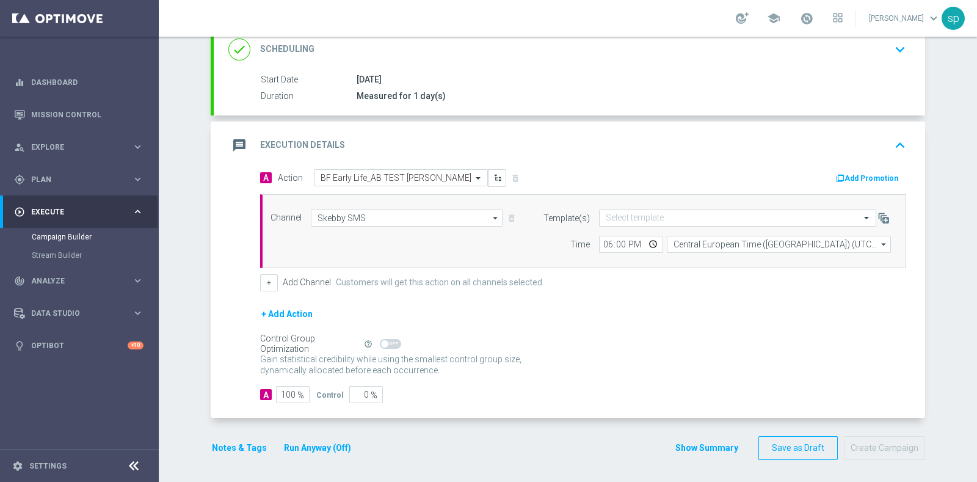
click at [327, 440] on button "Run Anyway (Off)" at bounding box center [318, 447] width 70 height 15
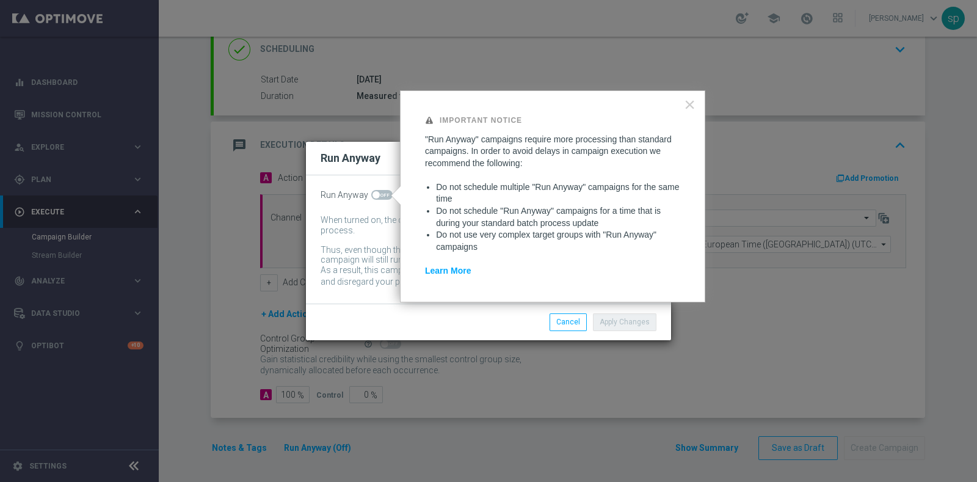
click at [380, 194] on span at bounding box center [381, 195] width 21 height 10
click at [380, 194] on input "checkbox" at bounding box center [381, 195] width 21 height 10
checkbox input "true"
click at [614, 319] on button "Apply Changes" at bounding box center [625, 321] width 64 height 17
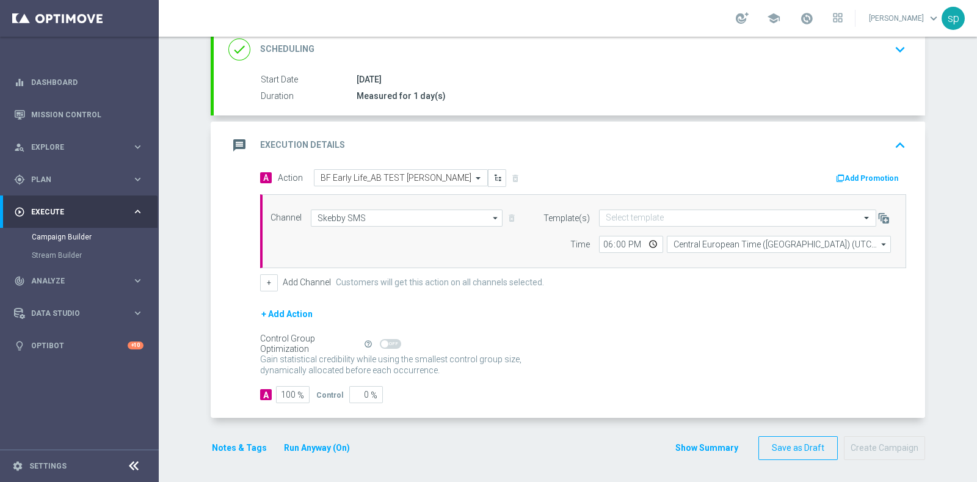
click at [244, 441] on button "Notes & Tags" at bounding box center [239, 447] width 57 height 15
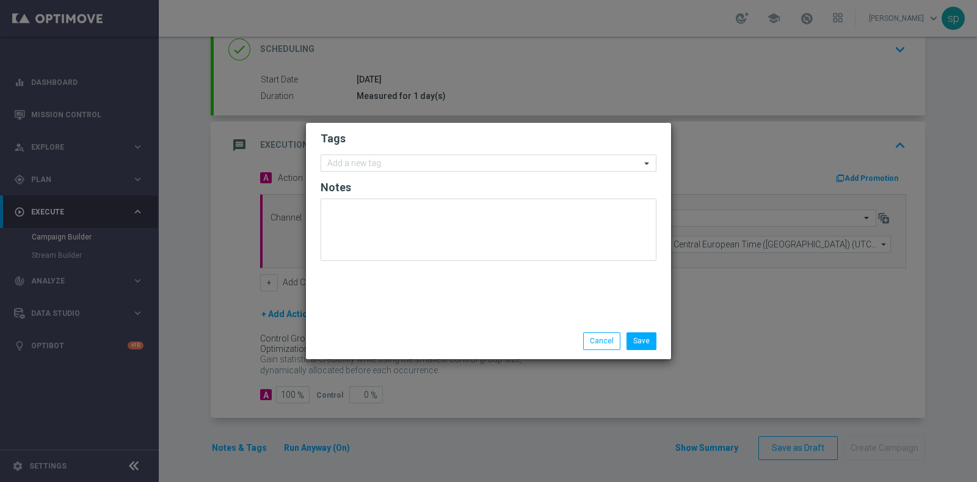
click at [389, 153] on form "Tags Add a new tag Notes" at bounding box center [489, 199] width 336 height 142
click at [406, 169] on input "text" at bounding box center [483, 164] width 313 height 10
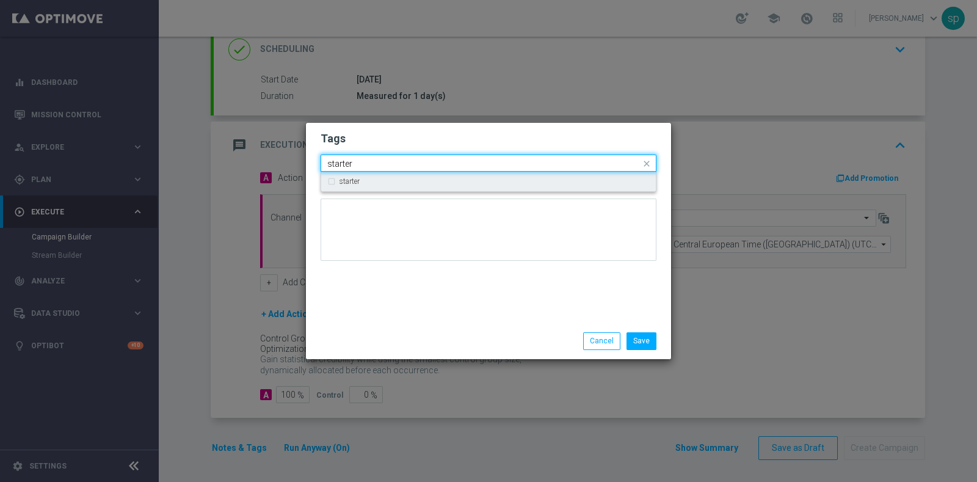
click at [418, 176] on div "starter" at bounding box center [488, 182] width 322 height 20
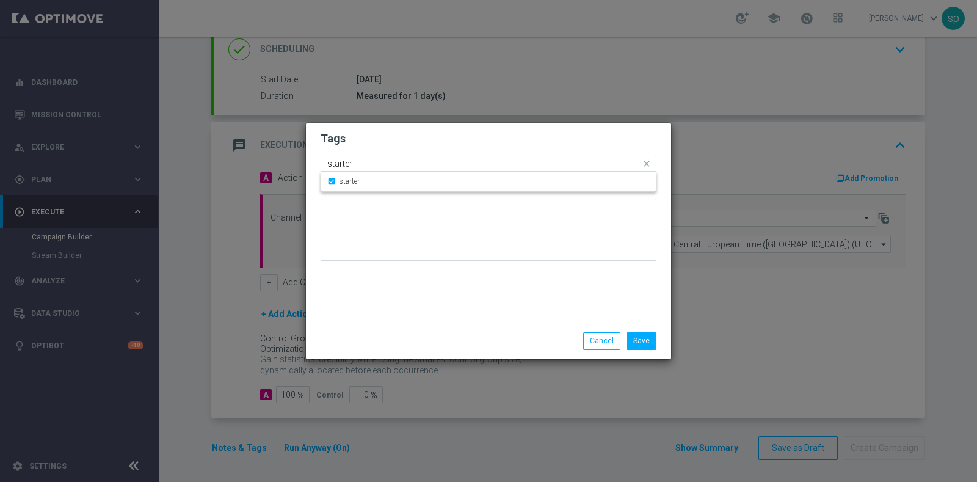
drag, startPoint x: 400, startPoint y: 159, endPoint x: 256, endPoint y: 149, distance: 143.9
click at [256, 149] on modal-container "Tags Quick find × starter starter starter Notes Save Cancel" at bounding box center [488, 241] width 977 height 482
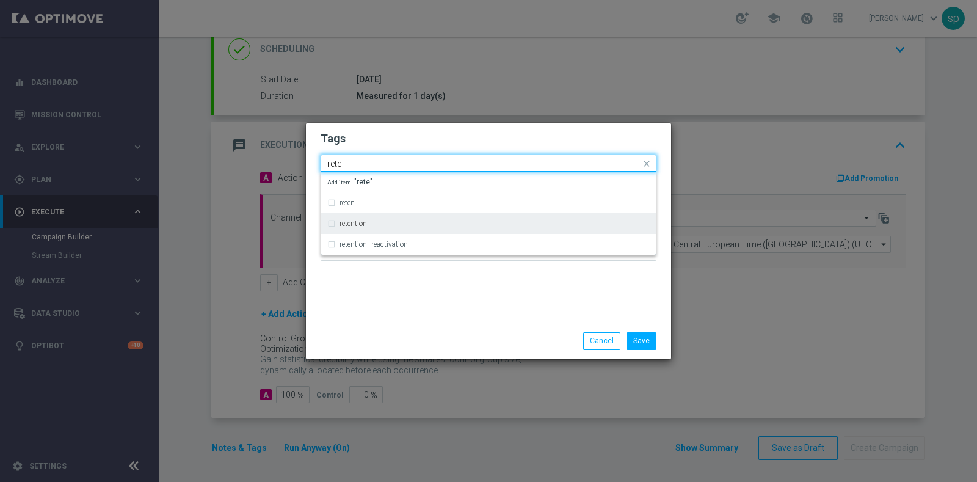
click at [348, 220] on label "retention" at bounding box center [352, 223] width 27 height 7
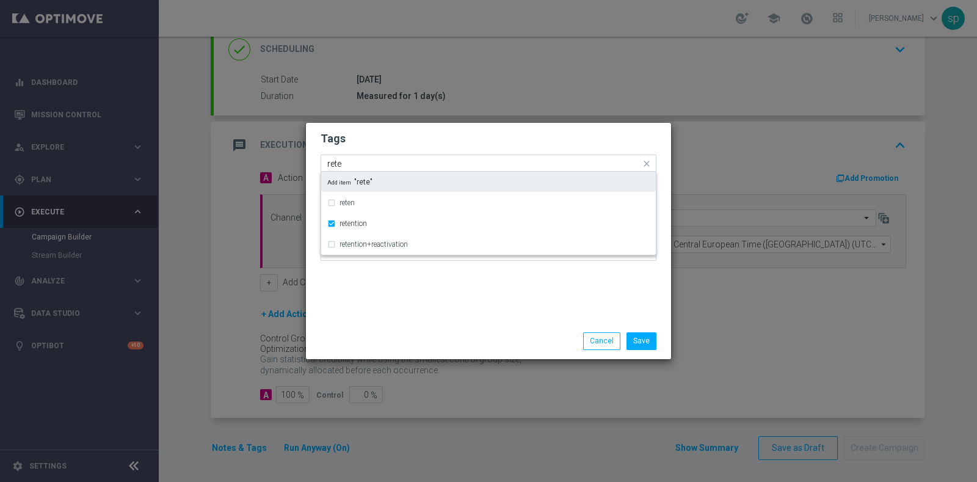
drag, startPoint x: 343, startPoint y: 157, endPoint x: 173, endPoint y: 154, distance: 169.8
click at [173, 154] on modal-container "Tags Quick find × starter × retention rete reten retention retention+reactivati…" at bounding box center [488, 241] width 977 height 482
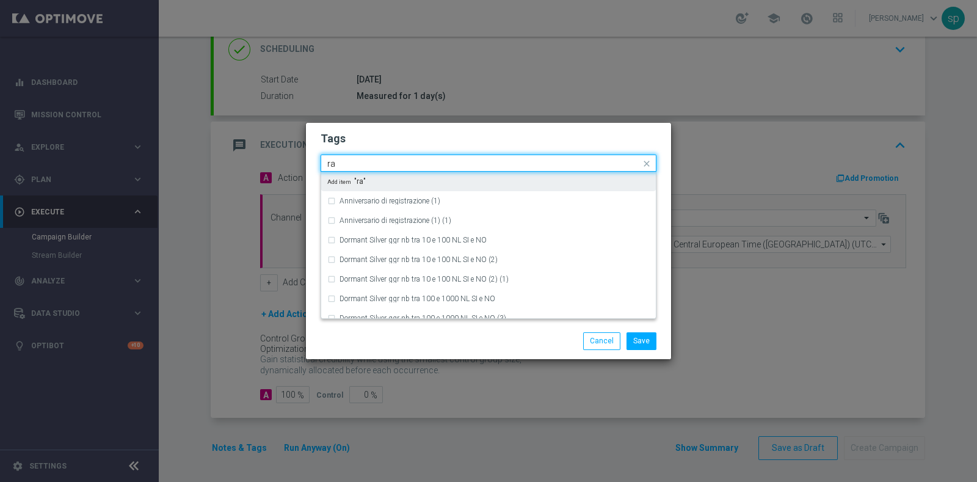
type input "r"
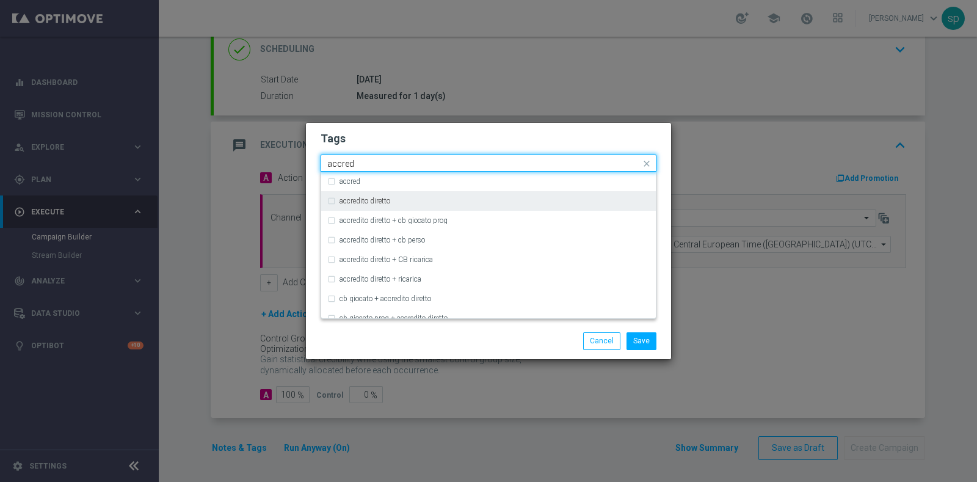
click at [377, 201] on label "accredito diretto" at bounding box center [364, 200] width 51 height 7
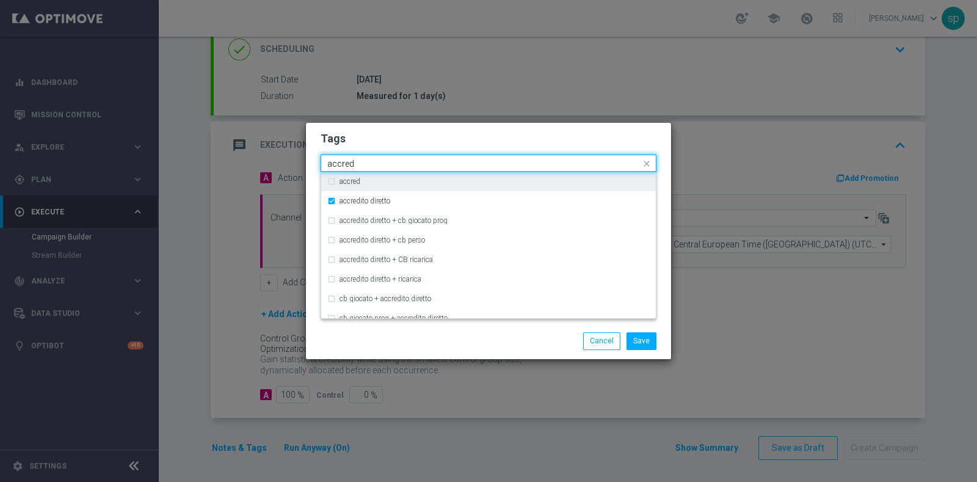
drag, startPoint x: 370, startPoint y: 166, endPoint x: 216, endPoint y: 166, distance: 154.5
click at [216, 166] on modal-container "Tags Quick find × starter × retention × accredito diretto accred accred accredi…" at bounding box center [488, 241] width 977 height 482
click at [367, 184] on div "all" at bounding box center [494, 181] width 310 height 7
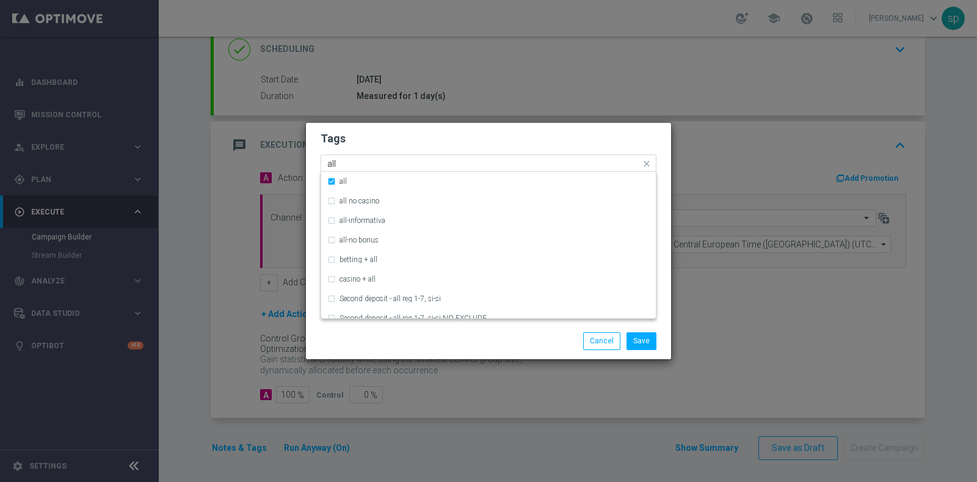
drag, startPoint x: 359, startPoint y: 159, endPoint x: 193, endPoint y: 163, distance: 166.1
click at [193, 163] on modal-container "Tags Quick find × starter × retention × accredito diretto × all all all all no …" at bounding box center [488, 241] width 977 height 482
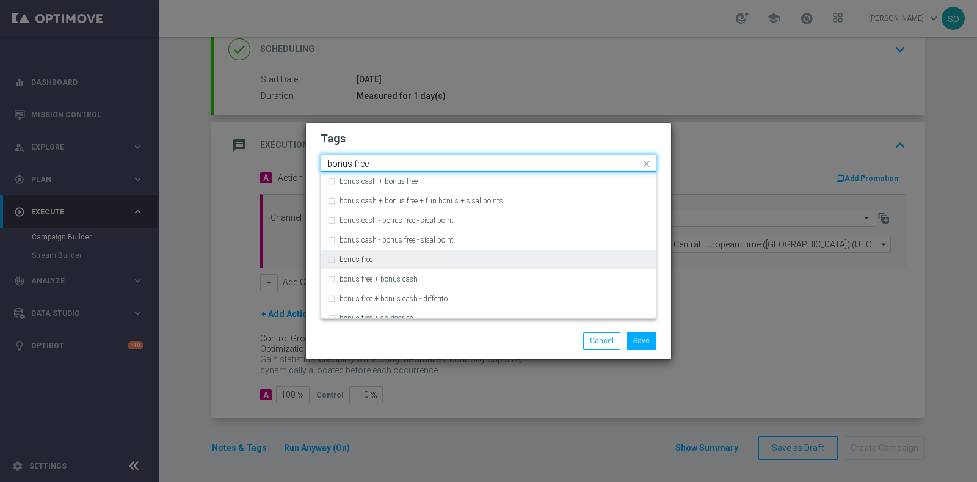
click at [374, 253] on div "bonus free" at bounding box center [488, 260] width 322 height 20
type input "bonus free"
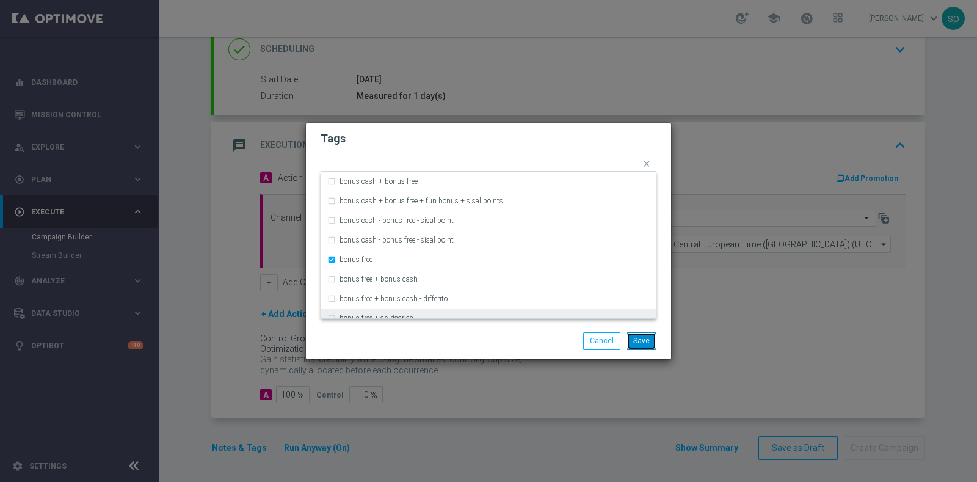
click at [642, 338] on button "Save" at bounding box center [641, 340] width 30 height 17
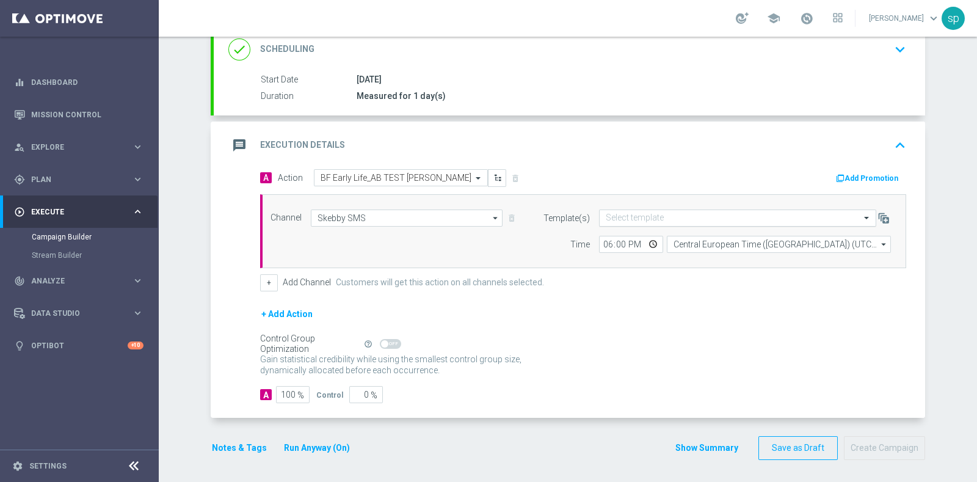
click at [776, 216] on input "text" at bounding box center [725, 218] width 239 height 10
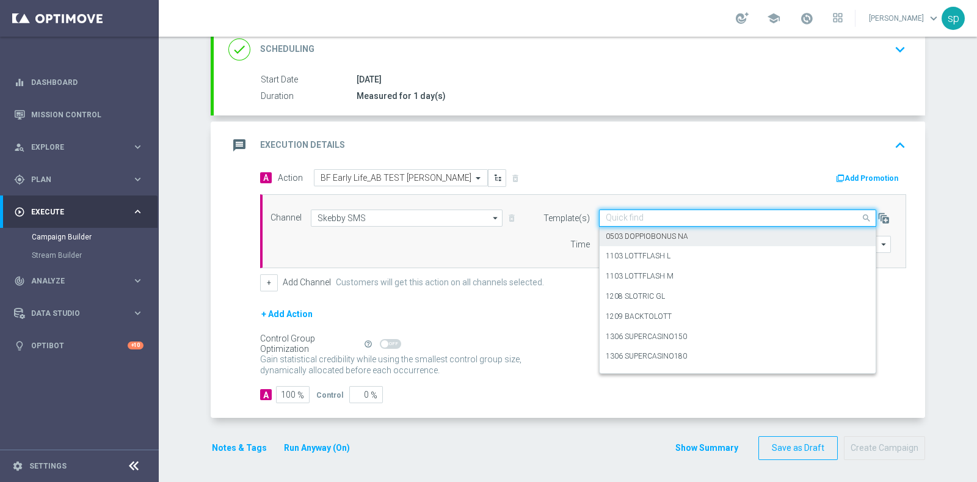
paste input "EL BONUSFREE 5 1010"
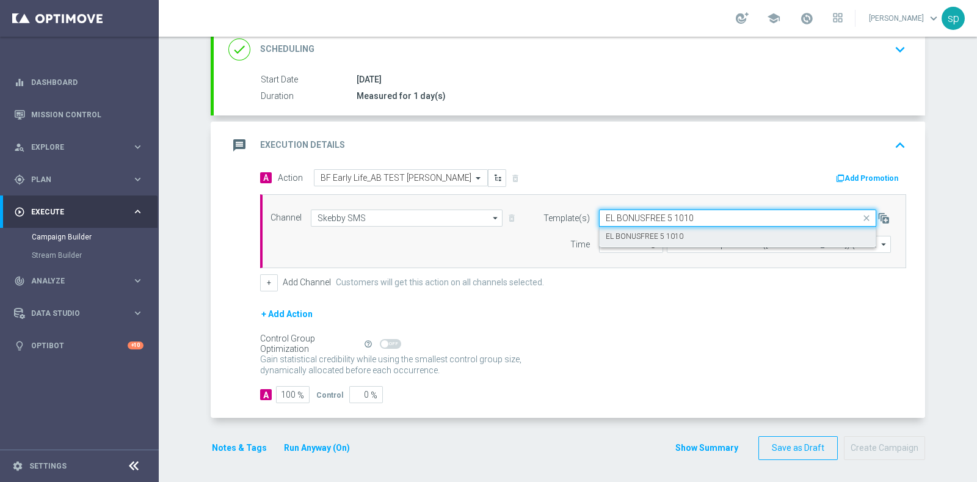
click at [705, 233] on div "EL BONUSFREE 5 1010" at bounding box center [738, 237] width 264 height 20
type input "EL BONUSFREE 5 1010"
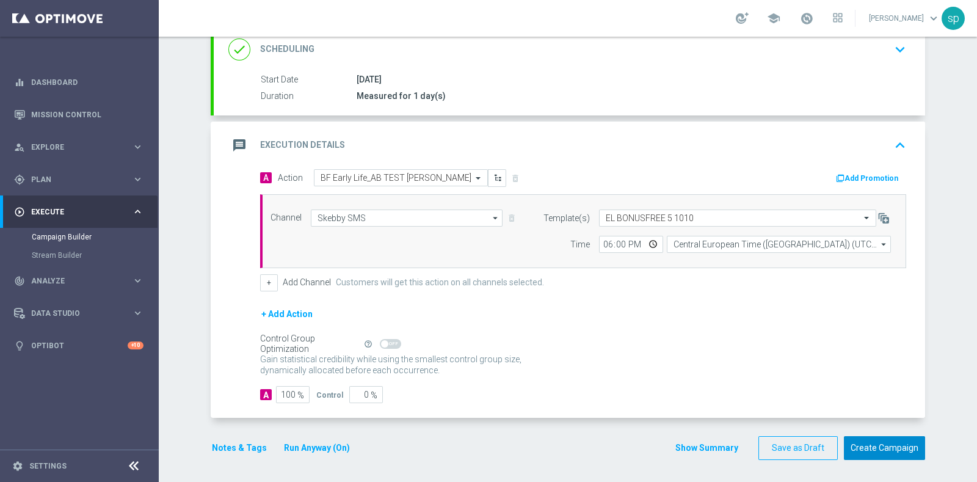
click at [876, 447] on button "Create Campaign" at bounding box center [884, 448] width 81 height 24
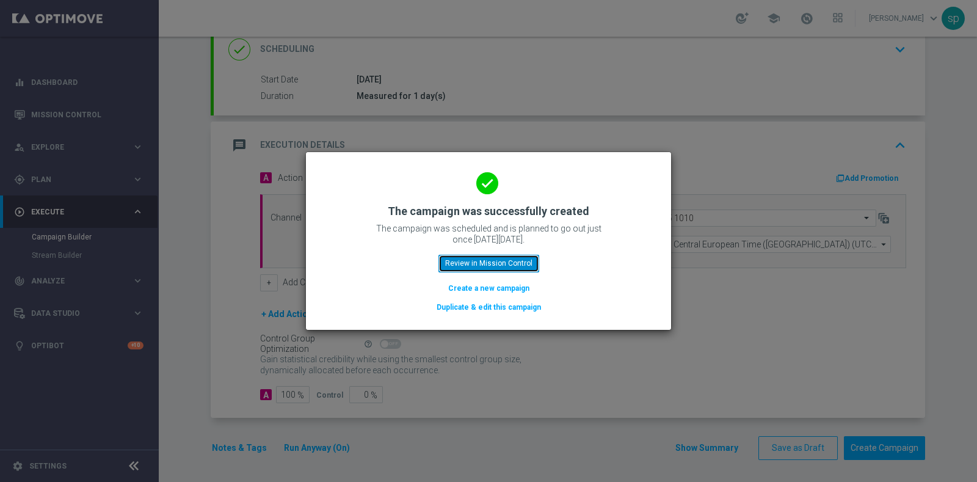
click at [515, 259] on button "Review in Mission Control" at bounding box center [488, 263] width 101 height 17
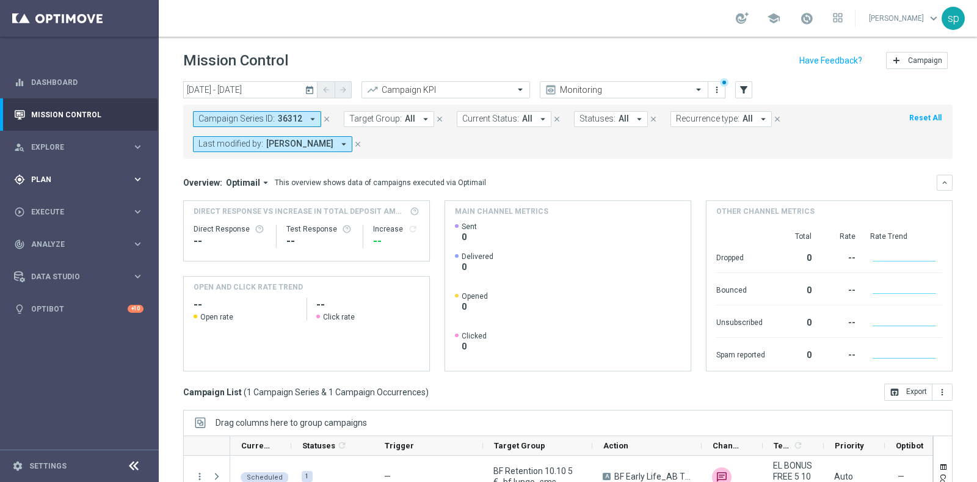
click at [40, 174] on div "gps_fixed Plan" at bounding box center [73, 179] width 118 height 11
click at [49, 303] on span "Execute" at bounding box center [81, 302] width 101 height 7
click at [82, 238] on link "Campaign Builder" at bounding box center [79, 237] width 95 height 10
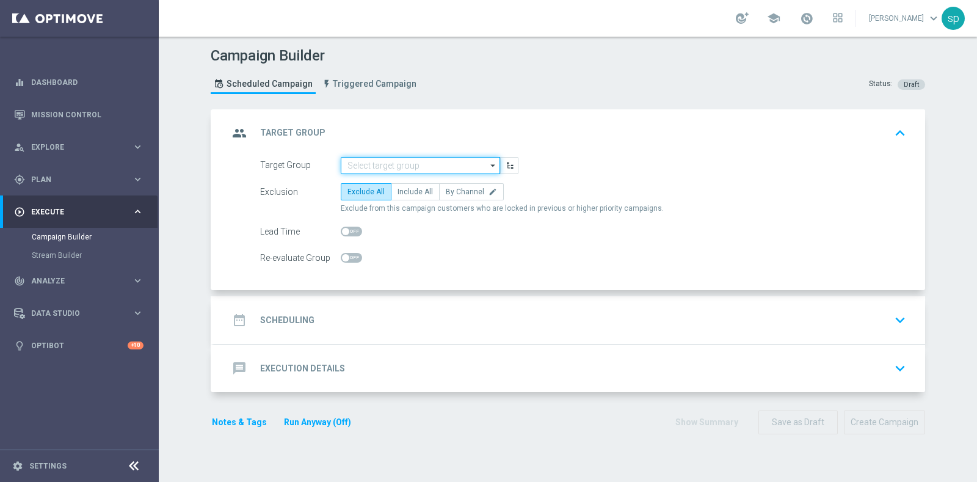
click at [371, 162] on input at bounding box center [420, 165] width 159 height 17
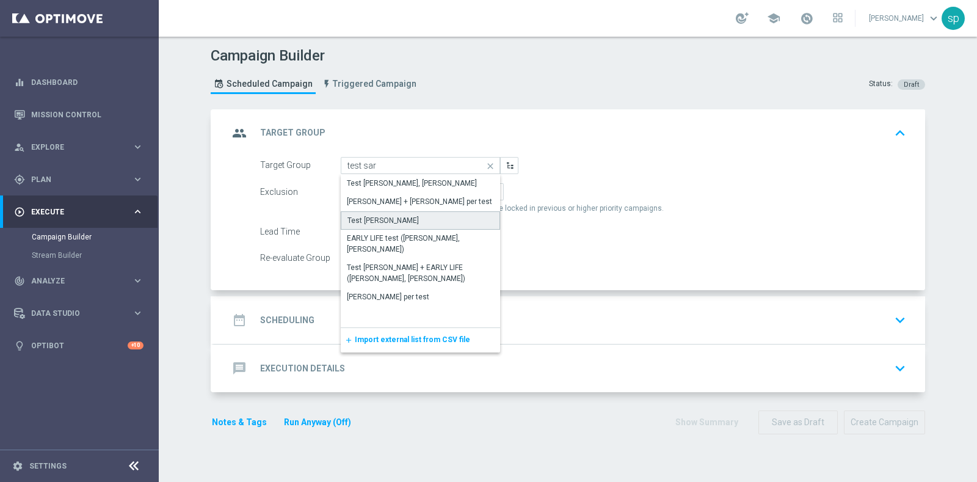
click at [408, 219] on div "Test conto Sara" at bounding box center [420, 220] width 159 height 18
type input "Test conto Sara"
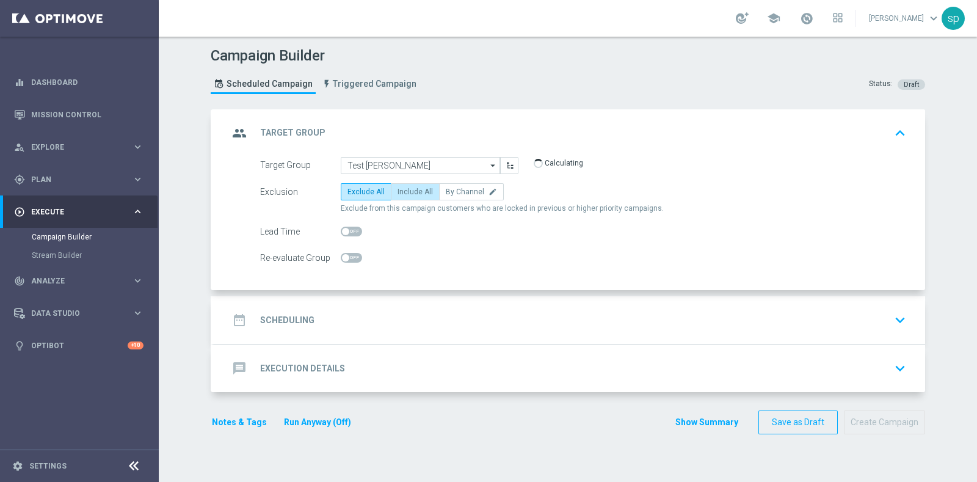
click at [407, 192] on span "Include All" at bounding box center [415, 191] width 35 height 9
click at [405, 192] on input "Include All" at bounding box center [402, 194] width 8 height 8
radio input "true"
click at [300, 311] on div "date_range Scheduling" at bounding box center [271, 320] width 86 height 22
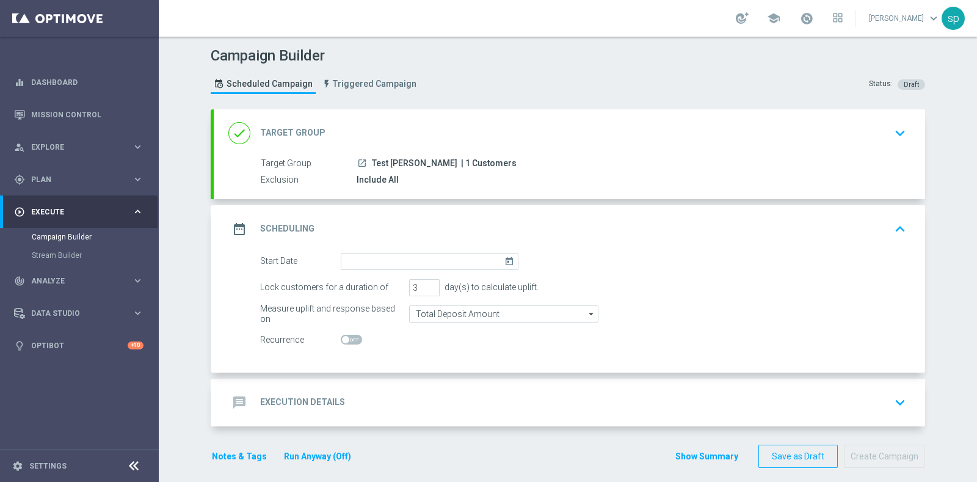
click at [508, 263] on icon "today" at bounding box center [511, 259] width 14 height 13
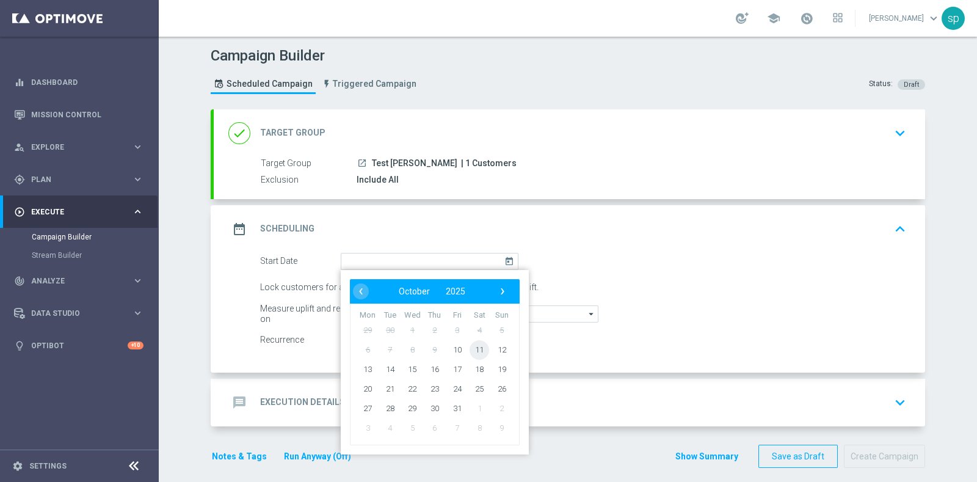
click at [470, 355] on span "11" at bounding box center [480, 349] width 20 height 20
type input "[DATE]"
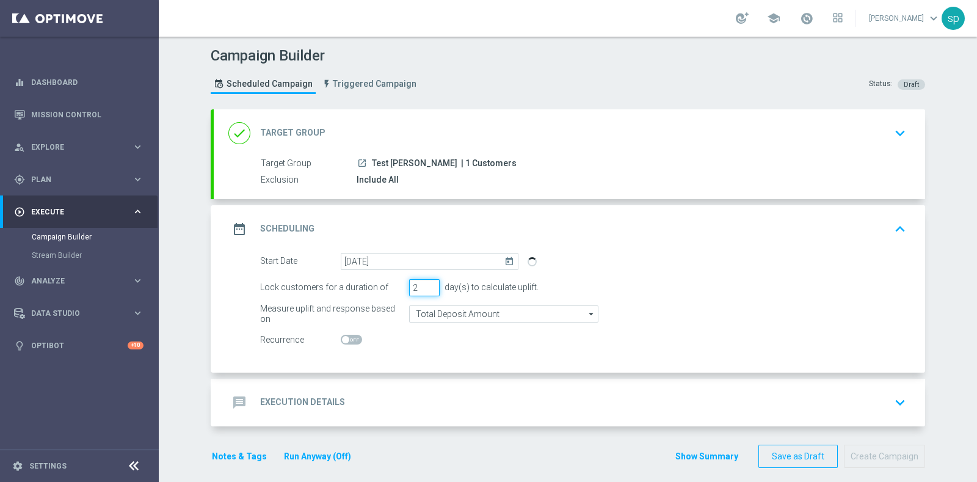
click at [426, 288] on input "2" at bounding box center [424, 287] width 31 height 17
type input "1"
click at [426, 288] on input "1" at bounding box center [424, 287] width 31 height 17
click at [321, 400] on h2 "Execution Details" at bounding box center [302, 402] width 85 height 12
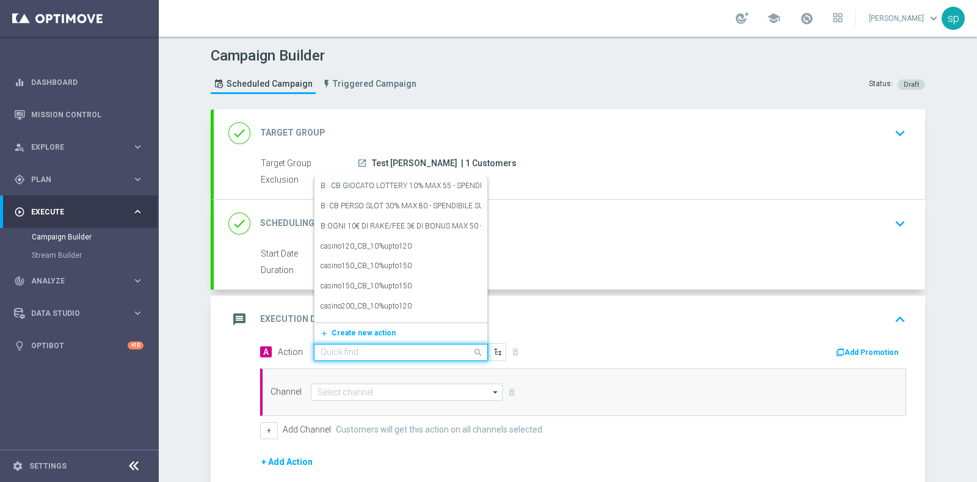
click at [404, 350] on input "text" at bounding box center [389, 352] width 136 height 10
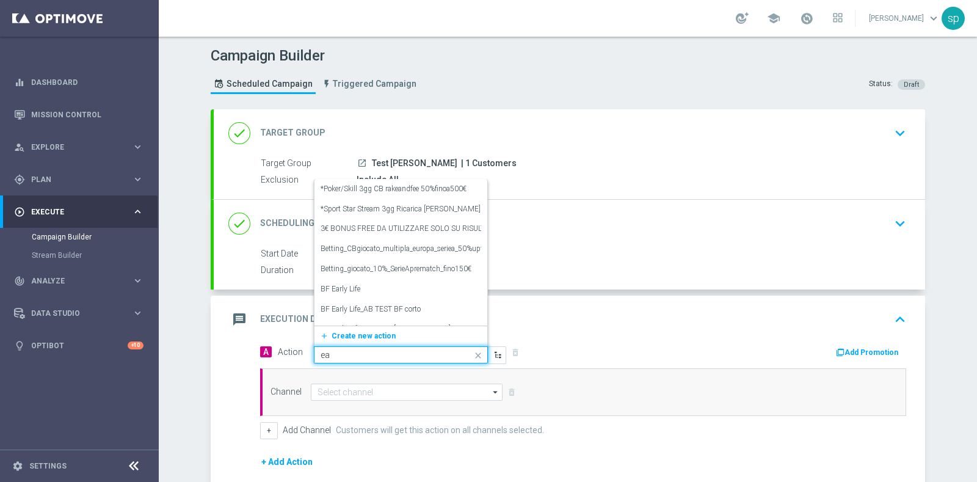
type input "e"
type input "t"
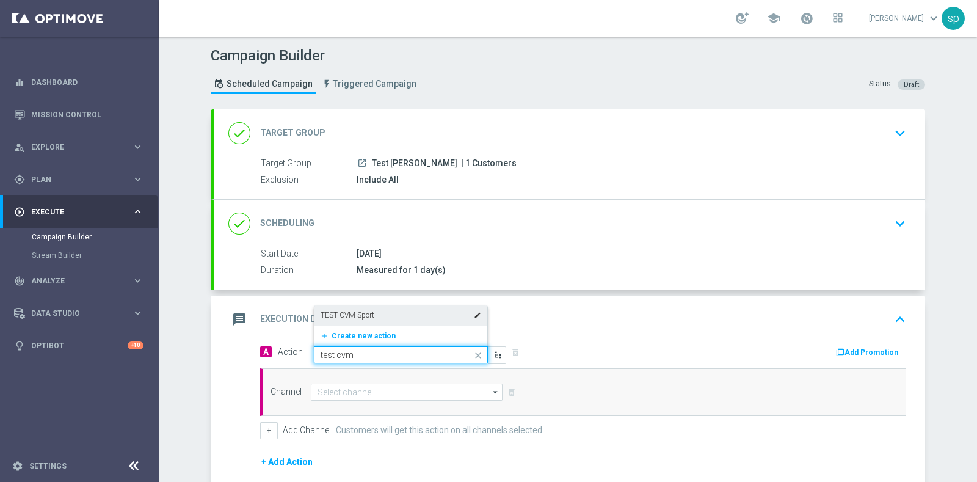
type input "test cvm s"
click at [364, 316] on label "TEST CVM Sport" at bounding box center [348, 315] width 54 height 10
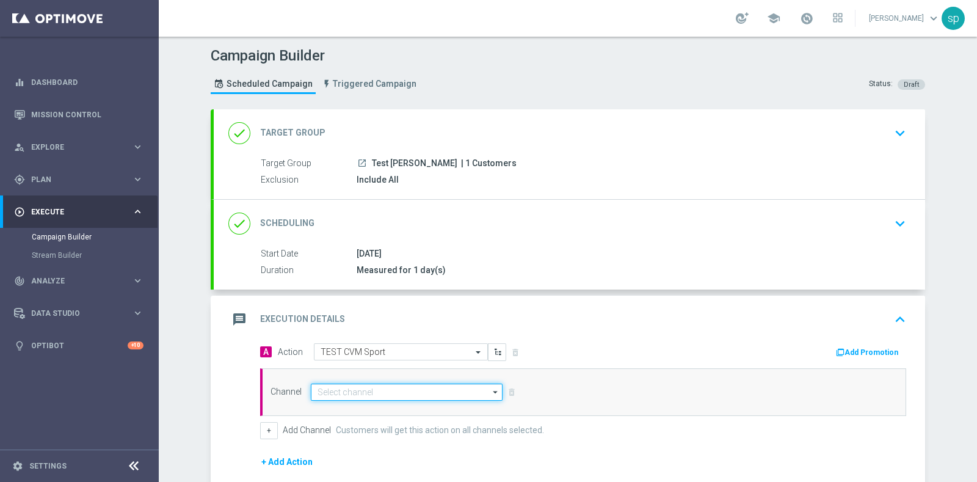
click at [360, 398] on input at bounding box center [407, 391] width 192 height 17
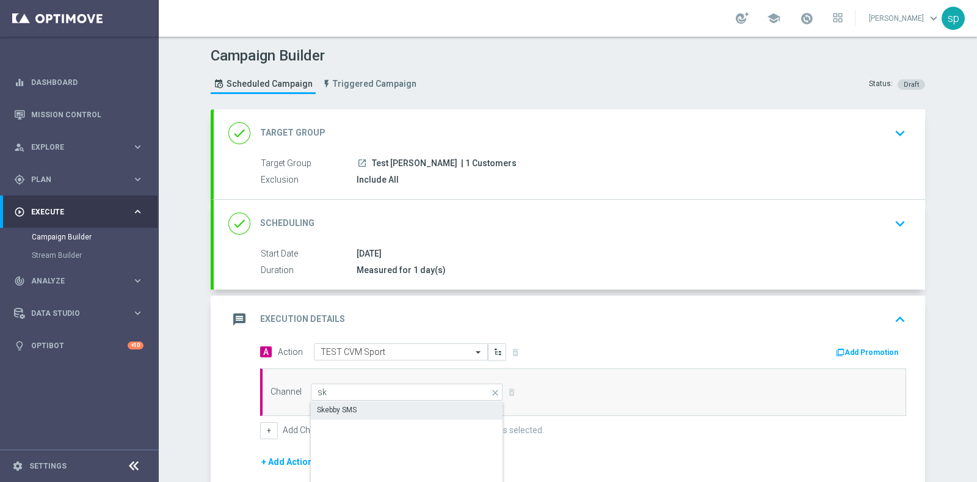
click at [388, 402] on div "Skebby SMS" at bounding box center [407, 409] width 192 height 17
type input "Skebby SMS"
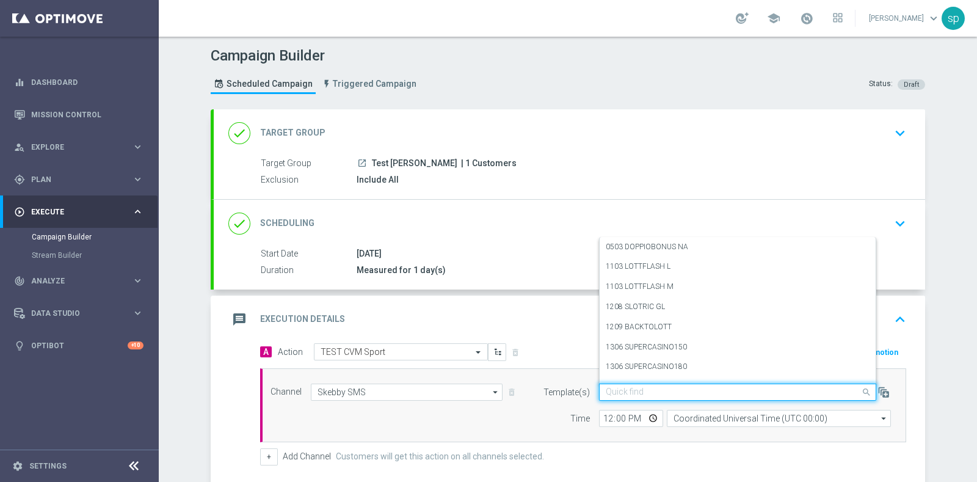
click at [664, 387] on input "text" at bounding box center [725, 392] width 239 height 10
paste input "EL BONUSFREE 5 1010"
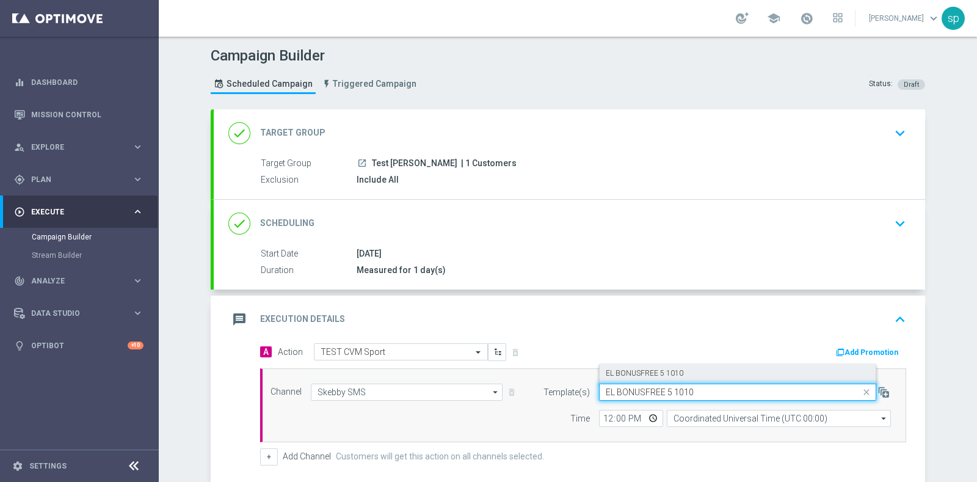
click at [684, 372] on div "EL BONUSFREE 5 1010" at bounding box center [738, 373] width 264 height 20
type input "EL BONUSFREE 5 1010"
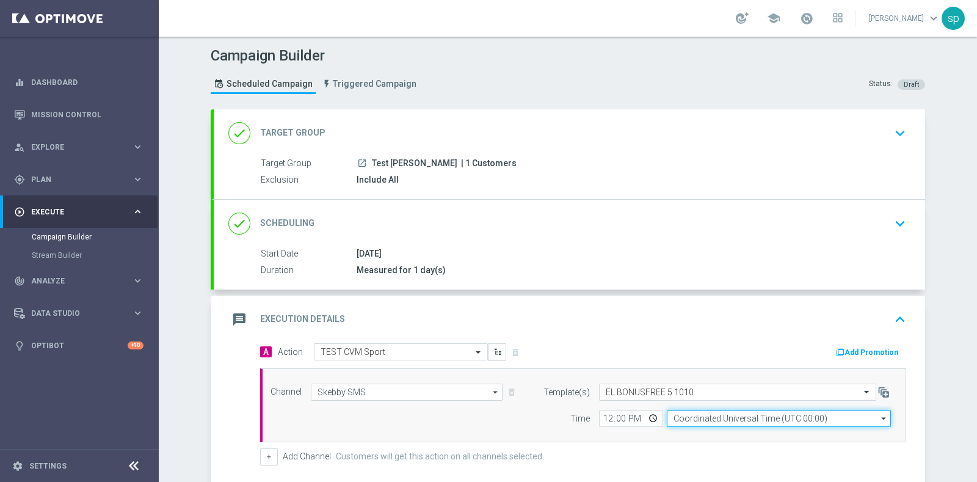
click at [733, 419] on input "Coordinated Universal Time (UTC 00:00)" at bounding box center [779, 418] width 224 height 17
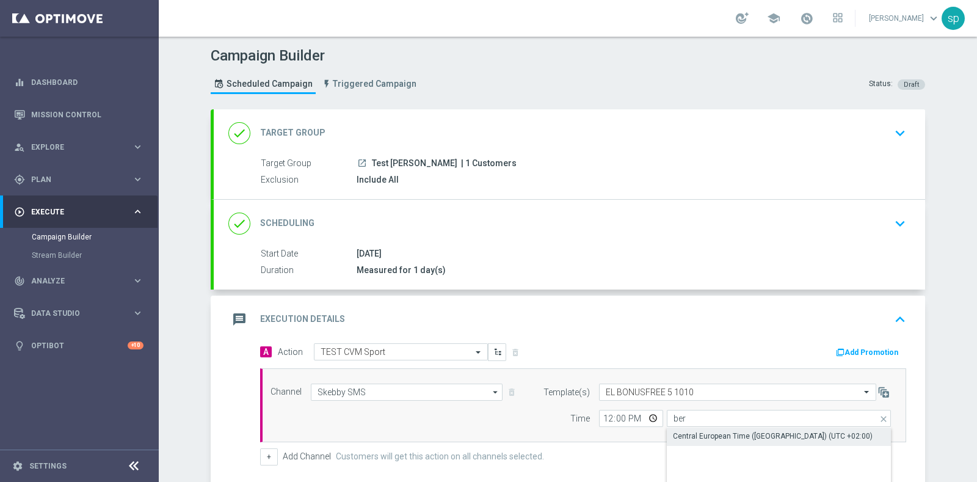
click at [743, 434] on div "Central European Time ([GEOGRAPHIC_DATA]) (UTC +02:00)" at bounding box center [773, 435] width 200 height 11
type input "Central European Time ([GEOGRAPHIC_DATA]) (UTC +02:00)"
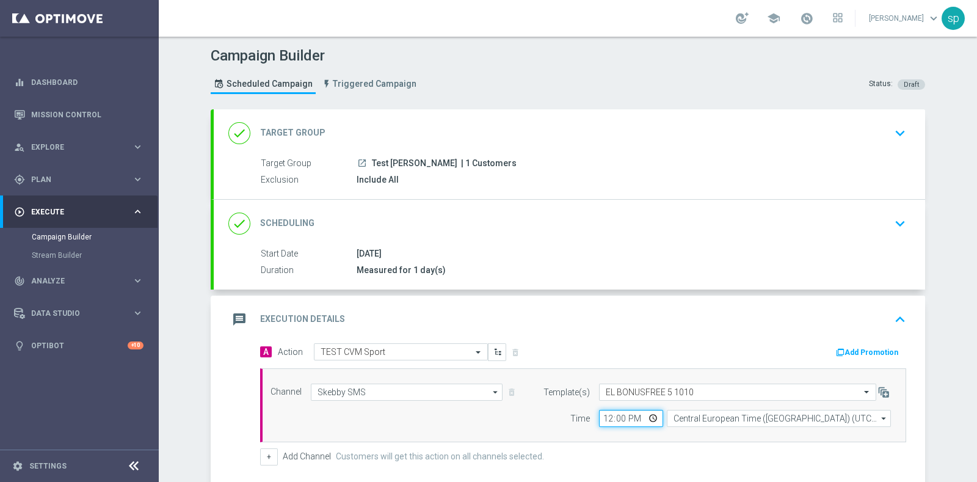
click at [606, 416] on input "12:00" at bounding box center [631, 418] width 64 height 17
type input "18:00"
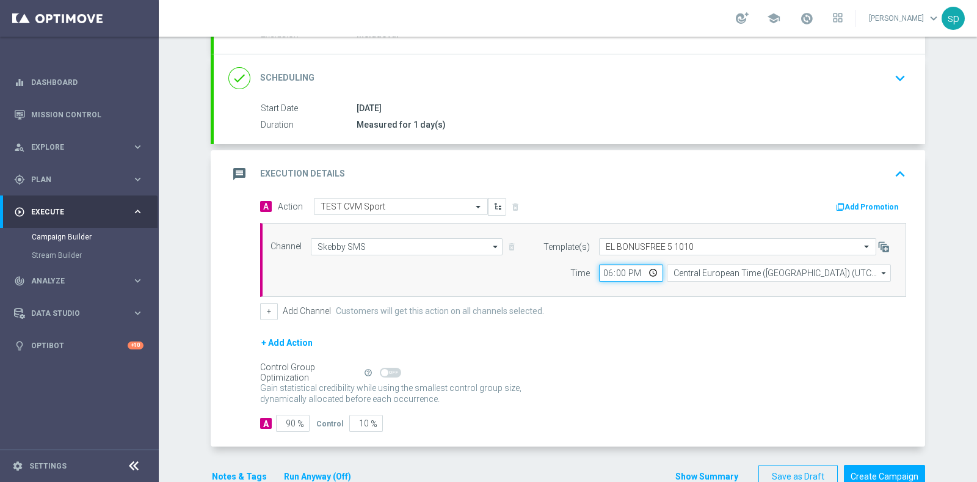
scroll to position [174, 0]
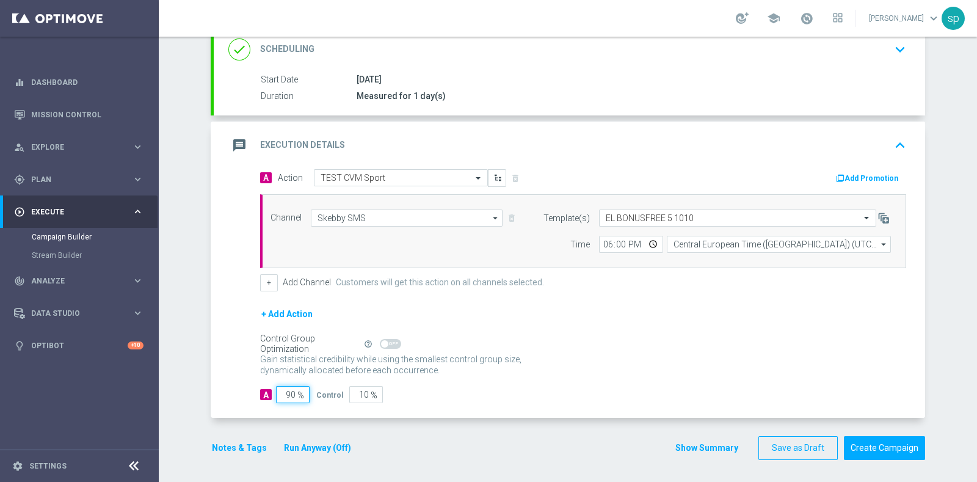
click at [288, 390] on input "90" at bounding box center [293, 394] width 34 height 17
type input "9"
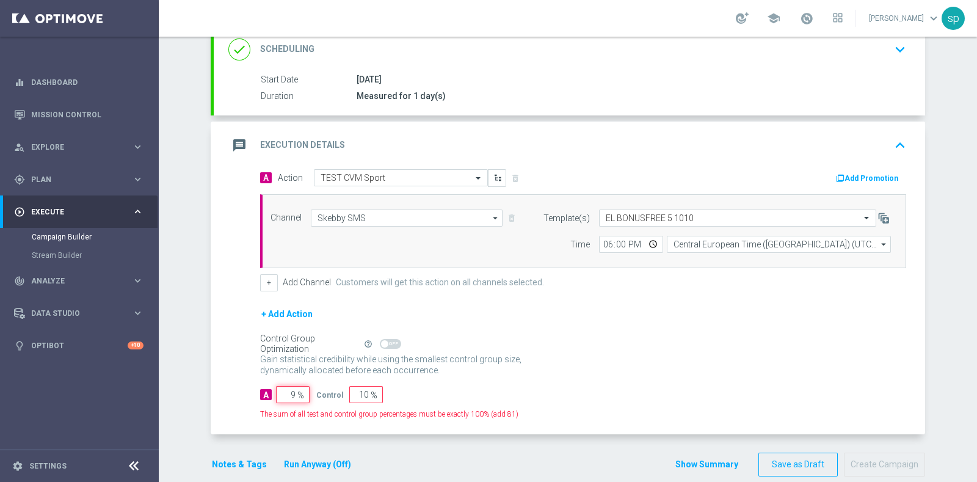
type input "91"
type input "100"
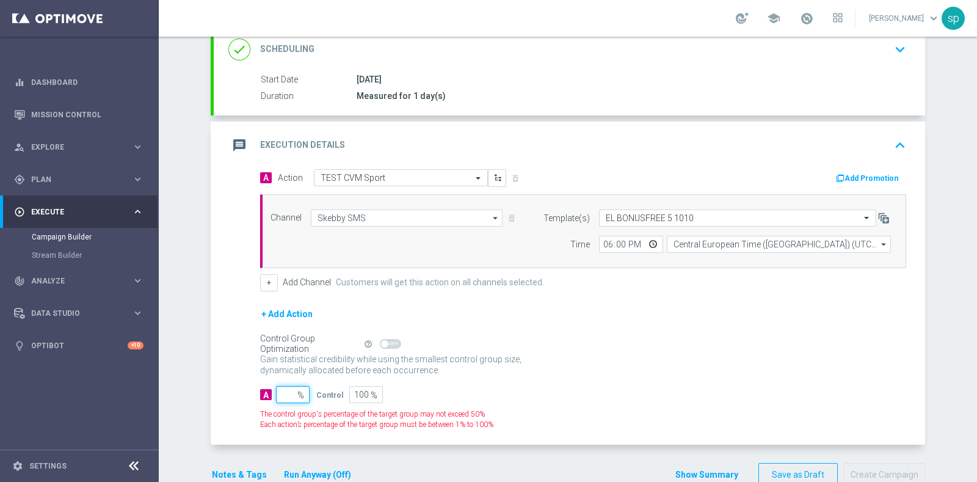
type input "1"
type input "99"
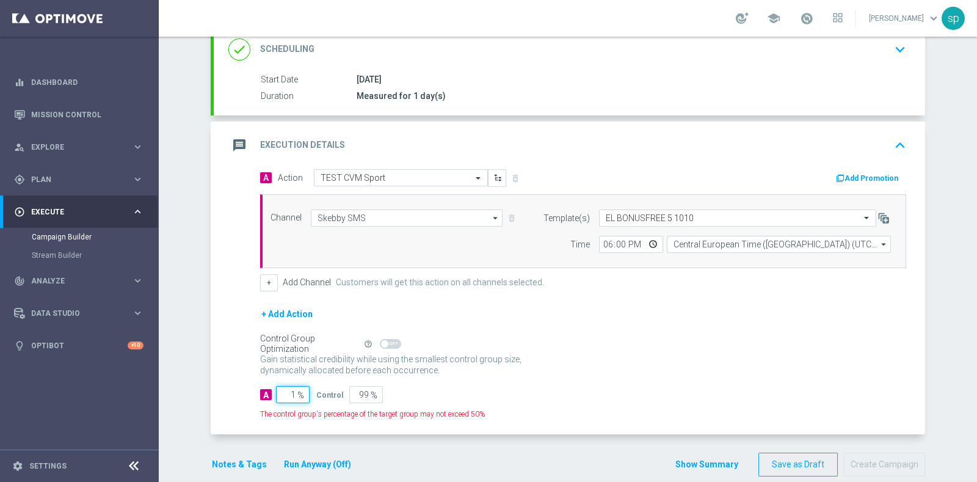
type input "10"
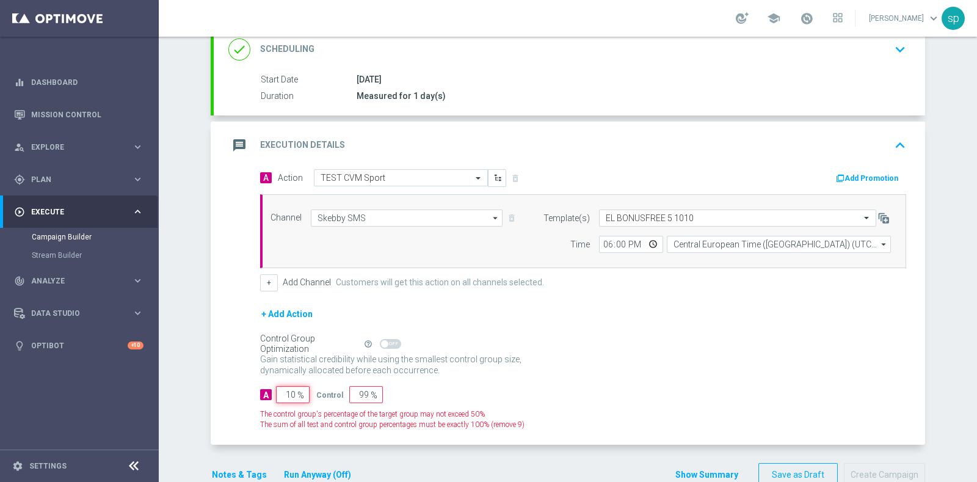
type input "90"
type input "100"
type input "0"
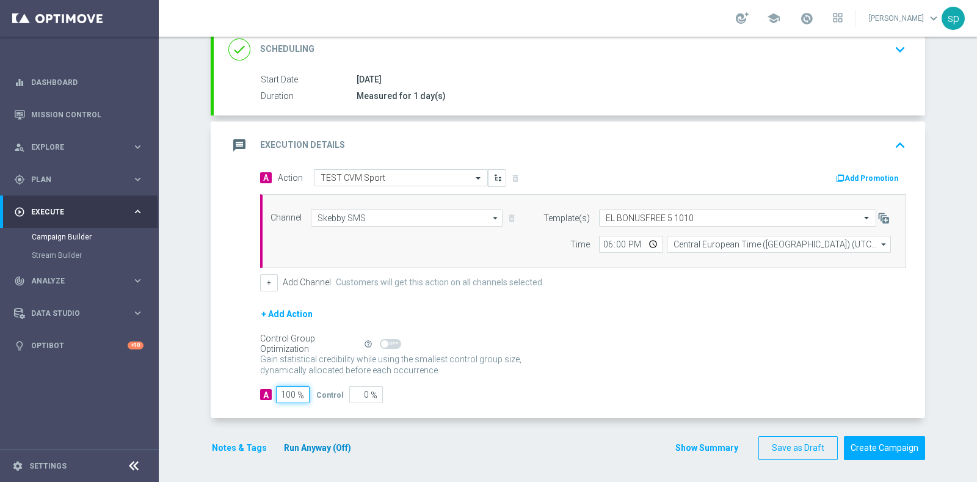
type input "100"
click at [316, 448] on button "Run Anyway (Off)" at bounding box center [318, 447] width 70 height 15
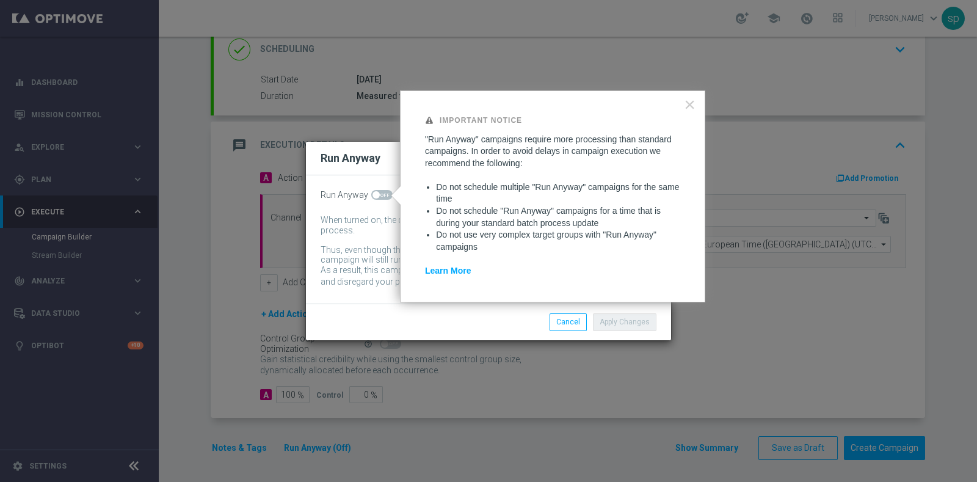
click at [374, 196] on span at bounding box center [375, 194] width 7 height 7
click at [374, 196] on input "checkbox" at bounding box center [381, 195] width 21 height 10
checkbox input "true"
click at [617, 321] on button "Apply Changes" at bounding box center [625, 321] width 64 height 17
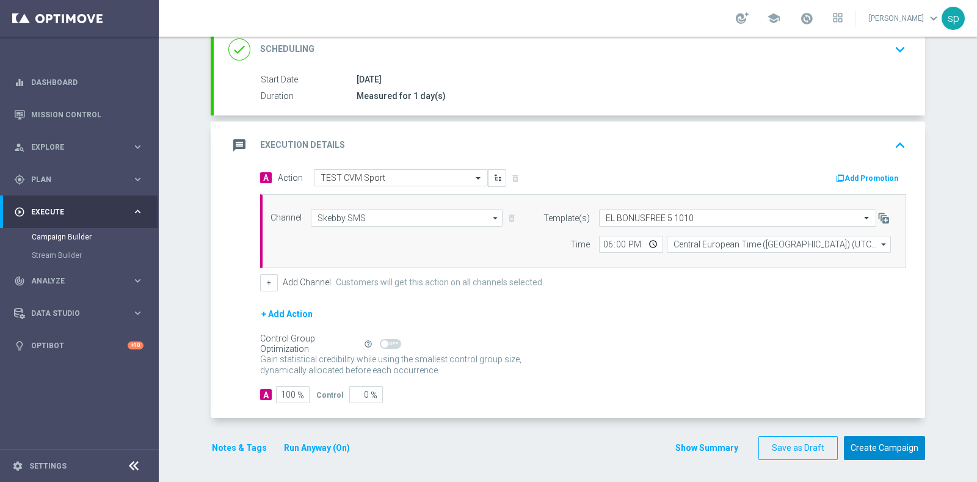
click at [867, 448] on button "Create Campaign" at bounding box center [884, 448] width 81 height 24
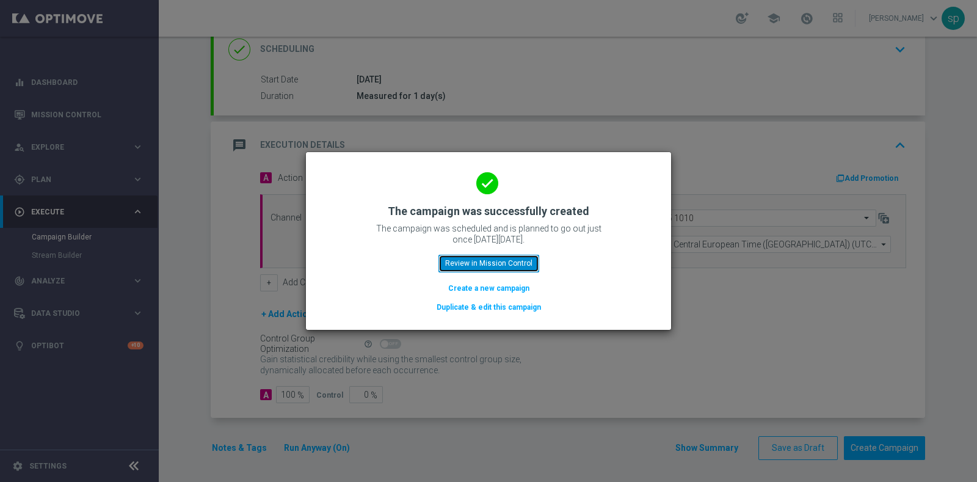
click at [518, 266] on button "Review in Mission Control" at bounding box center [488, 263] width 101 height 17
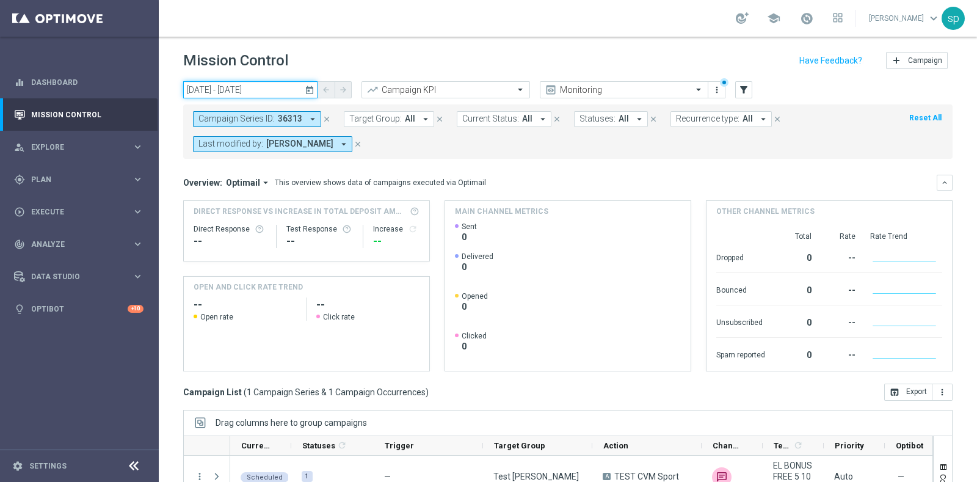
click at [263, 90] on input "[DATE] - [DATE]" at bounding box center [250, 89] width 134 height 17
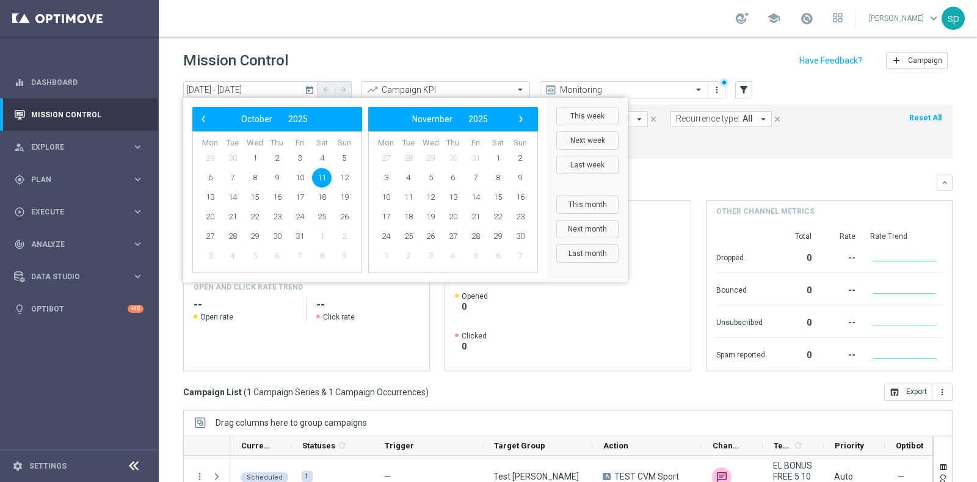
click at [206, 159] on span "29" at bounding box center [210, 158] width 20 height 20
click at [211, 117] on span "‹" at bounding box center [203, 119] width 16 height 16
click at [204, 235] on span "29" at bounding box center [210, 237] width 20 height 20
click at [527, 154] on span "5" at bounding box center [520, 158] width 20 height 20
type input "29 Sep 2025 - 05 Oct 2025"
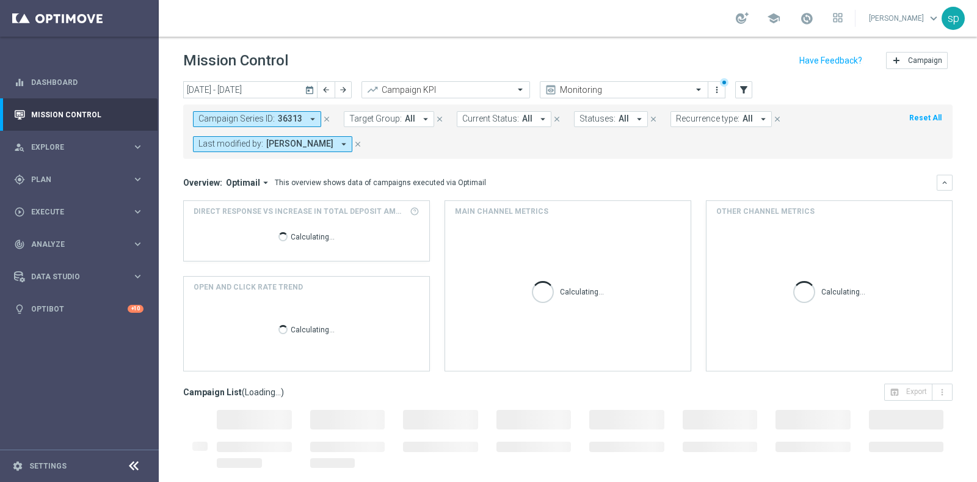
click at [354, 146] on icon "close" at bounding box center [358, 144] width 9 height 9
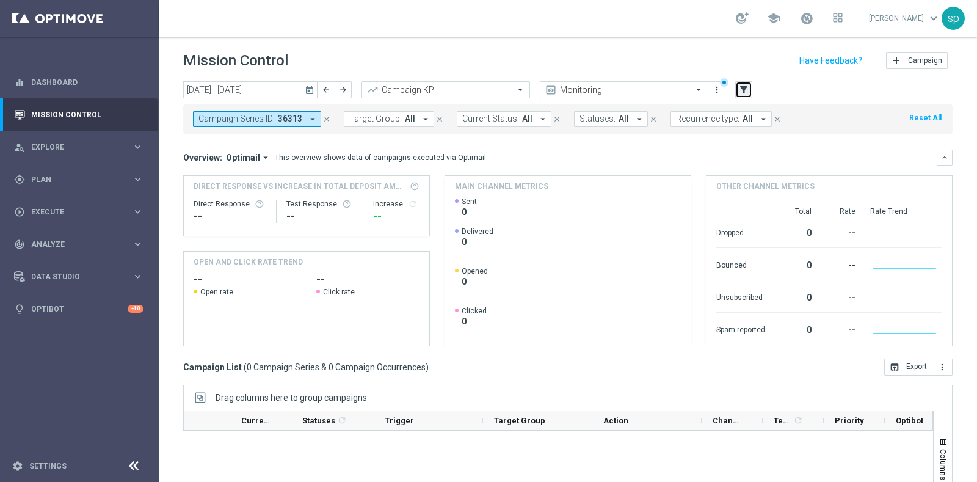
click at [741, 87] on icon "filter_alt" at bounding box center [743, 89] width 11 height 11
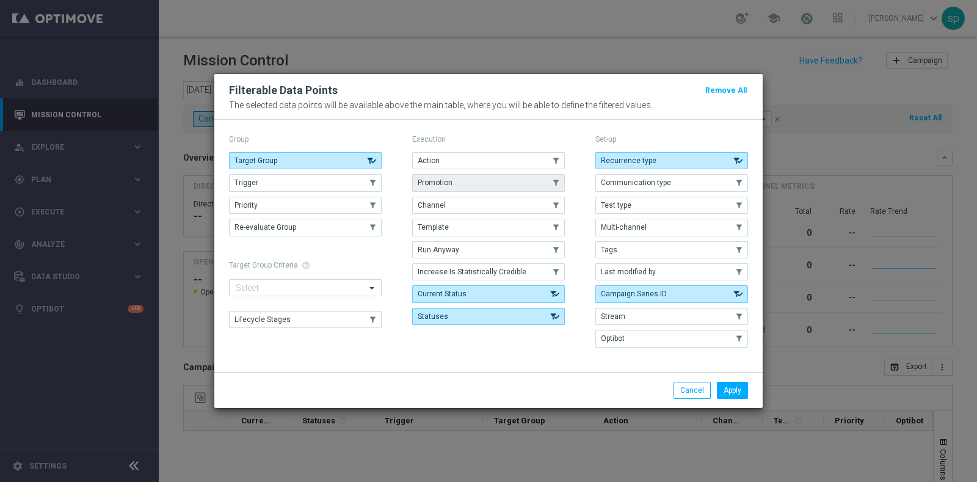
click at [468, 176] on button "Promotion" at bounding box center [488, 182] width 153 height 17
click at [733, 386] on button "Apply" at bounding box center [732, 390] width 31 height 17
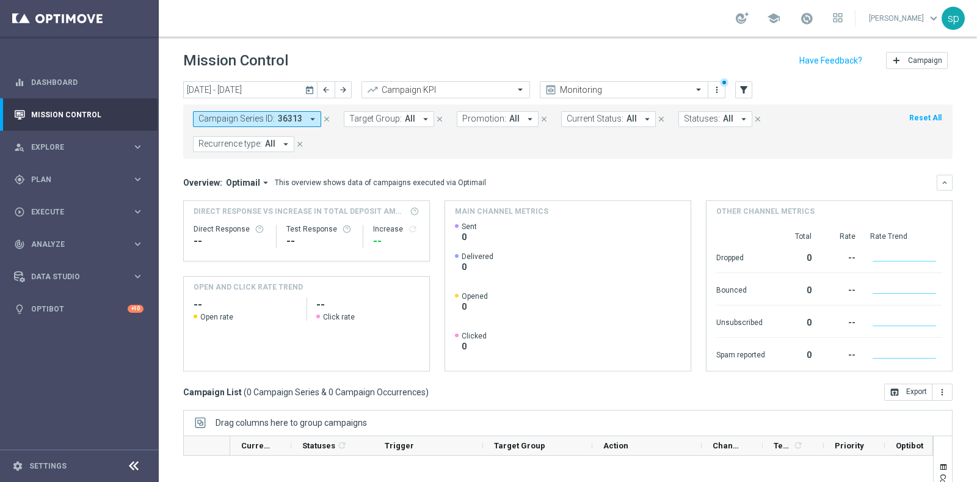
click at [498, 114] on span "Promotion:" at bounding box center [484, 119] width 44 height 10
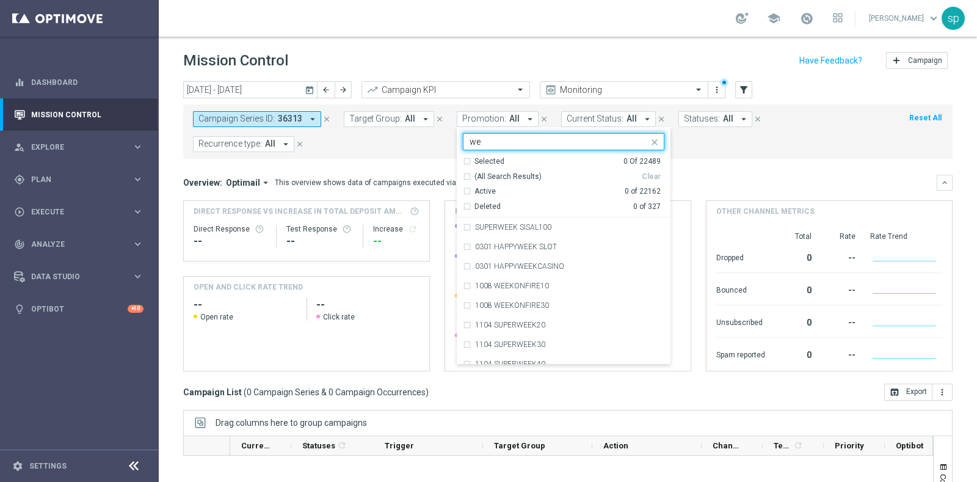
type input "w"
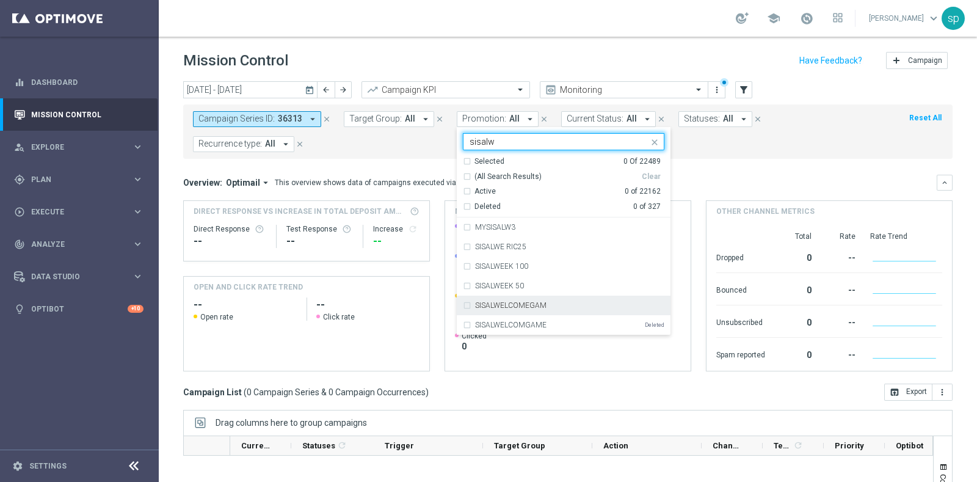
click at [570, 297] on div "SISALWELCOMEGAM" at bounding box center [563, 306] width 201 height 20
type input "sisalw"
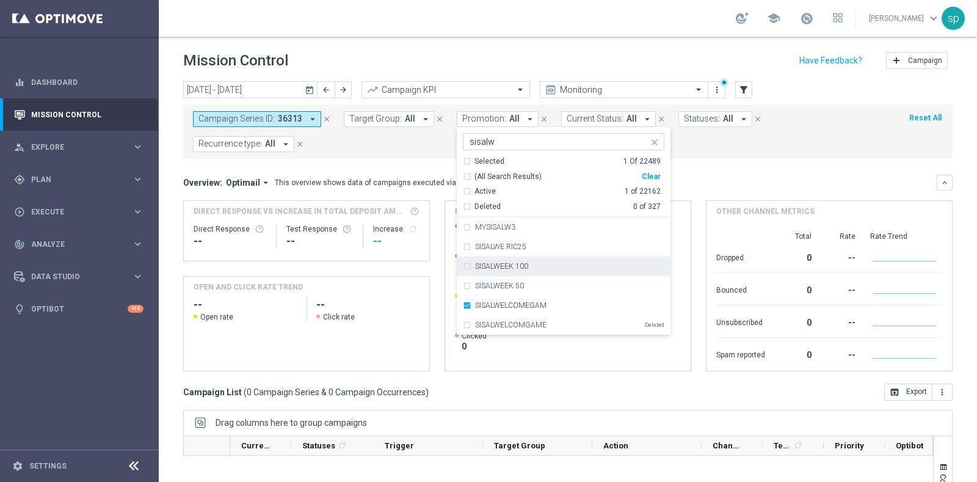
click at [739, 164] on mini-dashboard "Overview: Optimail arrow_drop_down This overview shows data of campaigns execut…" at bounding box center [567, 271] width 769 height 225
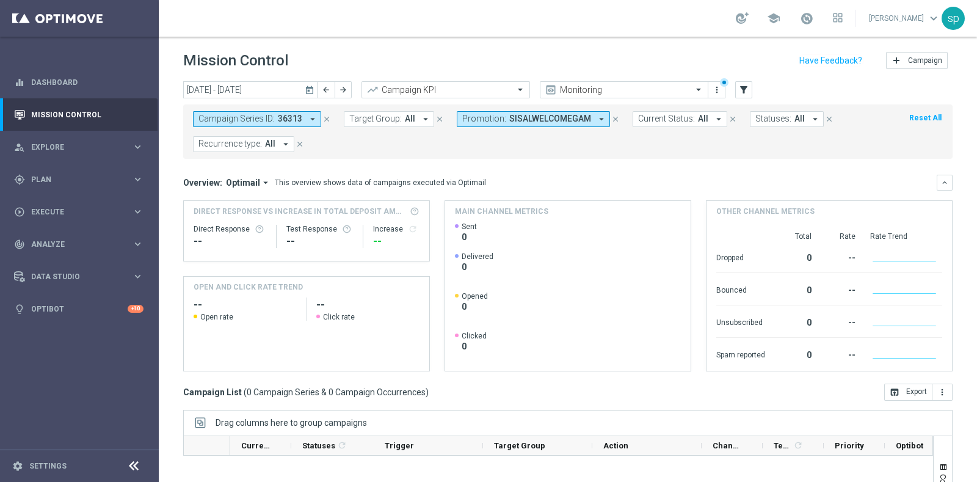
click at [287, 118] on span "36313" at bounding box center [290, 119] width 24 height 10
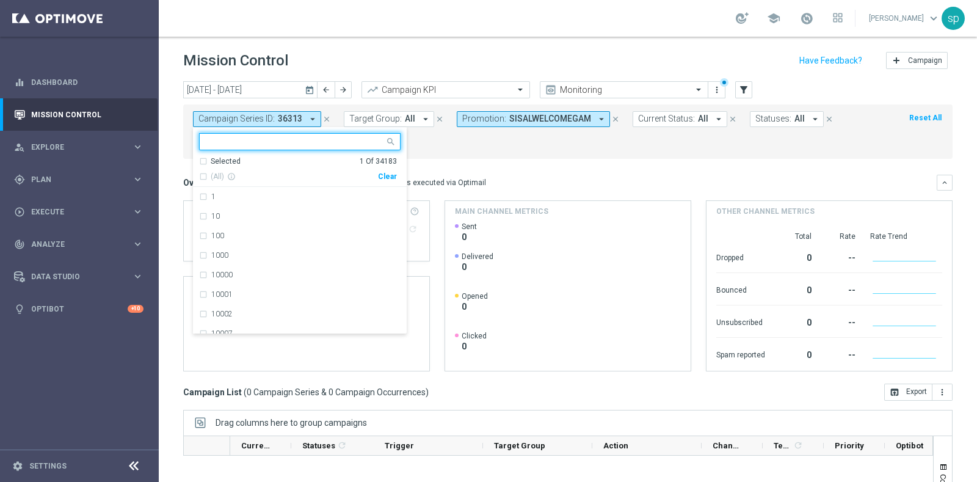
click at [0, 0] on div "Clear" at bounding box center [0, 0] width 0 height 0
click at [482, 150] on form "Campaign Series ID: 36313 arrow_drop_down Selected 0 Of 34183 (All) info_outlin…" at bounding box center [540, 131] width 695 height 41
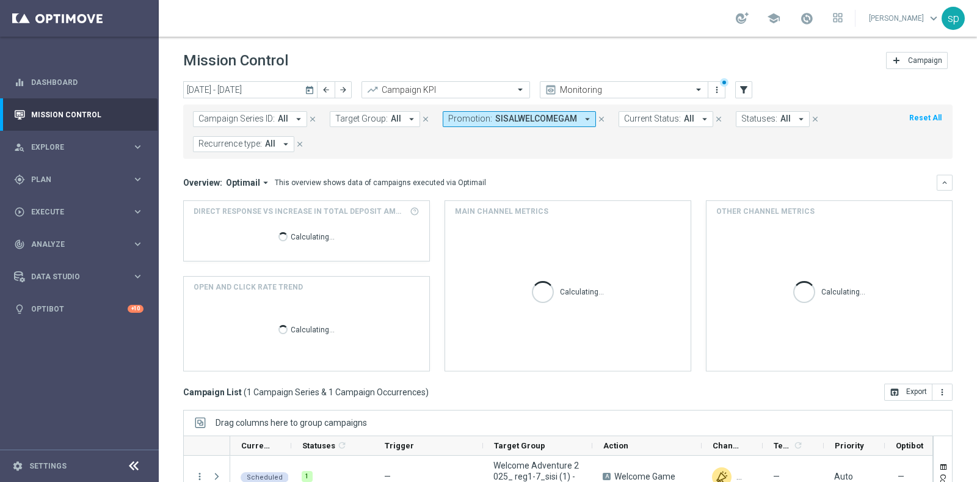
scroll to position [153, 0]
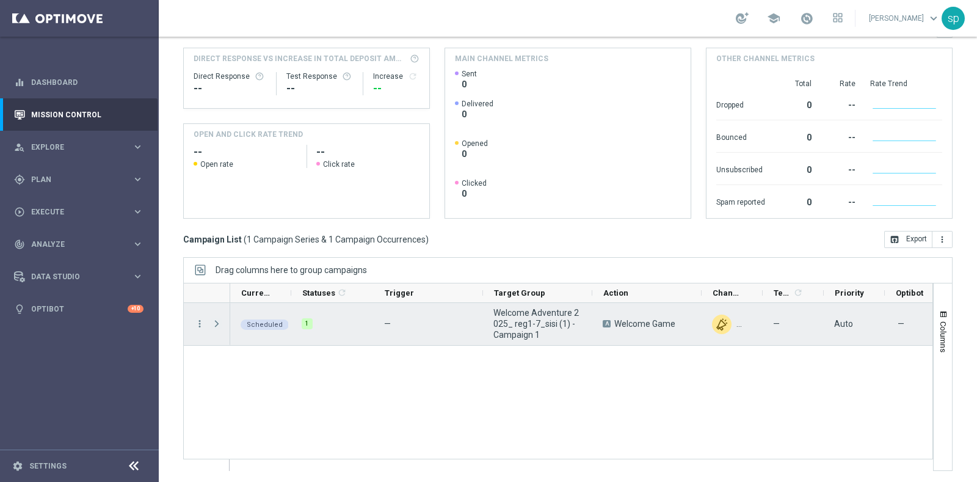
click at [216, 320] on span at bounding box center [216, 324] width 11 height 10
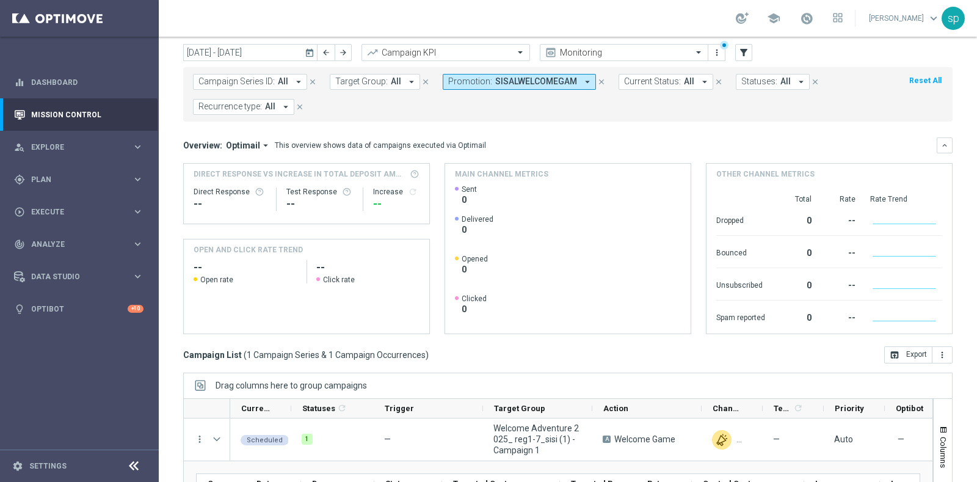
scroll to position [0, 0]
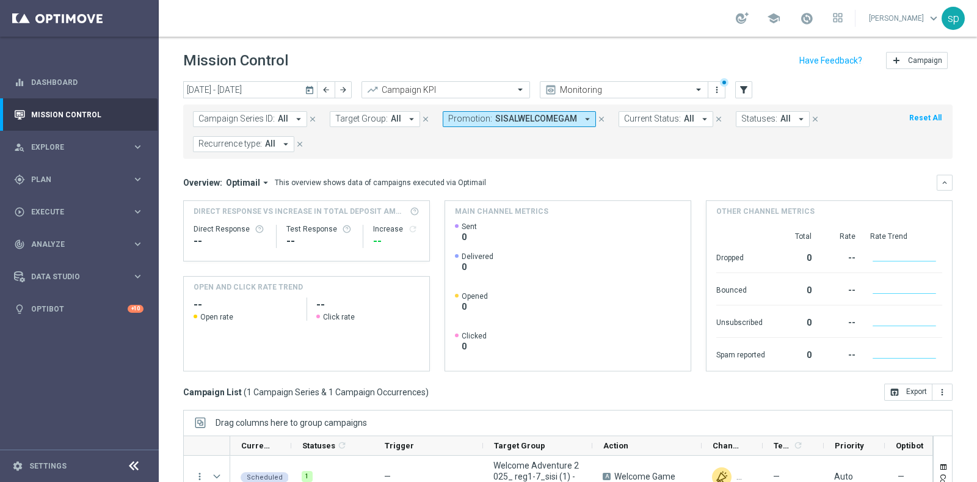
click at [499, 120] on span "SISALWELCOMEGAM" at bounding box center [536, 119] width 82 height 10
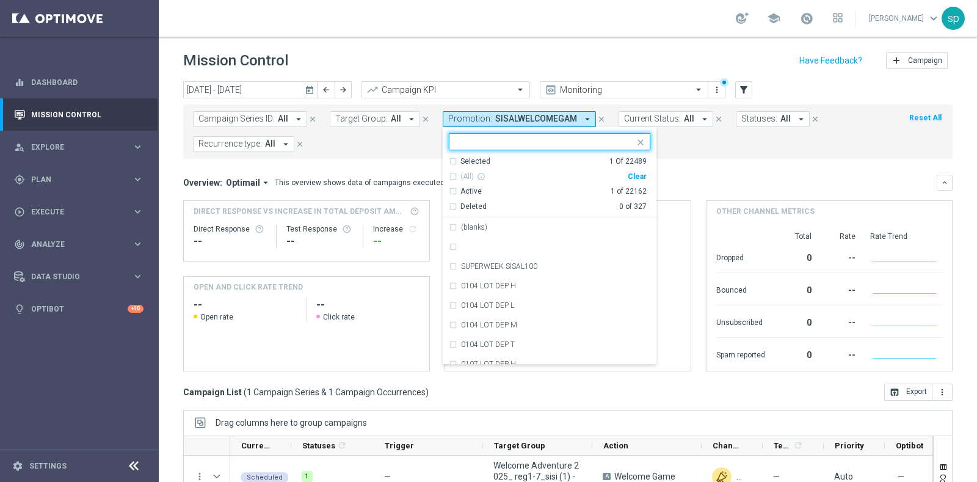
click at [0, 0] on div "Clear" at bounding box center [0, 0] width 0 height 0
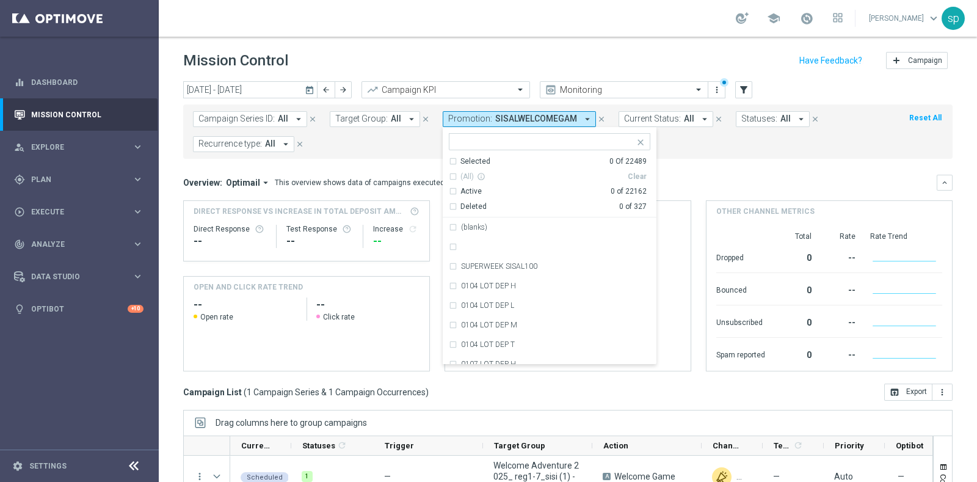
click at [731, 158] on div "Campaign Series ID: All arrow_drop_down close Target Group: All arrow_drop_down…" at bounding box center [567, 131] width 769 height 54
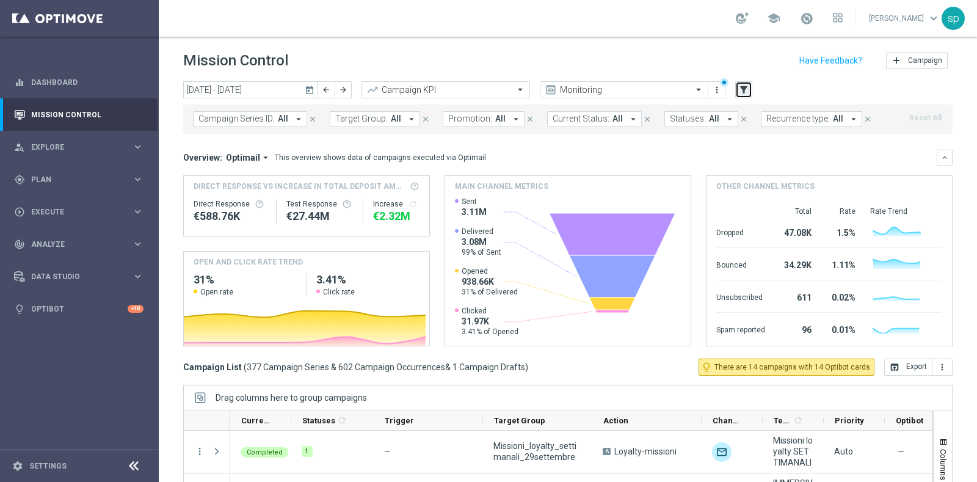
click at [742, 86] on icon "filter_alt" at bounding box center [743, 89] width 11 height 11
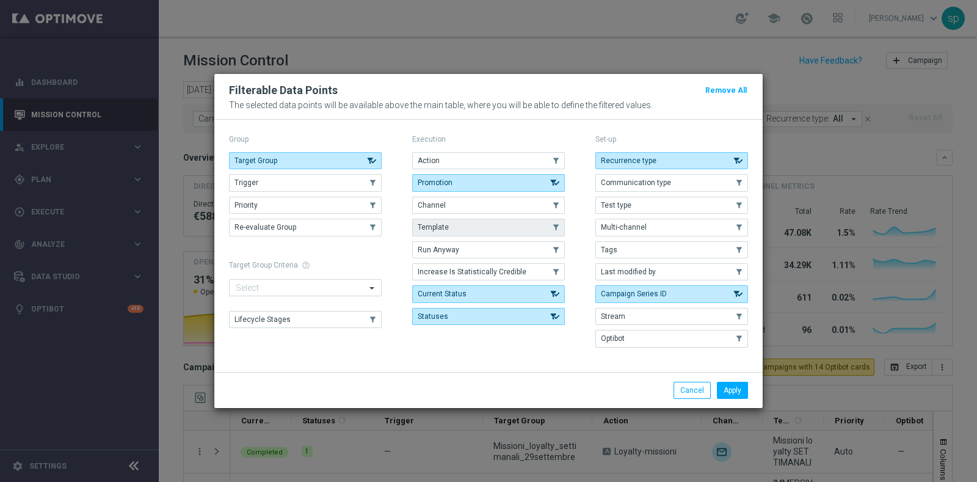
click at [455, 225] on button "Template" at bounding box center [488, 227] width 153 height 17
click at [736, 388] on button "Apply" at bounding box center [732, 390] width 31 height 17
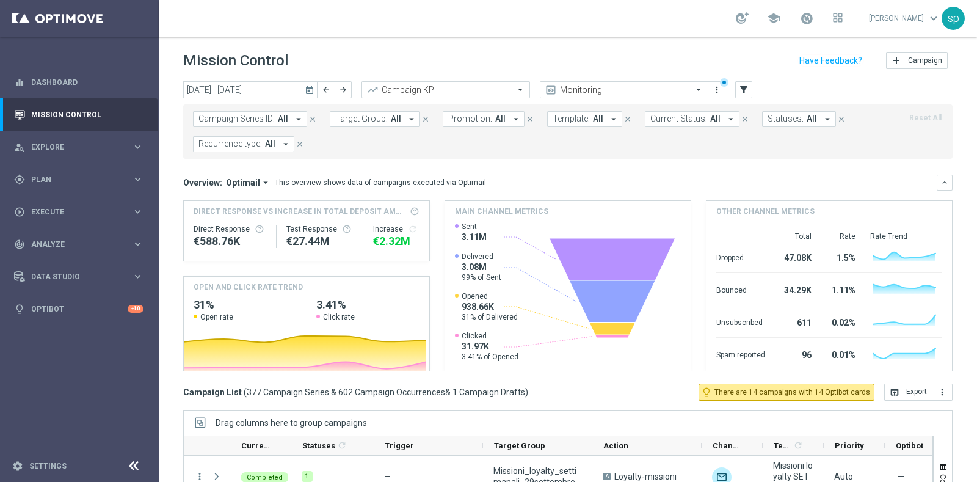
click at [561, 117] on span "Template:" at bounding box center [571, 119] width 37 height 10
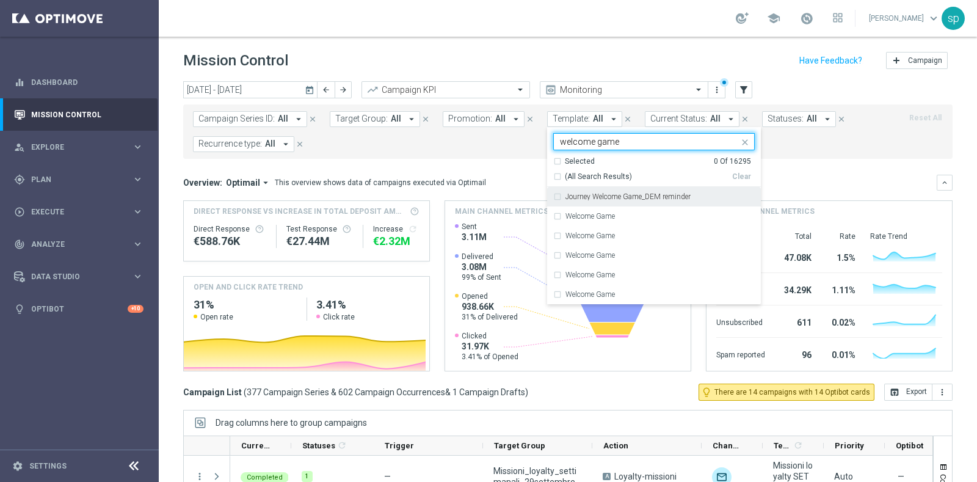
click at [681, 200] on div "Journey Welcome Game_DEM reminder" at bounding box center [653, 197] width 201 height 20
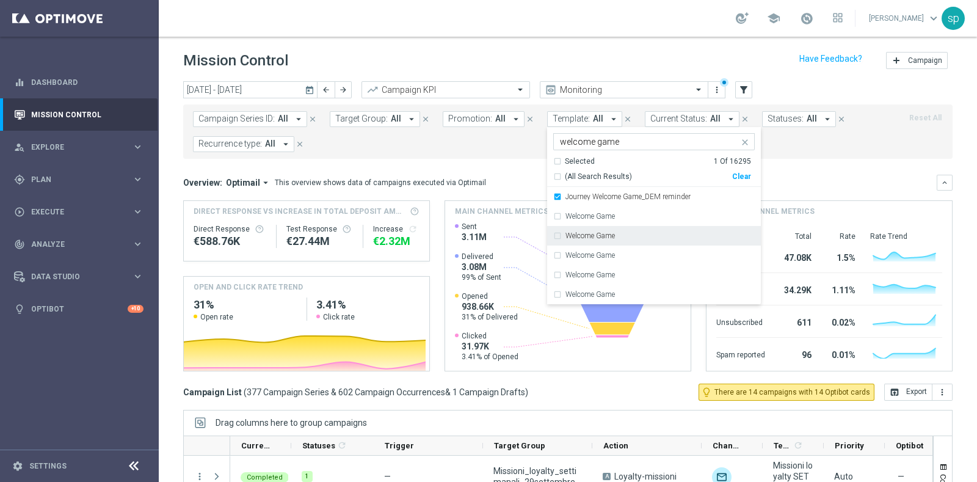
scroll to position [30, 0]
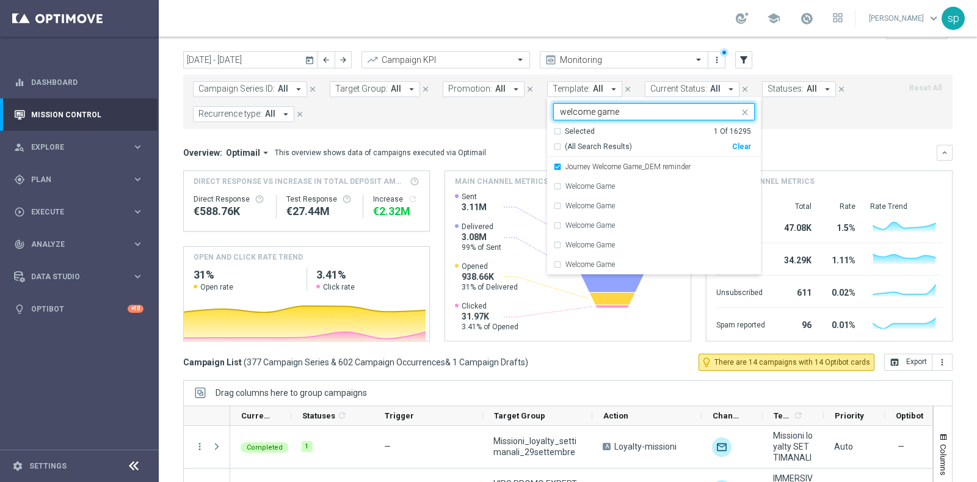
drag, startPoint x: 586, startPoint y: 111, endPoint x: 635, endPoint y: 110, distance: 48.9
click at [635, 110] on input "welcome game" at bounding box center [649, 112] width 179 height 10
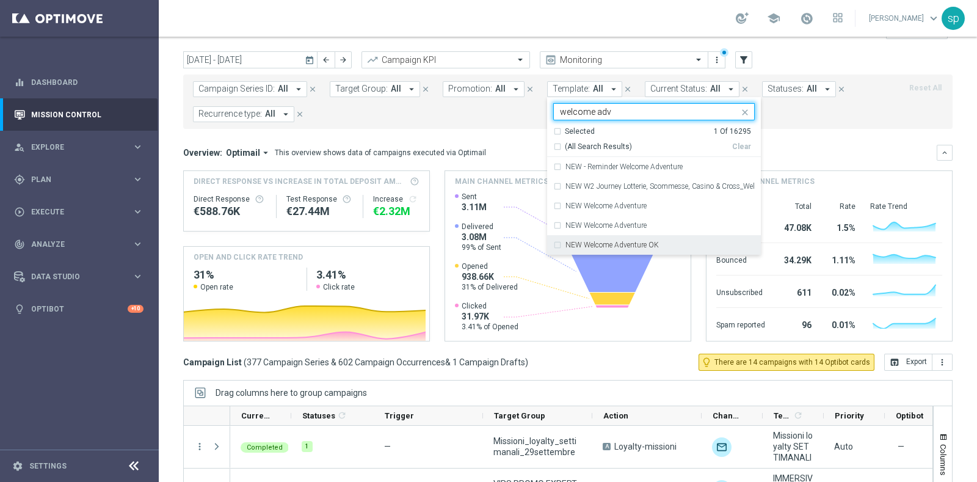
click at [647, 239] on div "NEW Welcome Adventure OK" at bounding box center [653, 245] width 201 height 20
type input "welcome adv"
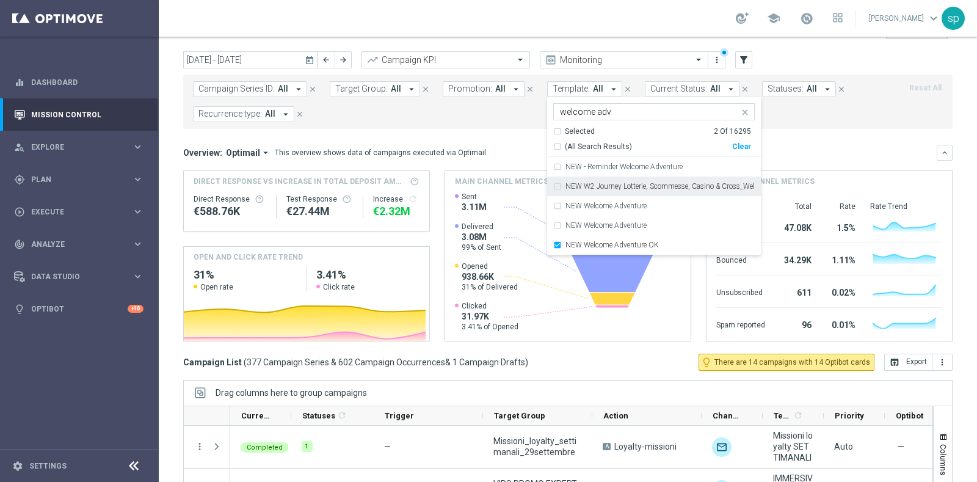
click at [803, 125] on div "Campaign Series ID: All arrow_drop_down close Target Group: All arrow_drop_down…" at bounding box center [567, 101] width 769 height 54
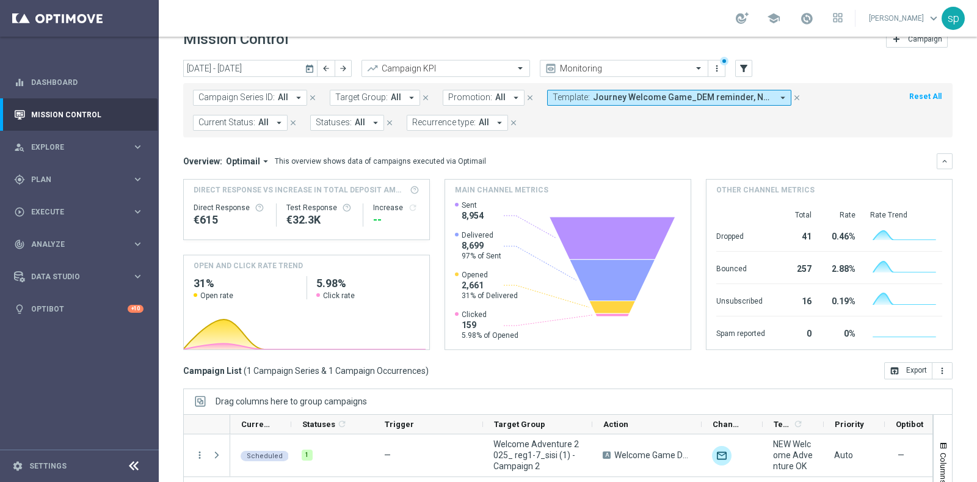
scroll to position [0, 0]
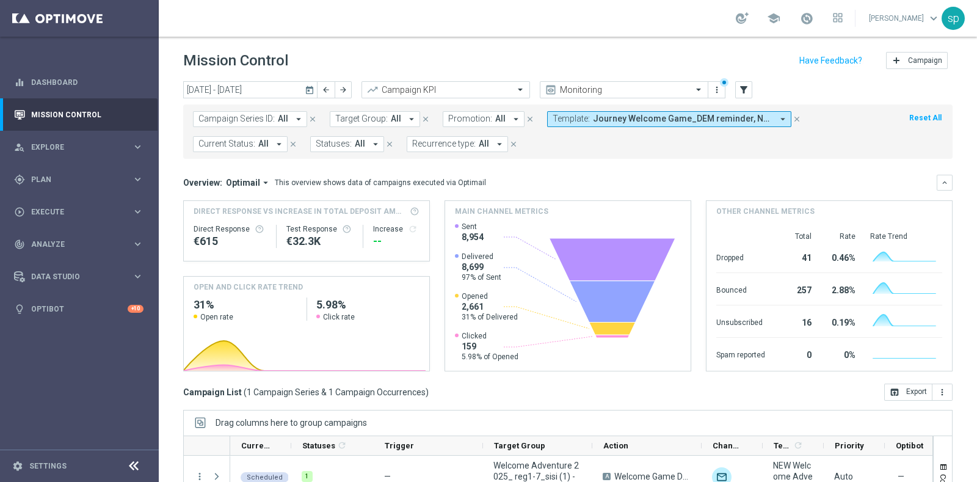
click at [644, 123] on span "Journey Welcome Game_DEM reminder, NEW Welcome Adventure OK" at bounding box center [683, 119] width 180 height 10
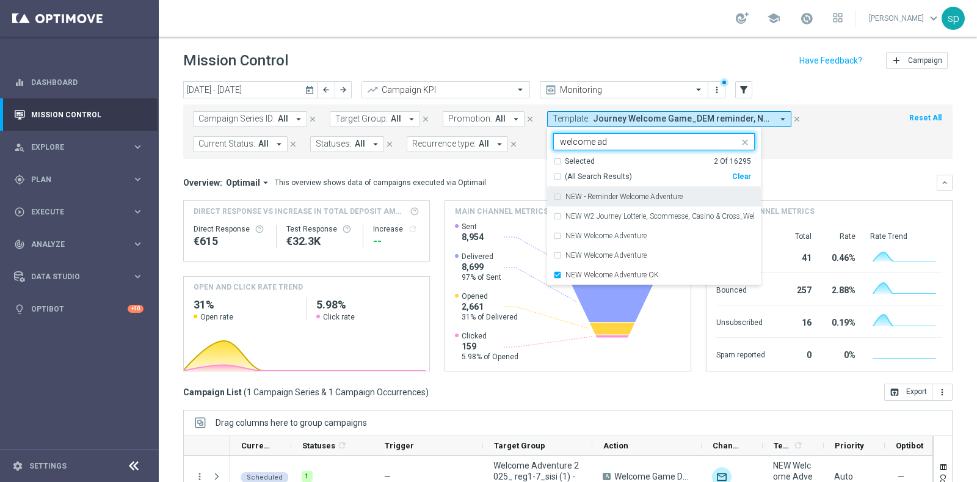
click at [656, 197] on label "NEW - Reminder Welcome Adventure" at bounding box center [623, 196] width 117 height 7
type input "welcome ad"
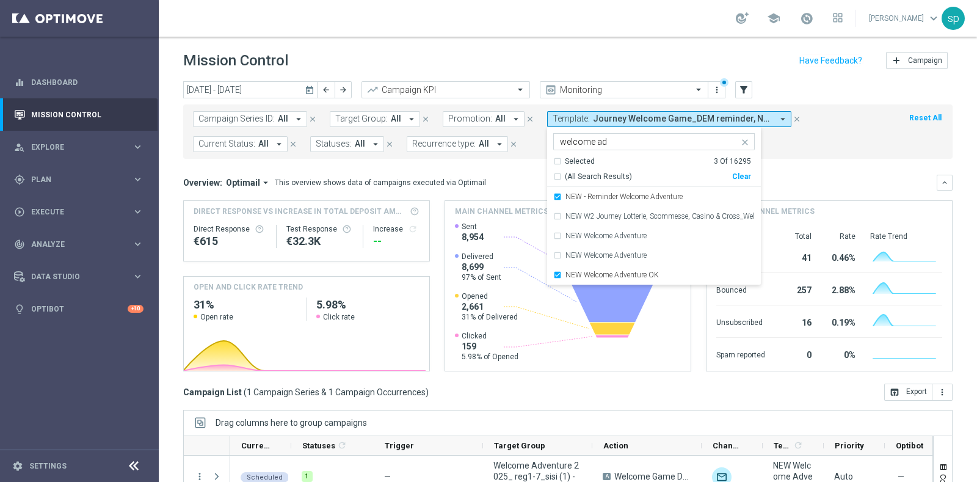
click at [812, 156] on div "Campaign Series ID: All arrow_drop_down close Target Group: All arrow_drop_down…" at bounding box center [567, 131] width 769 height 54
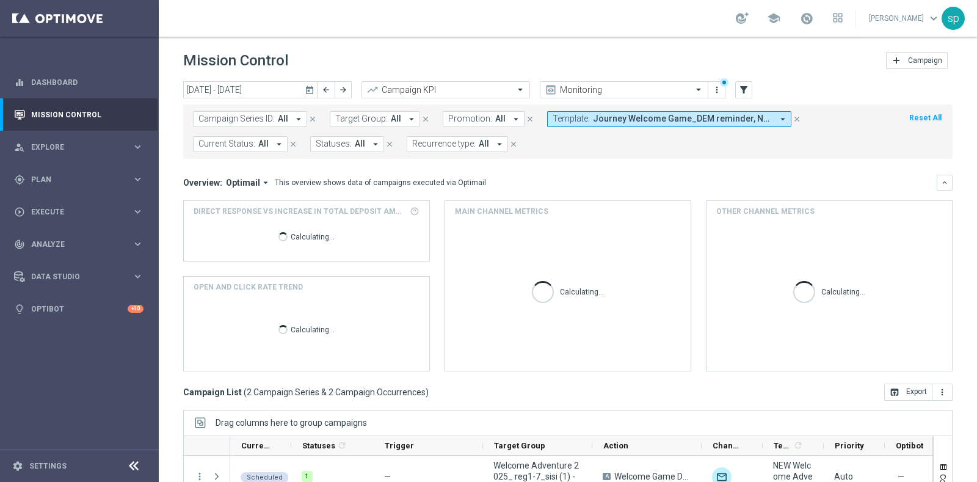
scroll to position [143, 0]
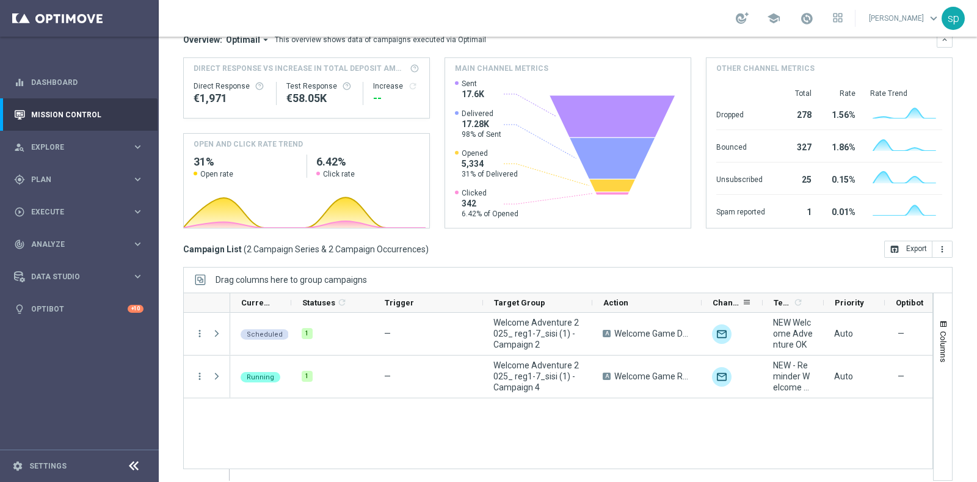
drag, startPoint x: 702, startPoint y: 301, endPoint x: 733, endPoint y: 300, distance: 31.1
click at [749, 300] on div "Channel" at bounding box center [732, 303] width 61 height 20
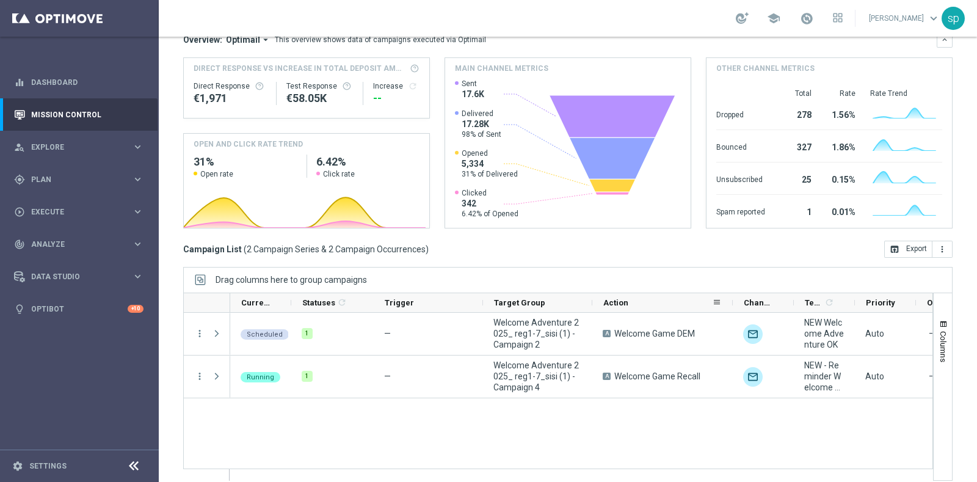
drag, startPoint x: 699, startPoint y: 300, endPoint x: 727, endPoint y: 300, distance: 28.1
click at [730, 300] on div at bounding box center [732, 302] width 5 height 19
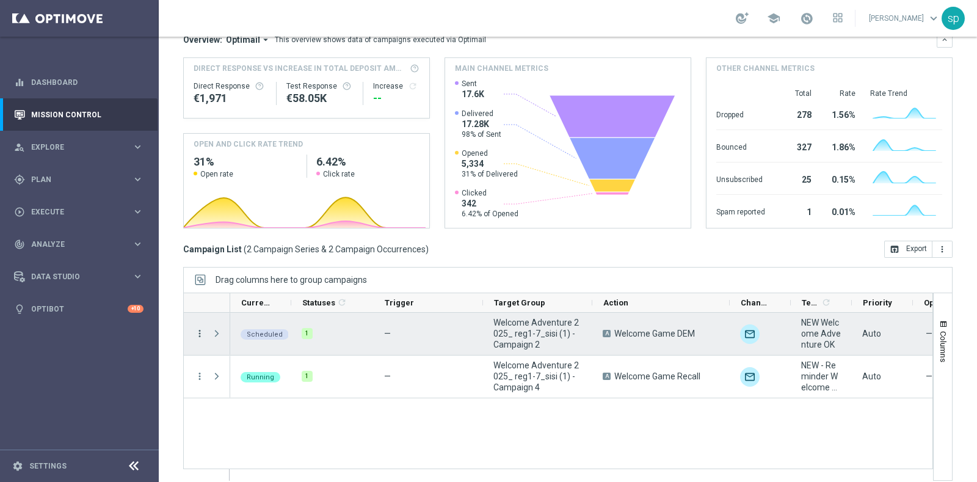
click at [203, 332] on icon "more_vert" at bounding box center [199, 333] width 11 height 11
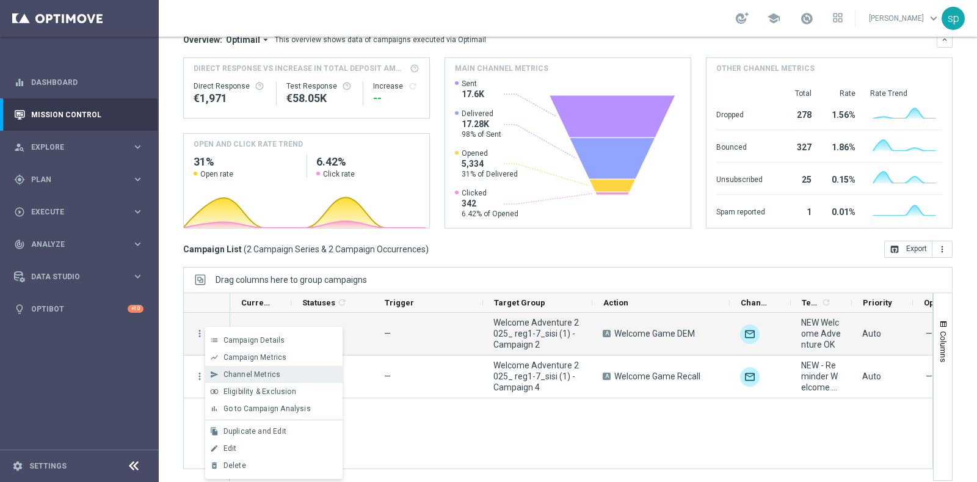
click at [290, 368] on div "send Channel Metrics" at bounding box center [273, 374] width 137 height 17
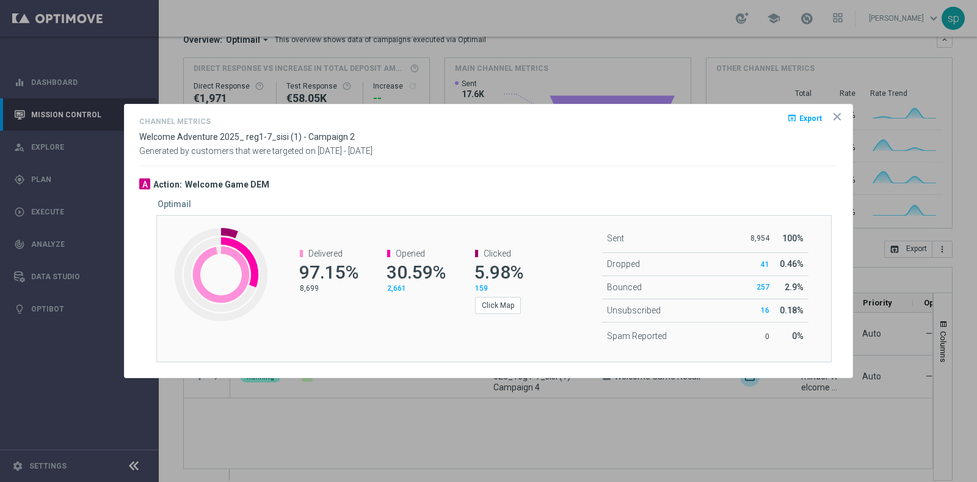
click at [842, 117] on icon "icon" at bounding box center [837, 117] width 12 height 12
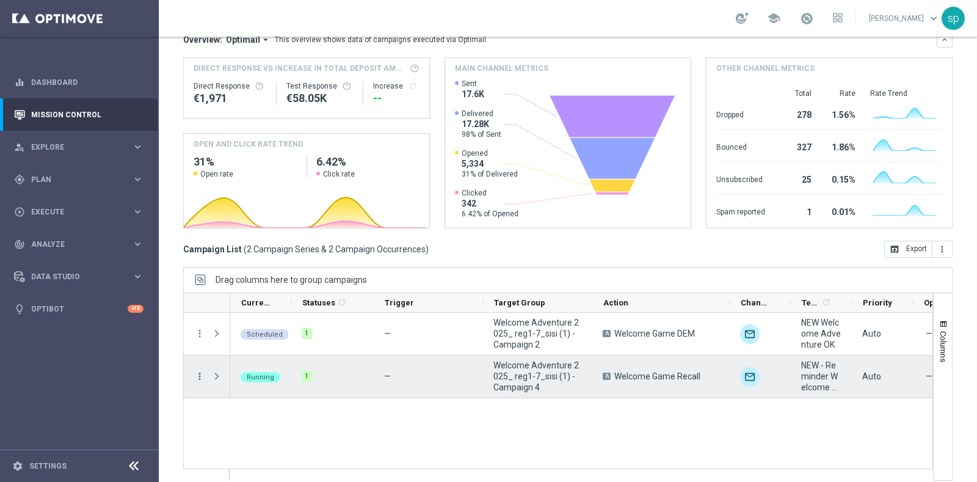
click at [196, 372] on icon "more_vert" at bounding box center [199, 376] width 11 height 11
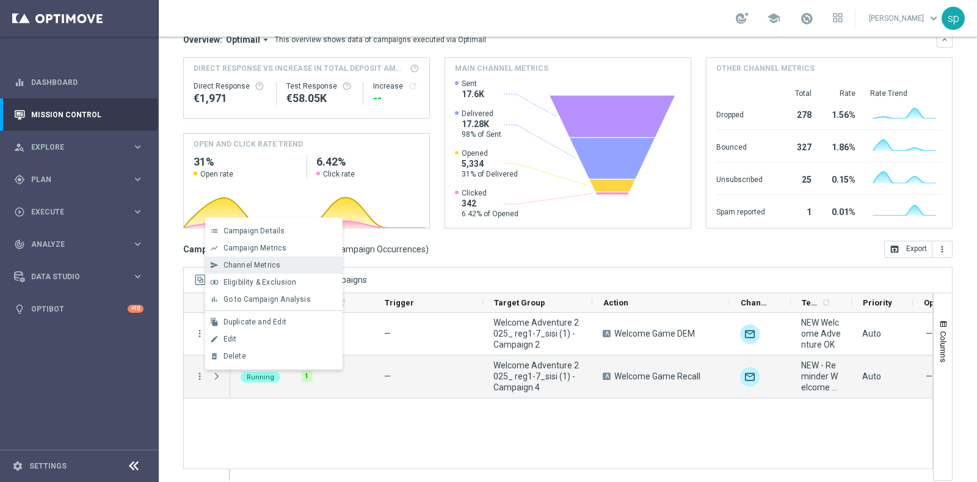
click at [285, 267] on div "Channel Metrics" at bounding box center [280, 265] width 114 height 9
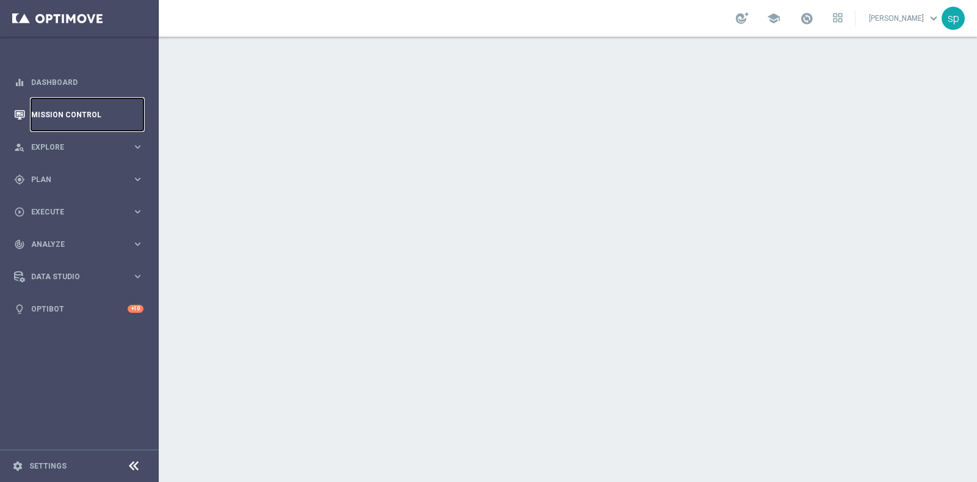
click at [65, 115] on link "Mission Control" at bounding box center [87, 114] width 112 height 32
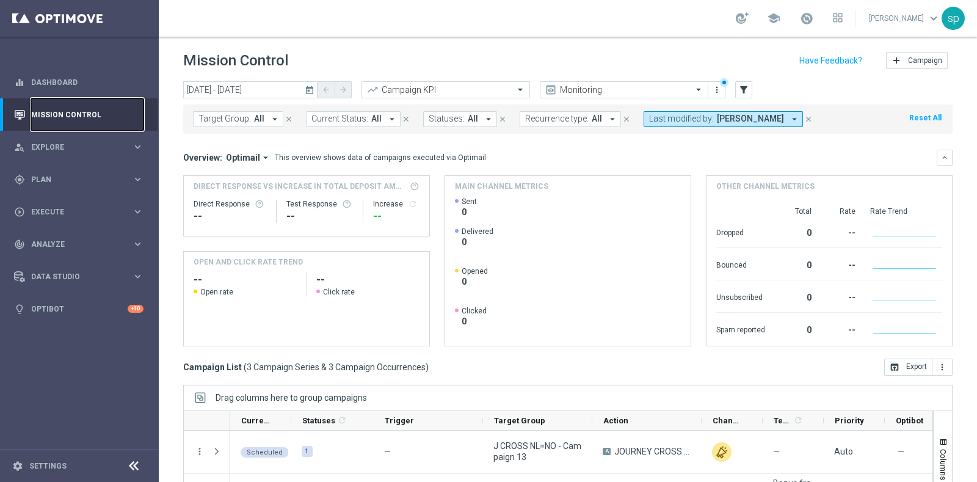
scroll to position [128, 0]
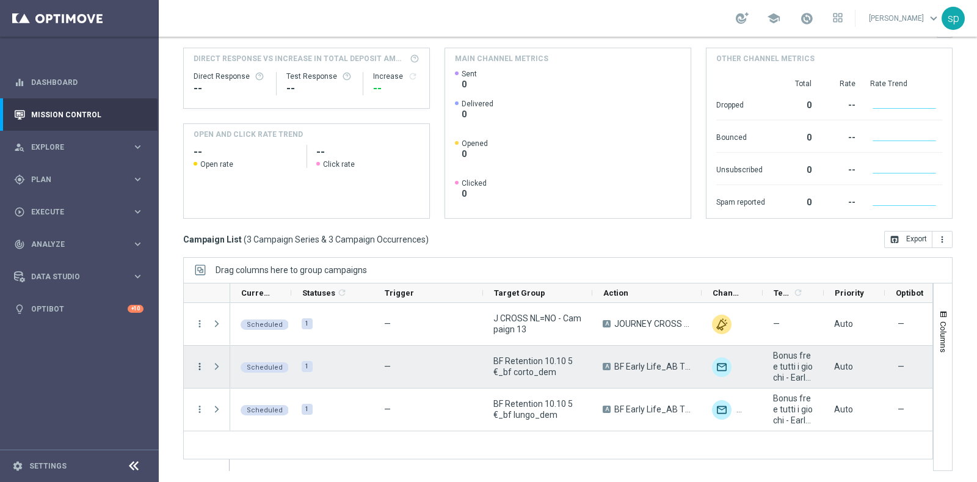
click at [198, 365] on icon "more_vert" at bounding box center [199, 366] width 11 height 11
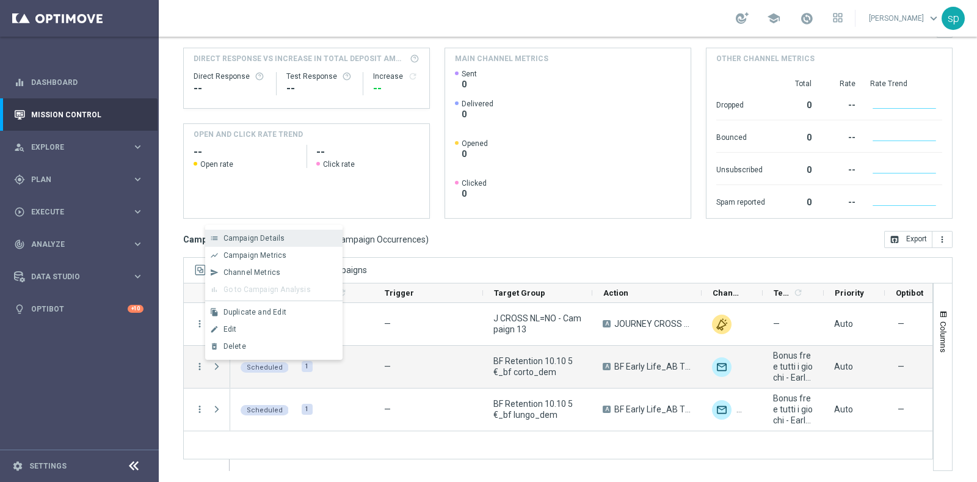
click at [289, 236] on div "Campaign Details" at bounding box center [280, 238] width 114 height 9
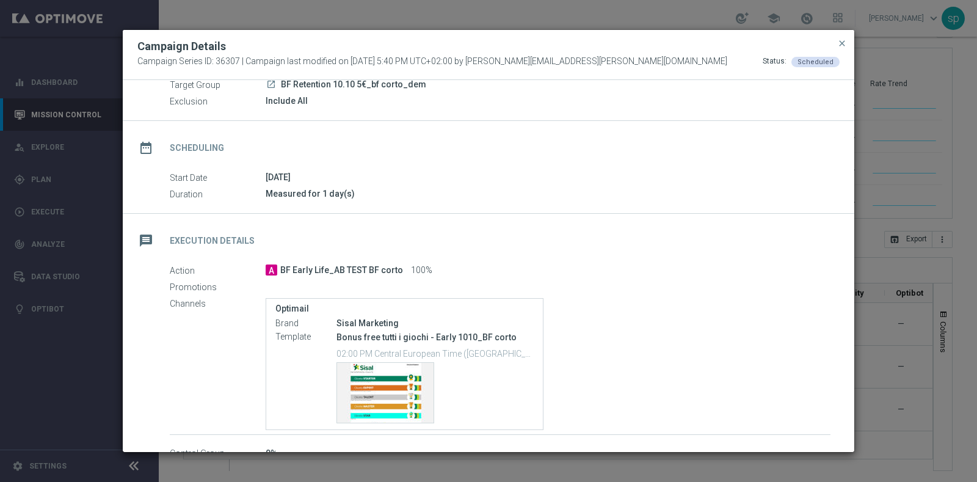
scroll to position [87, 0]
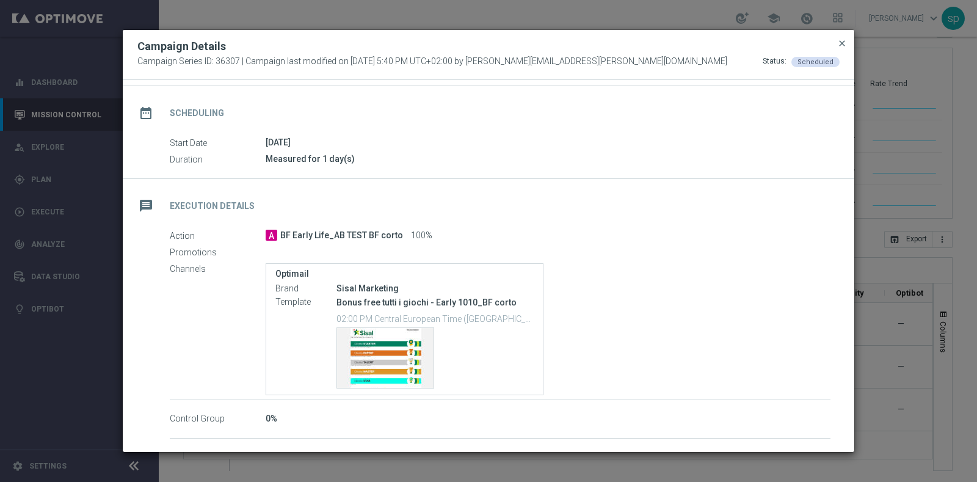
click at [843, 41] on span "close" at bounding box center [842, 43] width 10 height 10
